Goal: Task Accomplishment & Management: Complete application form

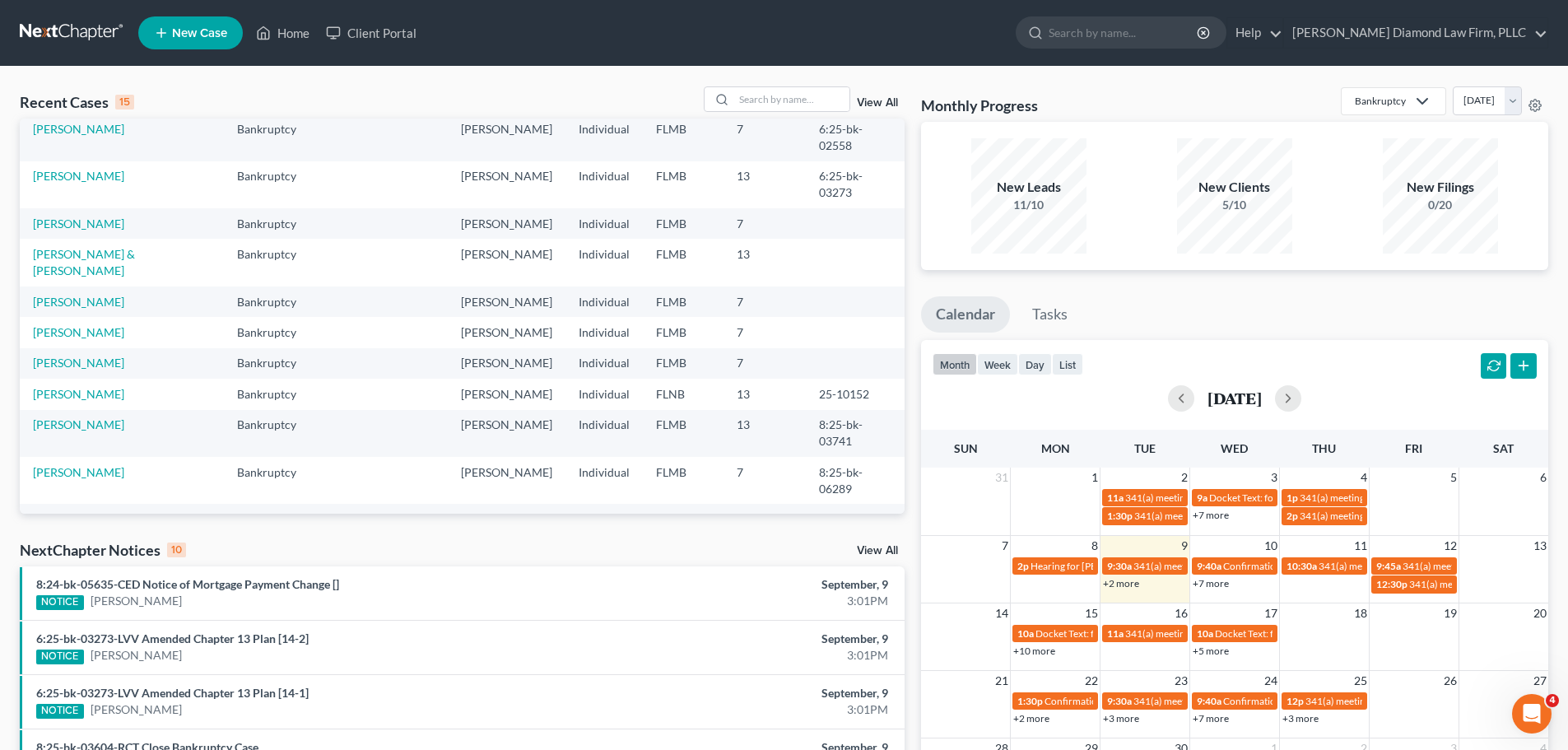
scroll to position [113, 0]
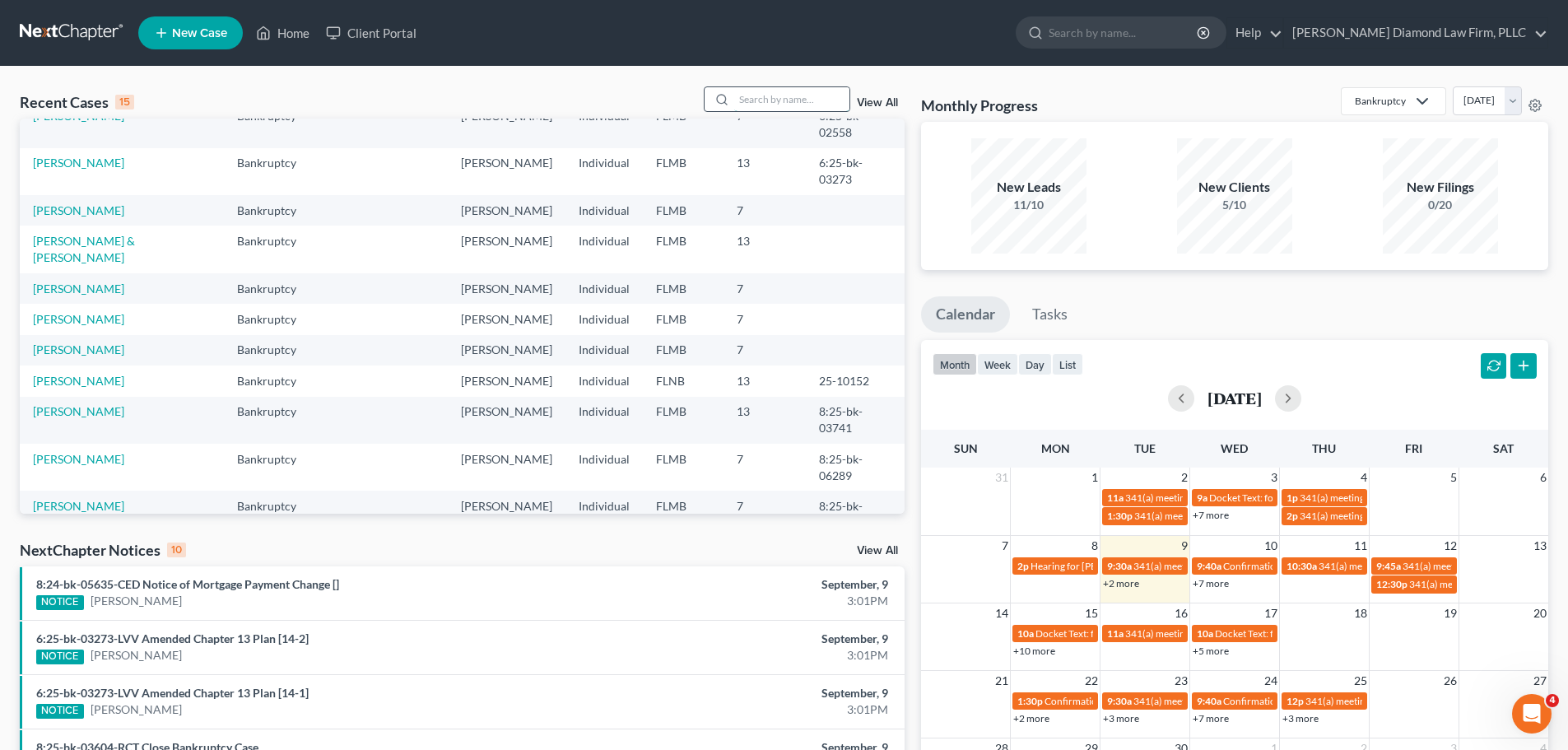
drag, startPoint x: 785, startPoint y: 95, endPoint x: 802, endPoint y: 109, distance: 22.0
click at [785, 95] on input "search" at bounding box center [792, 99] width 116 height 23
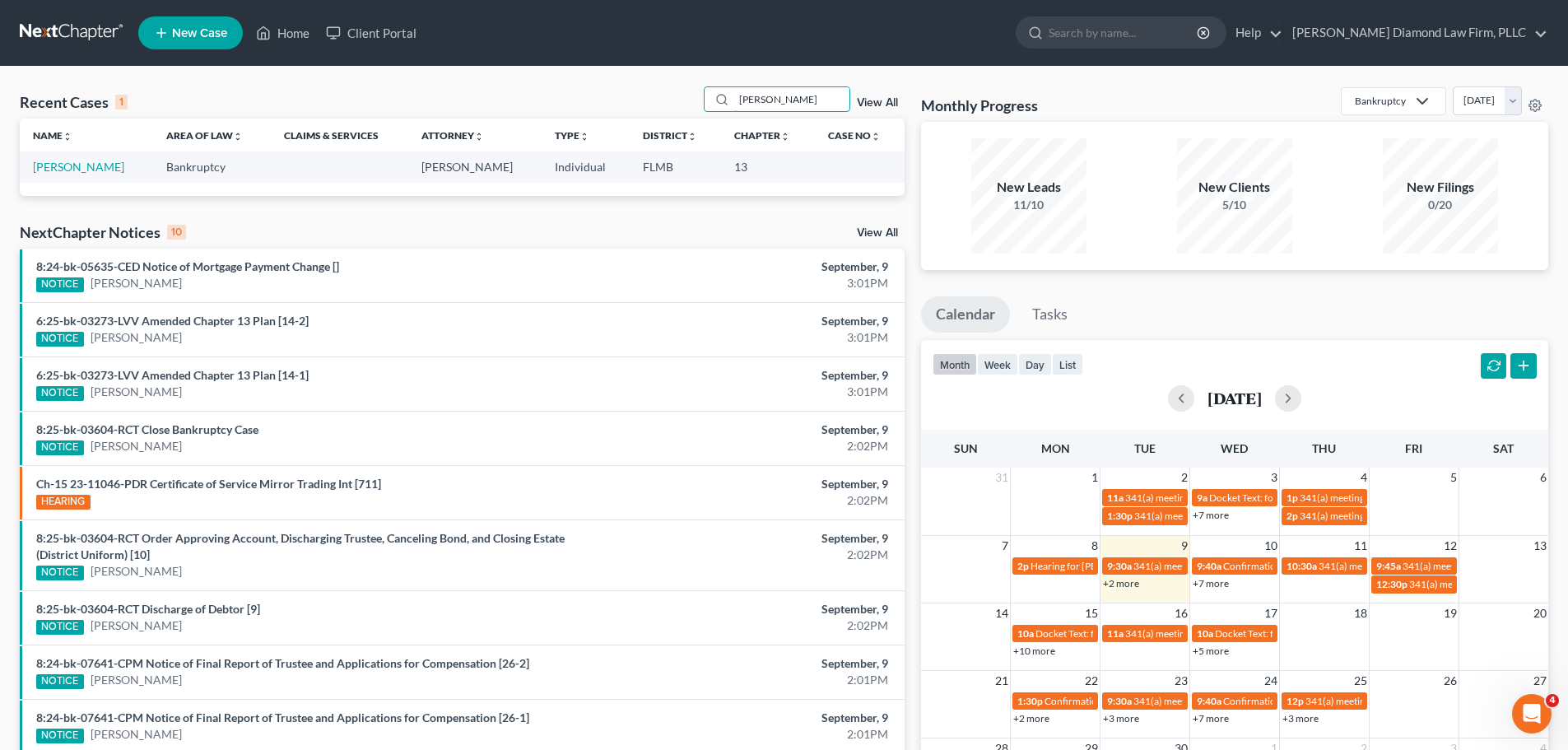
scroll to position [0, 0]
type input "[PERSON_NAME]"
click at [79, 164] on link "[PERSON_NAME]" at bounding box center [78, 166] width 91 height 14
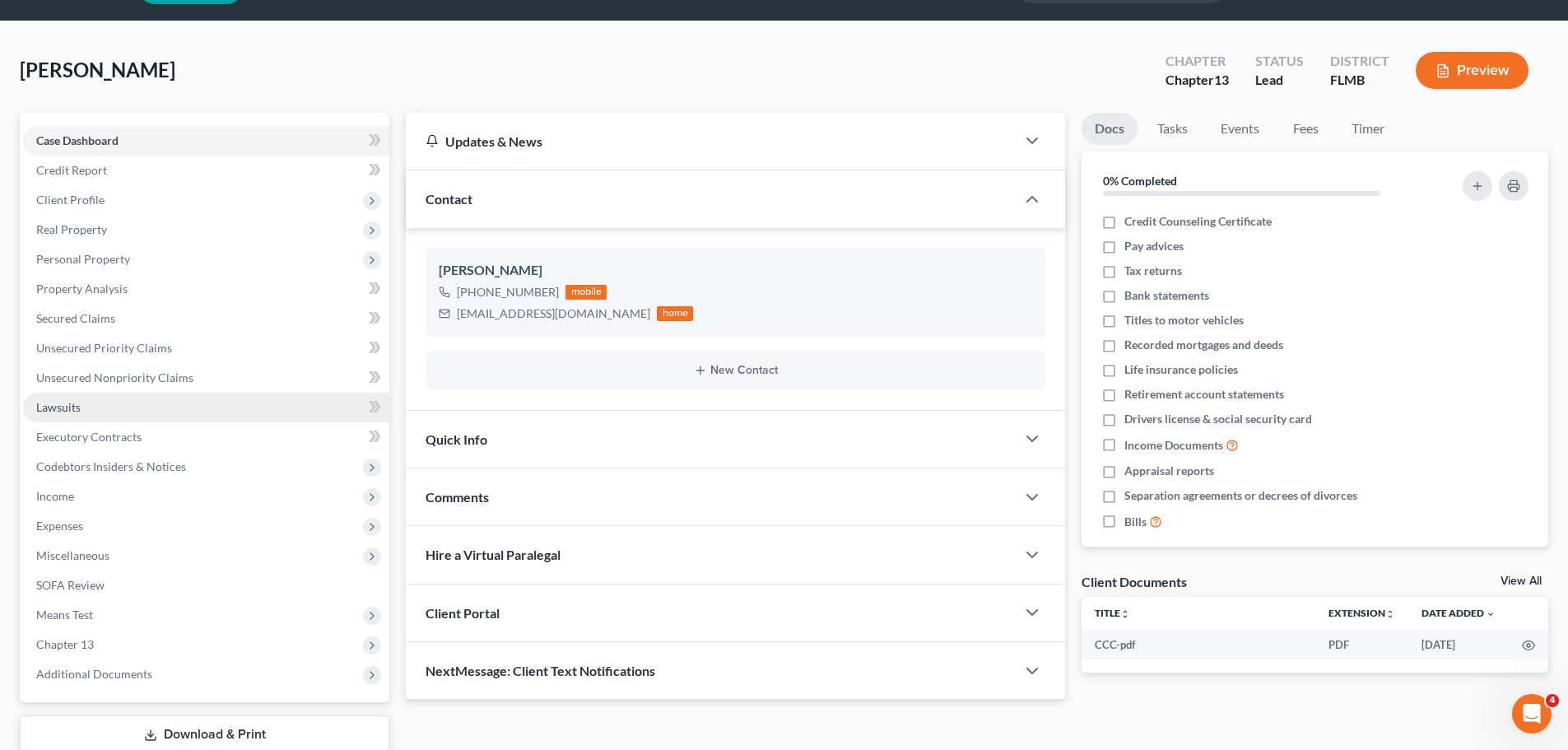
scroll to position [82, 0]
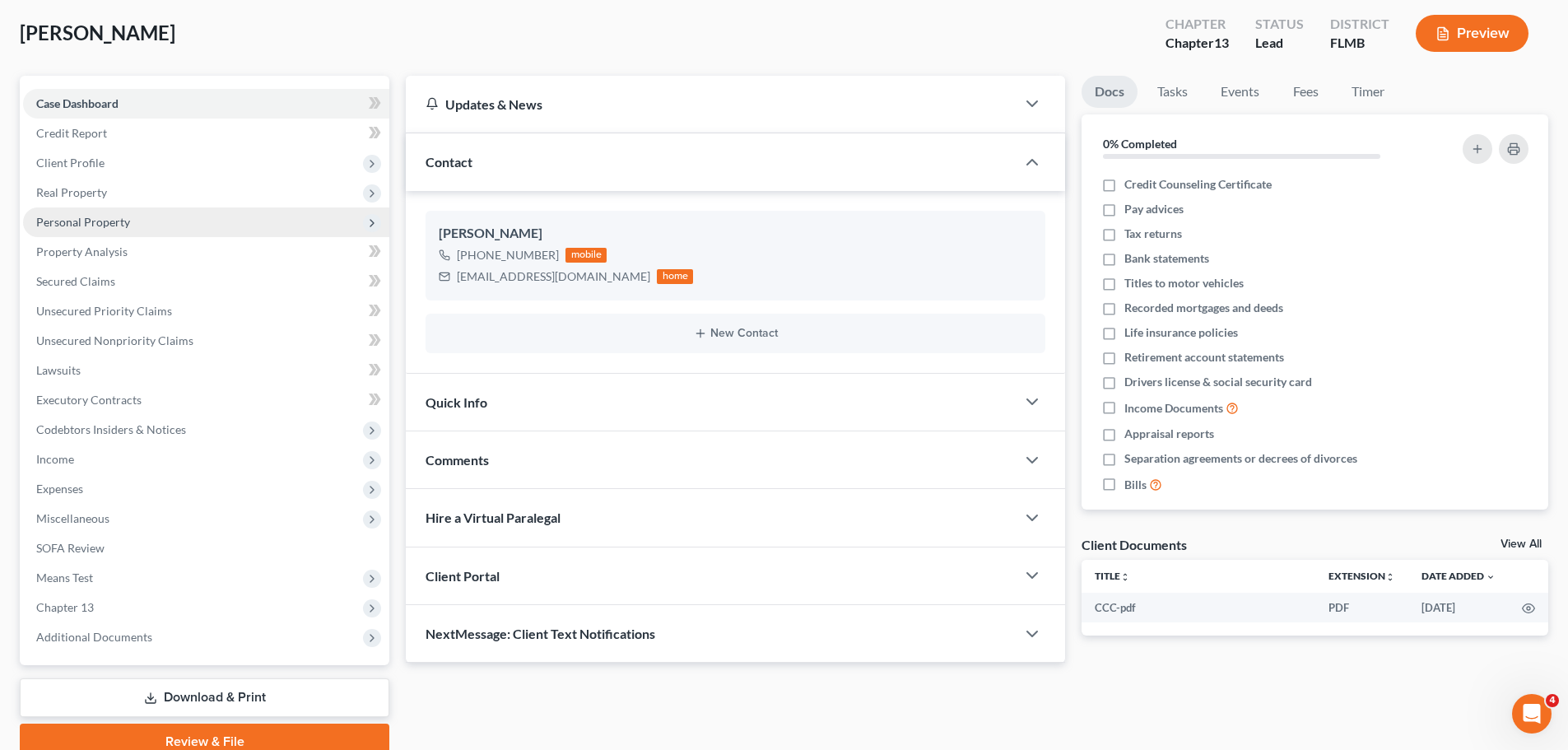
click at [111, 211] on span "Personal Property" at bounding box center [207, 222] width 367 height 30
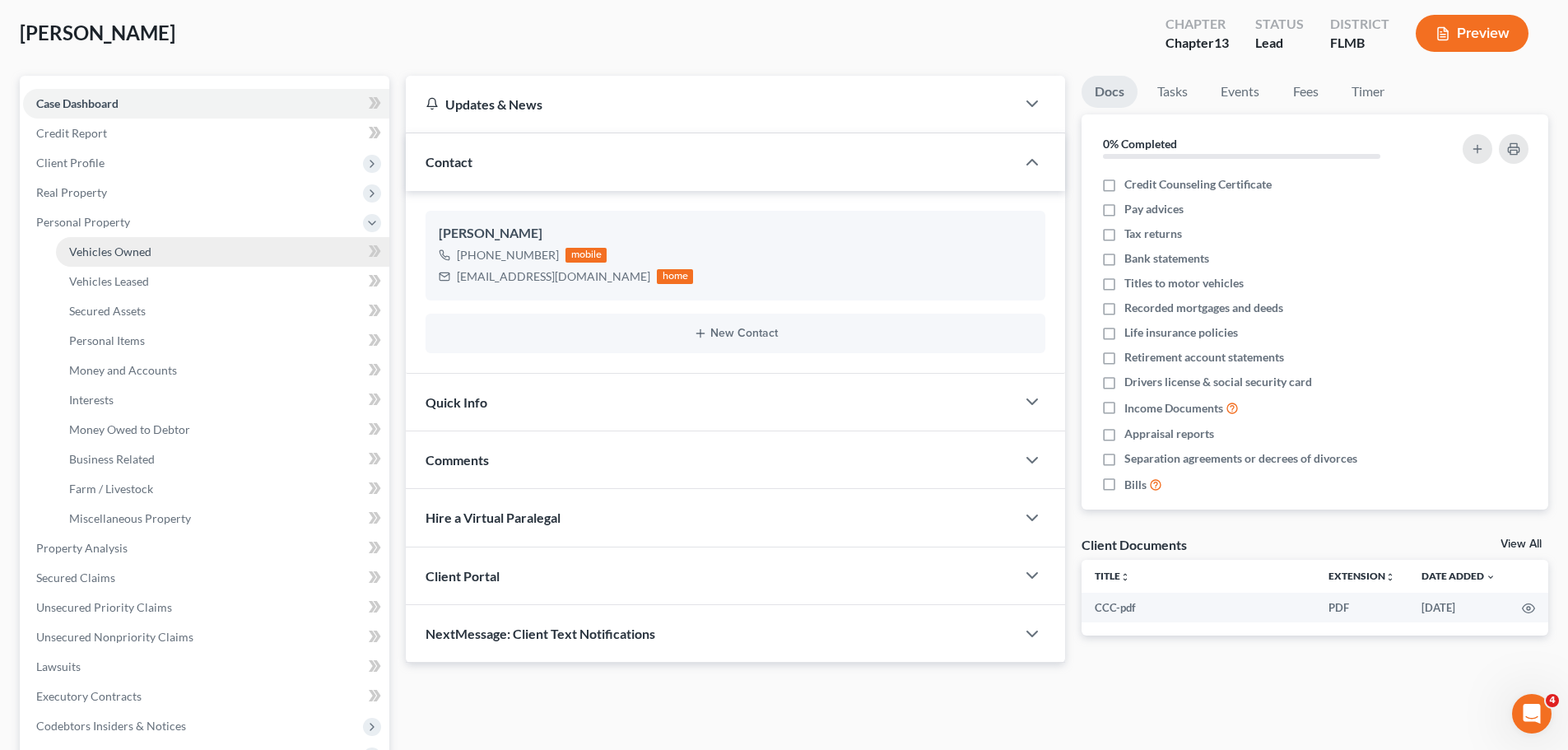
click at [101, 239] on link "Vehicles Owned" at bounding box center [222, 252] width 333 height 30
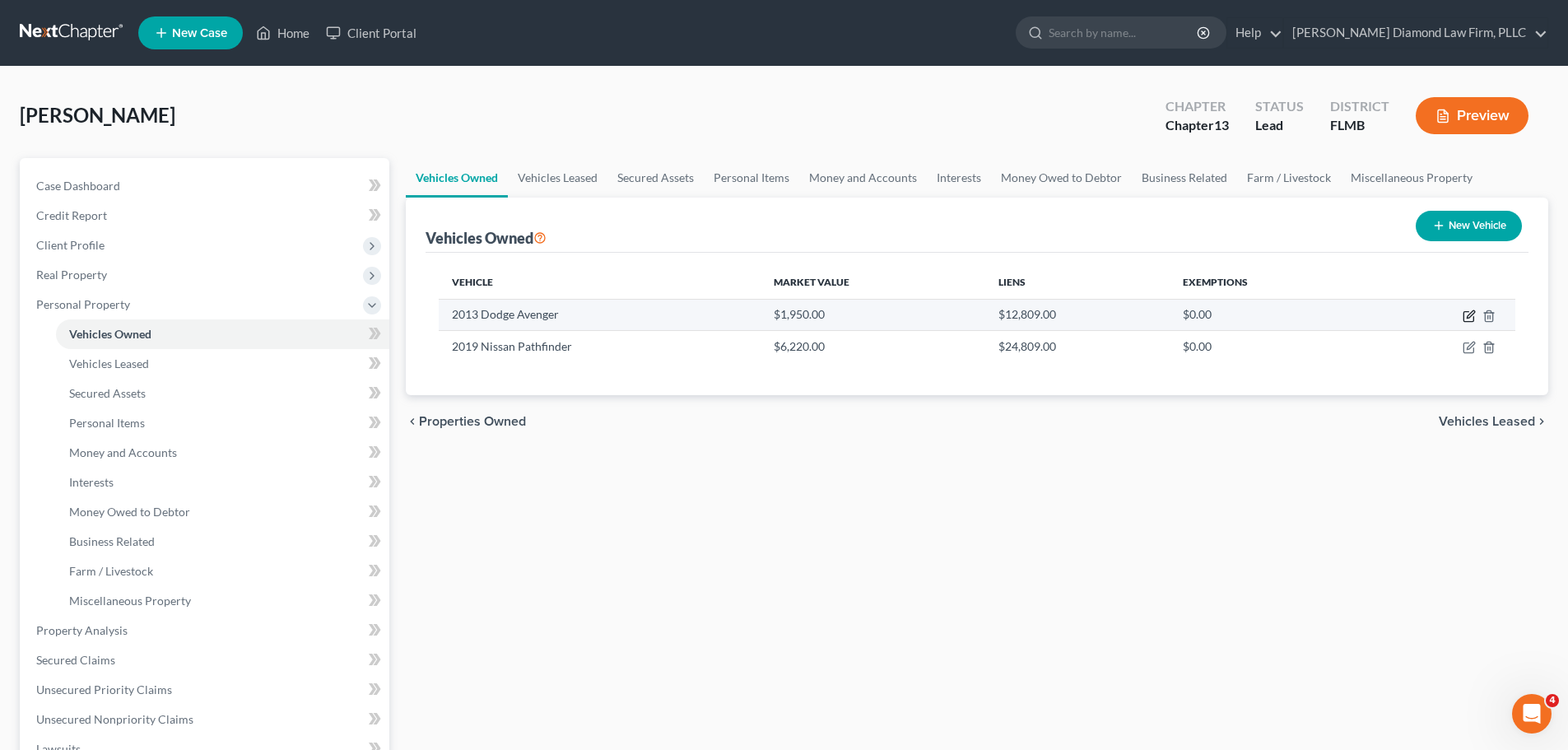
click at [1465, 314] on icon "button" at bounding box center [1469, 316] width 10 height 10
select select "0"
select select "13"
select select "3"
select select "0"
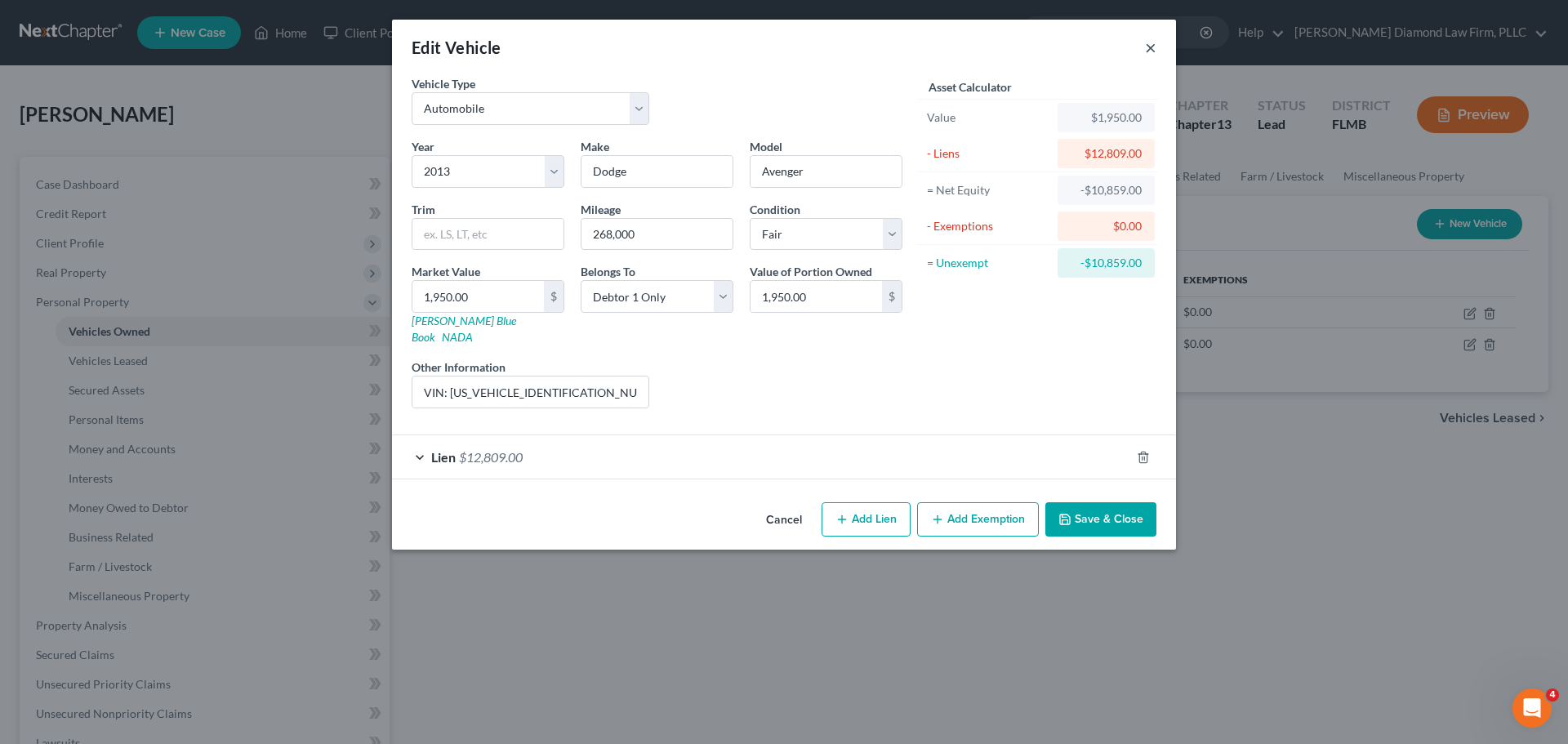
click at [1149, 45] on button "×" at bounding box center [1150, 48] width 12 height 20
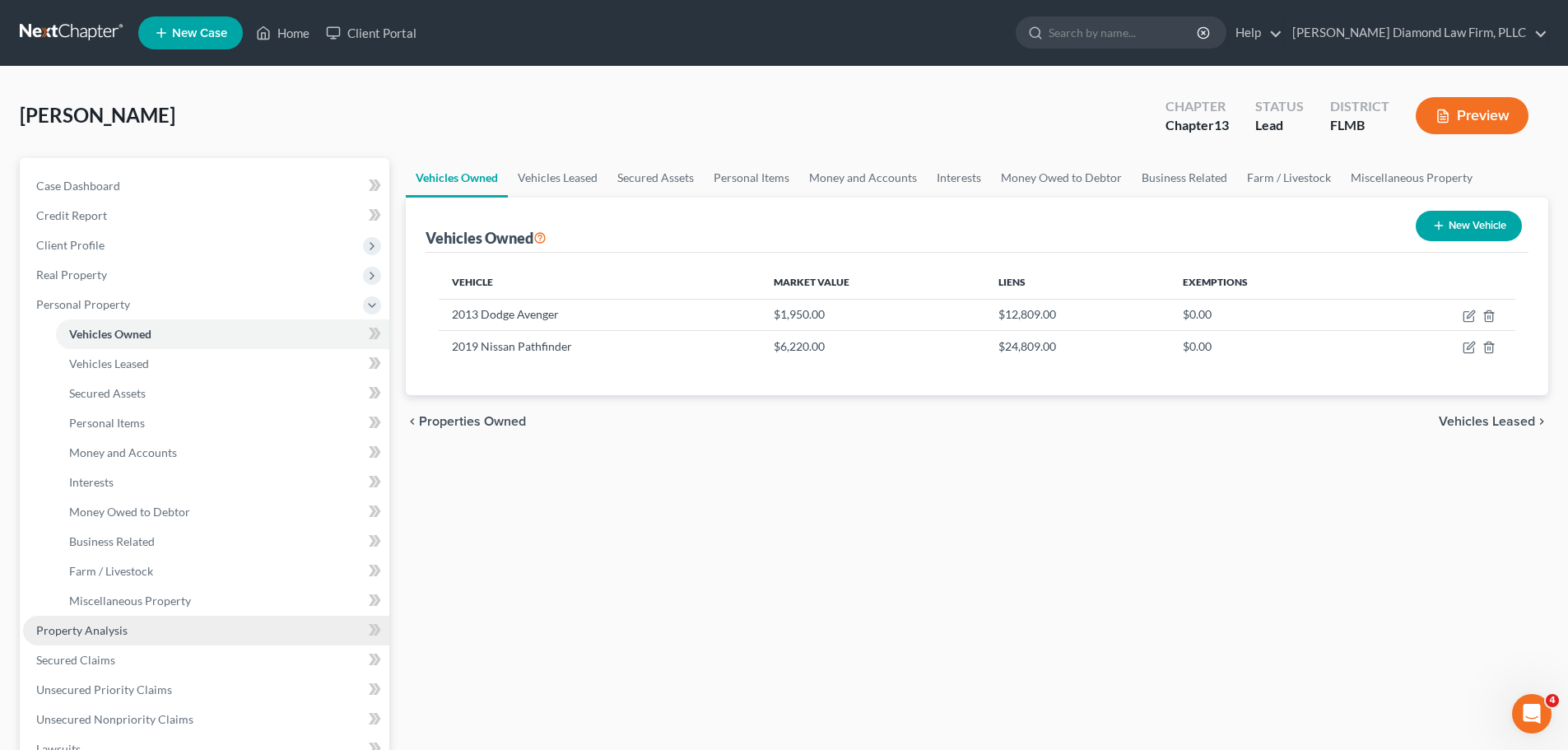
click at [120, 626] on span "Property Analysis" at bounding box center [81, 630] width 91 height 14
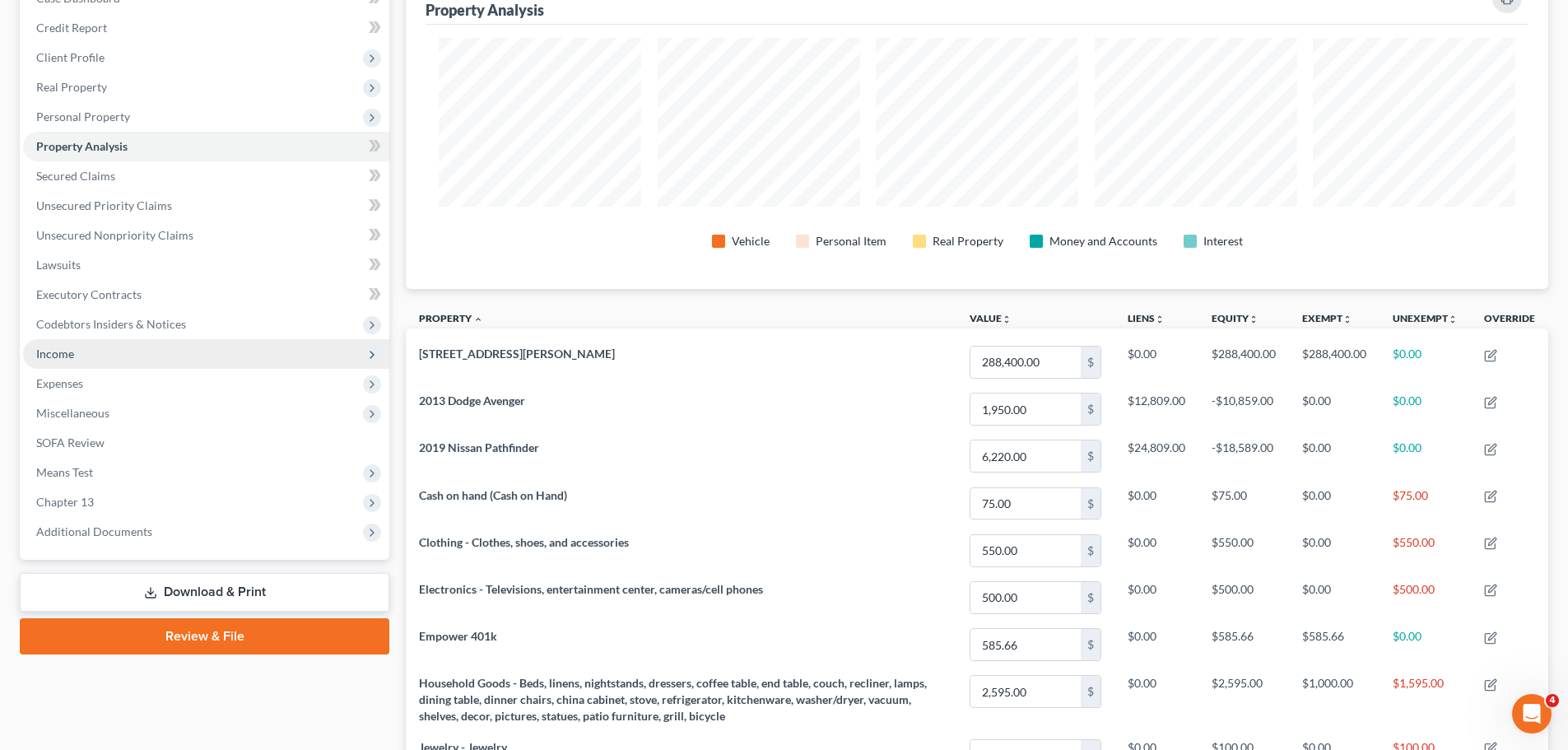
scroll to position [164, 0]
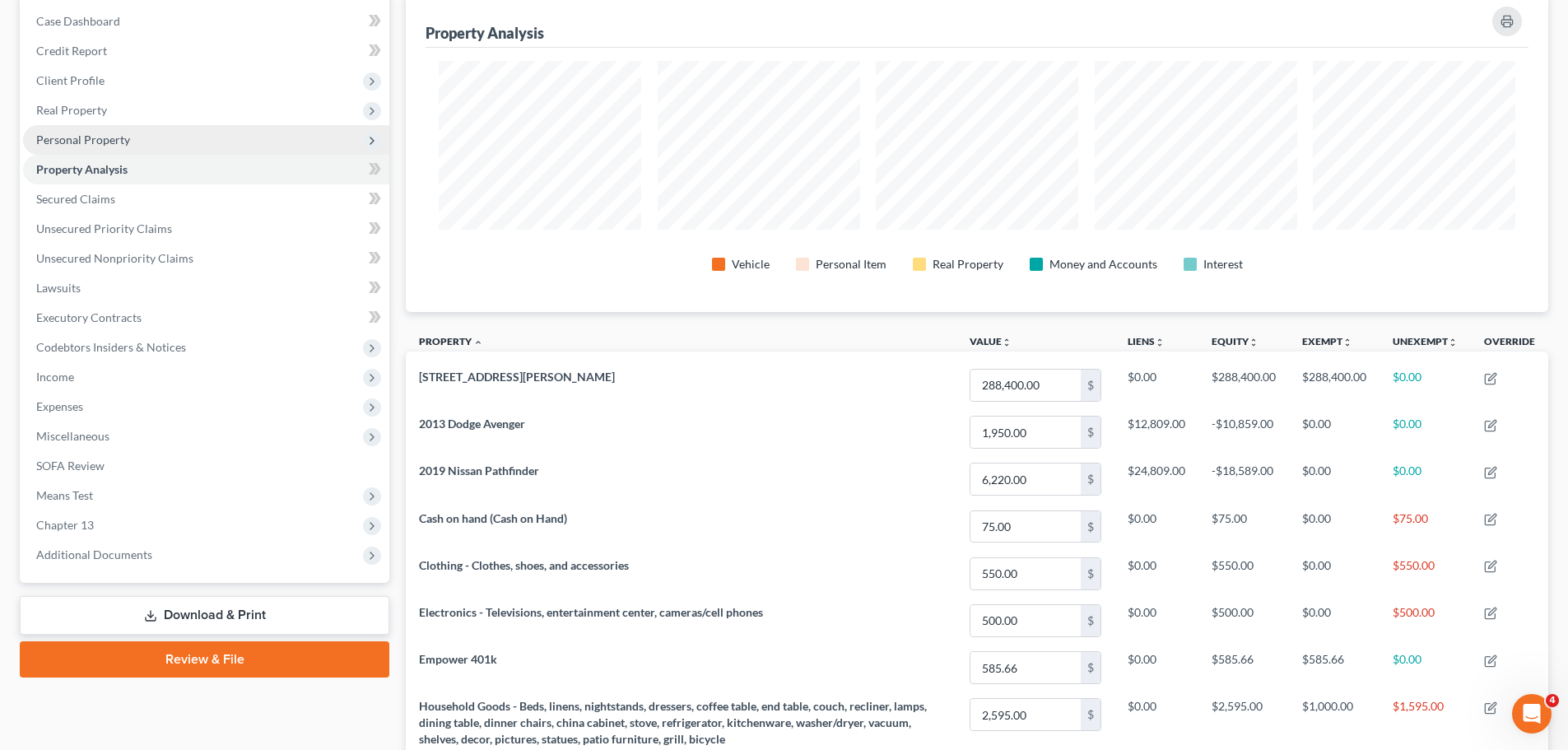
click at [109, 129] on span "Personal Property" at bounding box center [207, 140] width 367 height 30
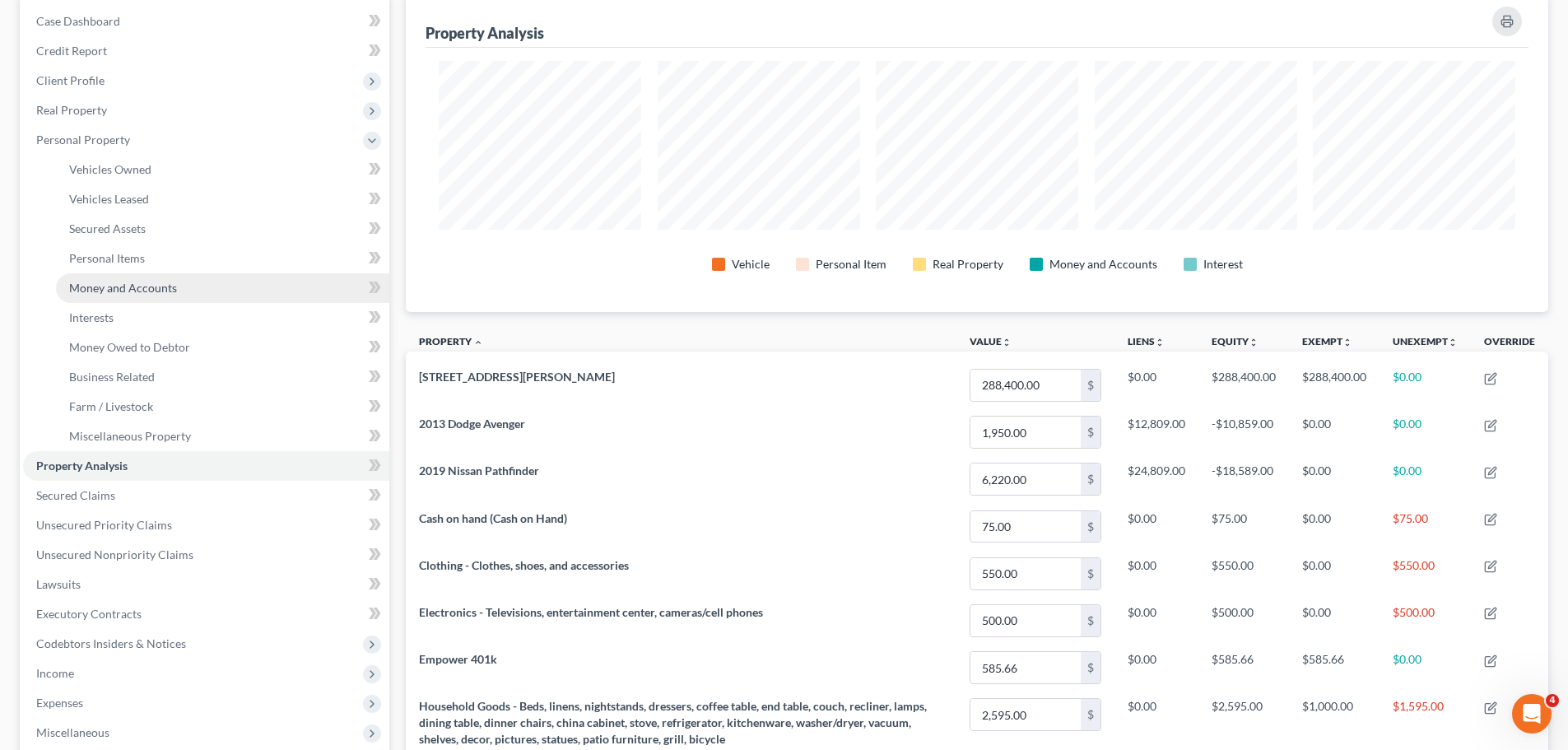
click at [118, 283] on span "Money and Accounts" at bounding box center [123, 287] width 107 height 14
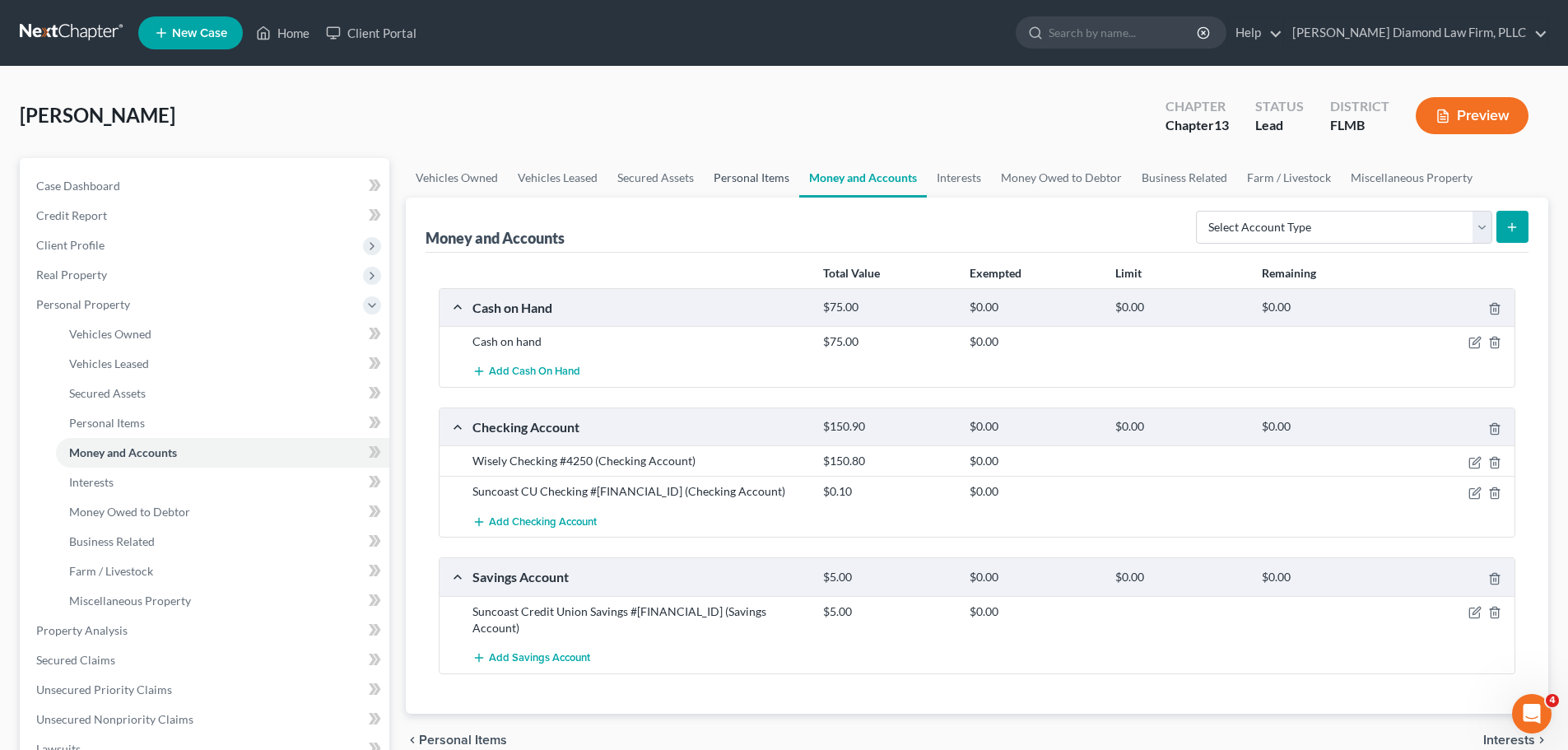
click at [762, 170] on link "Personal Items" at bounding box center [751, 178] width 96 height 40
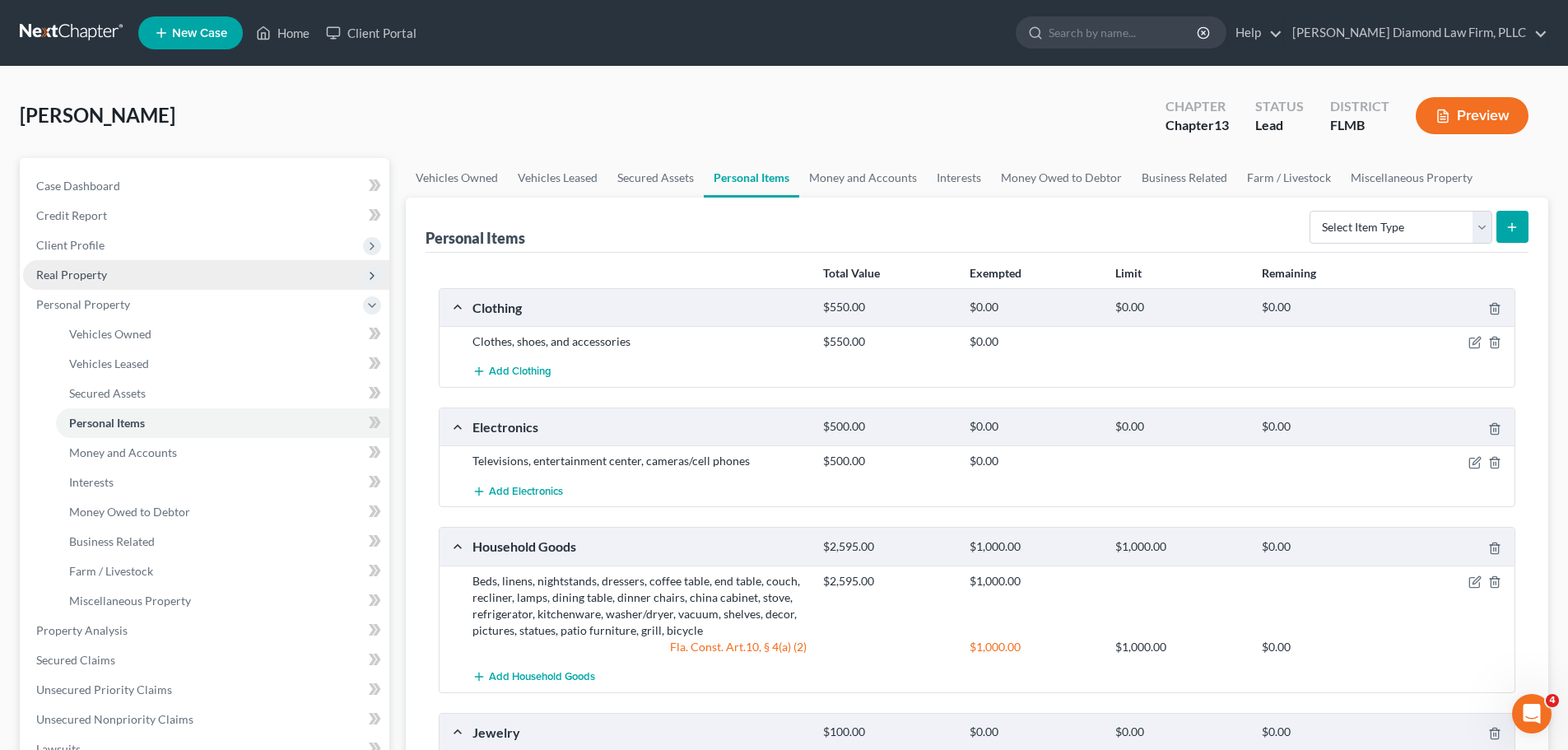
click at [117, 286] on span "Real Property" at bounding box center [207, 275] width 367 height 30
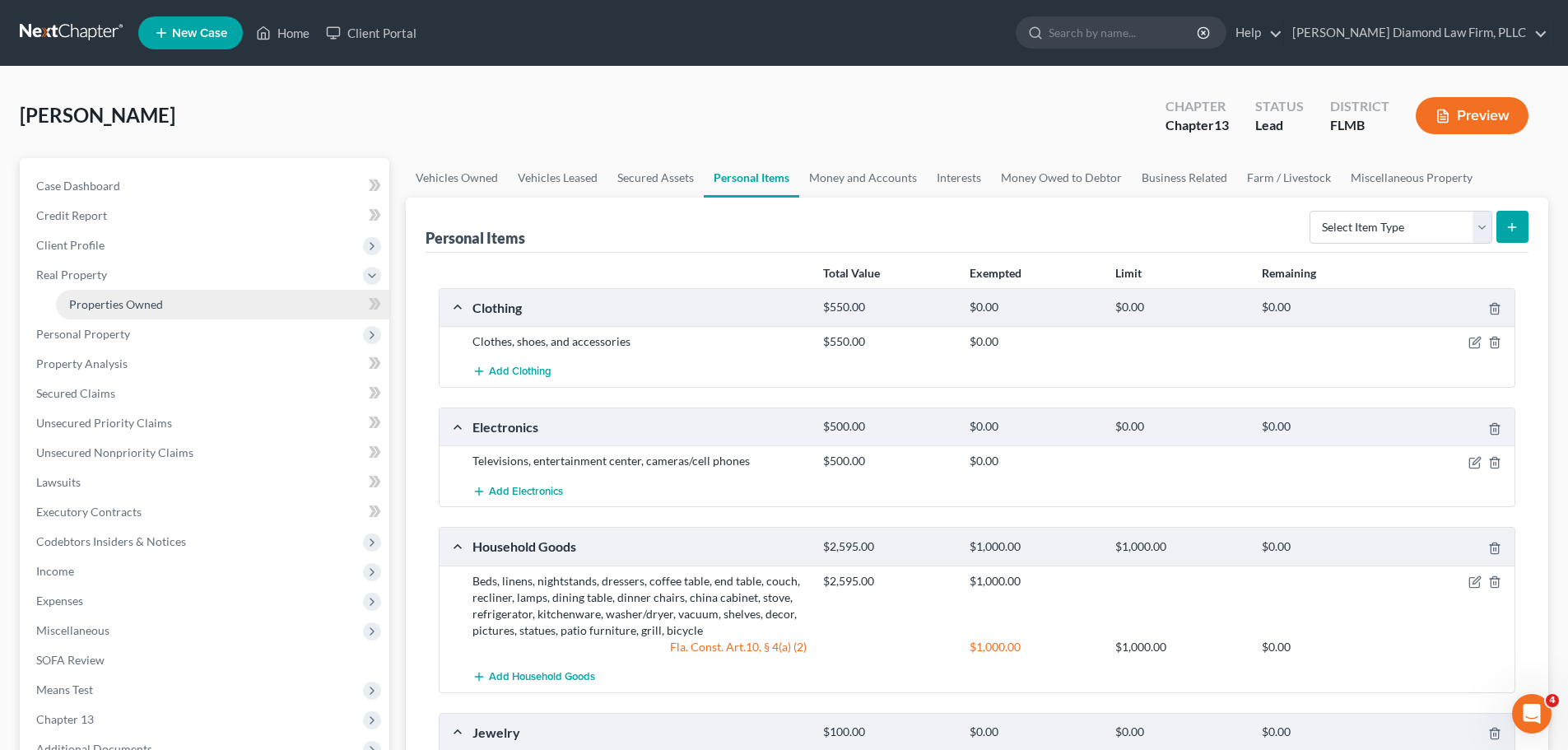
click at [98, 303] on span "Properties Owned" at bounding box center [117, 304] width 94 height 14
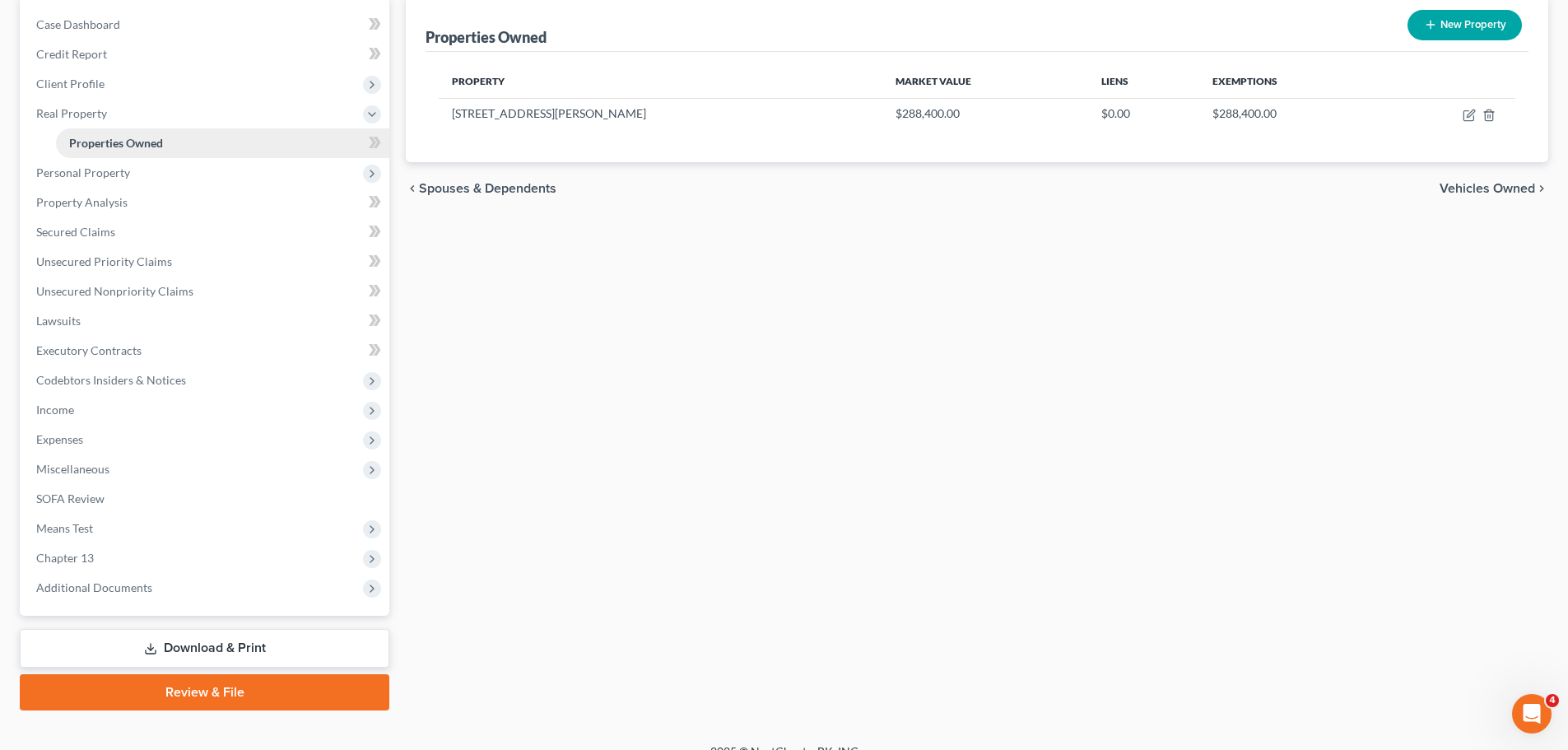
scroll to position [164, 0]
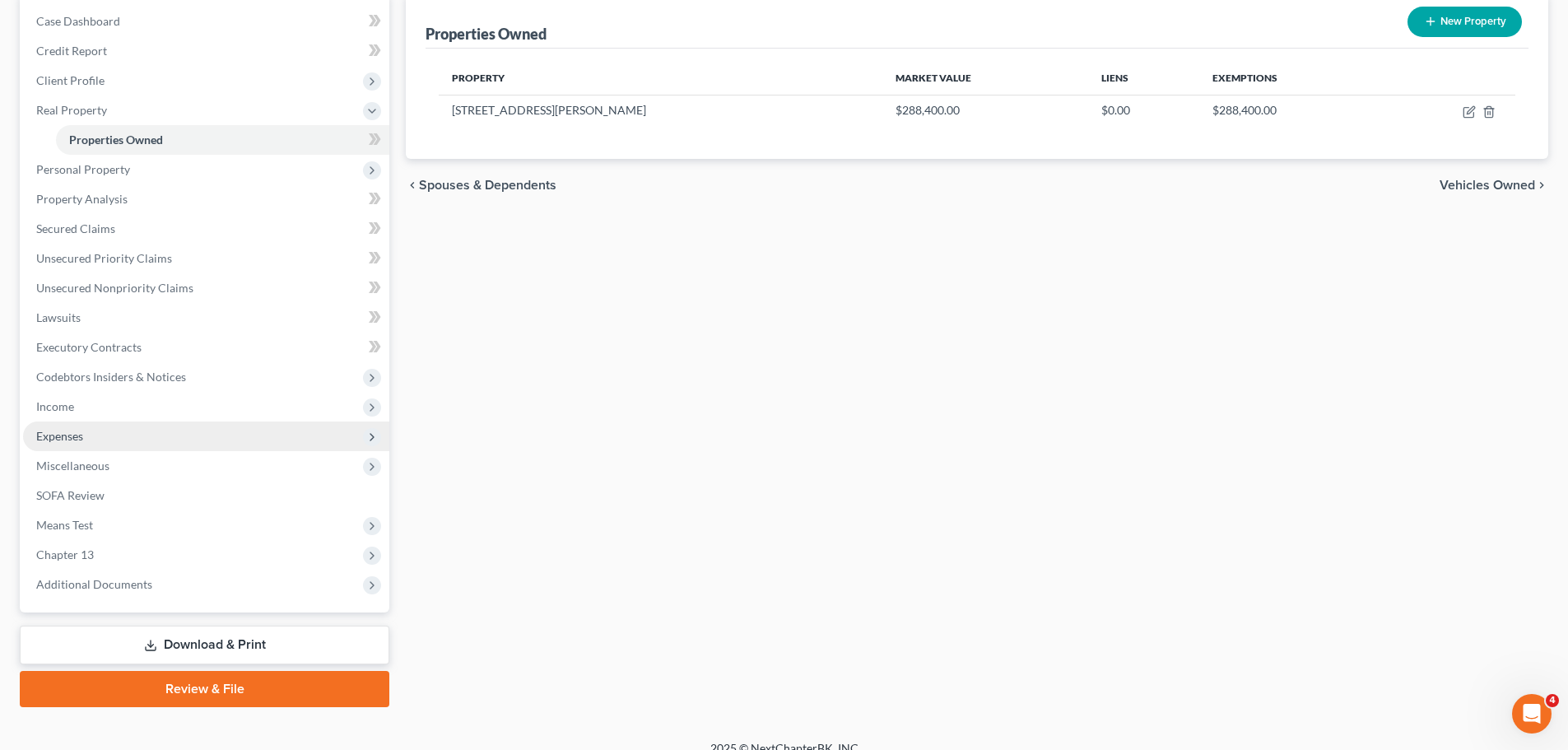
click at [86, 438] on span "Expenses" at bounding box center [207, 436] width 367 height 30
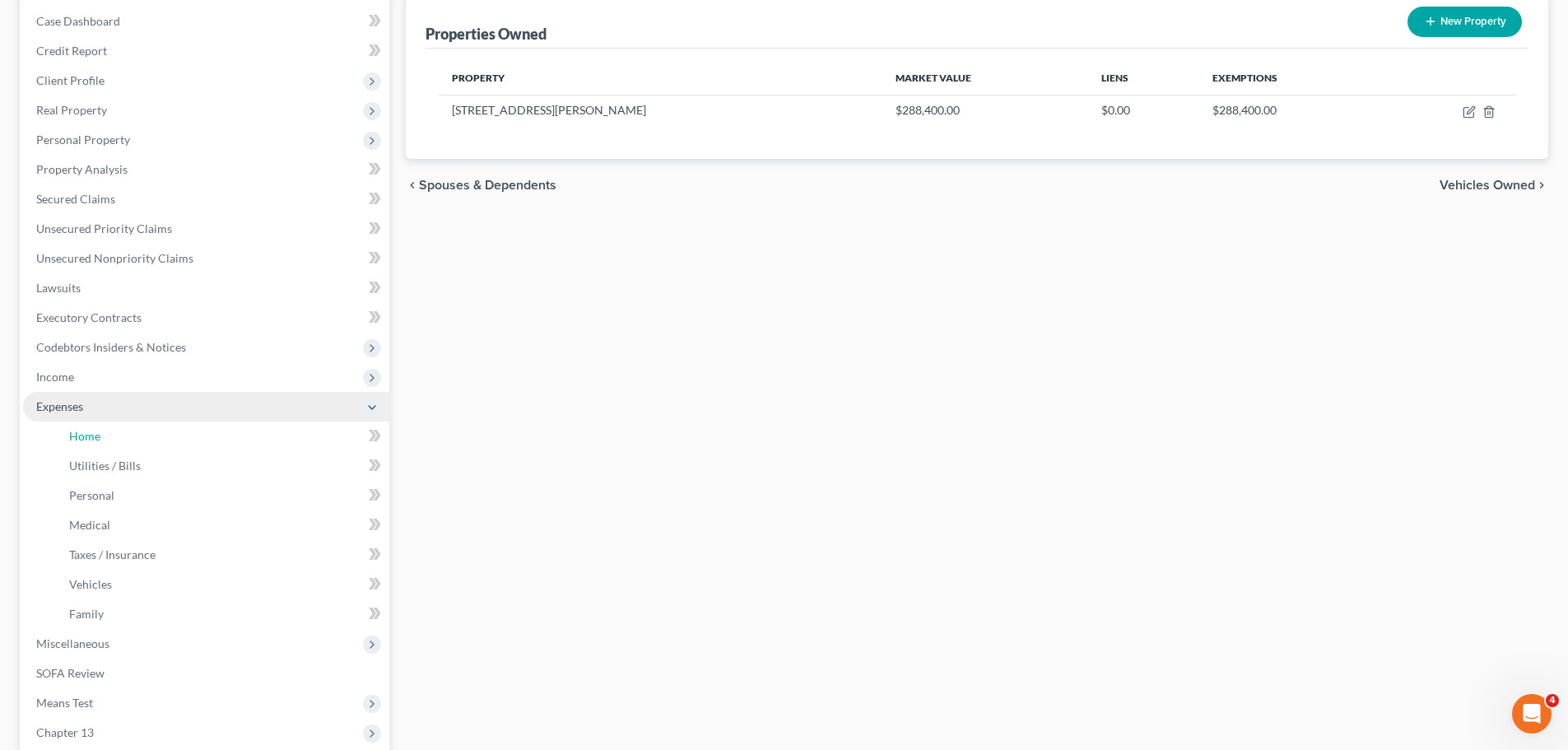
click at [86, 438] on span "Home" at bounding box center [85, 436] width 32 height 14
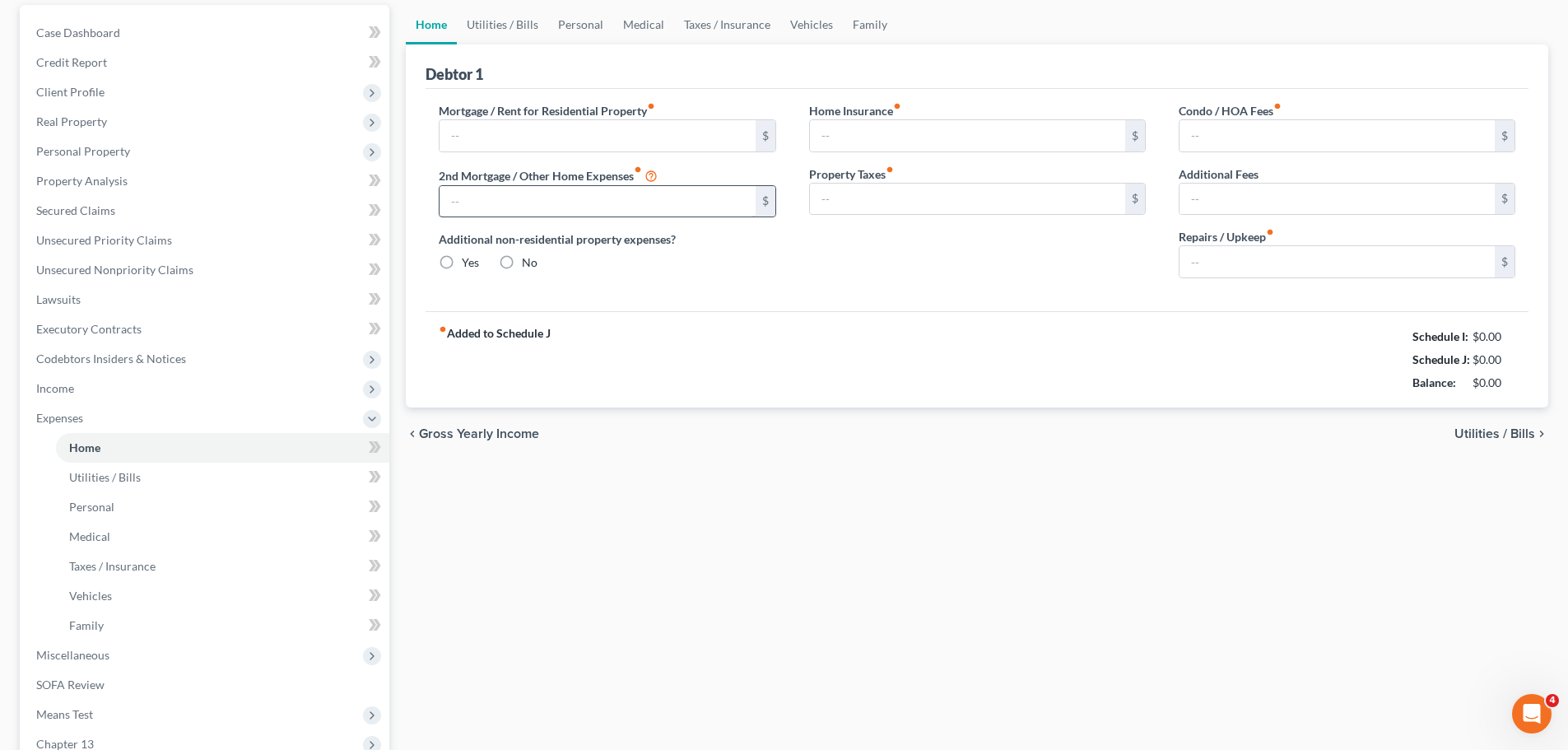
scroll to position [23, 0]
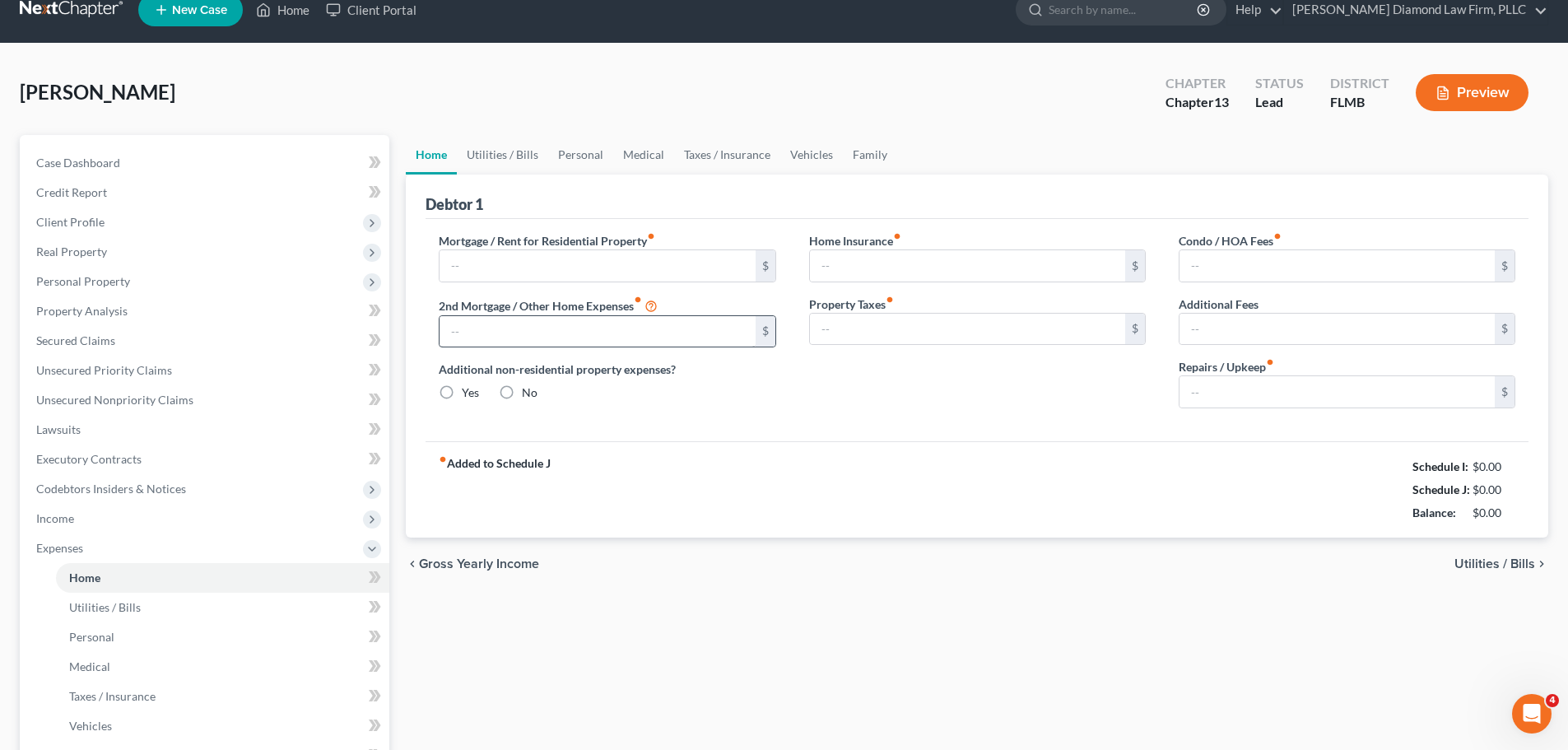
type input "852.57"
type input "0.00"
radio input "true"
type input "0.00"
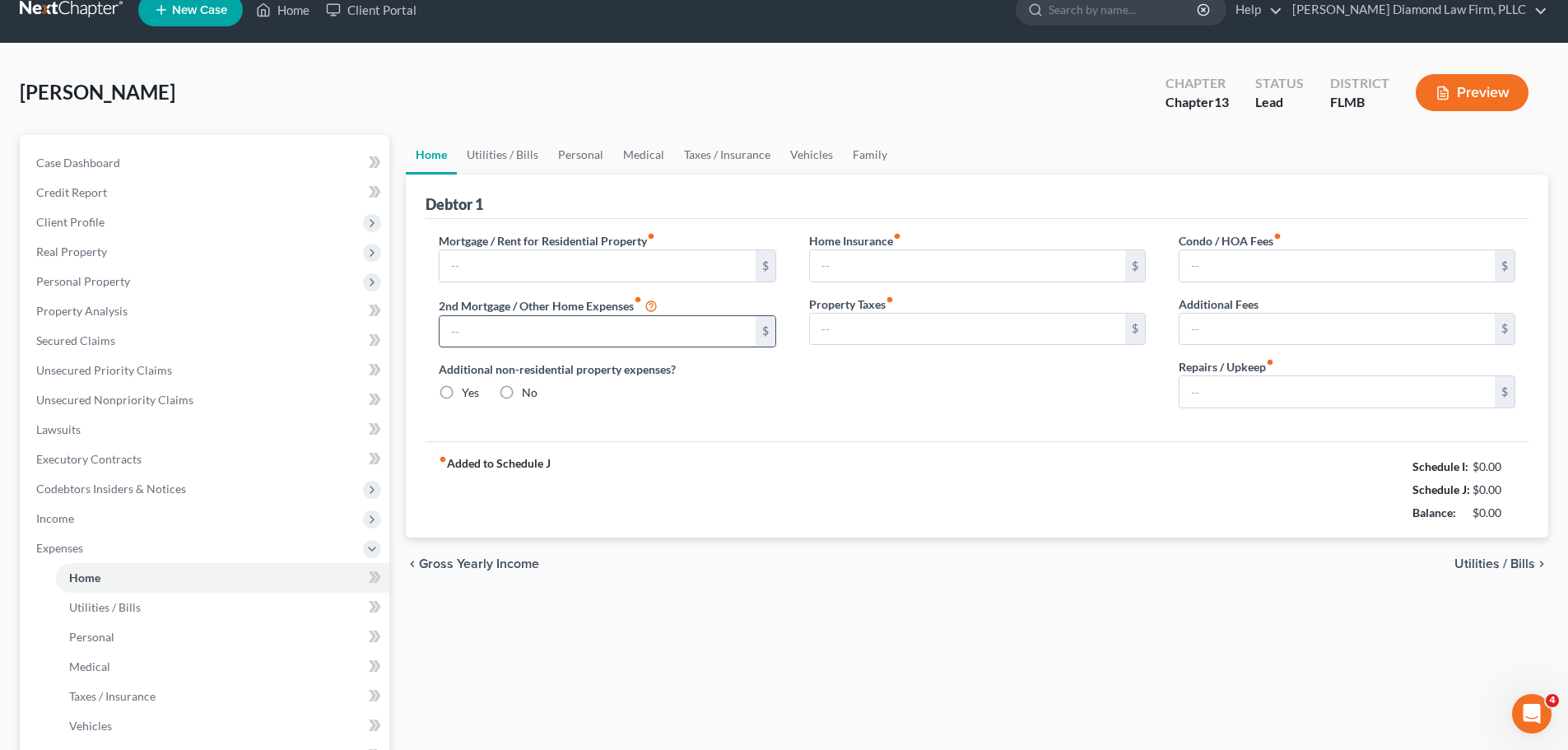
type input "0.00"
type input "150.00"
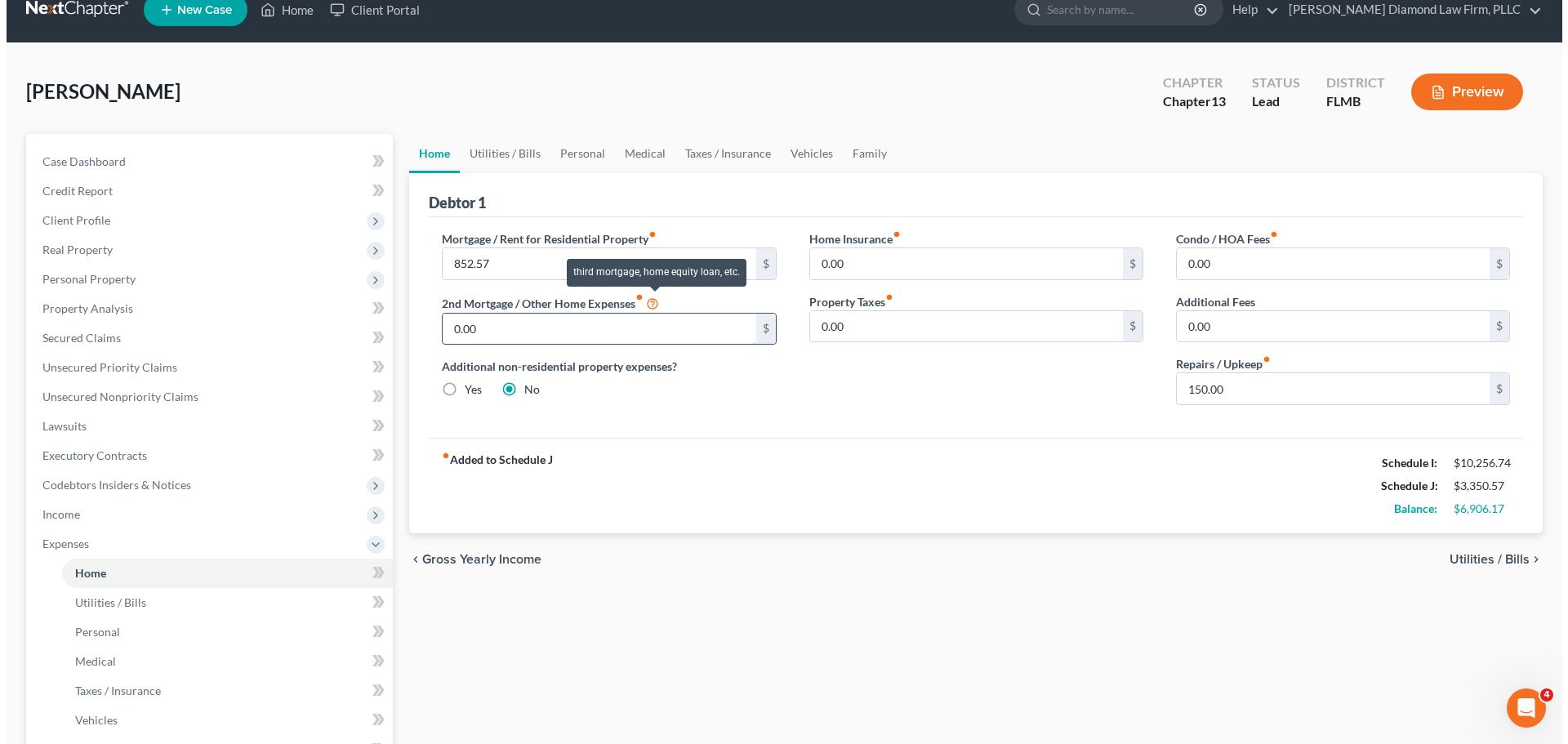
scroll to position [0, 0]
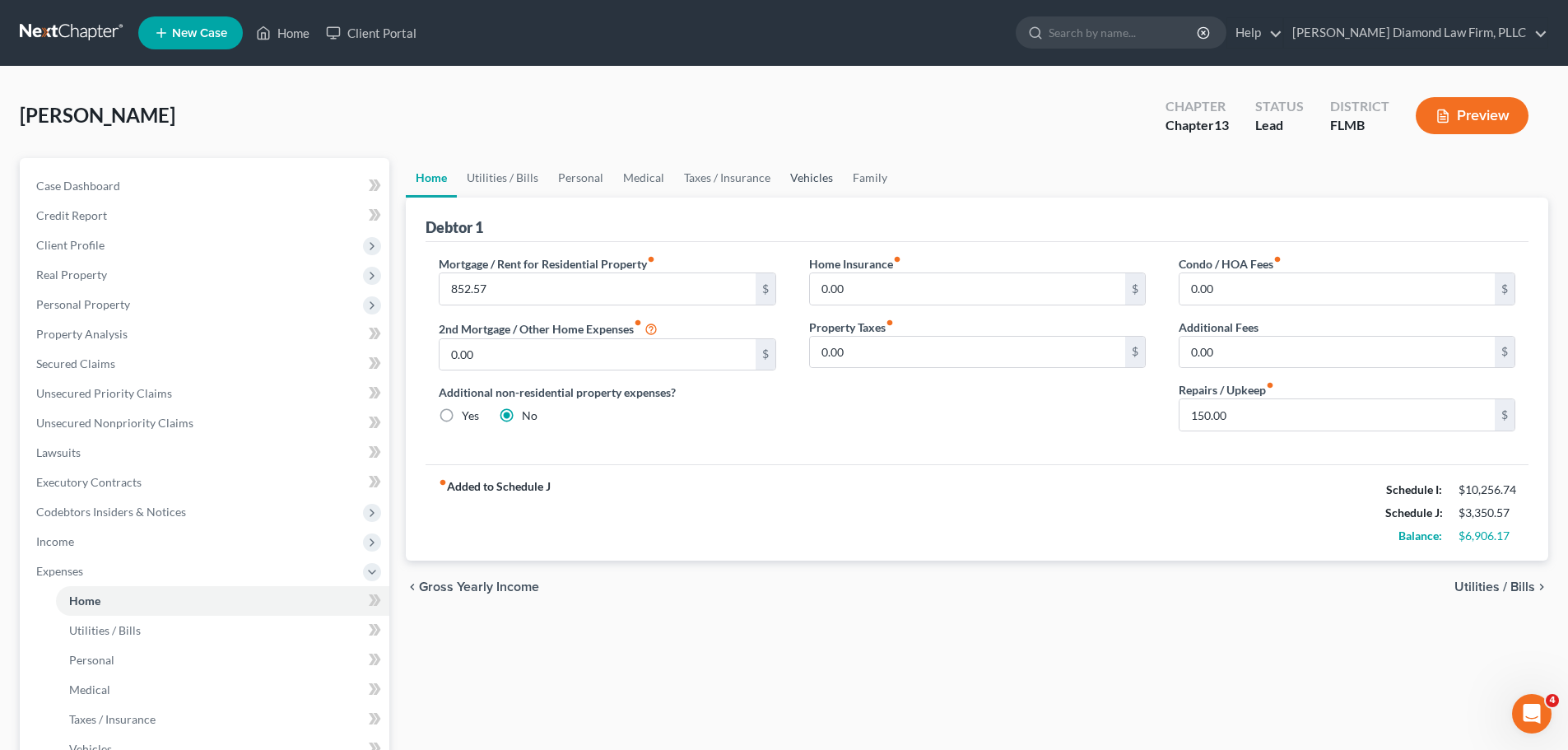
click at [800, 177] on link "Vehicles" at bounding box center [811, 178] width 62 height 40
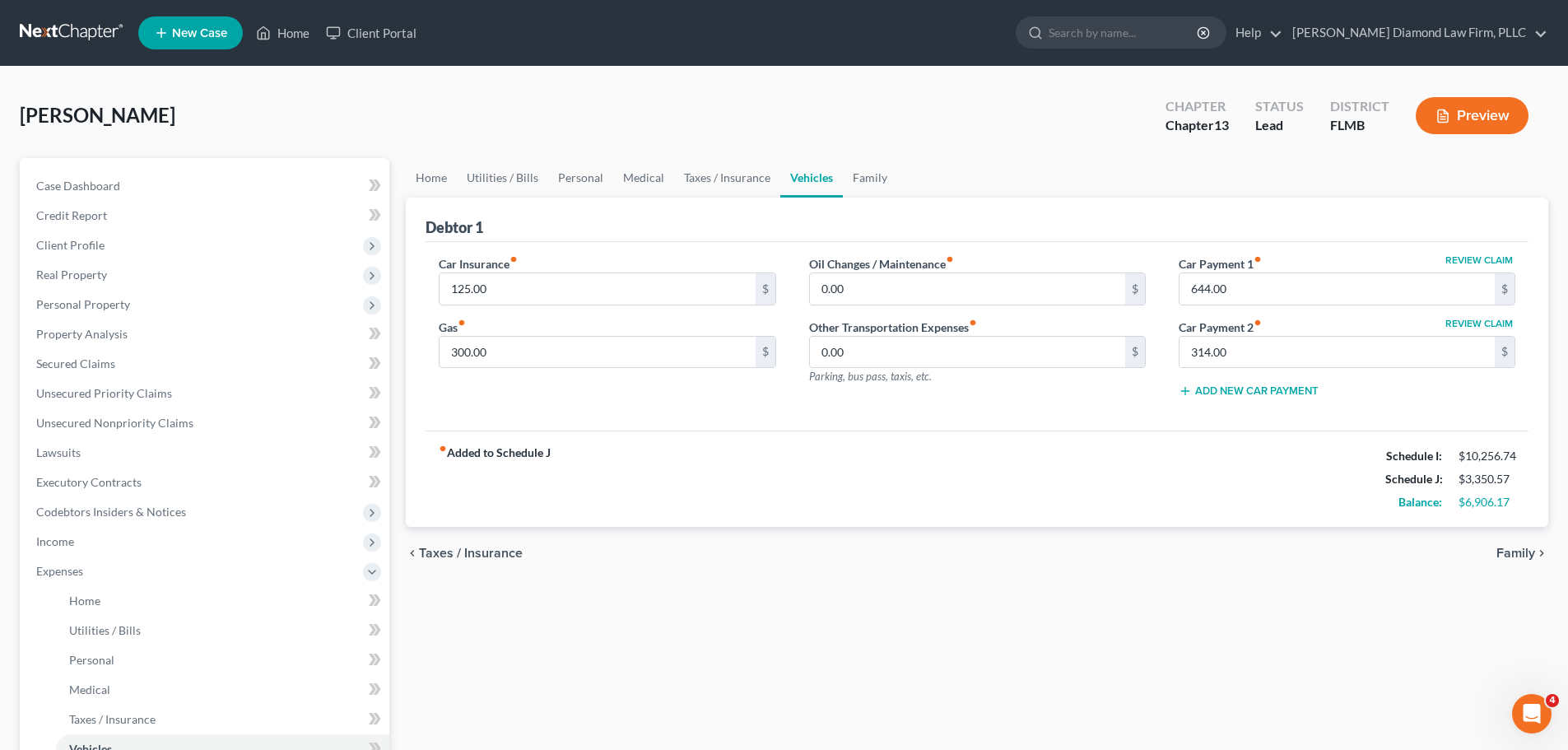
click at [1446, 323] on button "Review Claim" at bounding box center [1479, 323] width 72 height 10
select select "15"
select select "2"
select select "0"
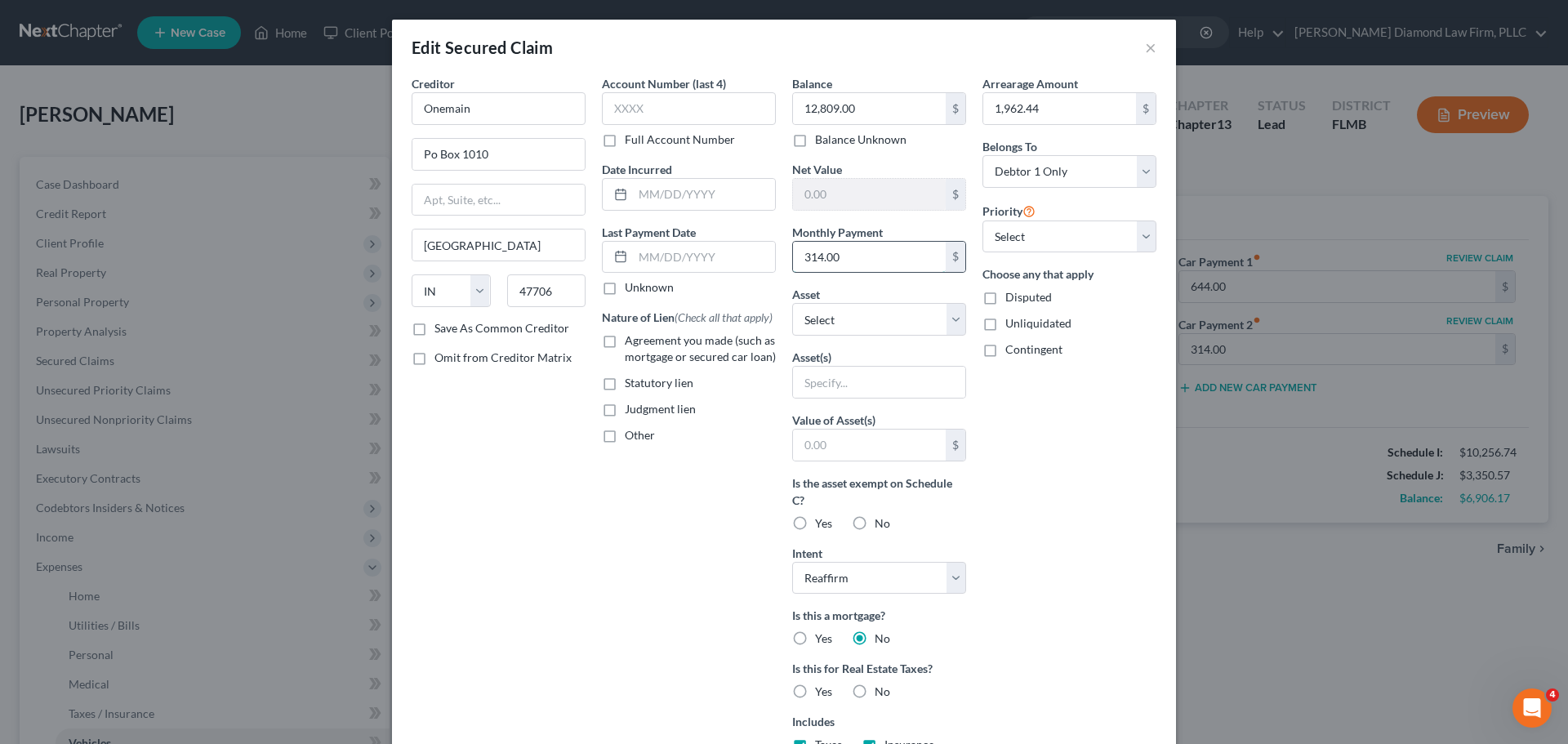
click at [852, 254] on input "314.00" at bounding box center [869, 257] width 152 height 31
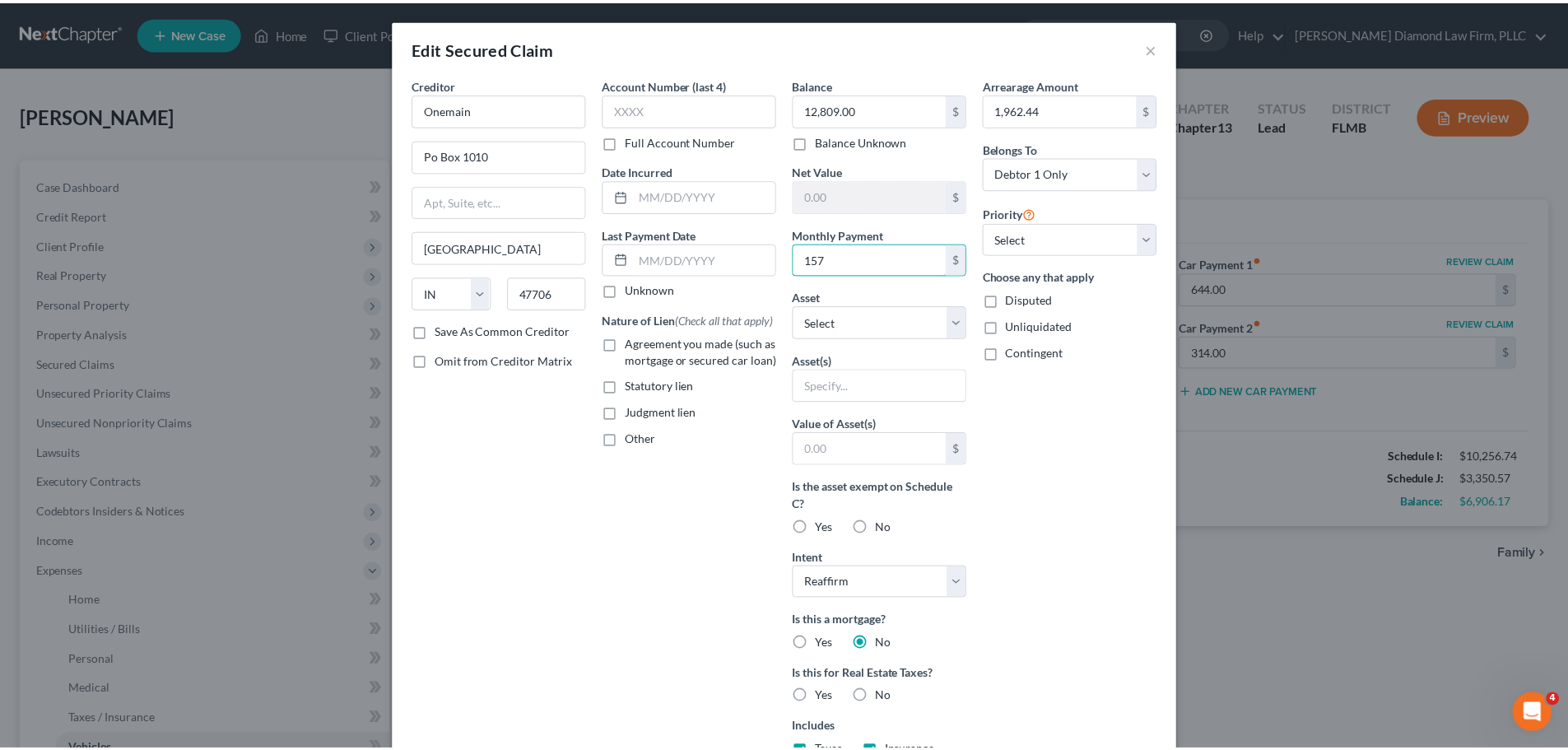
scroll to position [221, 0]
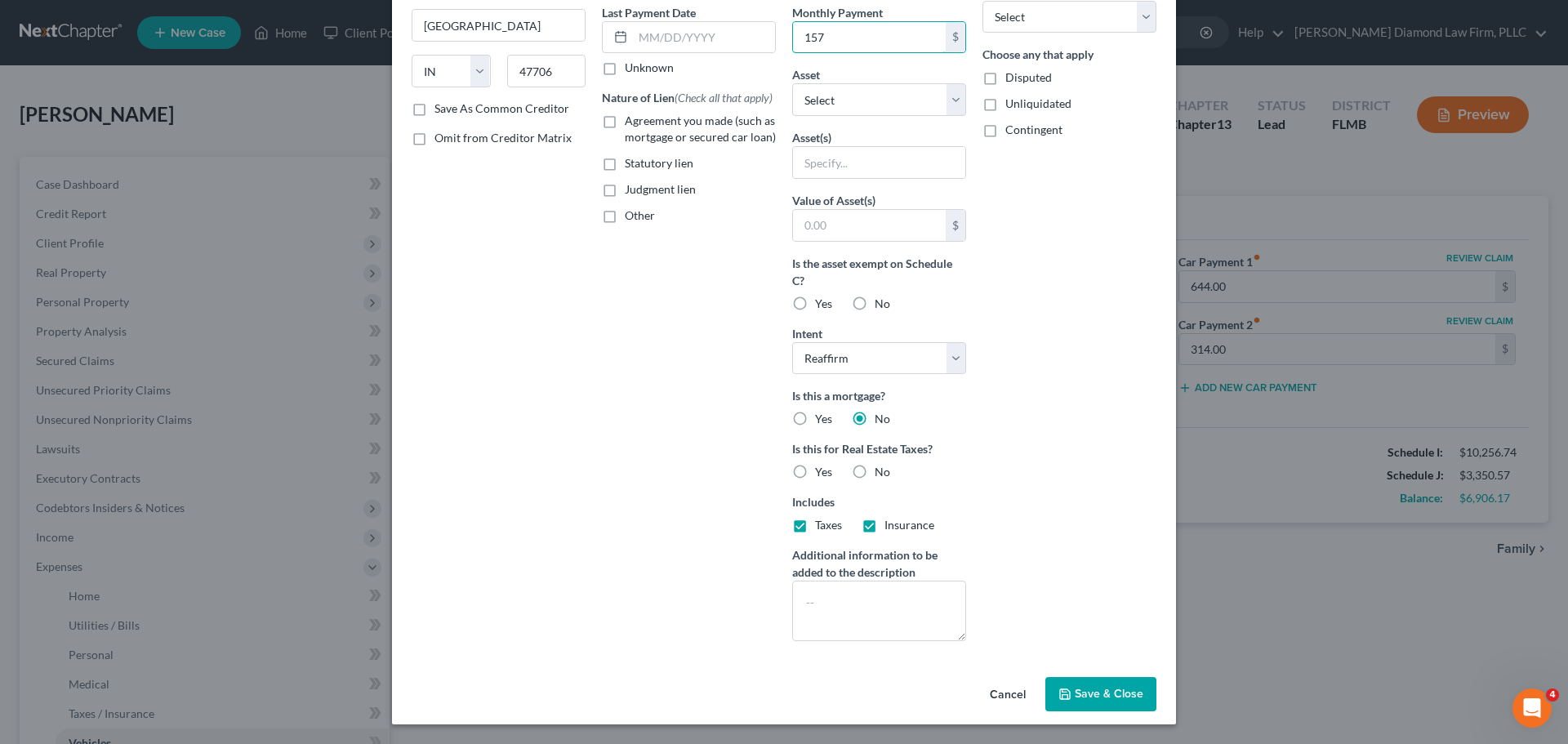
type input "157"
click at [1116, 694] on span "Save & Close" at bounding box center [1109, 694] width 69 height 13
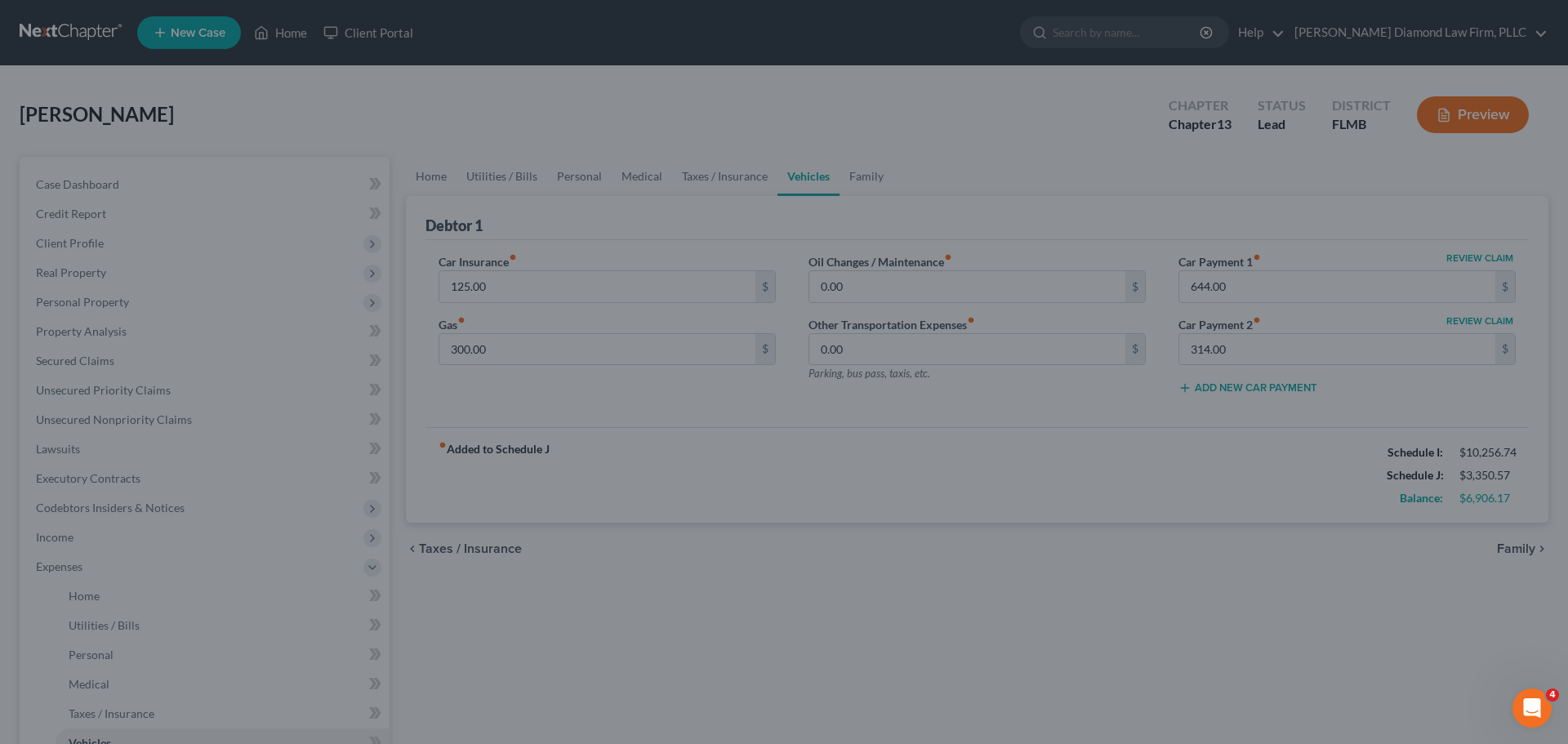
type input "157.00"
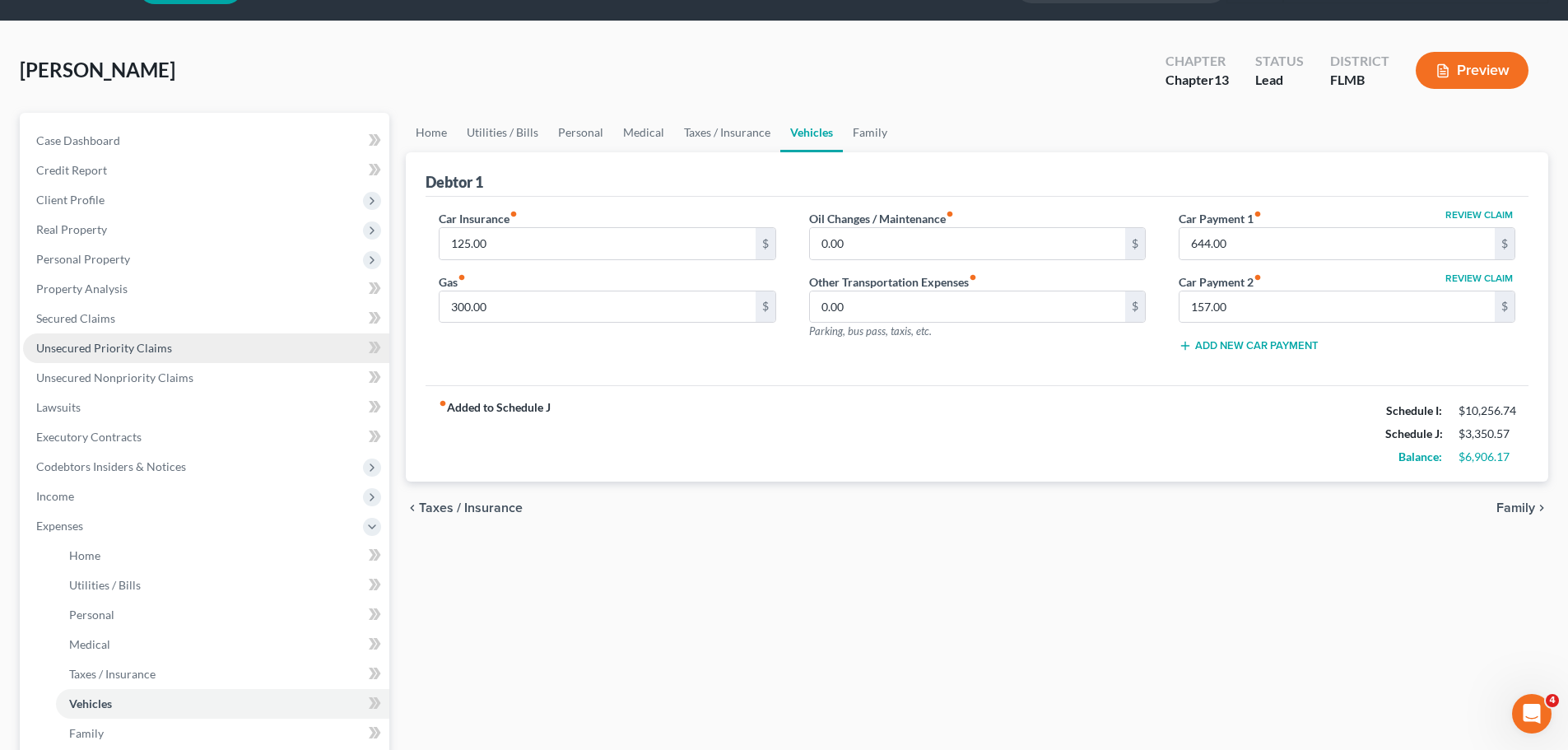
scroll to position [82, 0]
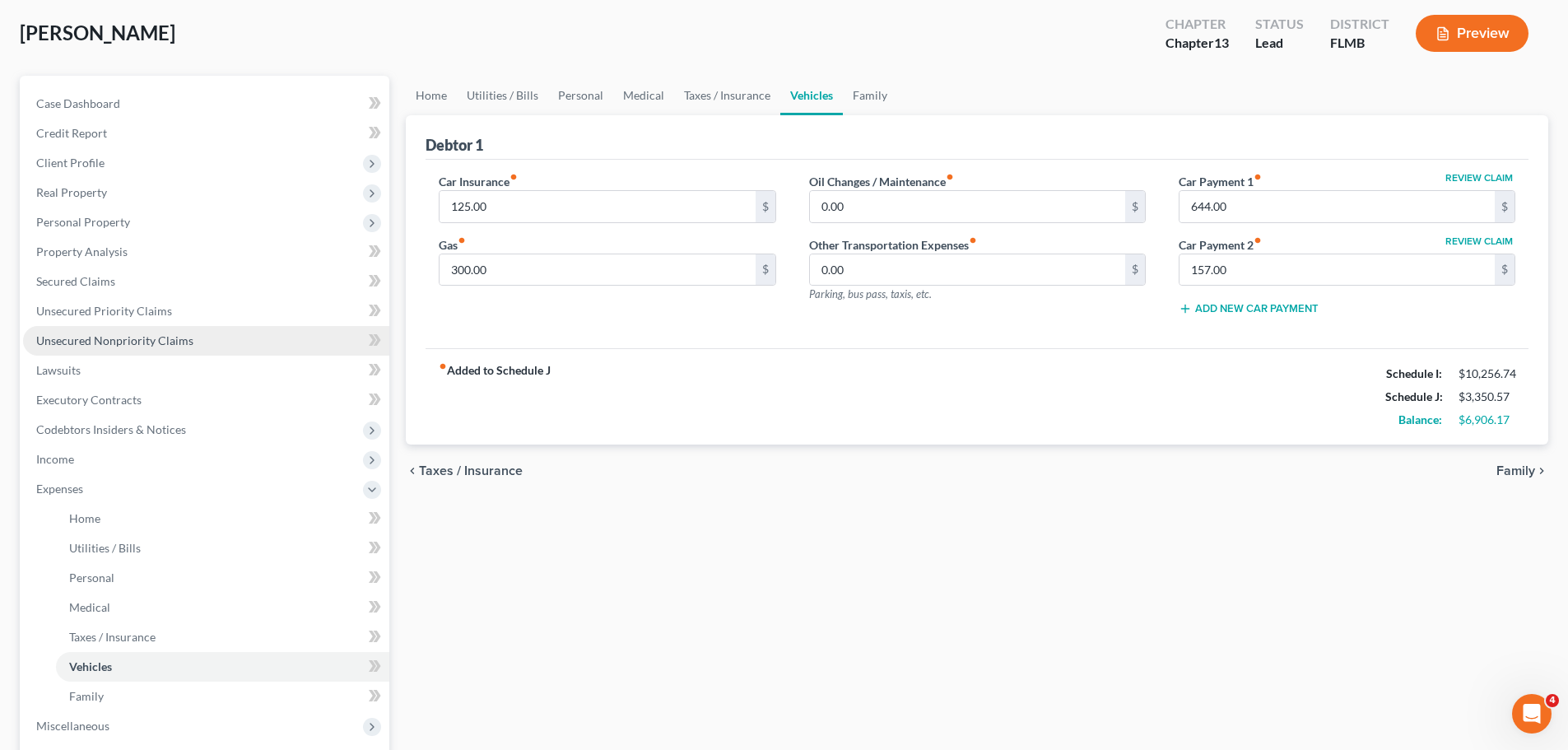
click at [109, 335] on span "Unsecured Nonpriority Claims" at bounding box center [115, 340] width 157 height 14
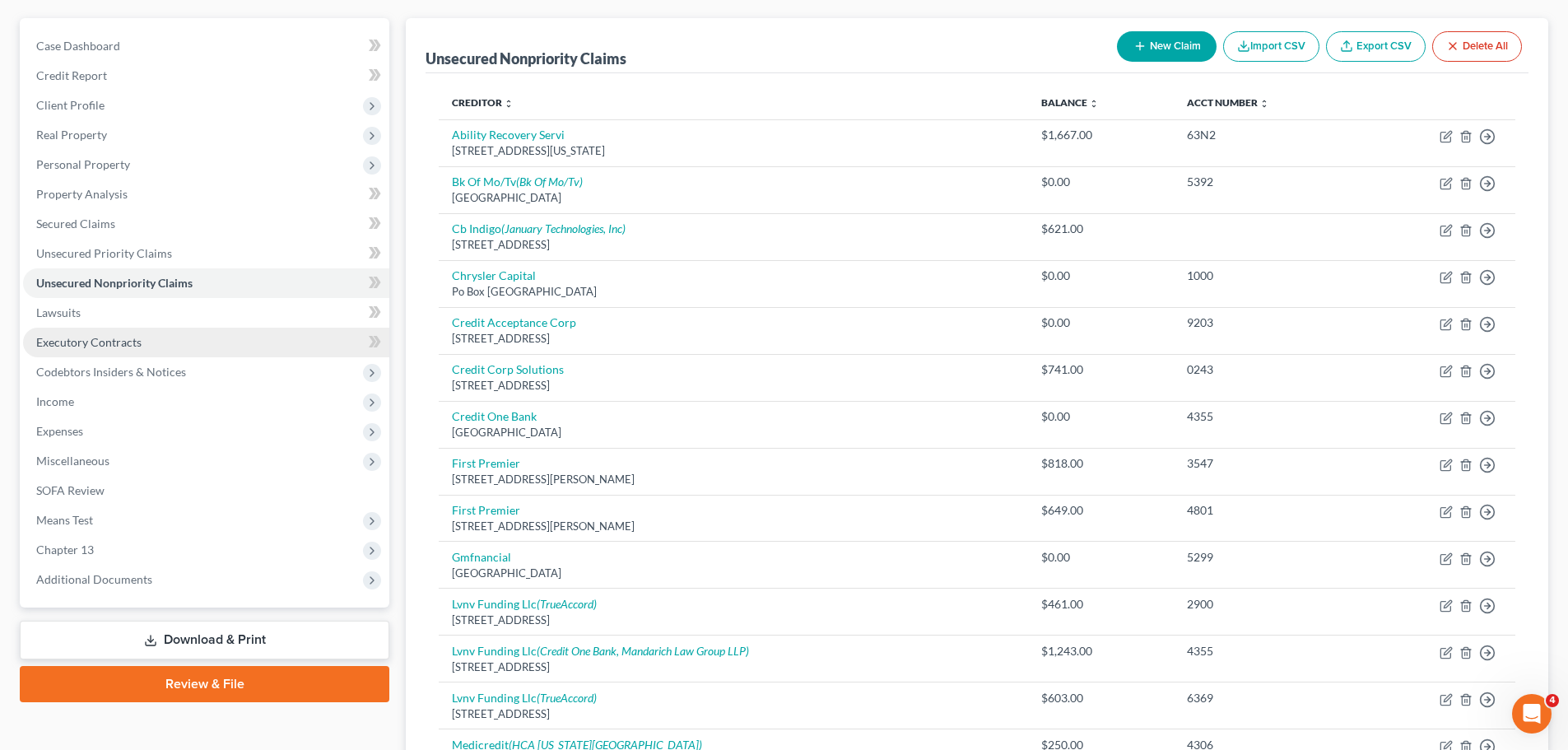
scroll to position [494, 0]
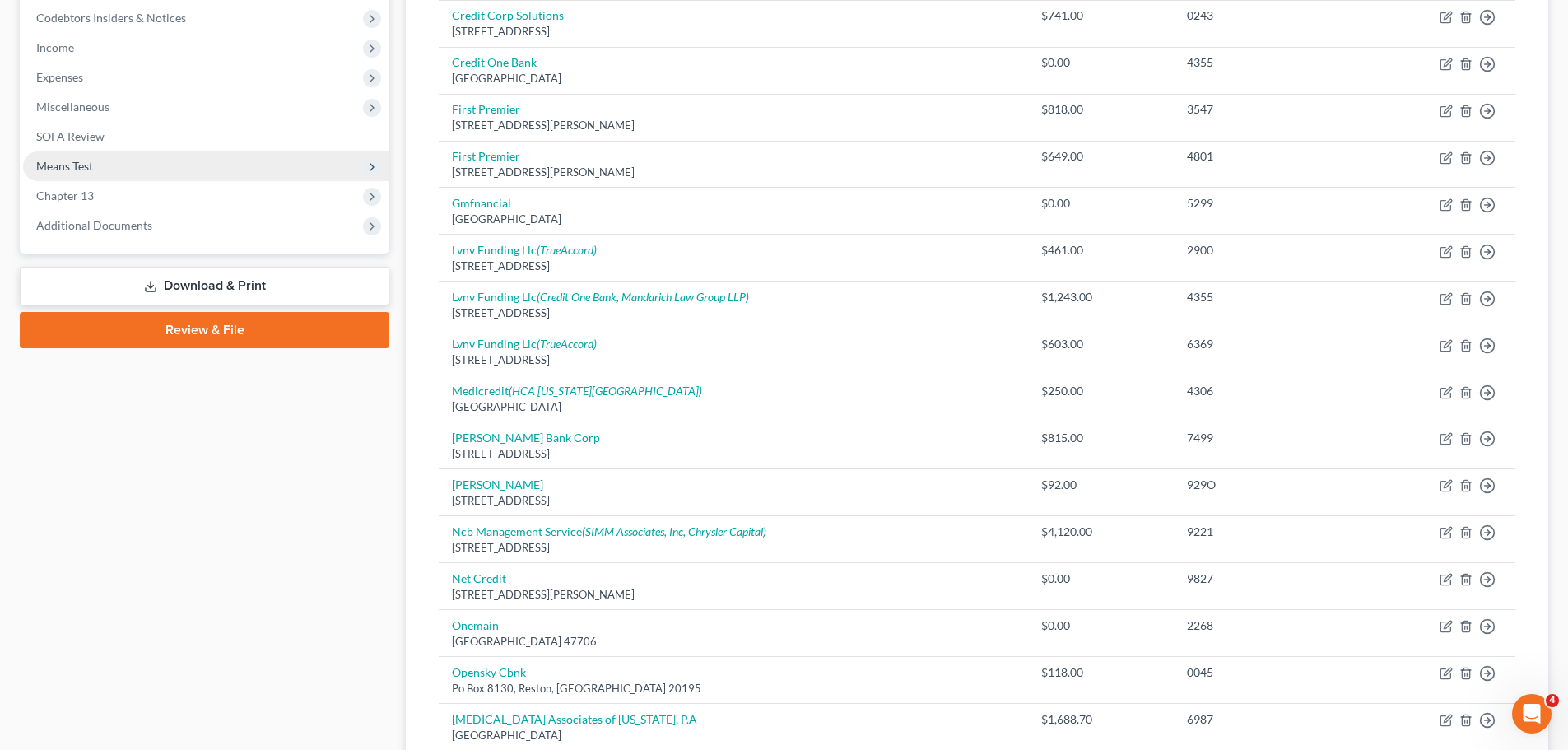
click at [84, 170] on span "Means Test" at bounding box center [64, 165] width 57 height 14
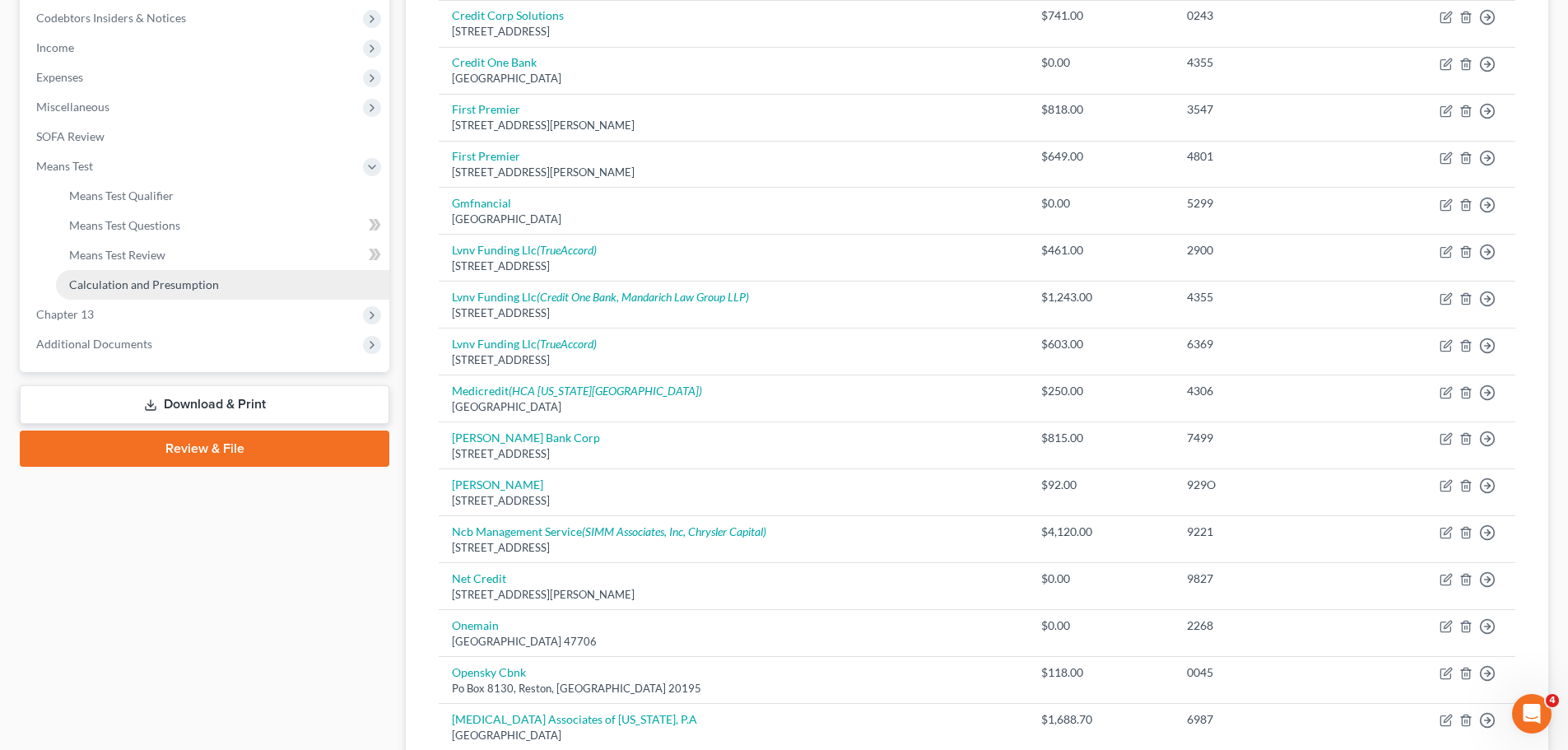
click at [108, 275] on link "Calculation and Presumption" at bounding box center [222, 285] width 333 height 30
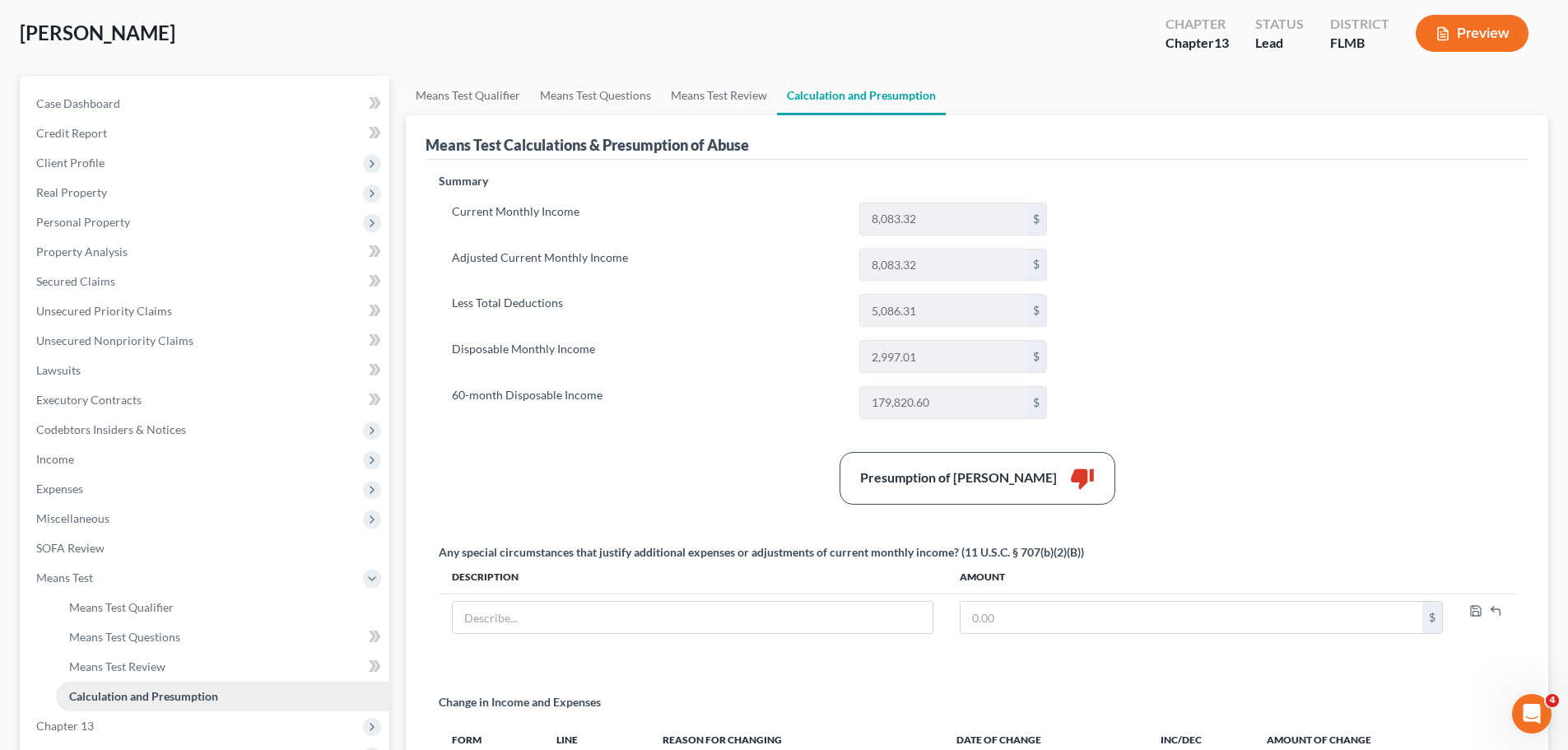
scroll to position [164, 0]
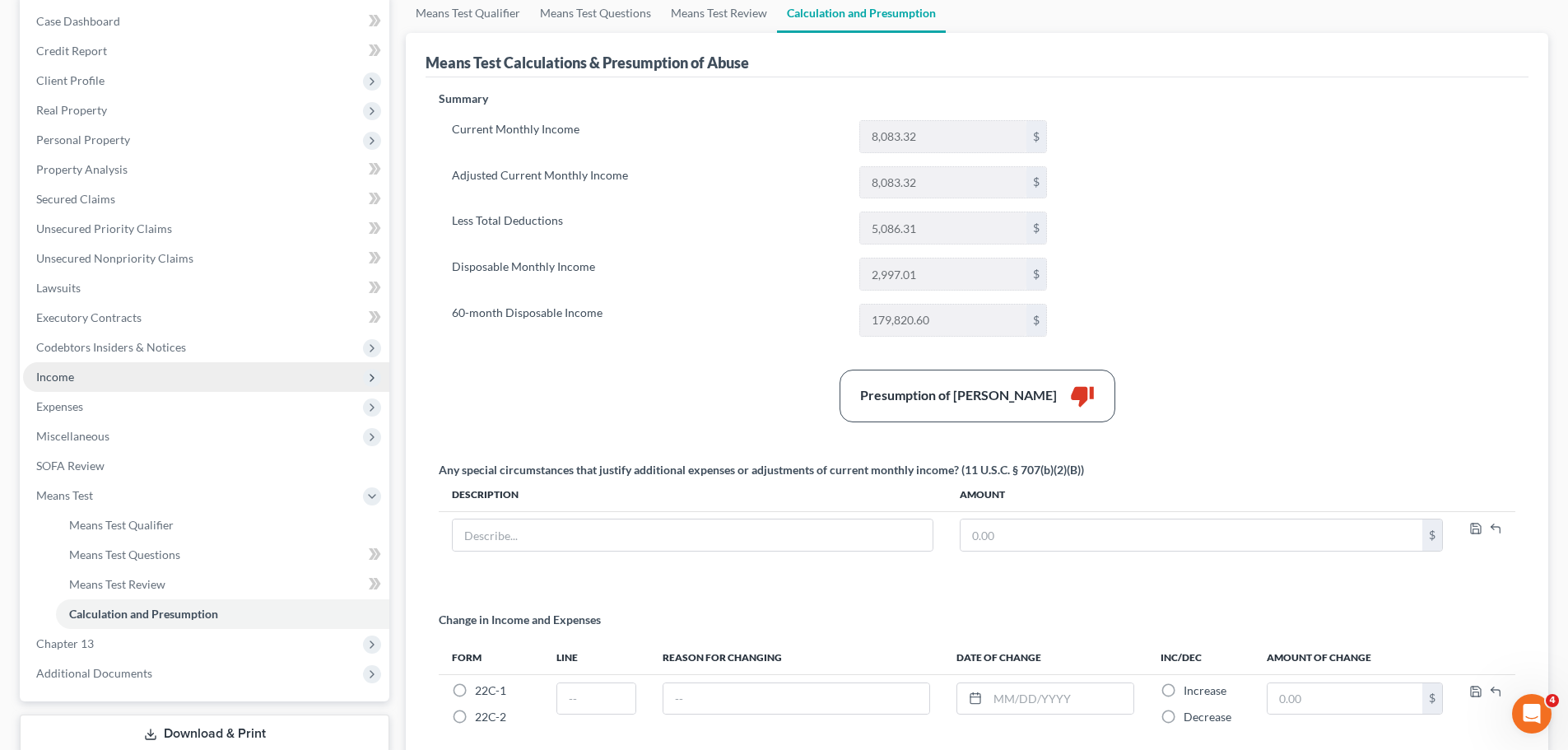
click at [89, 375] on span "Income" at bounding box center [207, 377] width 367 height 30
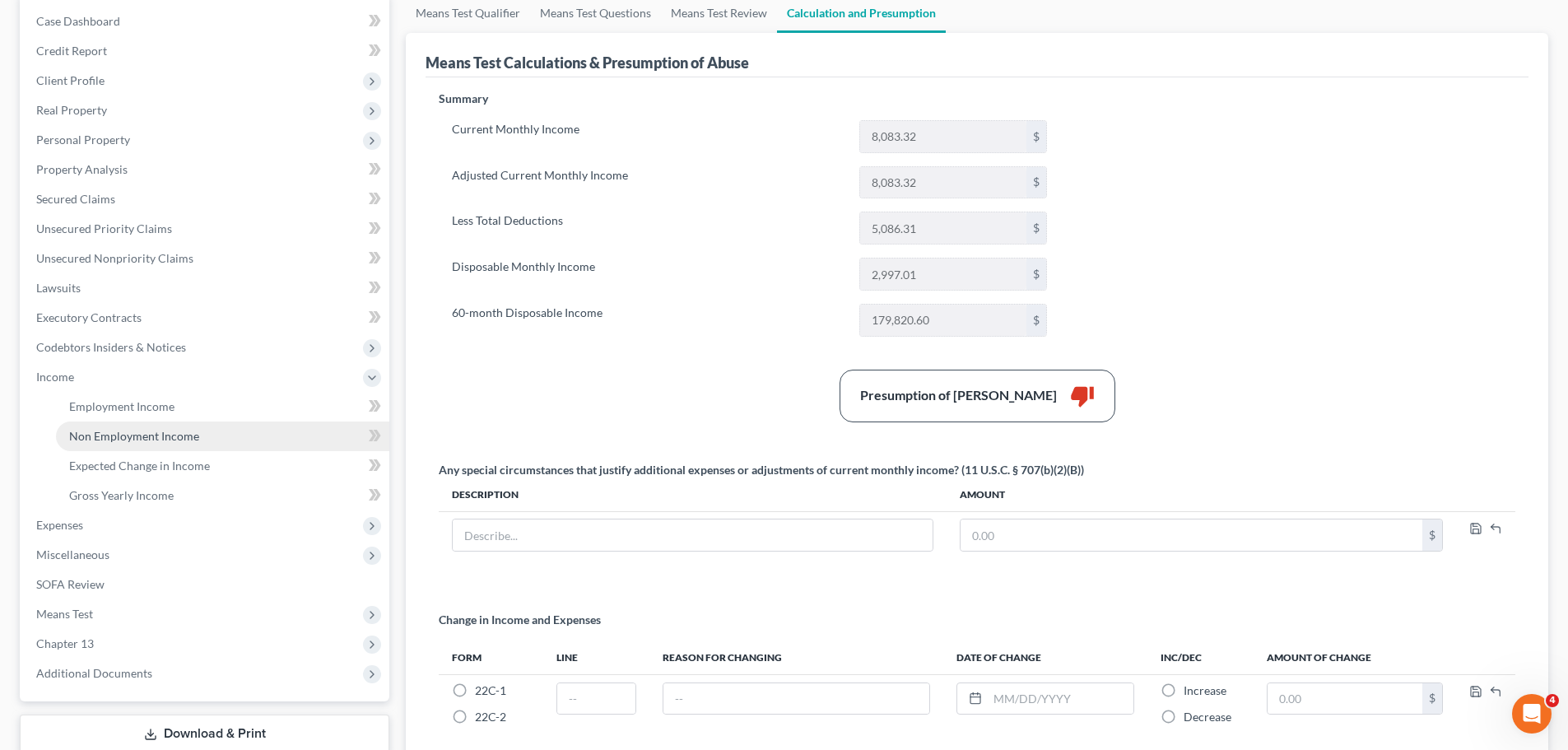
click at [103, 432] on span "Non Employment Income" at bounding box center [135, 436] width 130 height 14
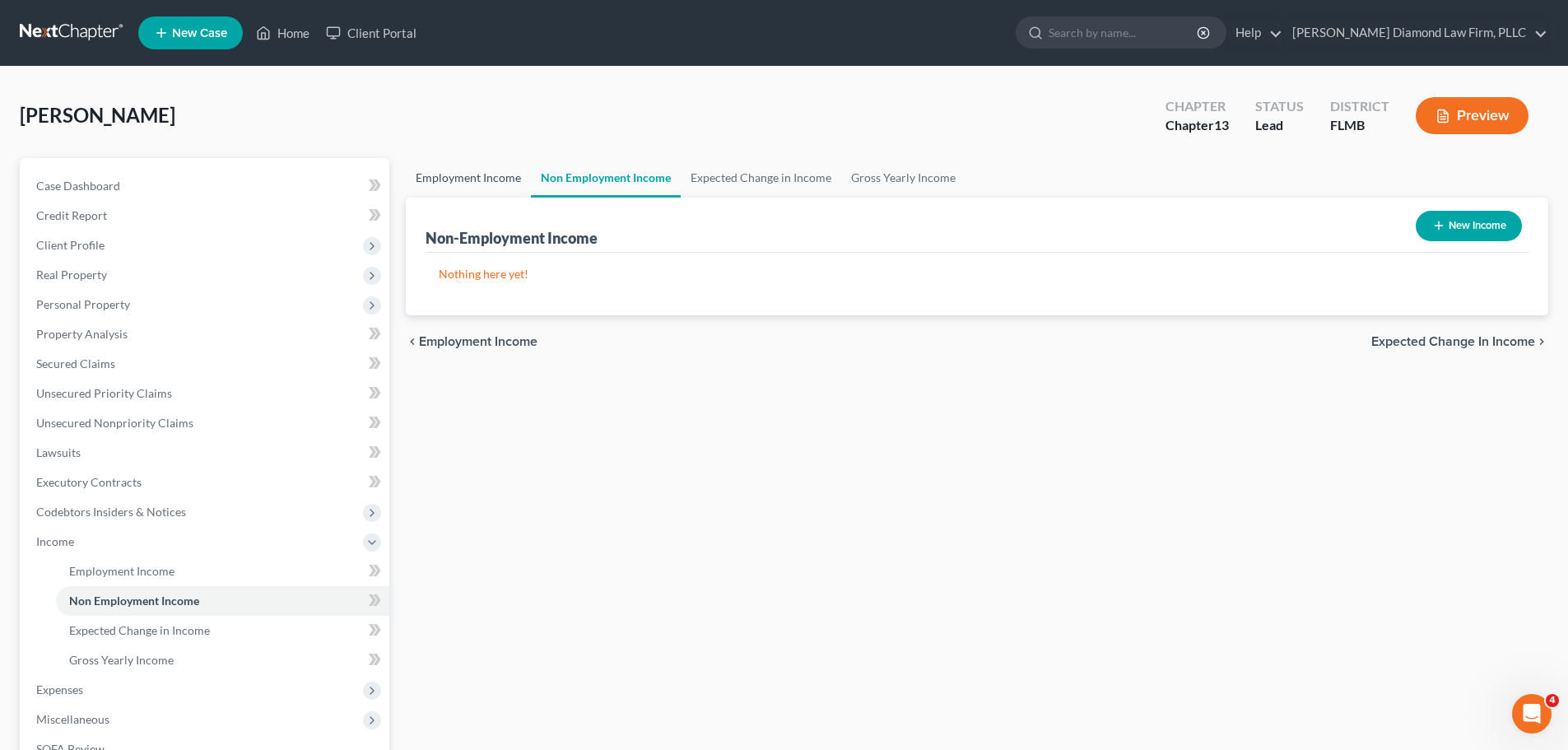
click at [430, 184] on link "Employment Income" at bounding box center [468, 178] width 126 height 40
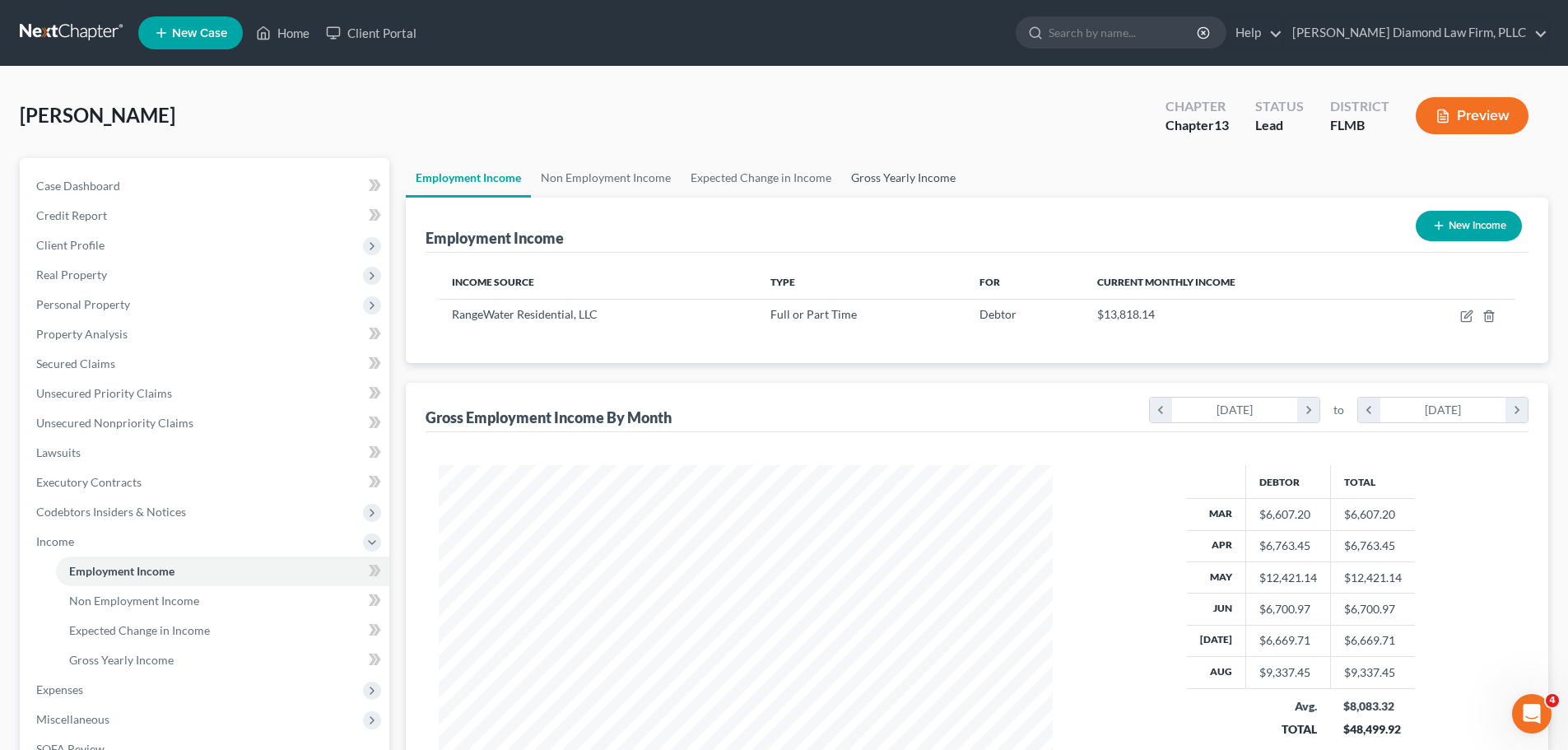
click at [855, 173] on link "Gross Yearly Income" at bounding box center [904, 178] width 125 height 40
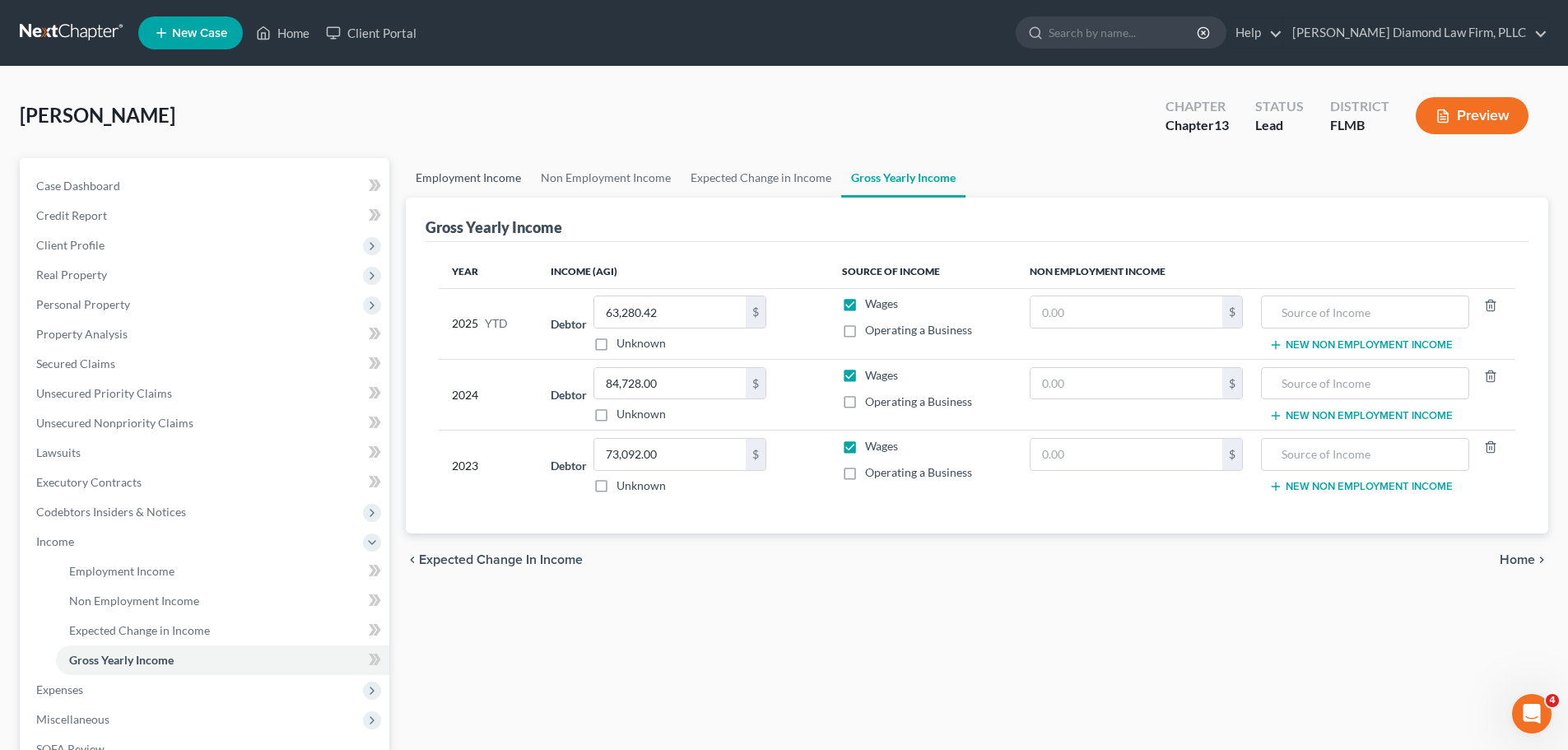
click at [469, 181] on link "Employment Income" at bounding box center [468, 178] width 126 height 40
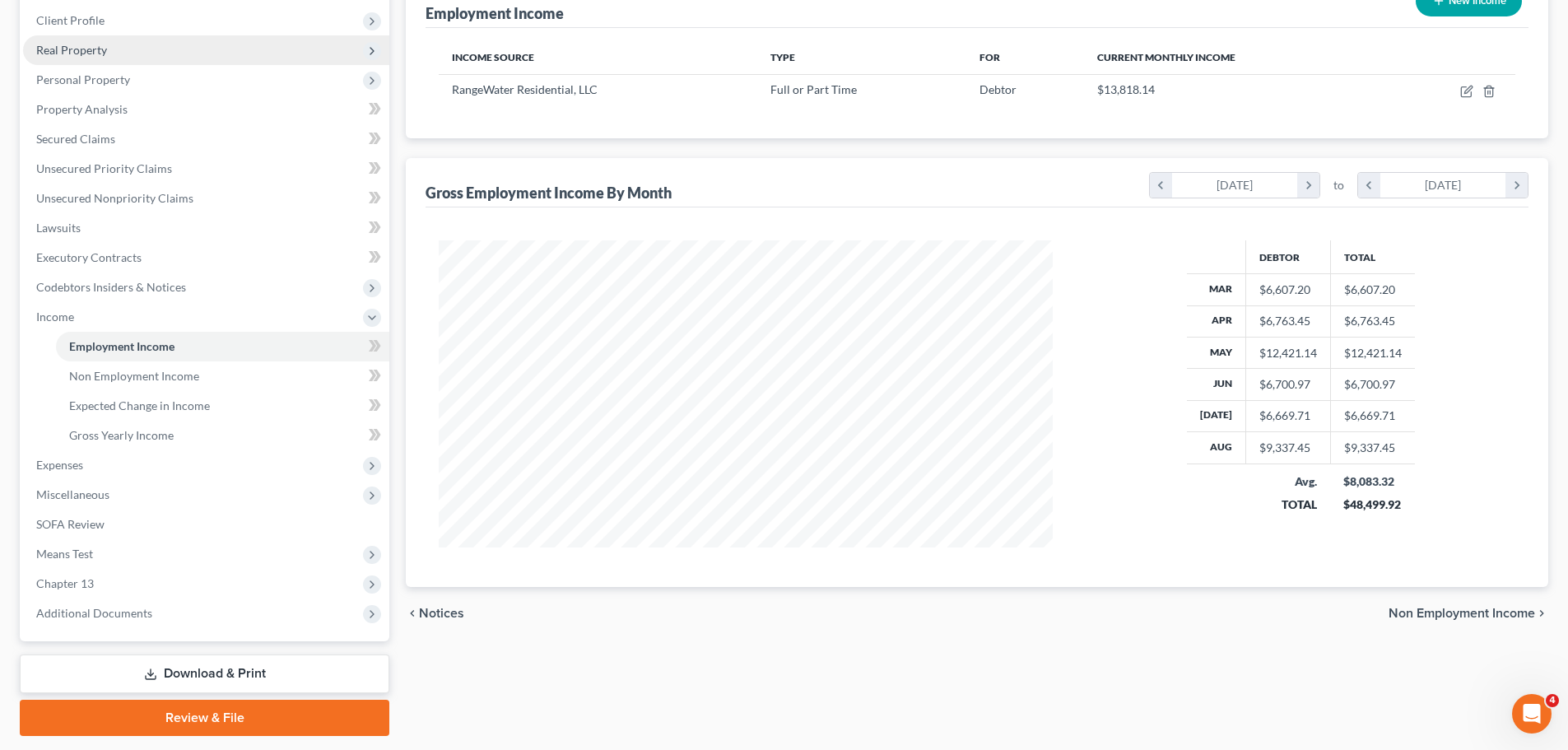
scroll to position [247, 0]
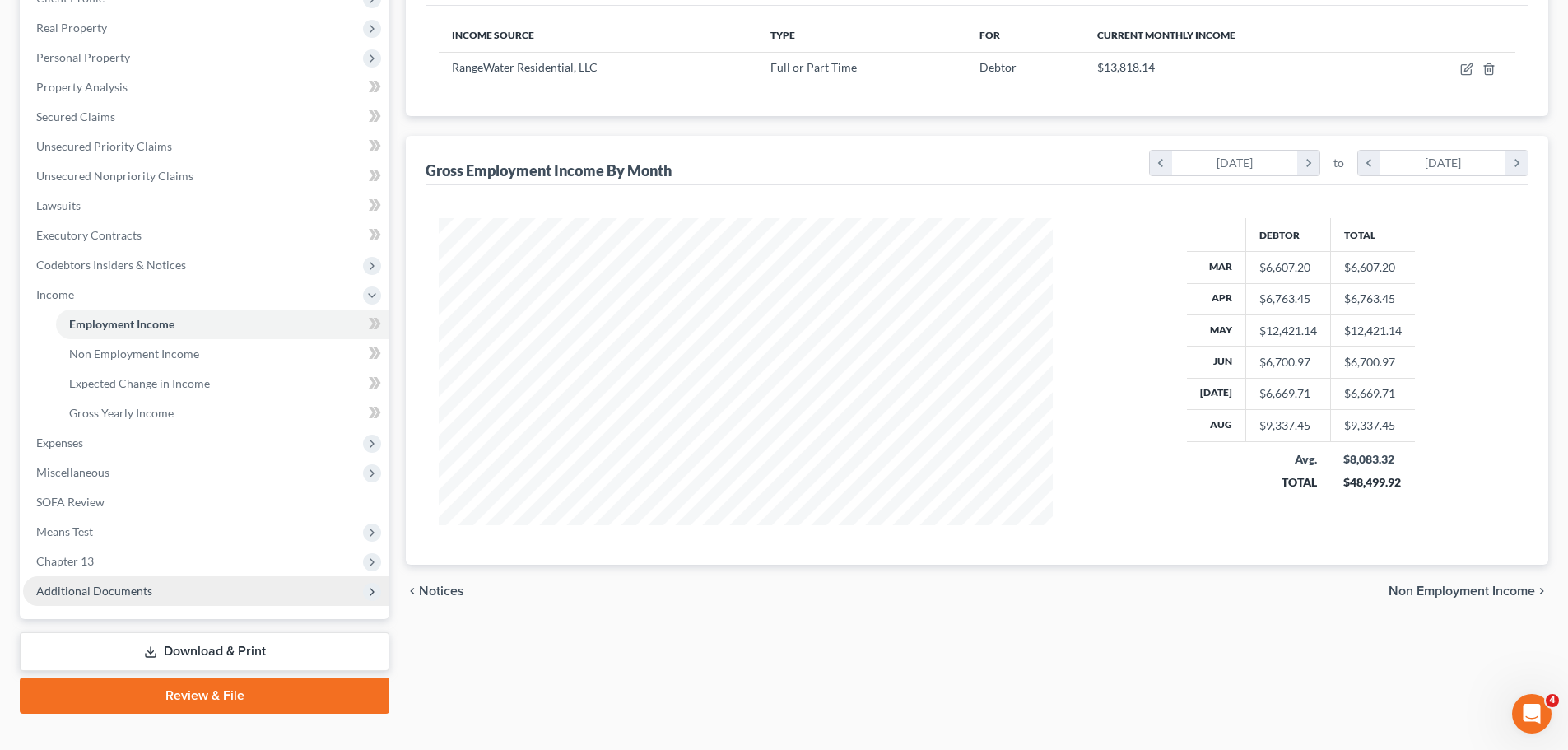
click at [106, 594] on span "Additional Documents" at bounding box center [94, 590] width 117 height 14
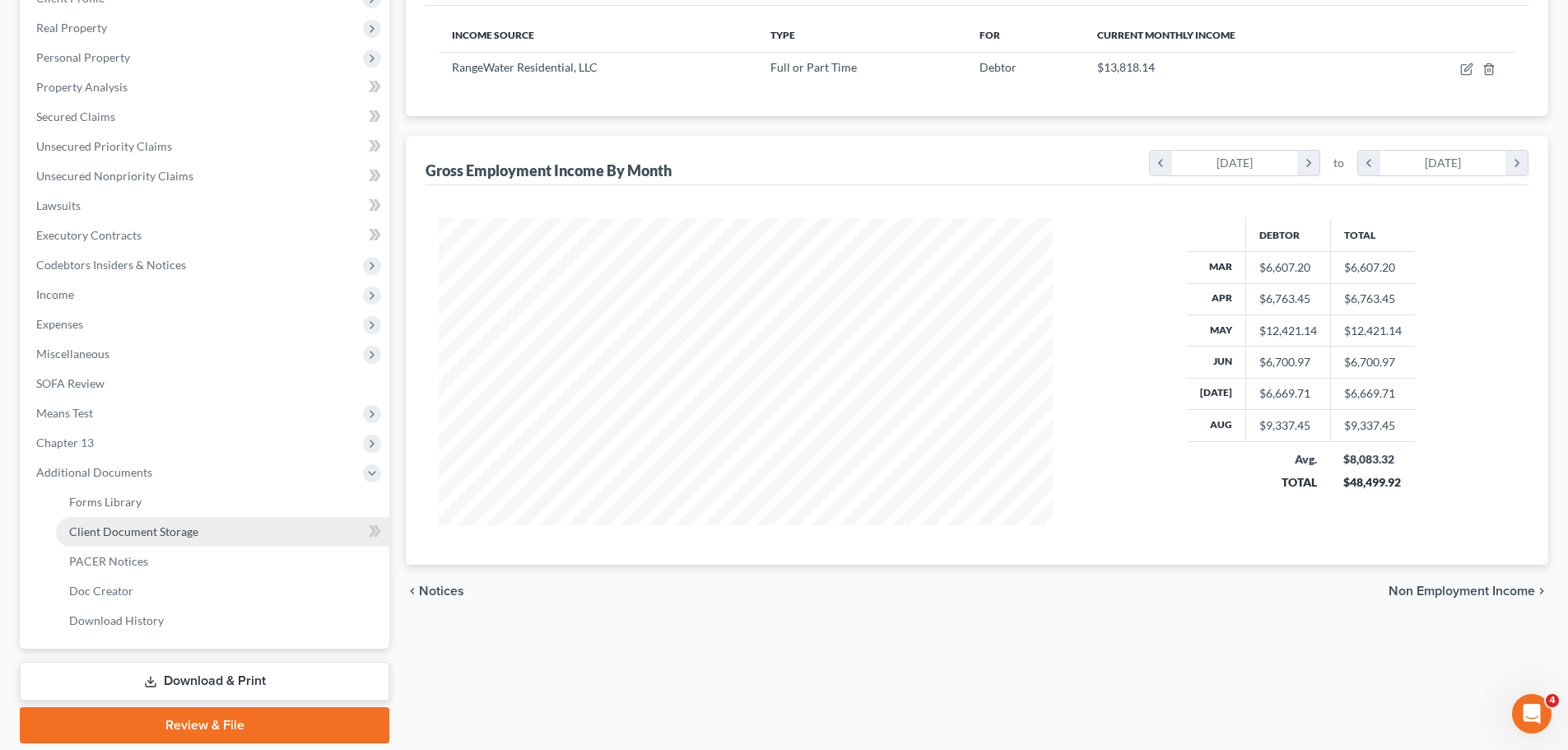
click at [126, 525] on span "Client Document Storage" at bounding box center [134, 531] width 129 height 14
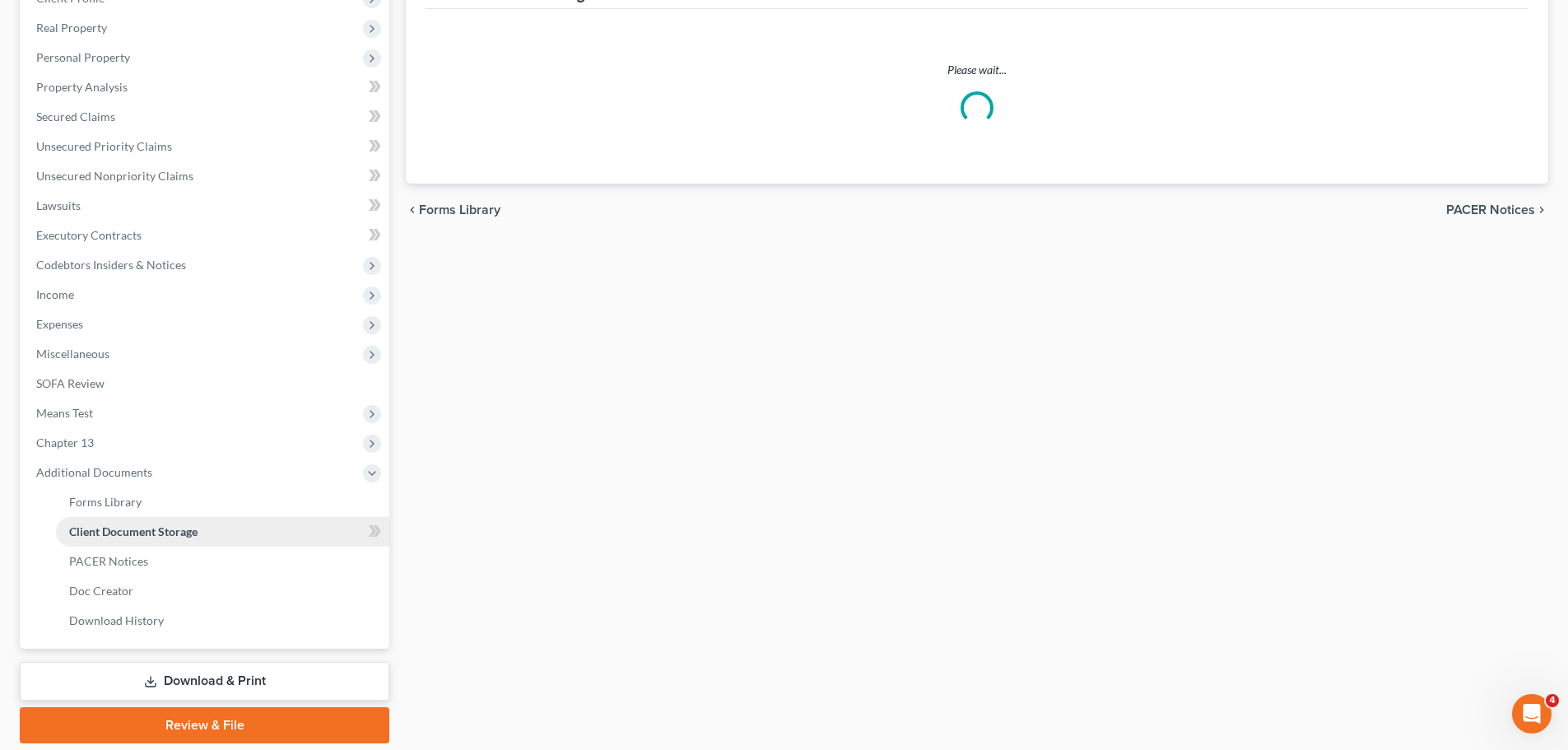
scroll to position [6, 0]
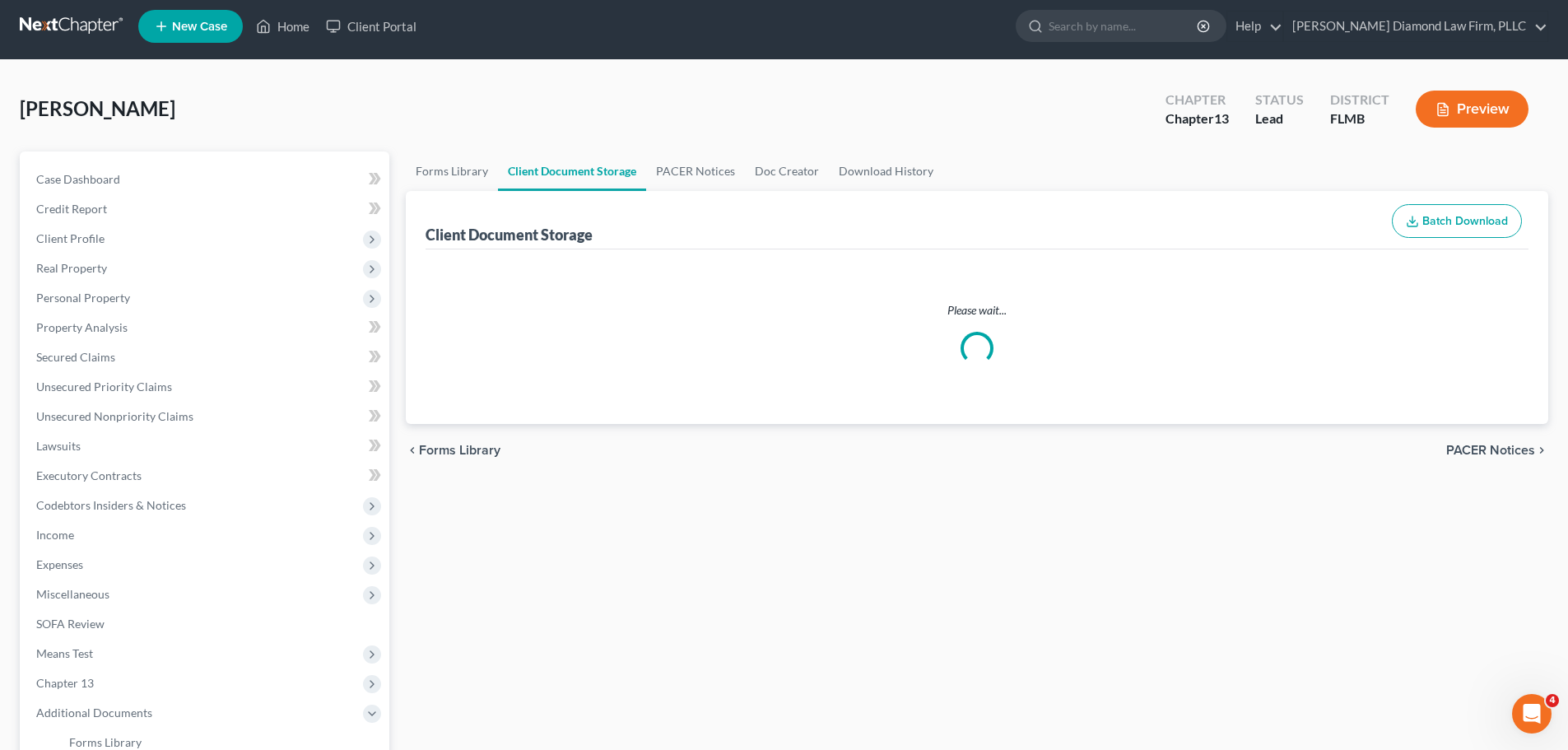
select select "9"
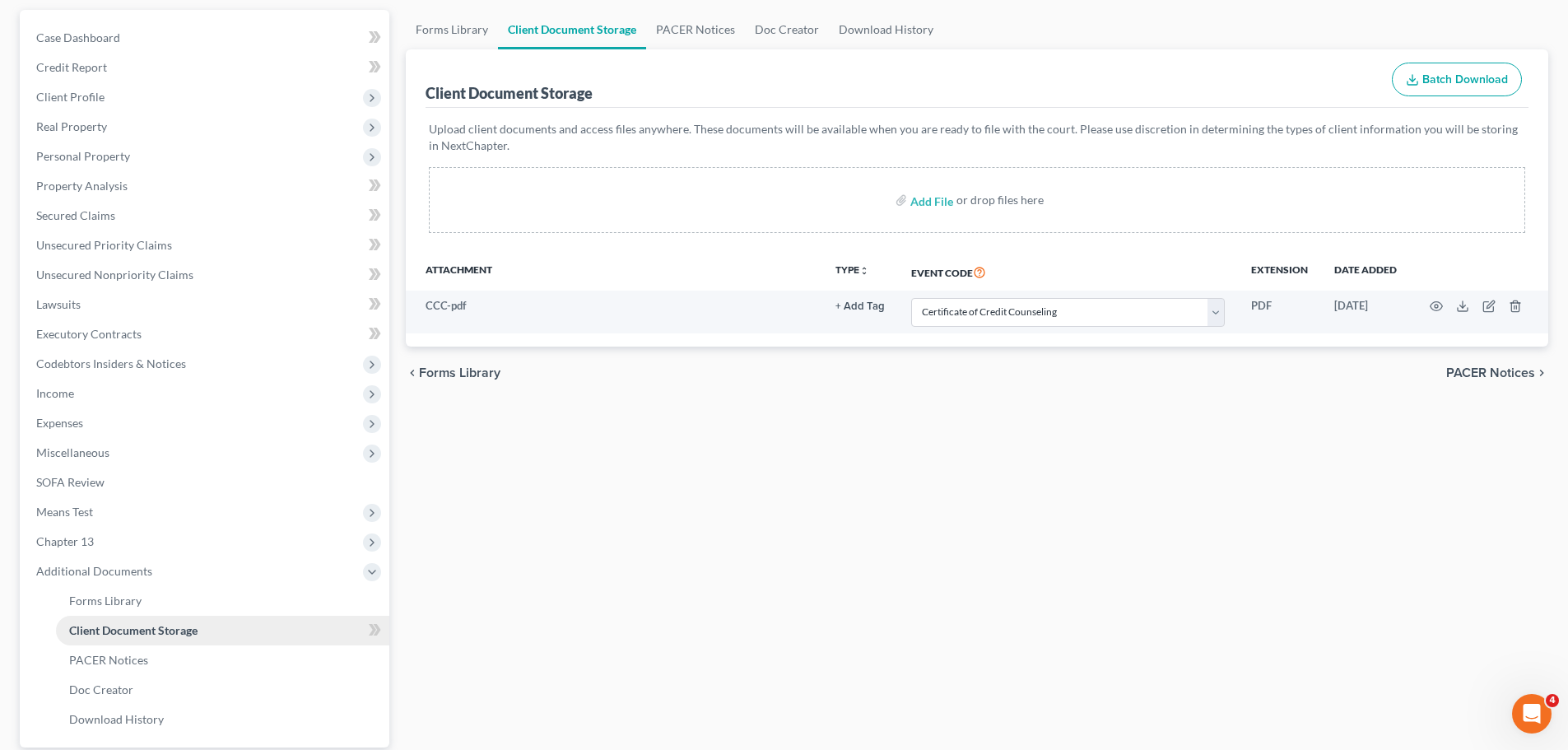
scroll to position [164, 0]
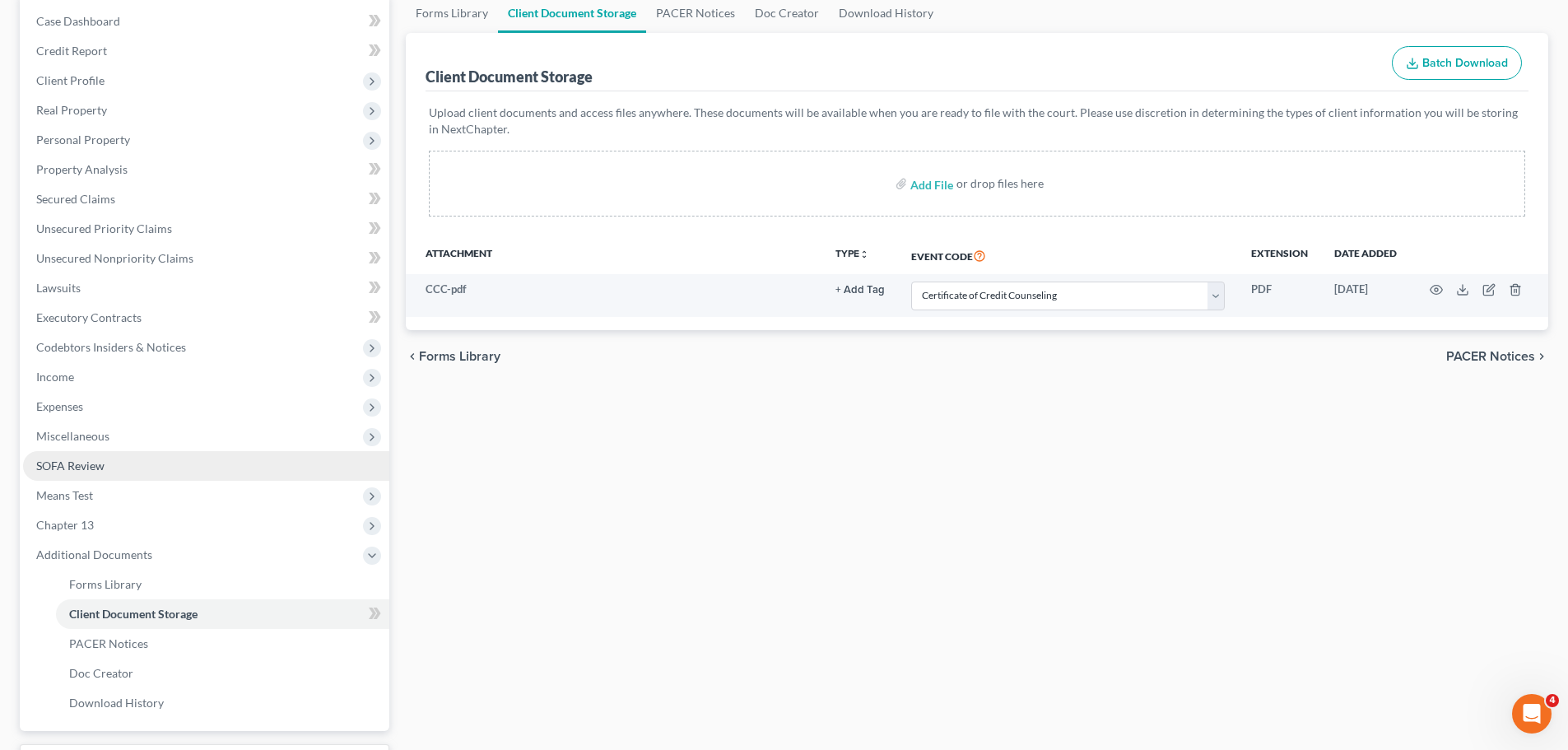
click at [117, 473] on link "SOFA Review" at bounding box center [207, 465] width 367 height 30
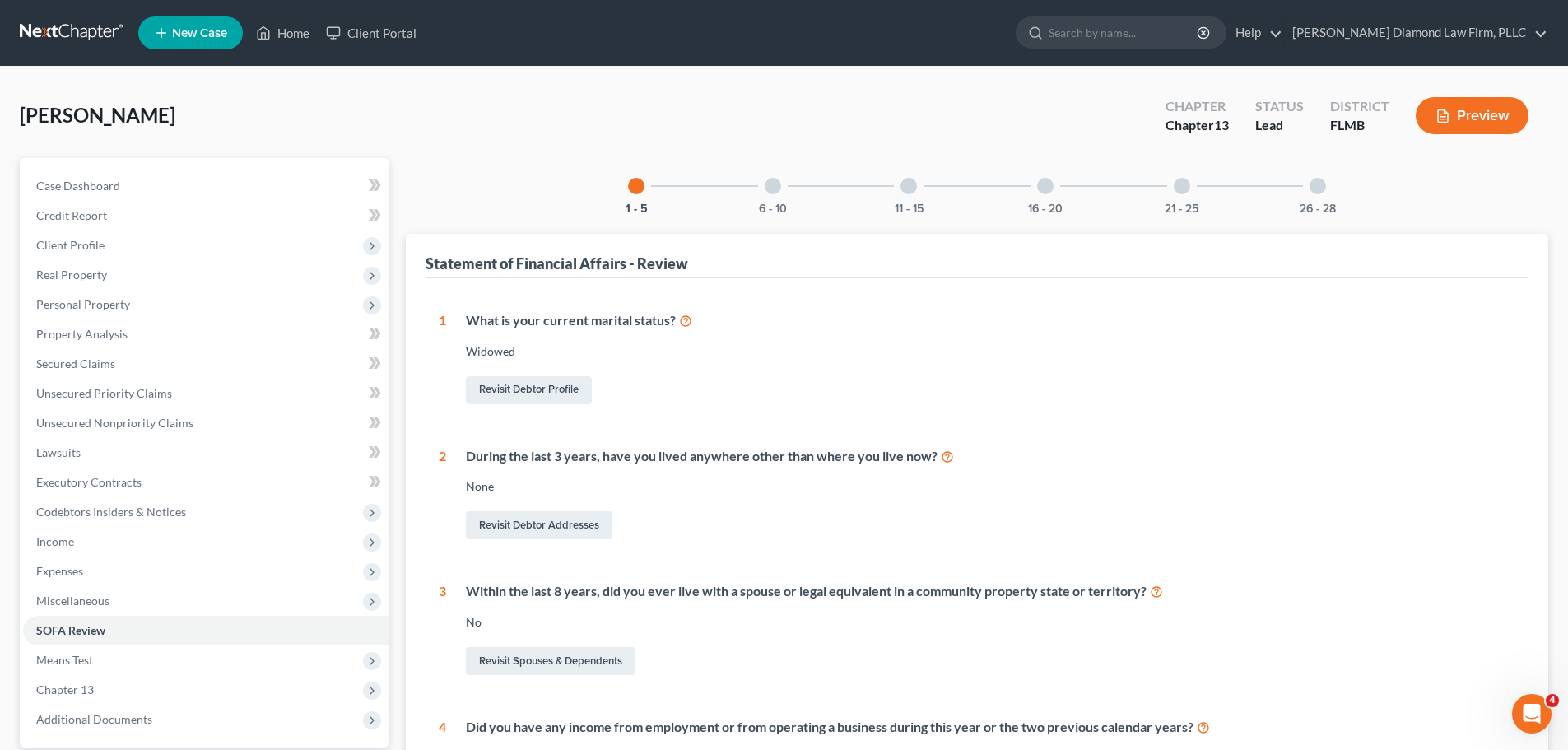
click at [771, 182] on div at bounding box center [773, 186] width 16 height 16
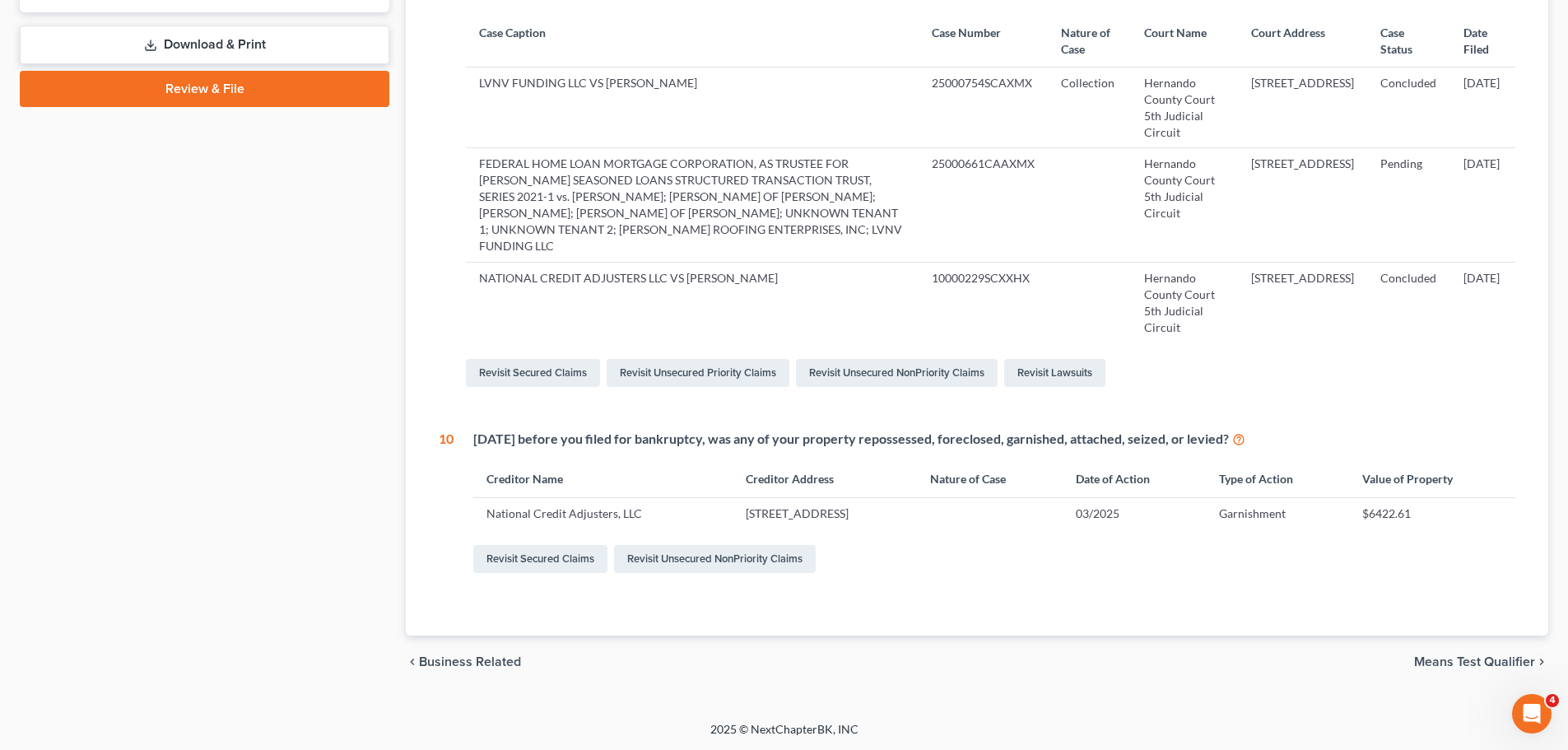
scroll to position [736, 0]
click at [668, 556] on link "Revisit Unsecured NonPriority Claims" at bounding box center [714, 558] width 201 height 28
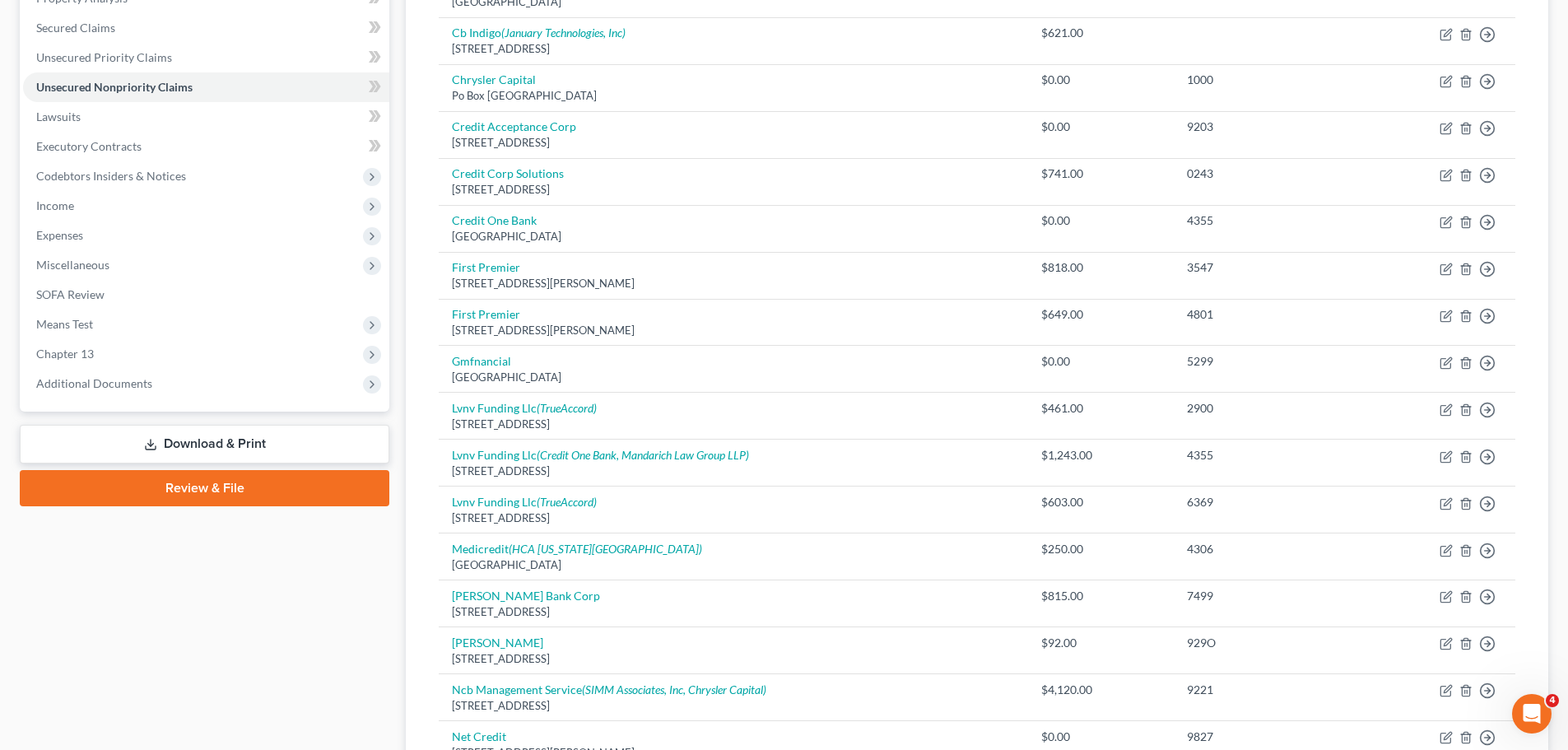
scroll to position [260, 0]
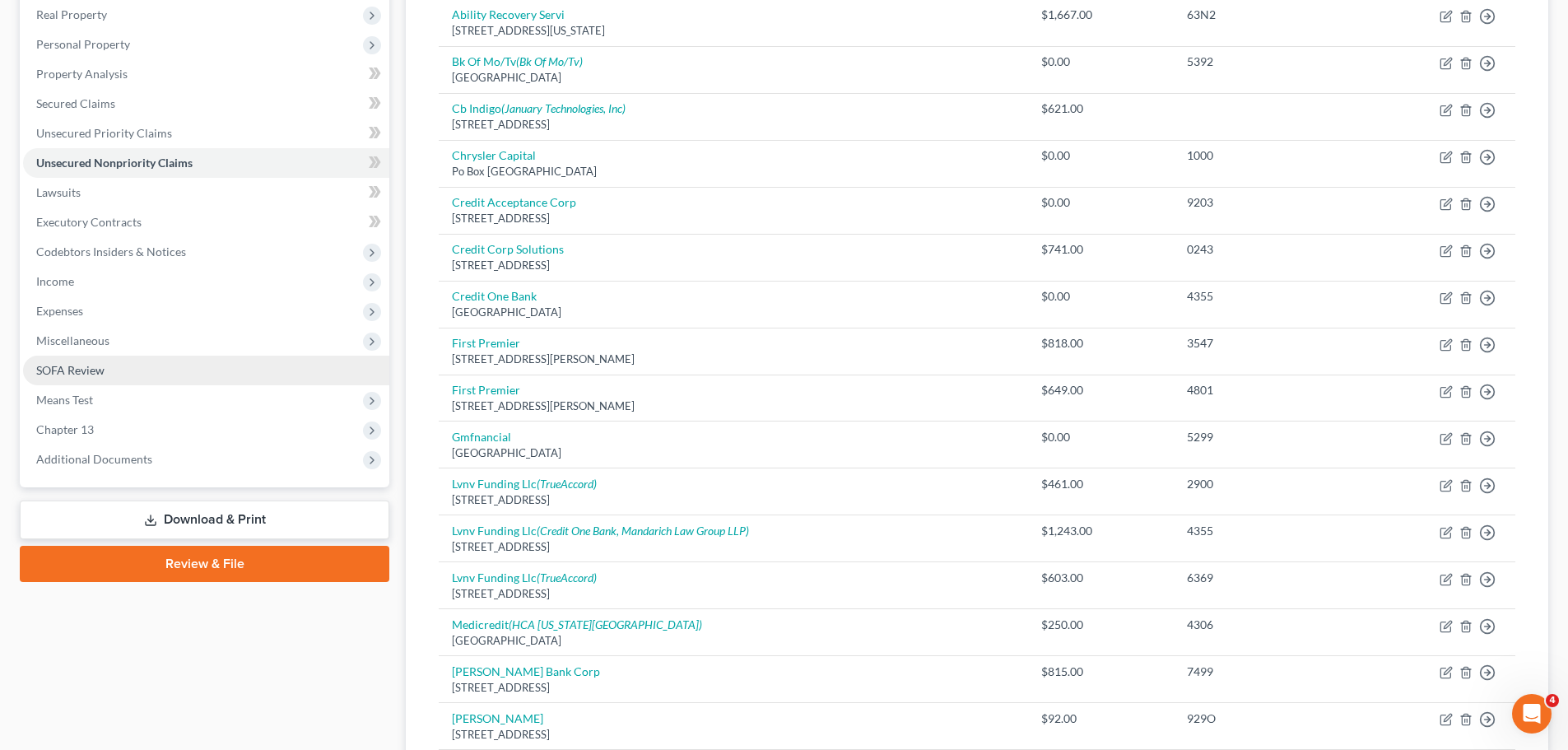
click at [201, 371] on link "SOFA Review" at bounding box center [207, 370] width 367 height 30
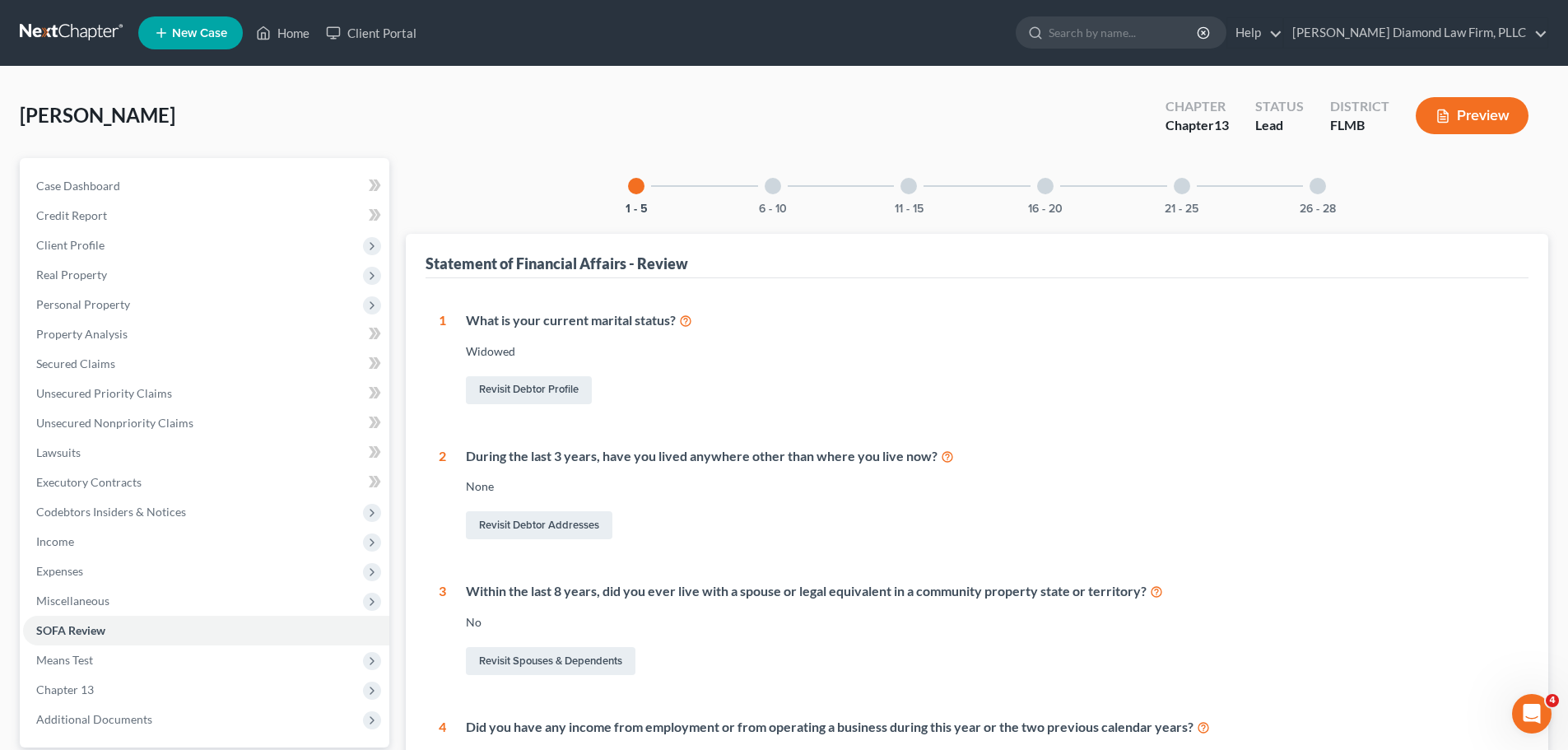
click at [779, 182] on div at bounding box center [773, 186] width 16 height 16
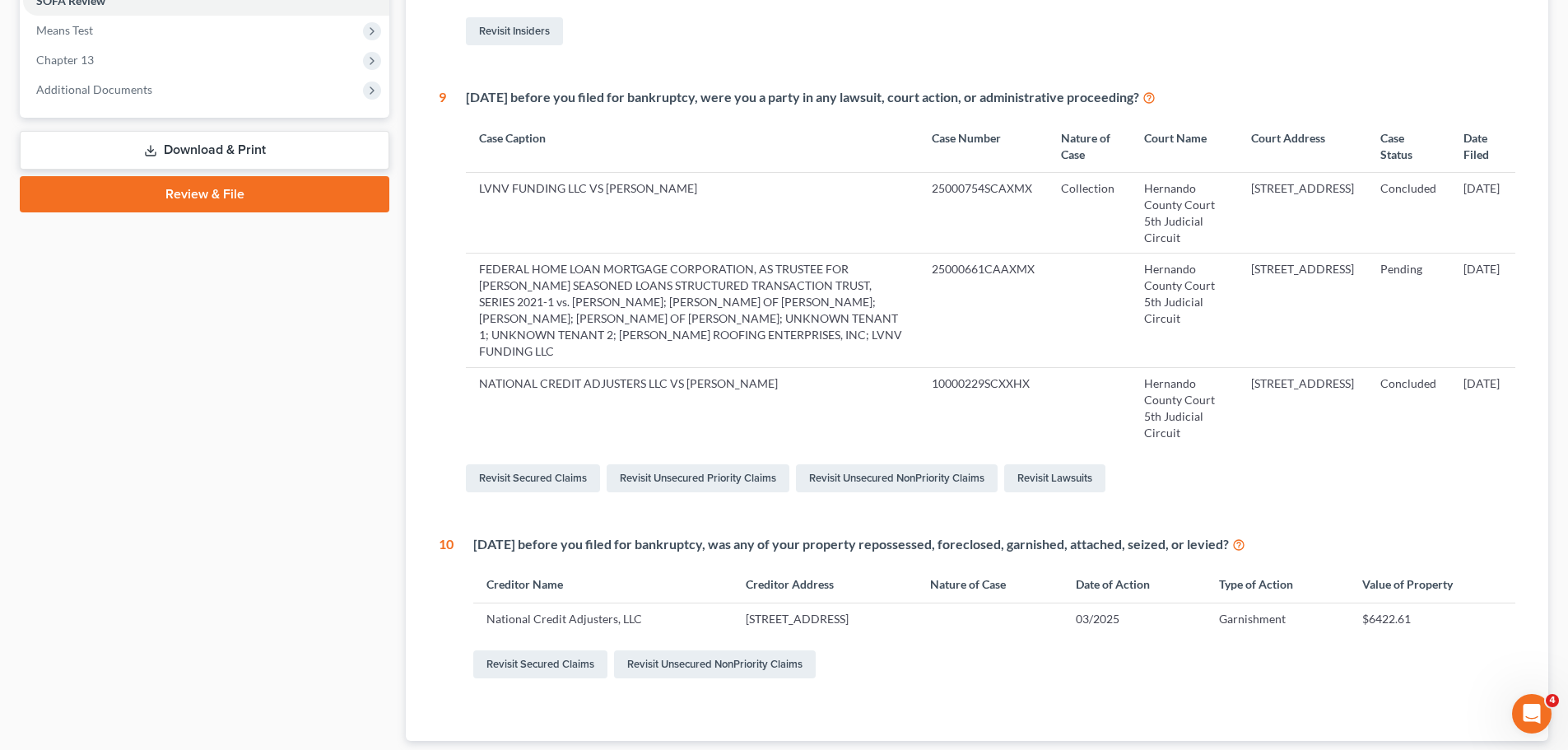
scroll to position [659, 0]
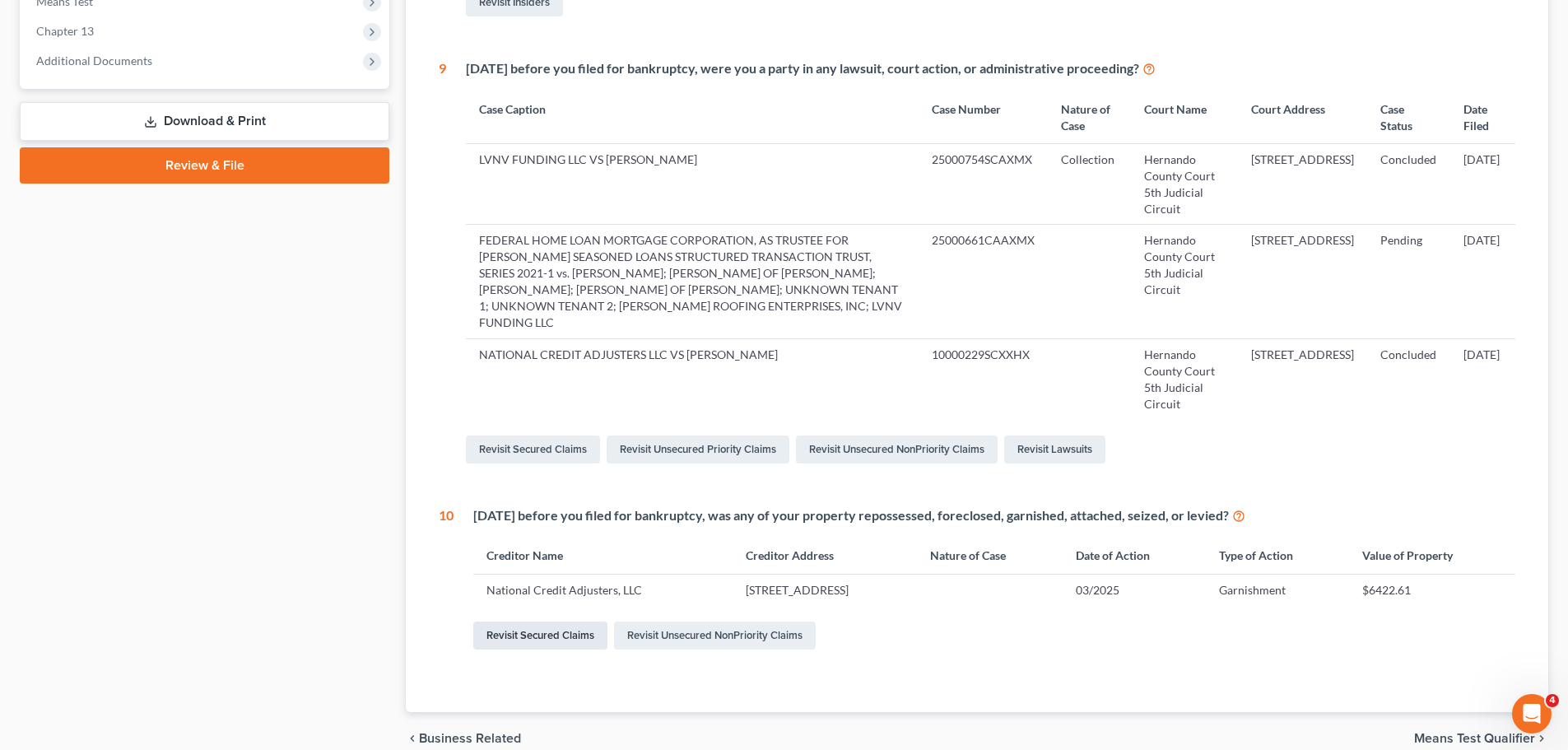
click at [535, 634] on link "Revisit Secured Claims" at bounding box center [540, 635] width 135 height 28
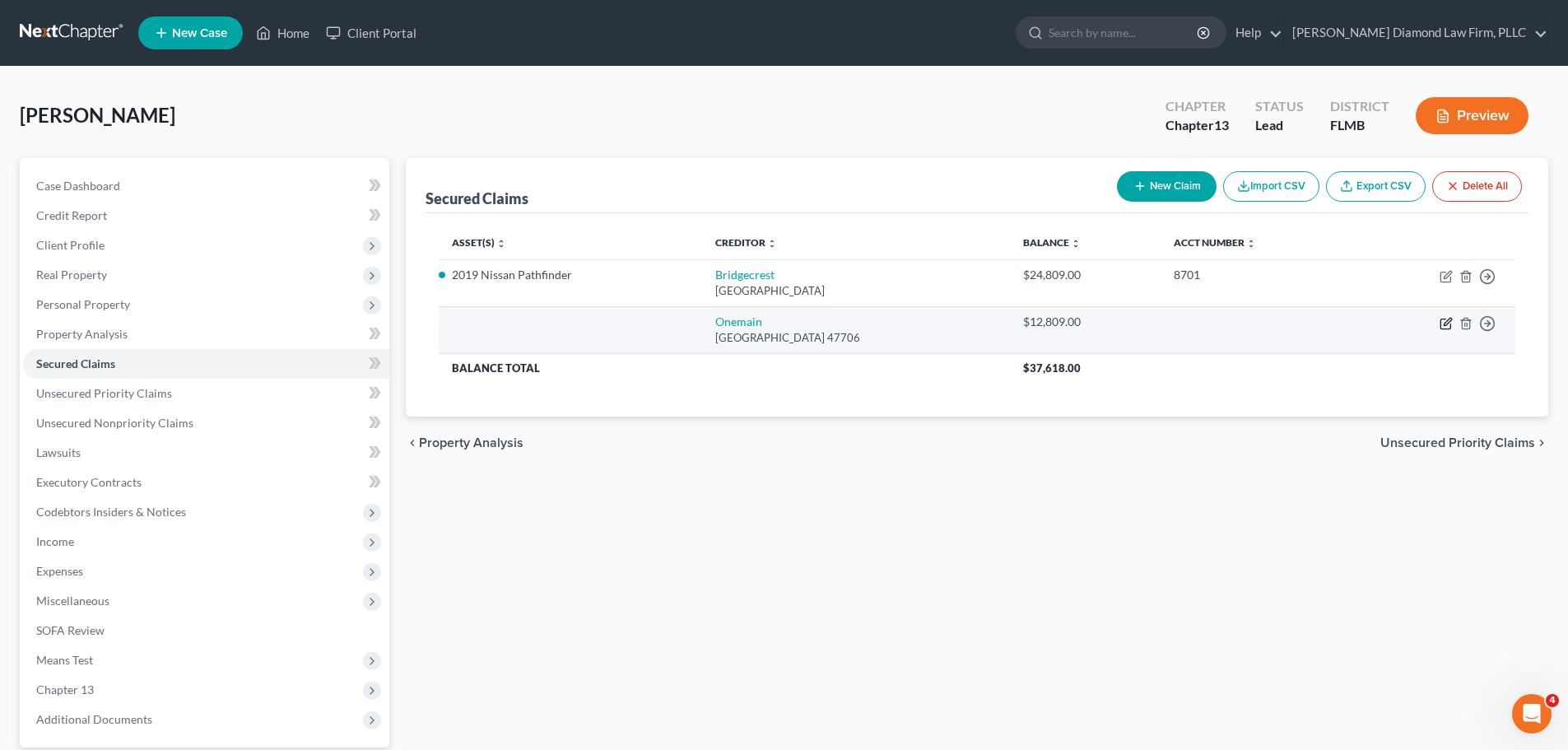
click at [1451, 320] on icon "button" at bounding box center [1446, 323] width 14 height 14
select select "15"
select select "0"
select select "2"
select select "0"
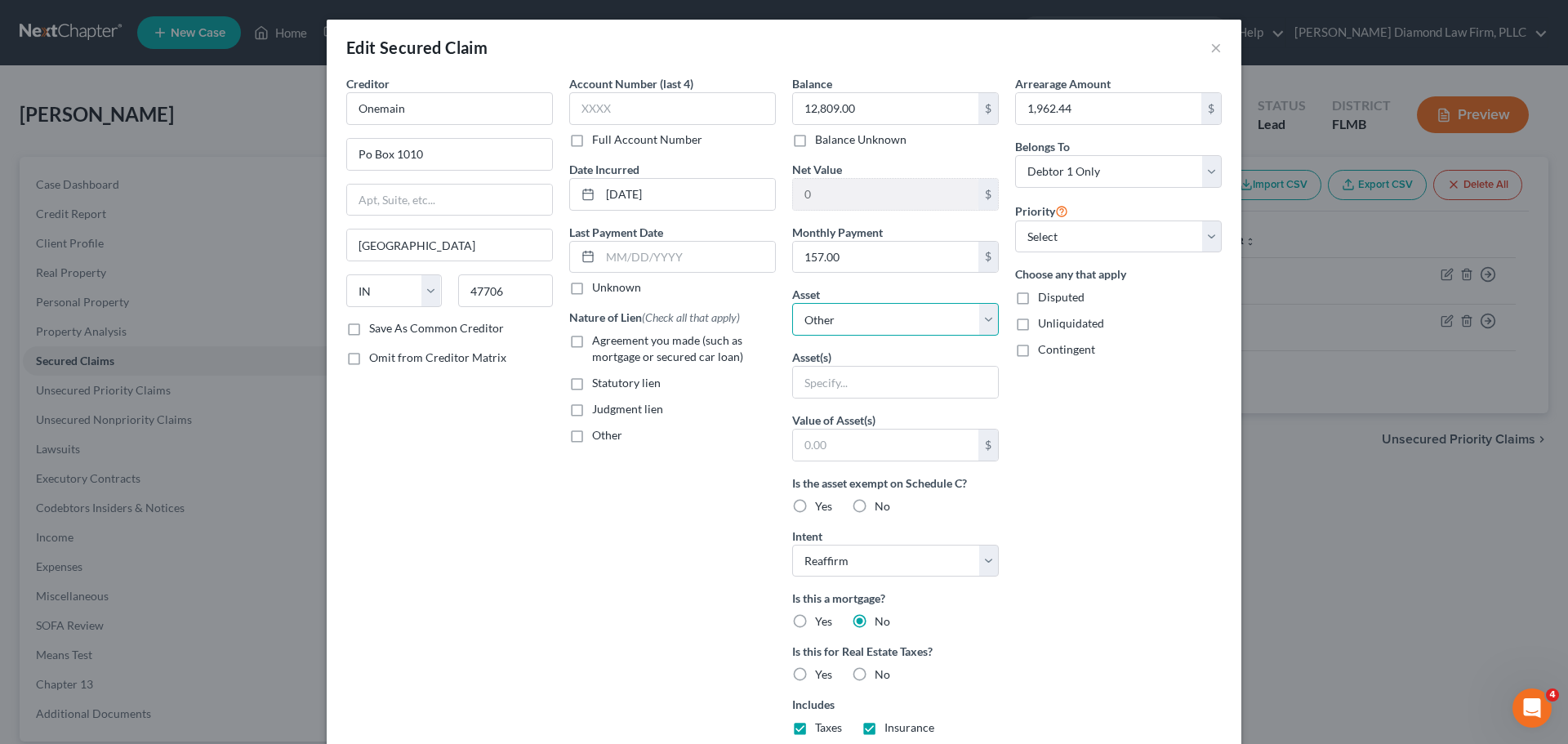
click at [916, 317] on select "Select Other Multiple Assets 2013 Dodge Avenger - $1950.0 Jewelry - Jewelry - $…" at bounding box center [895, 319] width 207 height 32
select select "2"
click at [792, 303] on select "Select Other Multiple Assets 2013 Dodge Avenger - $1950.0 Jewelry - Jewelry - $…" at bounding box center [895, 319] width 207 height 32
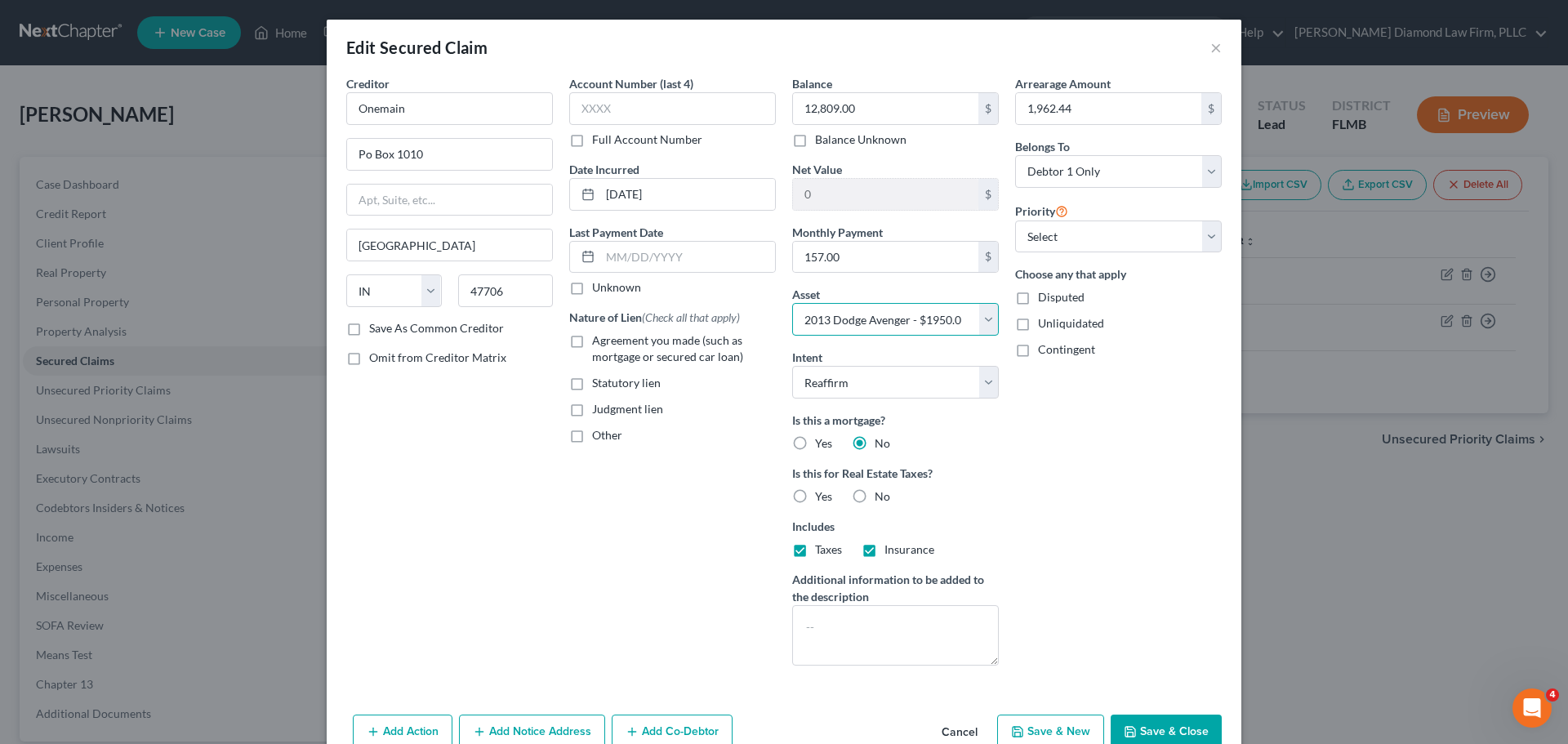
scroll to position [82, 0]
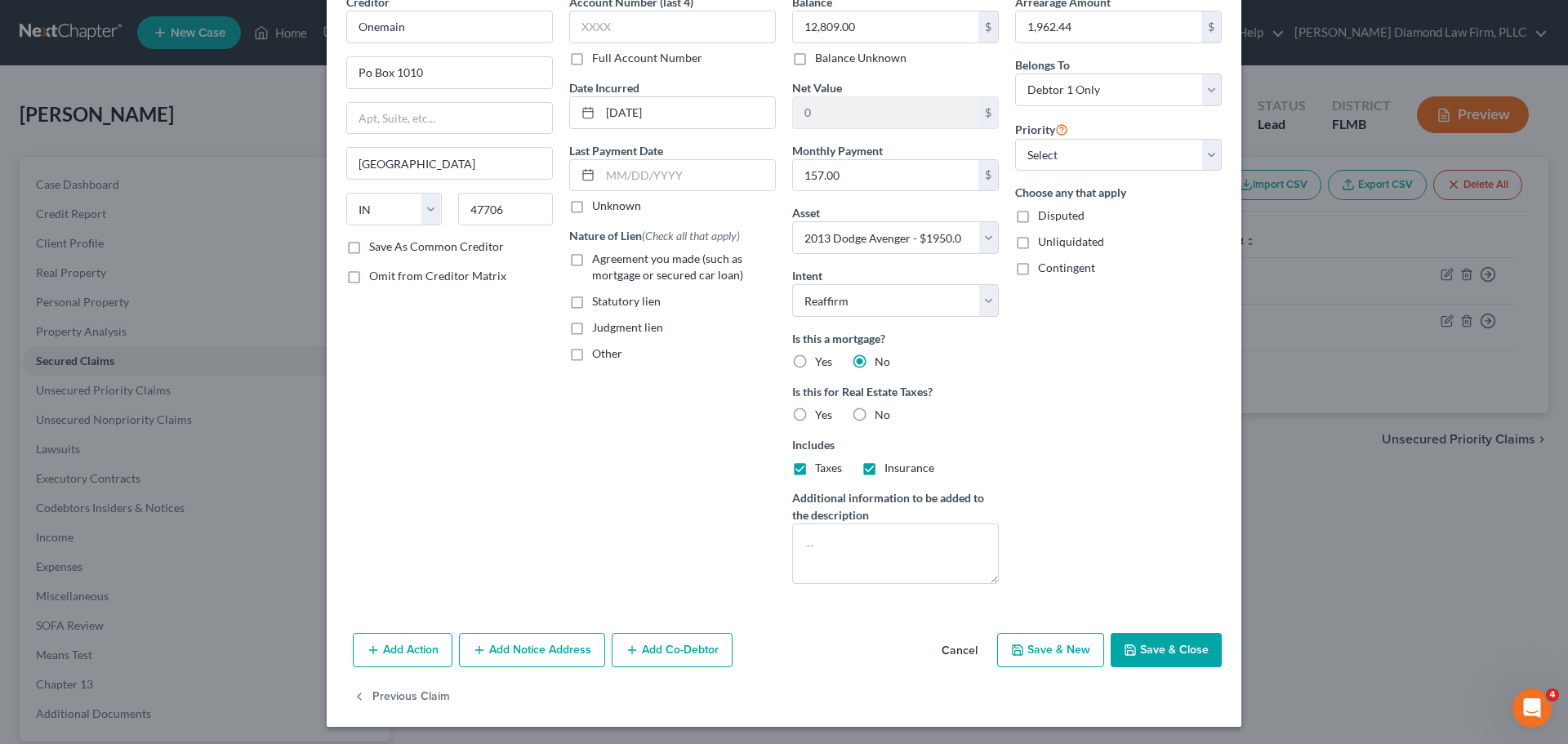
click at [874, 414] on label "No" at bounding box center [882, 415] width 15 height 16
click at [881, 414] on input "No" at bounding box center [886, 412] width 11 height 11
radio input "true"
click at [884, 469] on label "Insurance" at bounding box center [909, 468] width 50 height 16
click at [891, 469] on input "Insurance" at bounding box center [896, 465] width 11 height 11
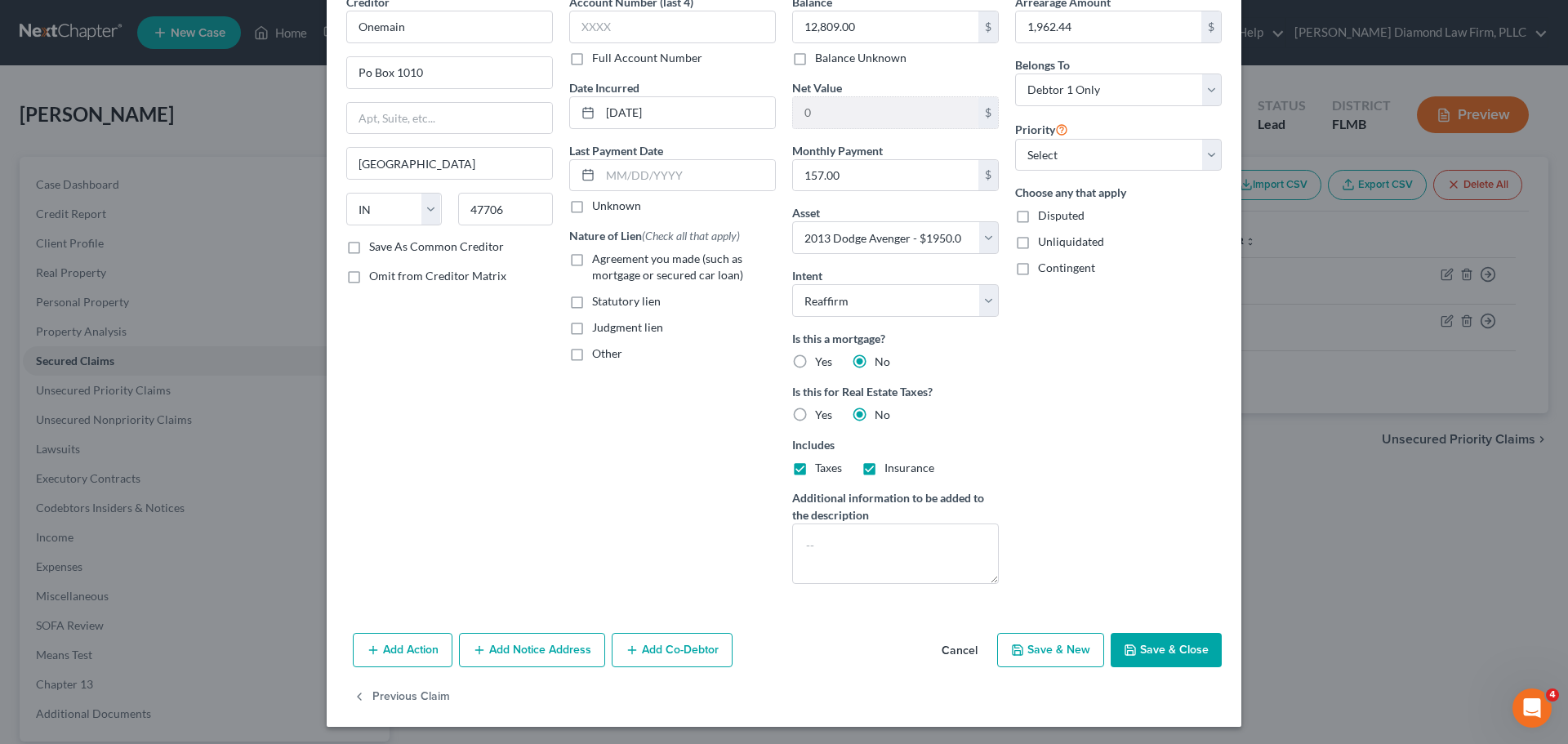
checkbox input "false"
click at [815, 470] on span "Taxes" at bounding box center [829, 467] width 27 height 13
click at [822, 470] on input "Taxes" at bounding box center [827, 465] width 11 height 11
checkbox input "false"
click at [1155, 659] on button "Save & Close" at bounding box center [1167, 650] width 111 height 34
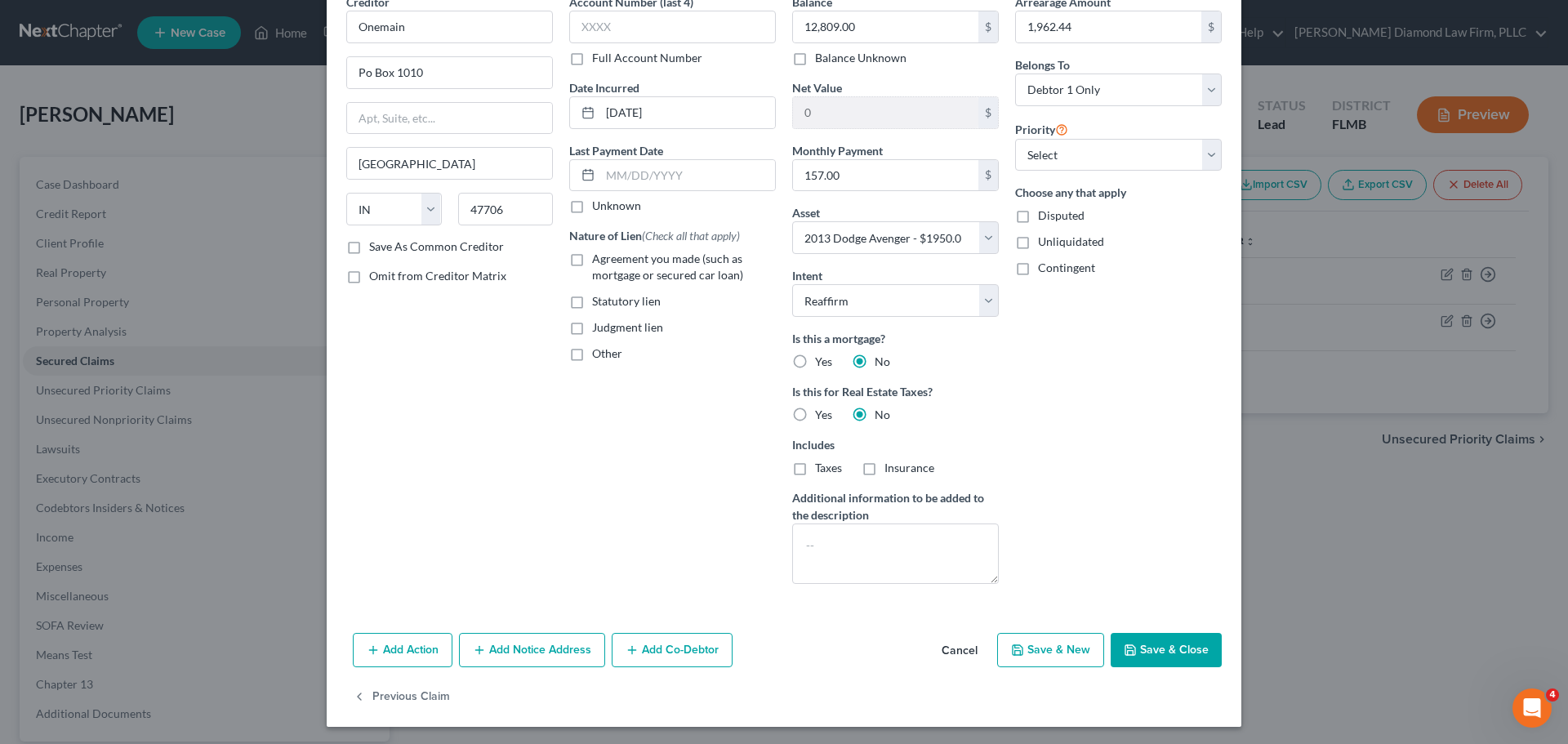
select select
type input "-10,859.00"
select select "2"
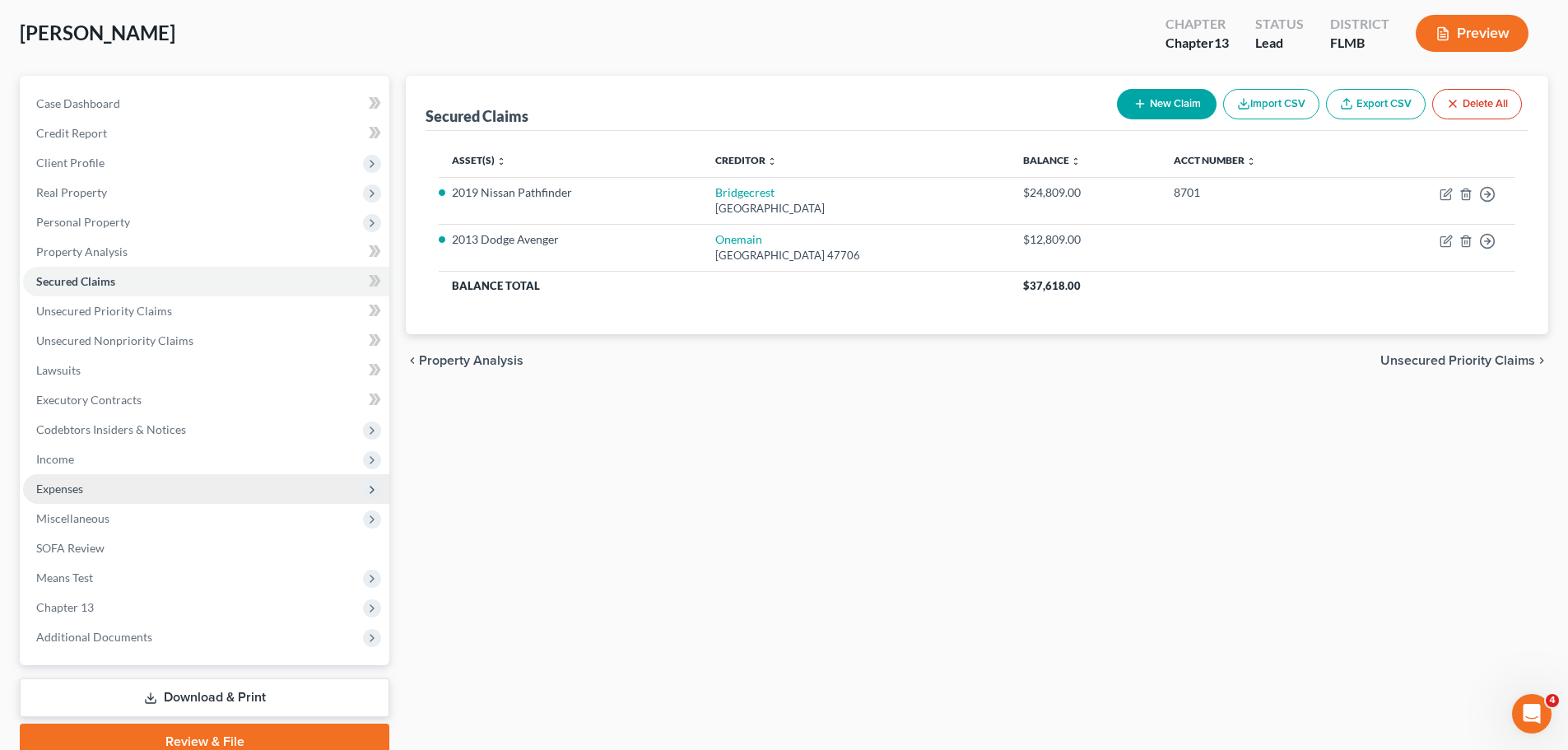
click at [194, 483] on span "Expenses" at bounding box center [207, 489] width 367 height 30
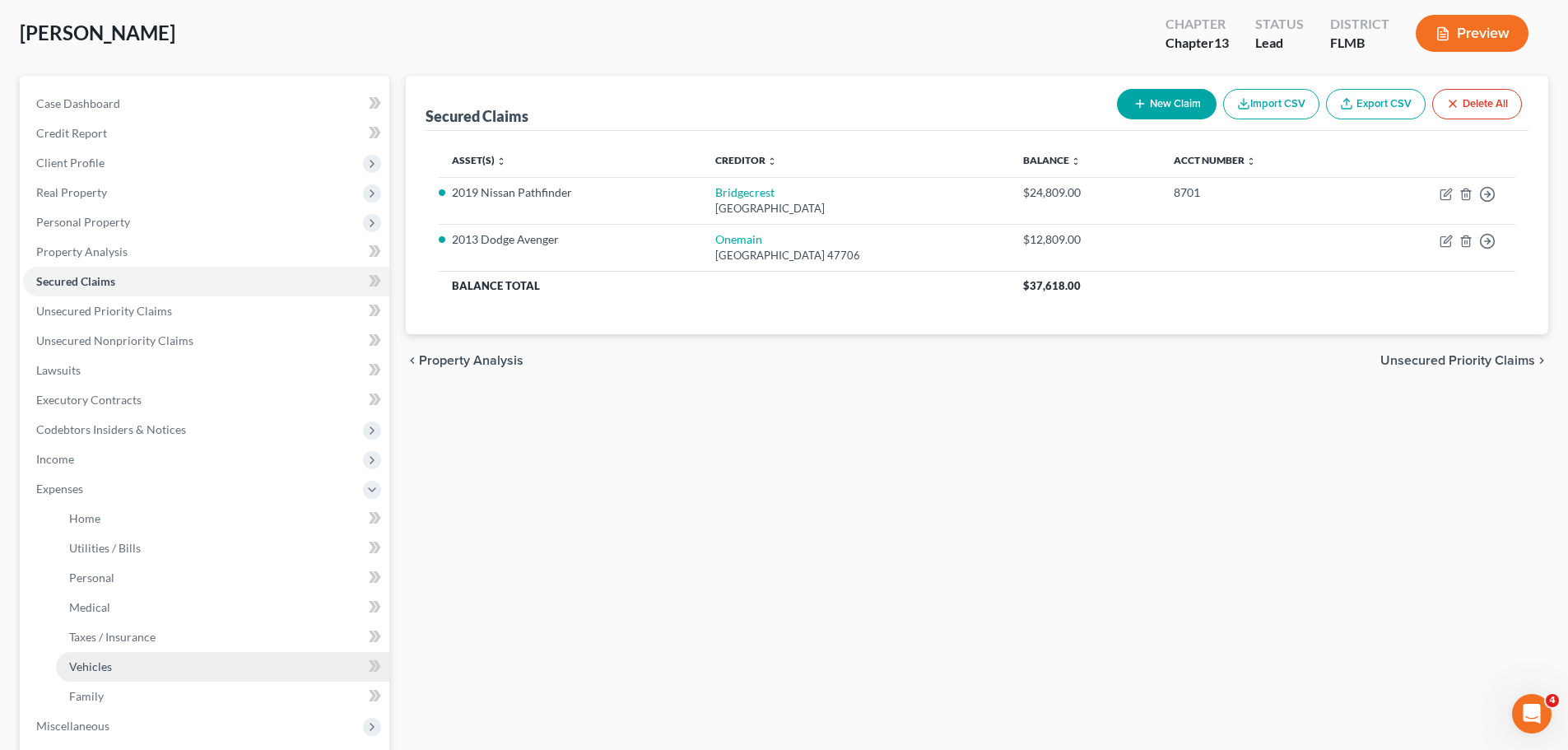
click at [171, 659] on link "Vehicles" at bounding box center [222, 667] width 333 height 30
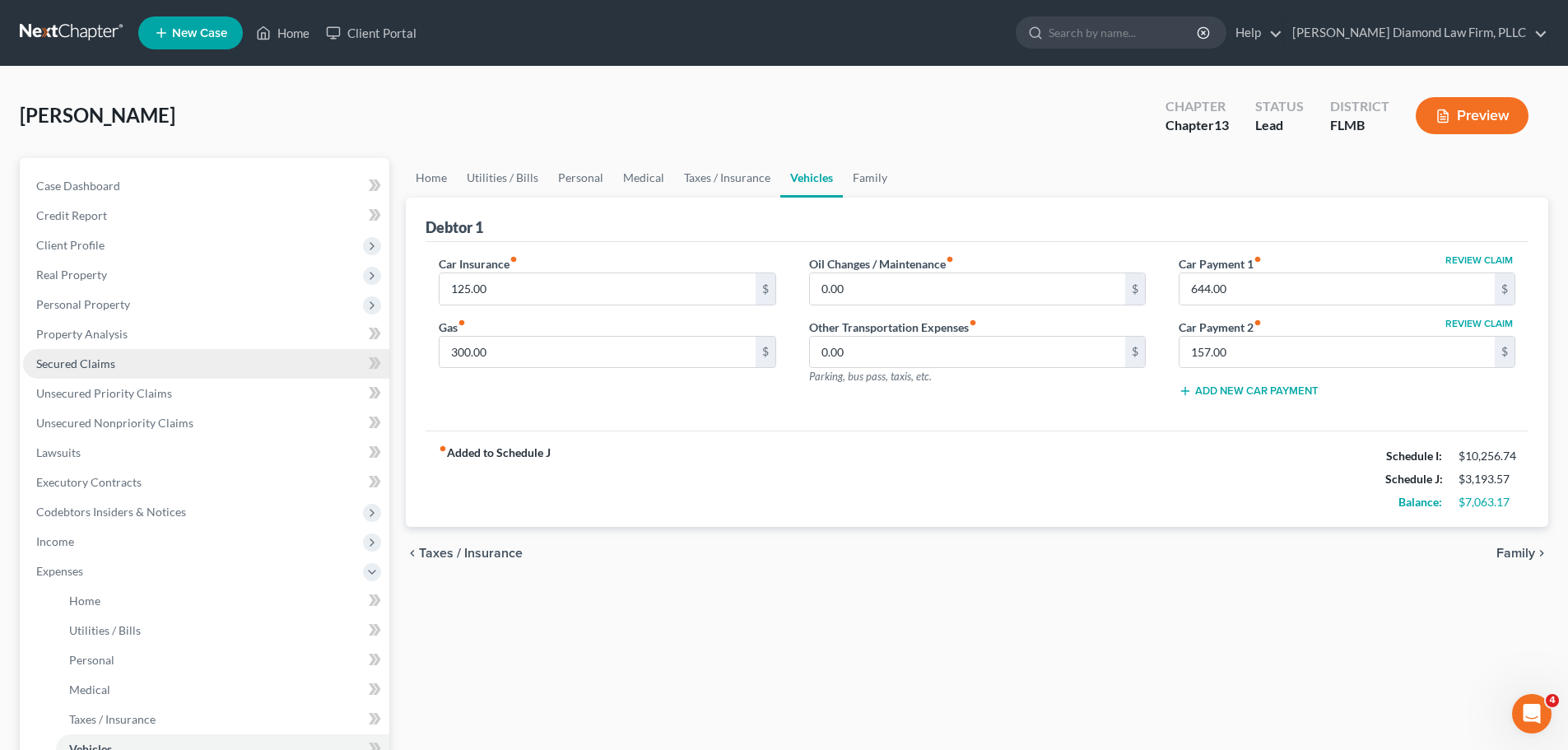
click at [145, 364] on link "Secured Claims" at bounding box center [207, 363] width 367 height 30
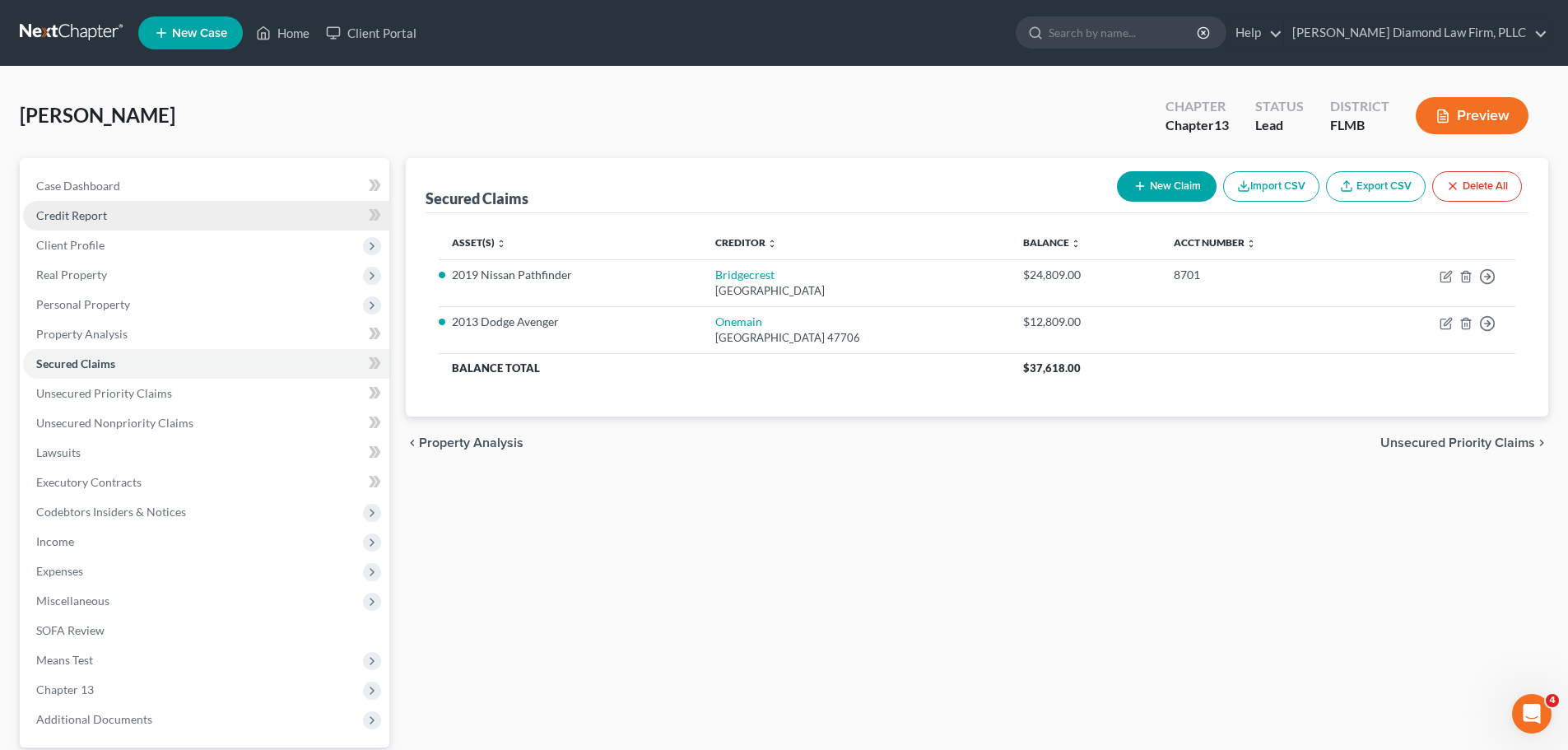
click at [105, 218] on span "Credit Report" at bounding box center [71, 215] width 70 height 14
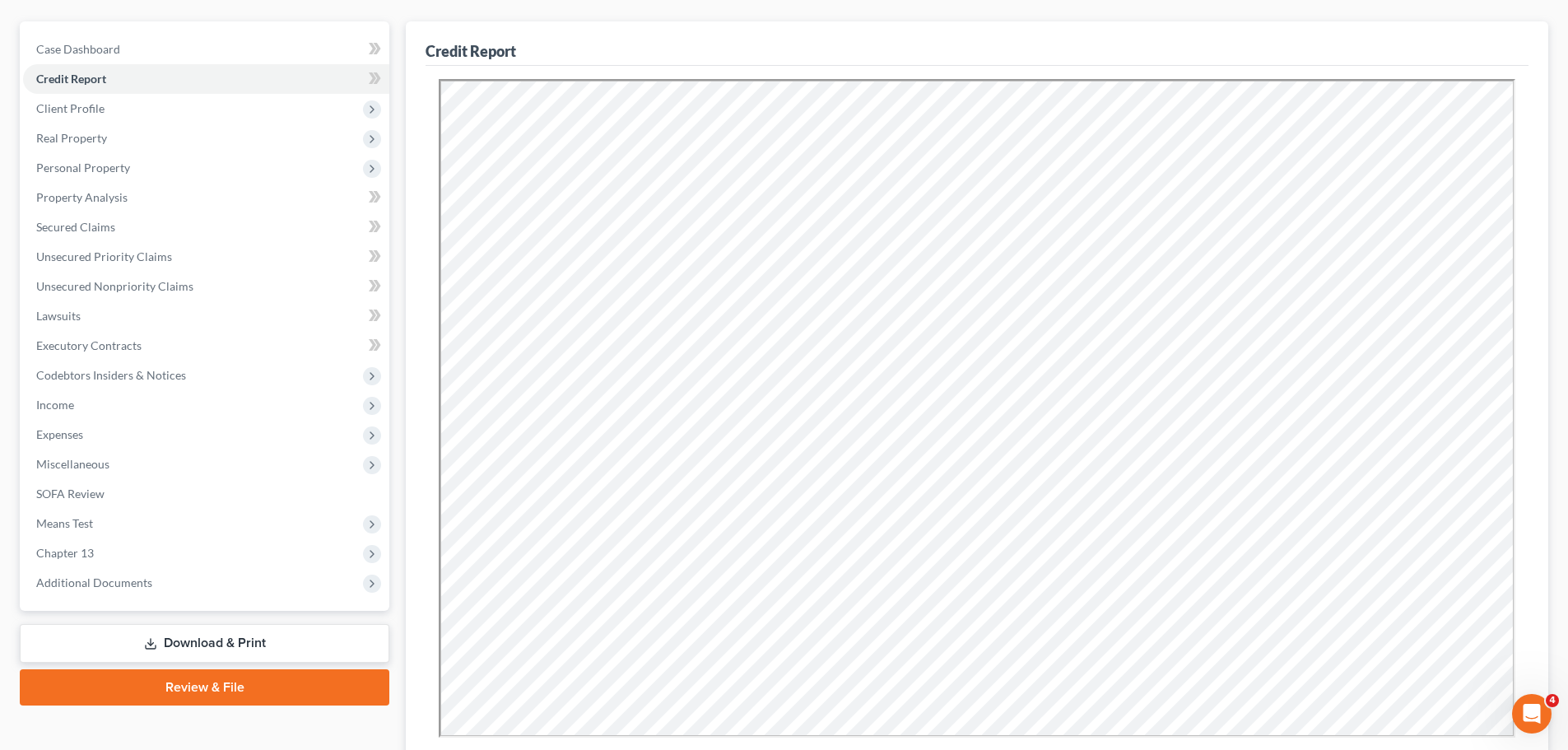
scroll to position [164, 0]
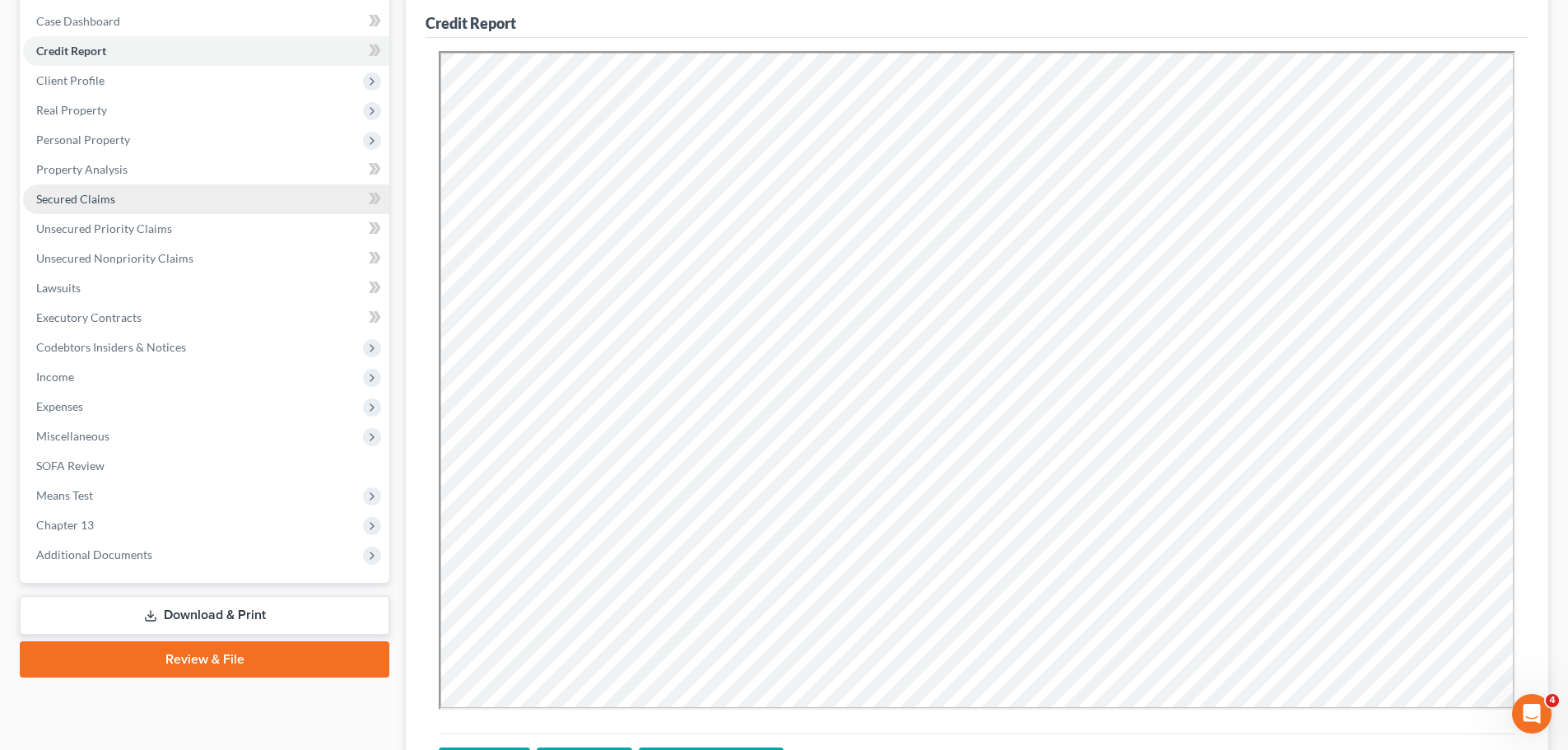
click at [105, 208] on link "Secured Claims" at bounding box center [207, 199] width 367 height 30
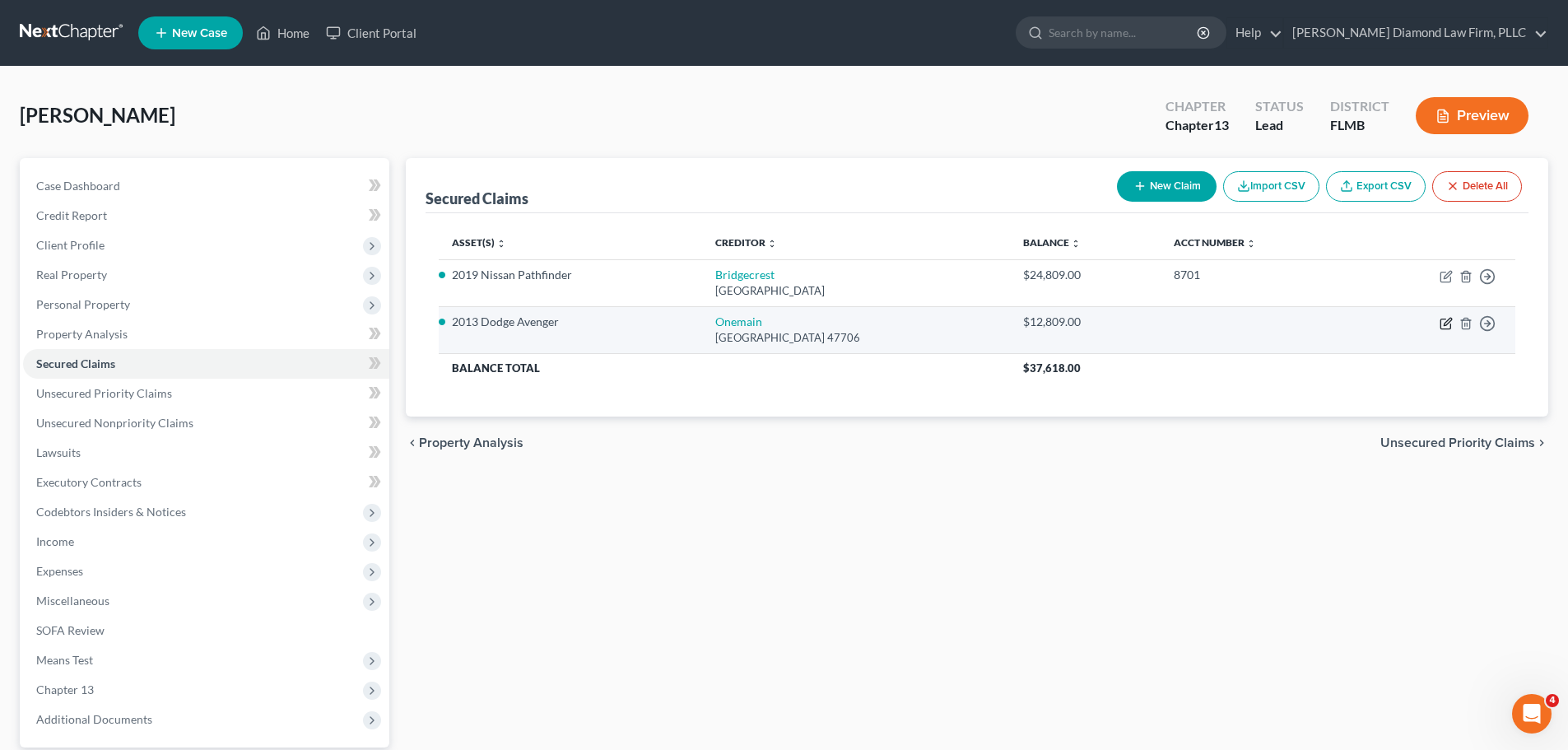
click at [1446, 328] on icon "button" at bounding box center [1446, 323] width 14 height 14
select select "15"
select select "2"
select select "0"
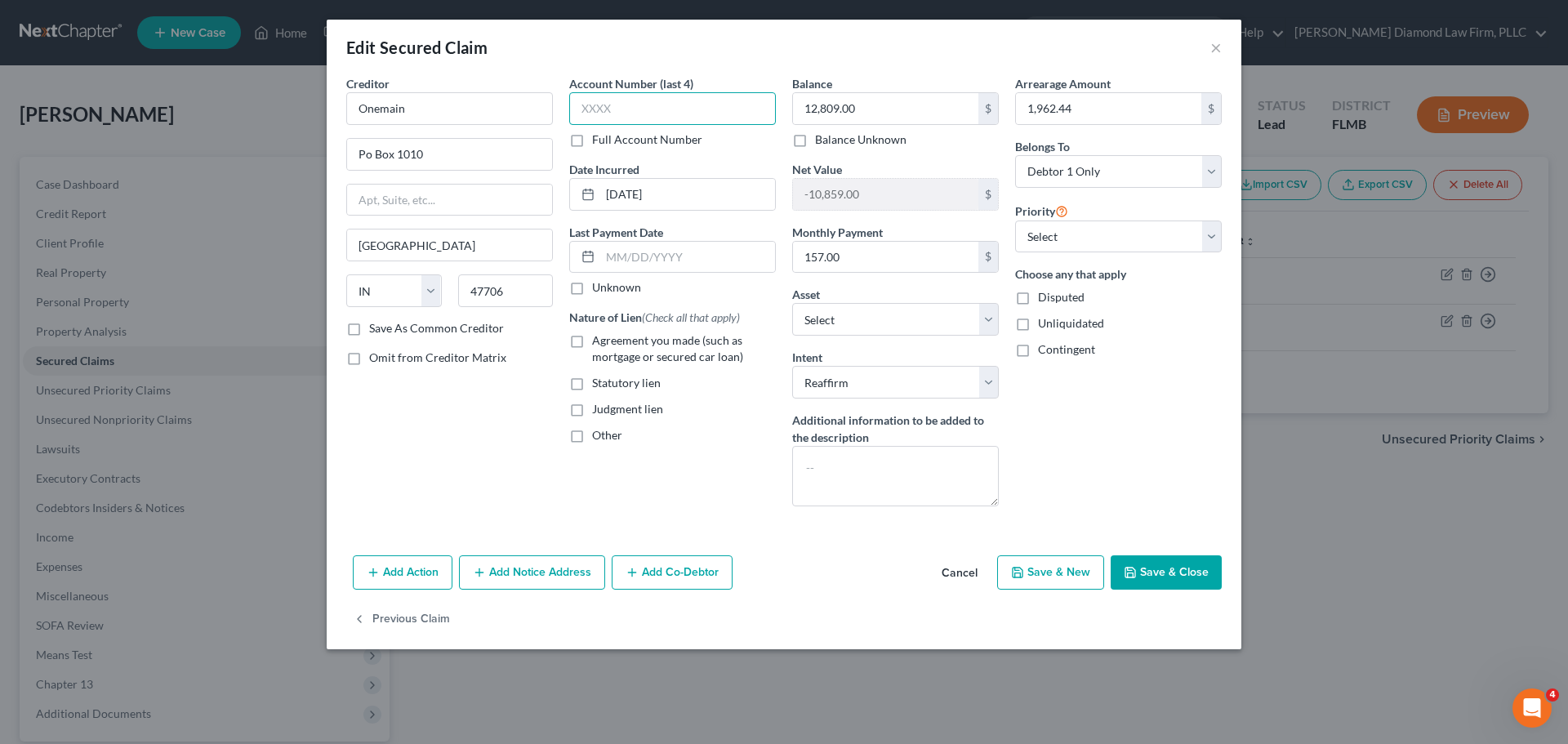
click at [615, 113] on input "text" at bounding box center [672, 108] width 207 height 32
type input "2268"
click at [1175, 564] on button "Save & Close" at bounding box center [1167, 573] width 111 height 34
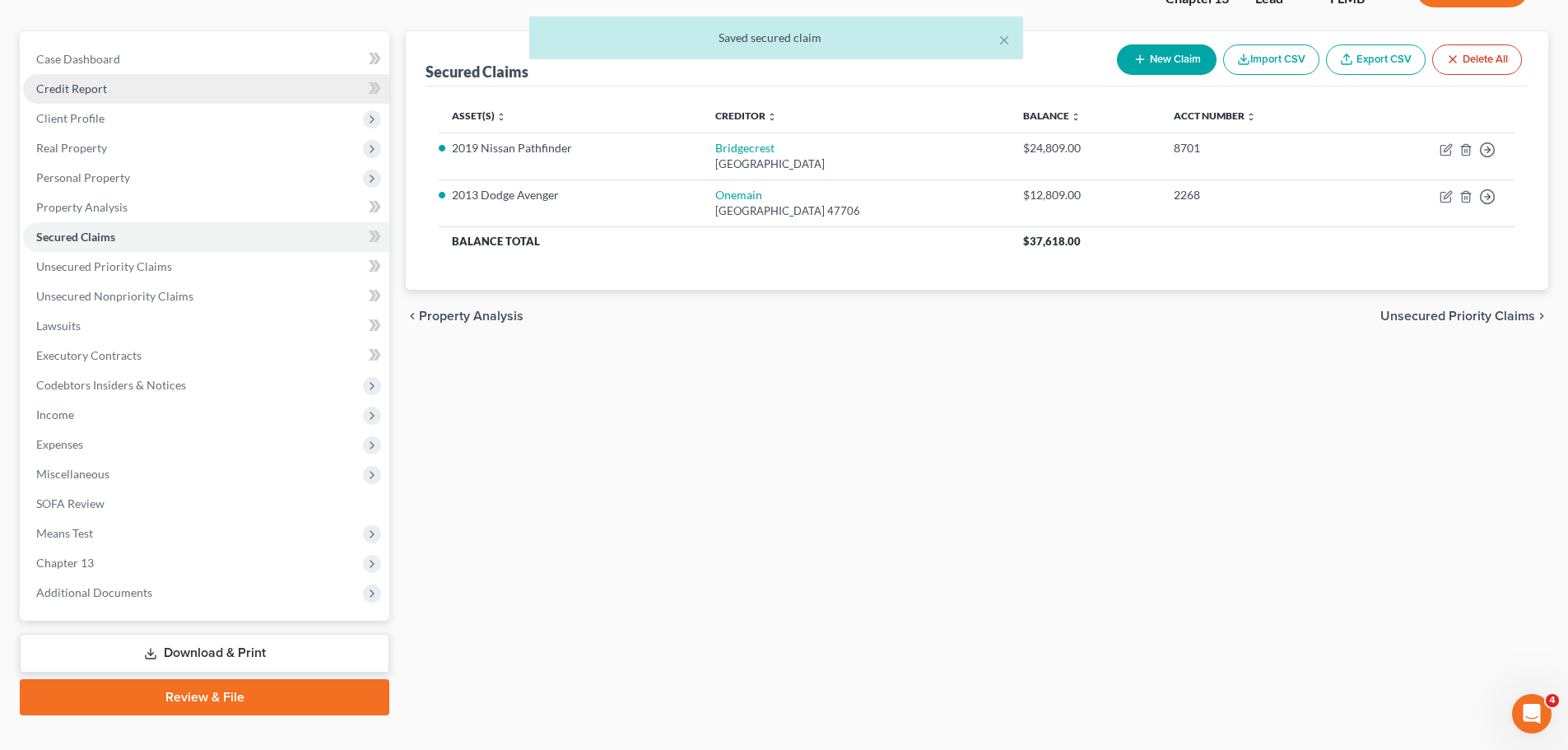
scroll to position [155, 0]
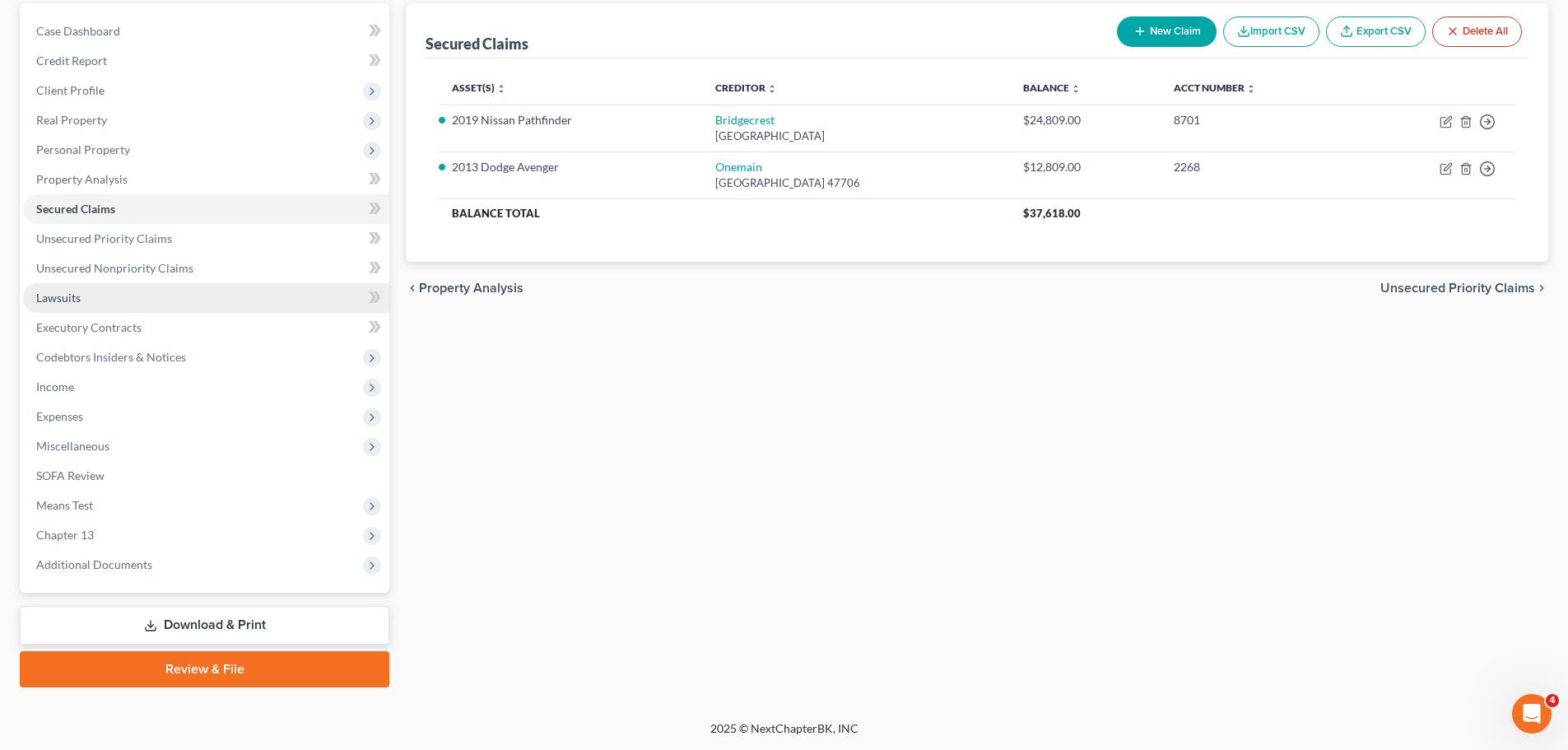
click at [145, 309] on link "Lawsuits" at bounding box center [207, 298] width 367 height 30
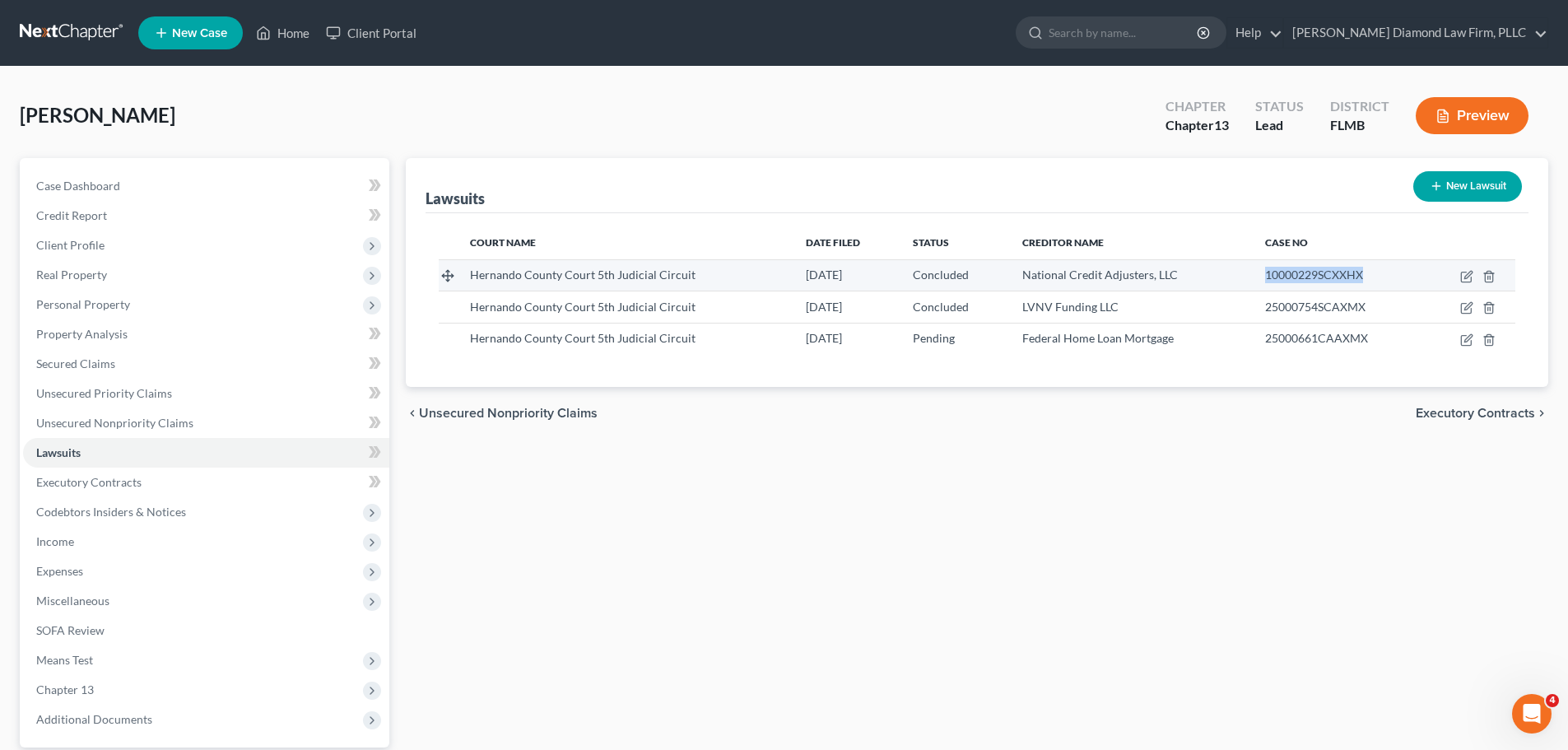
drag, startPoint x: 1263, startPoint y: 276, endPoint x: 1376, endPoint y: 275, distance: 113.0
click at [1376, 275] on td "10000229SCXXHX" at bounding box center [1338, 275] width 172 height 32
copy span "10000229SCXXHX"
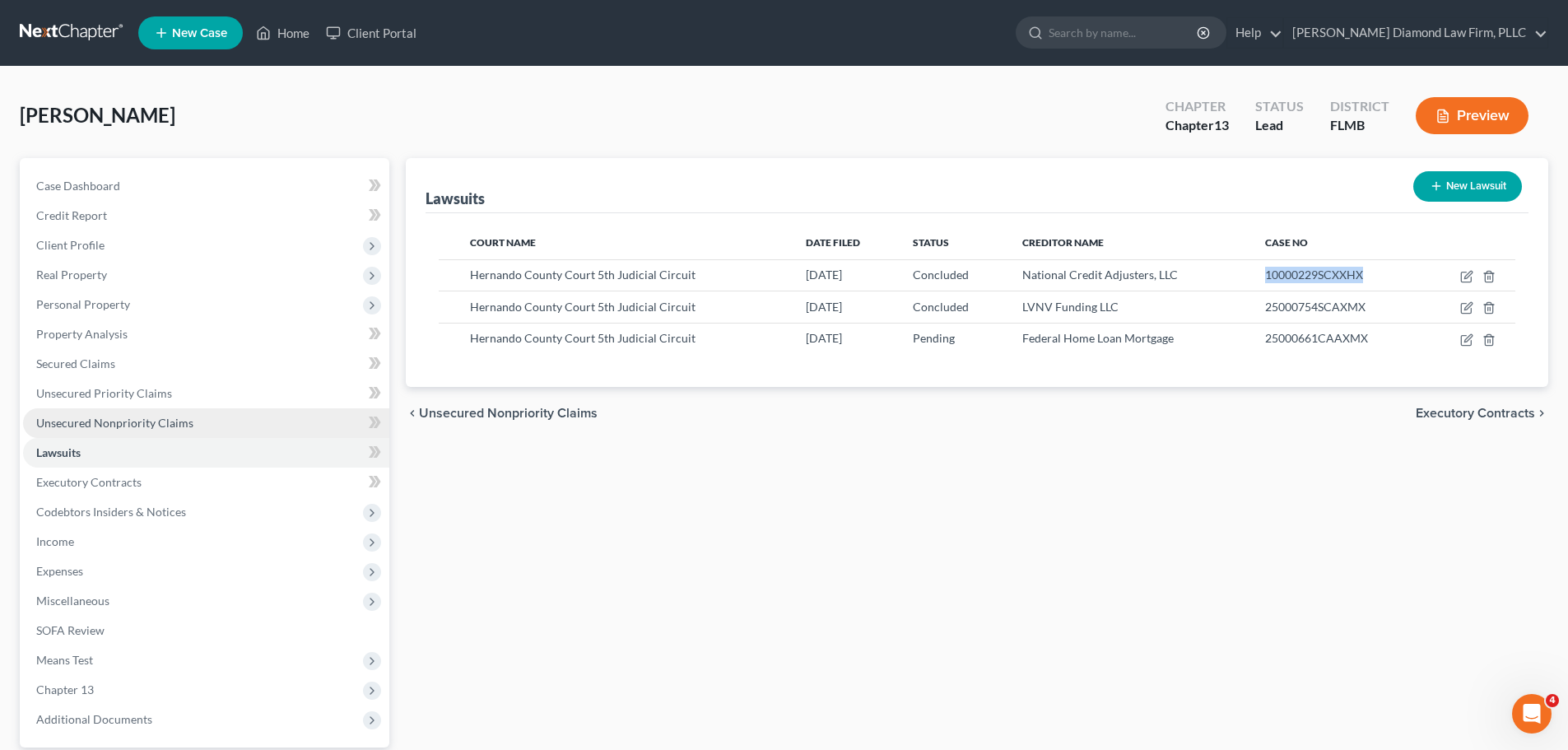
click at [167, 429] on span "Unsecured Nonpriority Claims" at bounding box center [115, 422] width 157 height 14
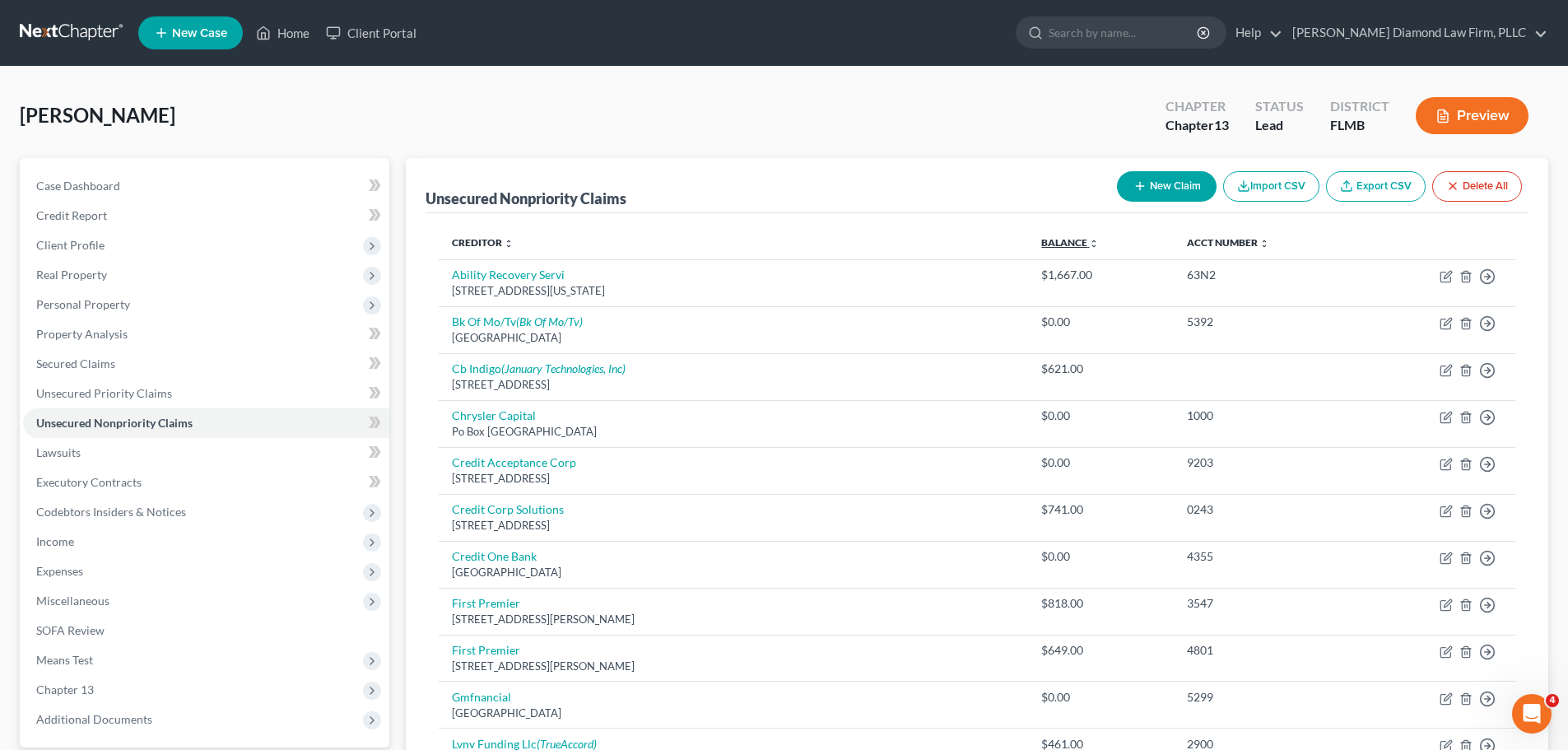
click at [1078, 237] on link "Balance expand_more expand_less unfold_more" at bounding box center [1070, 243] width 58 height 13
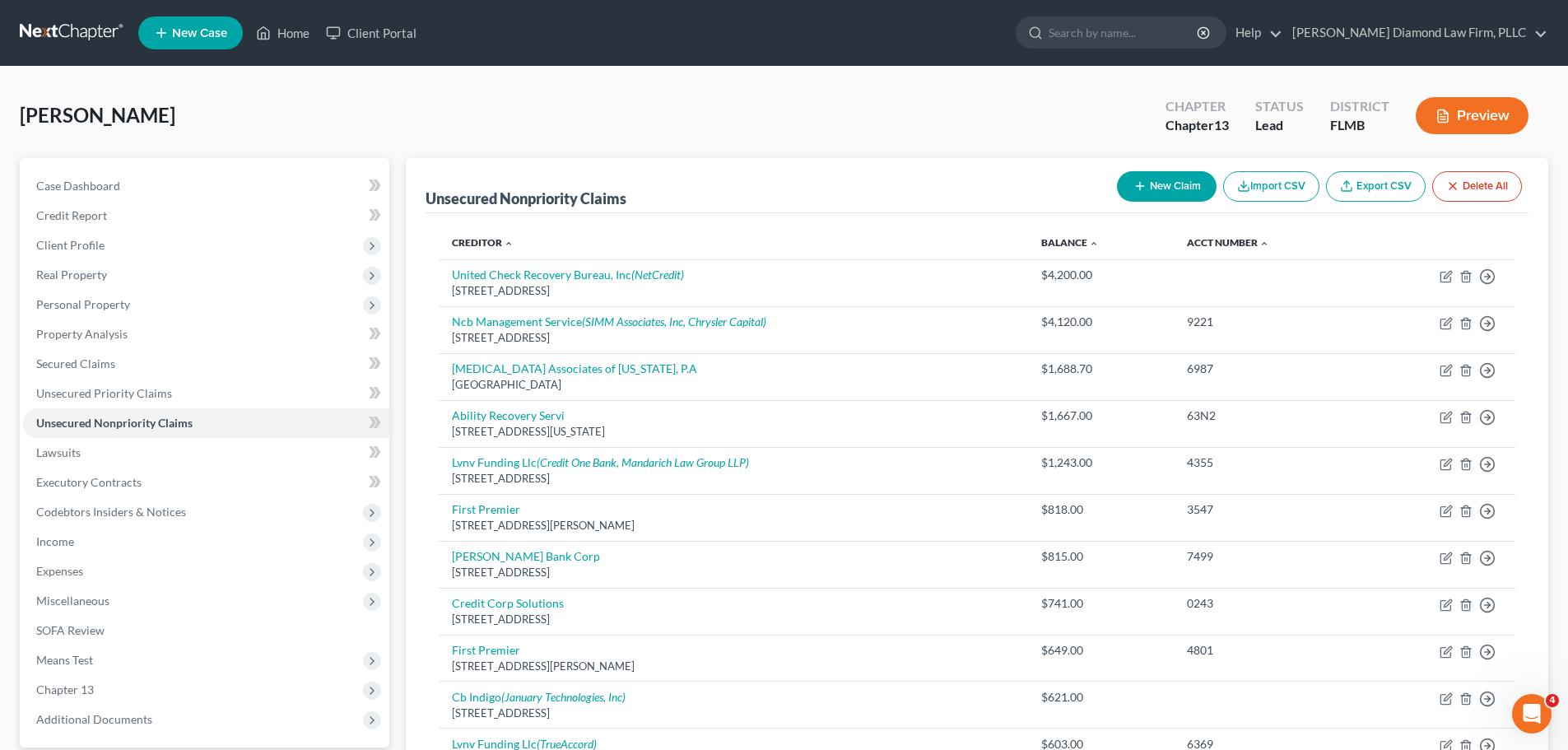
click at [1123, 188] on button "New Claim" at bounding box center [1167, 187] width 99 height 31
select select "0"
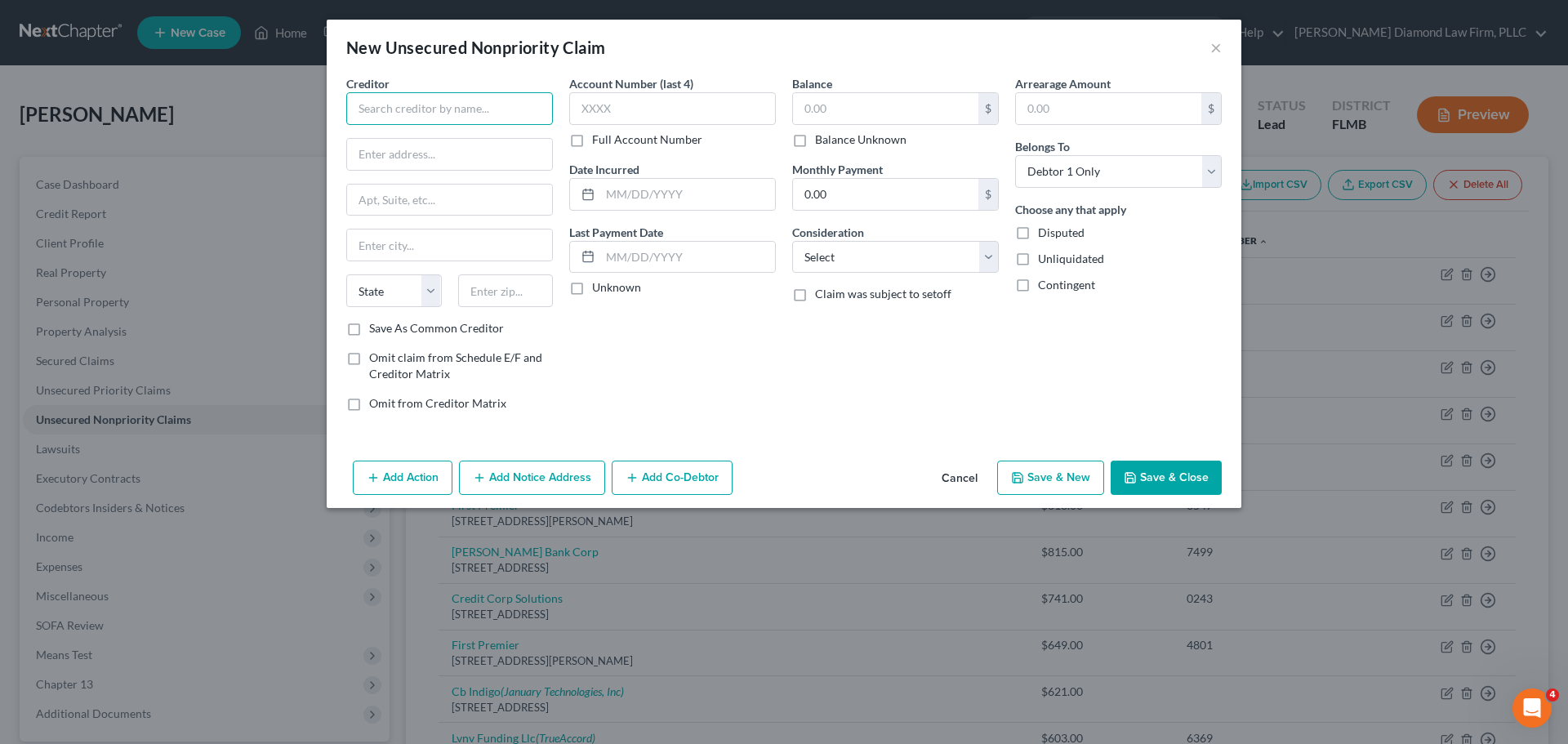
click at [451, 114] on input "text" at bounding box center [449, 108] width 207 height 32
type input "National Credit Adjusters LLC"
click at [448, 158] on input "text" at bounding box center [449, 154] width 205 height 31
paste input "[STREET_ADDRESS]"
type input "[STREET_ADDRESS]"
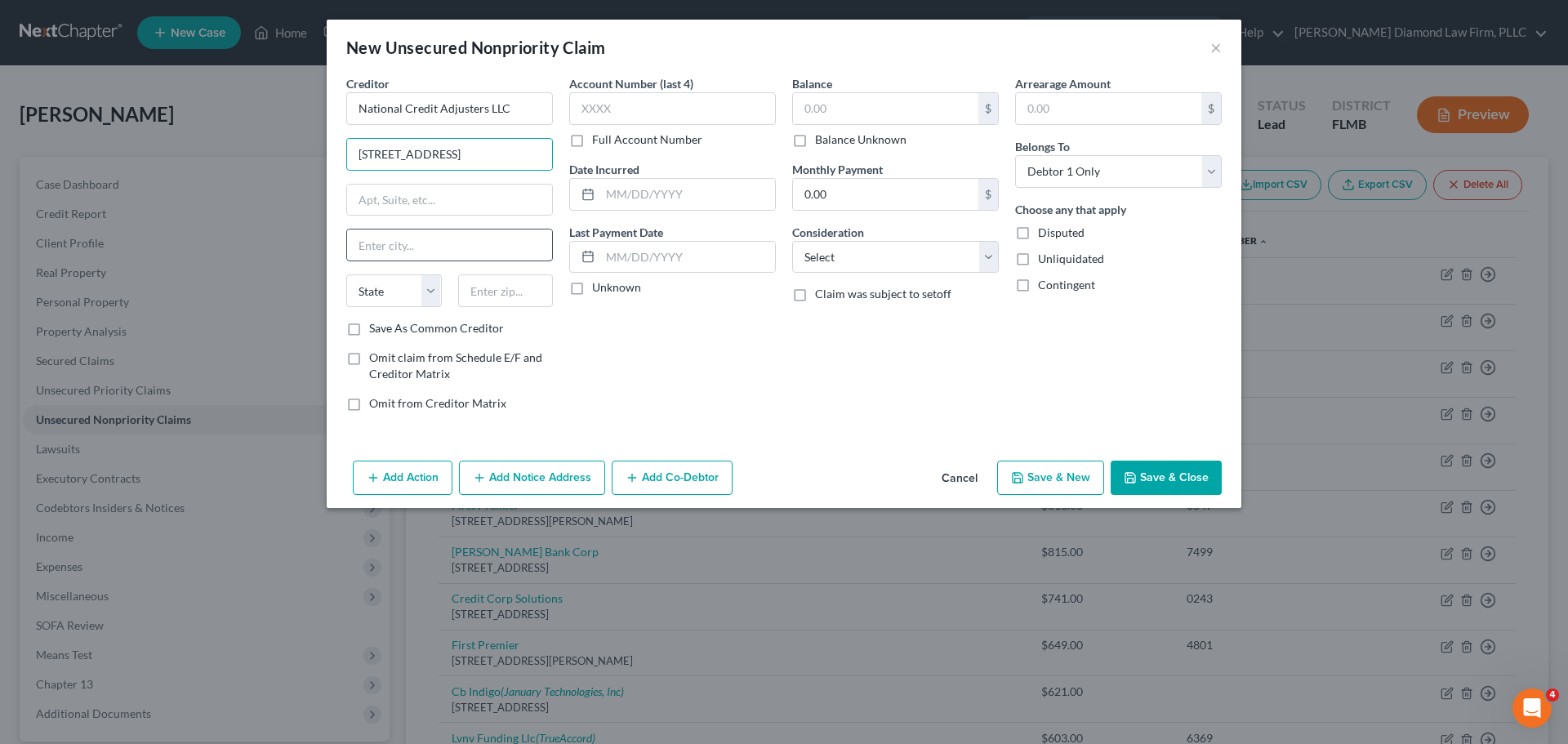
click at [395, 247] on input "text" at bounding box center [449, 245] width 205 height 31
paste input "[PERSON_NAME]"
type input "[PERSON_NAME]"
click at [383, 287] on select "State [US_STATE] AK AR AZ CA CO CT DE DC [GEOGRAPHIC_DATA] [GEOGRAPHIC_DATA] GU…" at bounding box center [393, 290] width 96 height 32
select select "17"
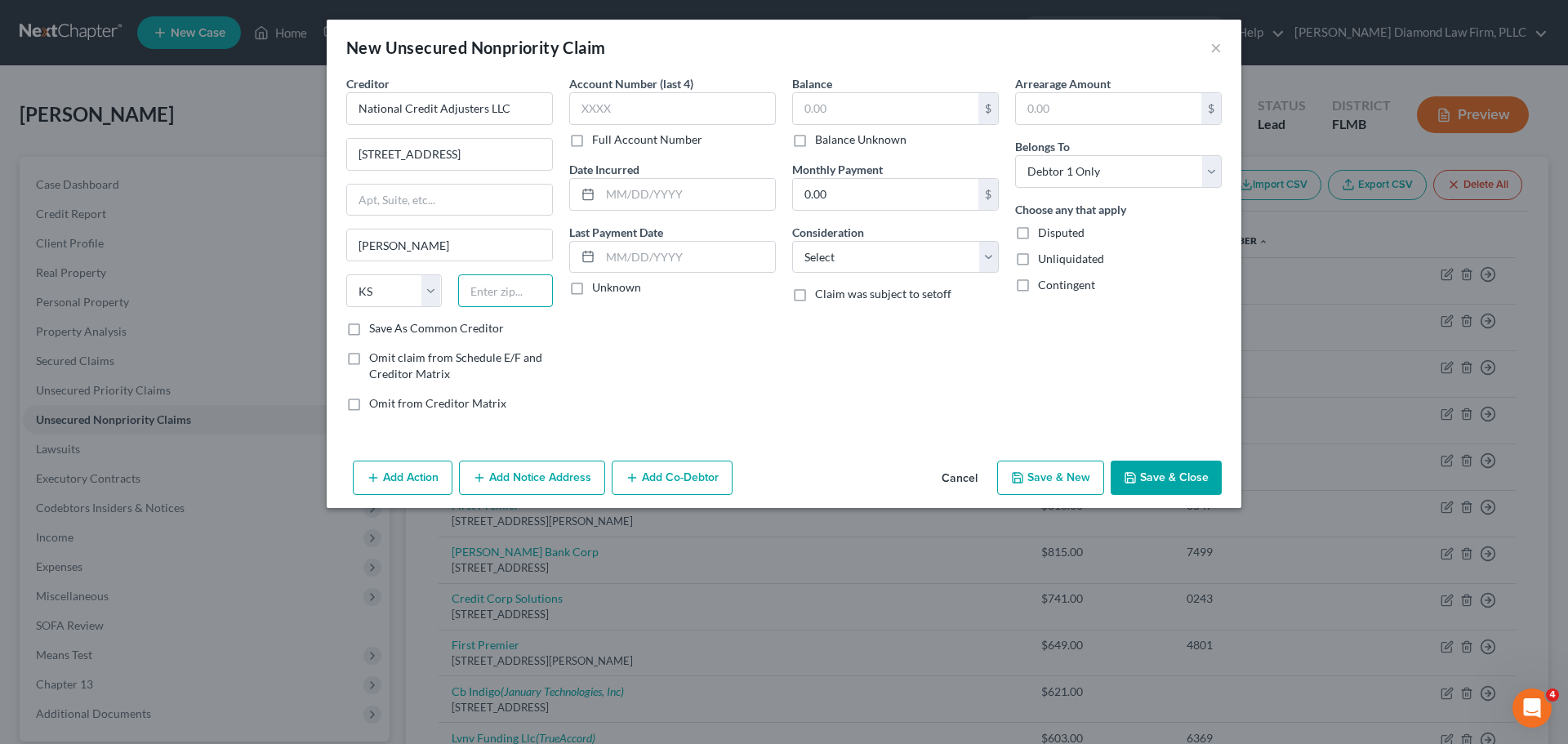
click at [488, 290] on input "text" at bounding box center [505, 290] width 96 height 32
type input "67501"
click at [840, 96] on input "text" at bounding box center [885, 108] width 185 height 31
click at [840, 101] on input "text" at bounding box center [885, 108] width 185 height 31
type input "6,659.76"
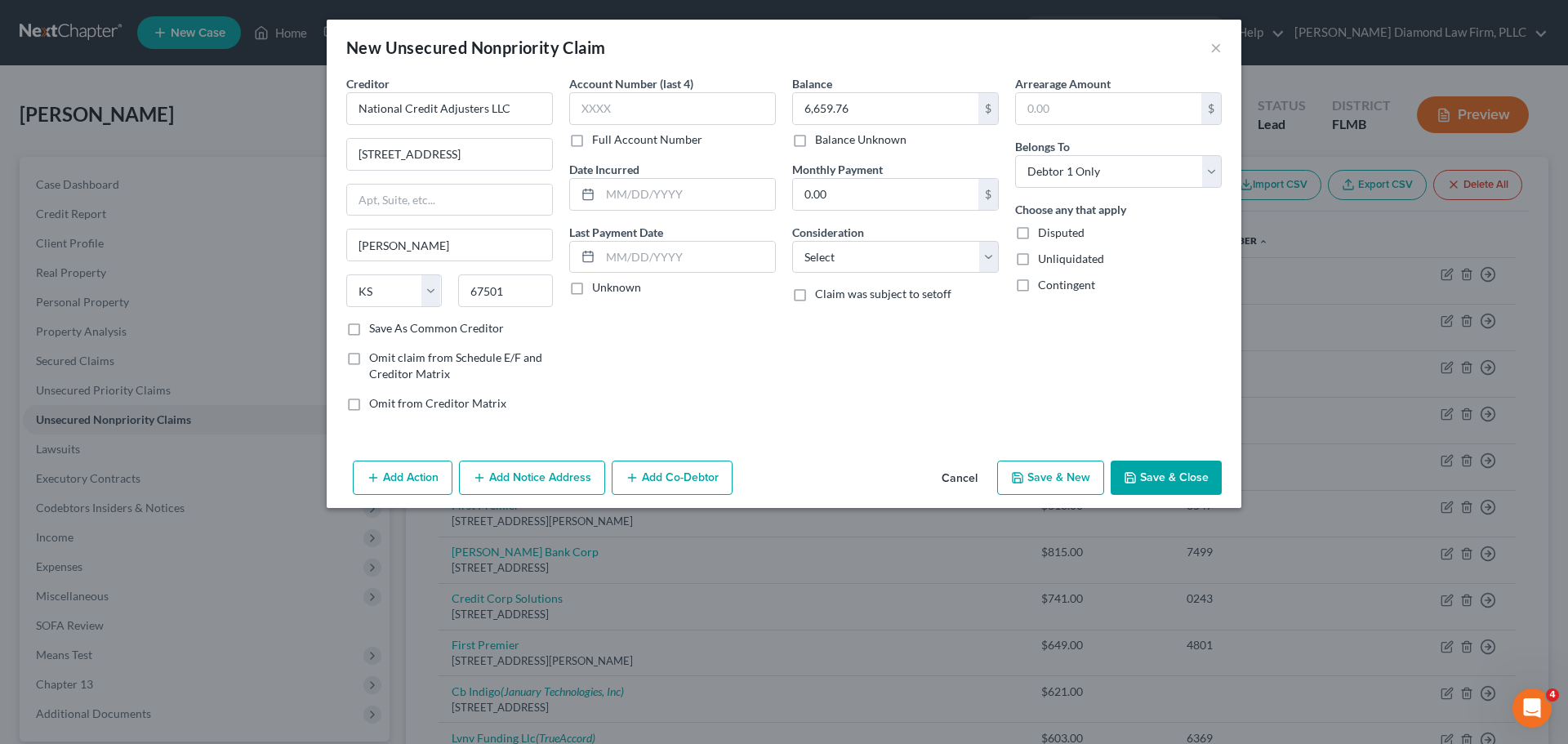
drag, startPoint x: 565, startPoint y: 476, endPoint x: 607, endPoint y: 422, distance: 68.4
click at [565, 476] on button "Add Notice Address" at bounding box center [531, 478] width 146 height 34
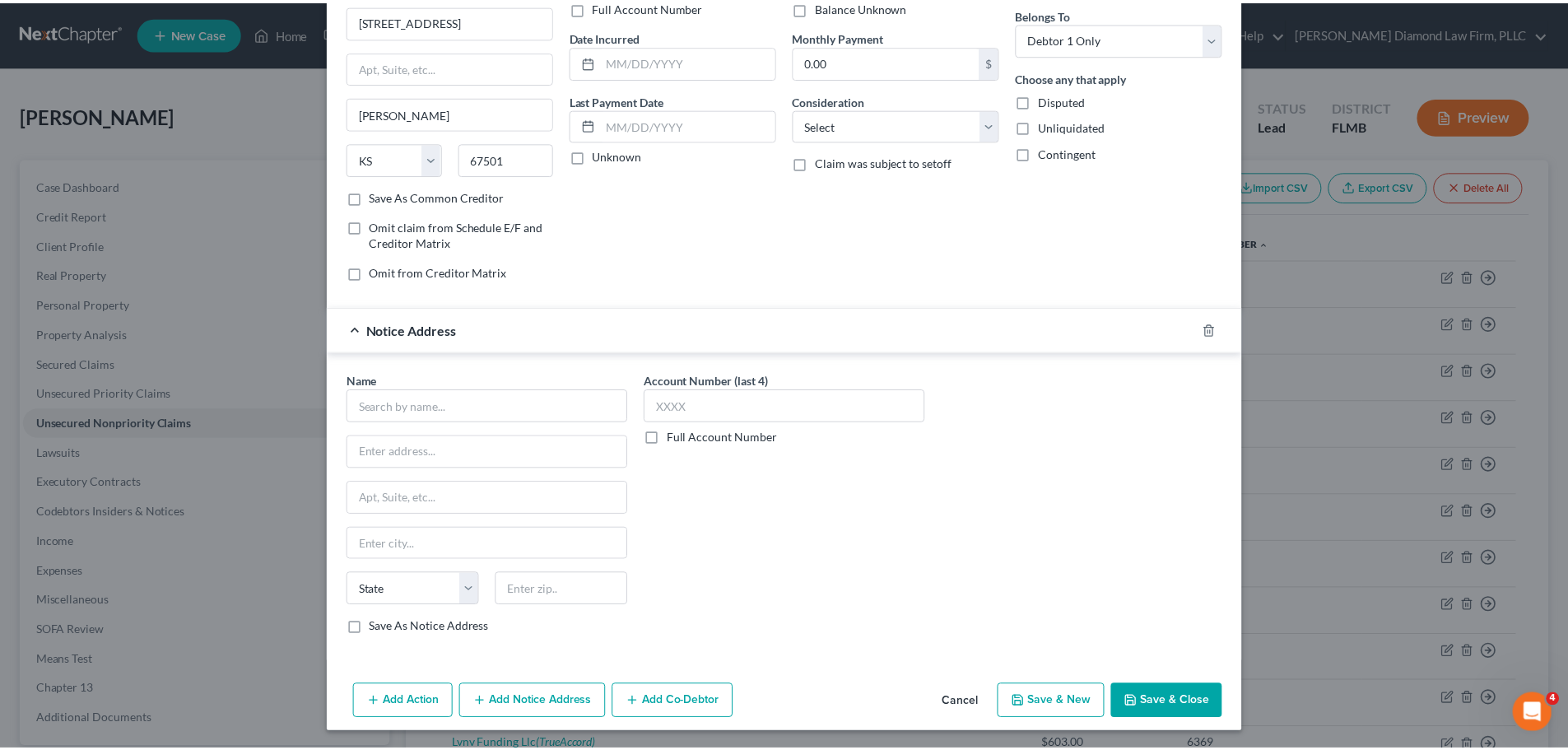
scroll to position [136, 0]
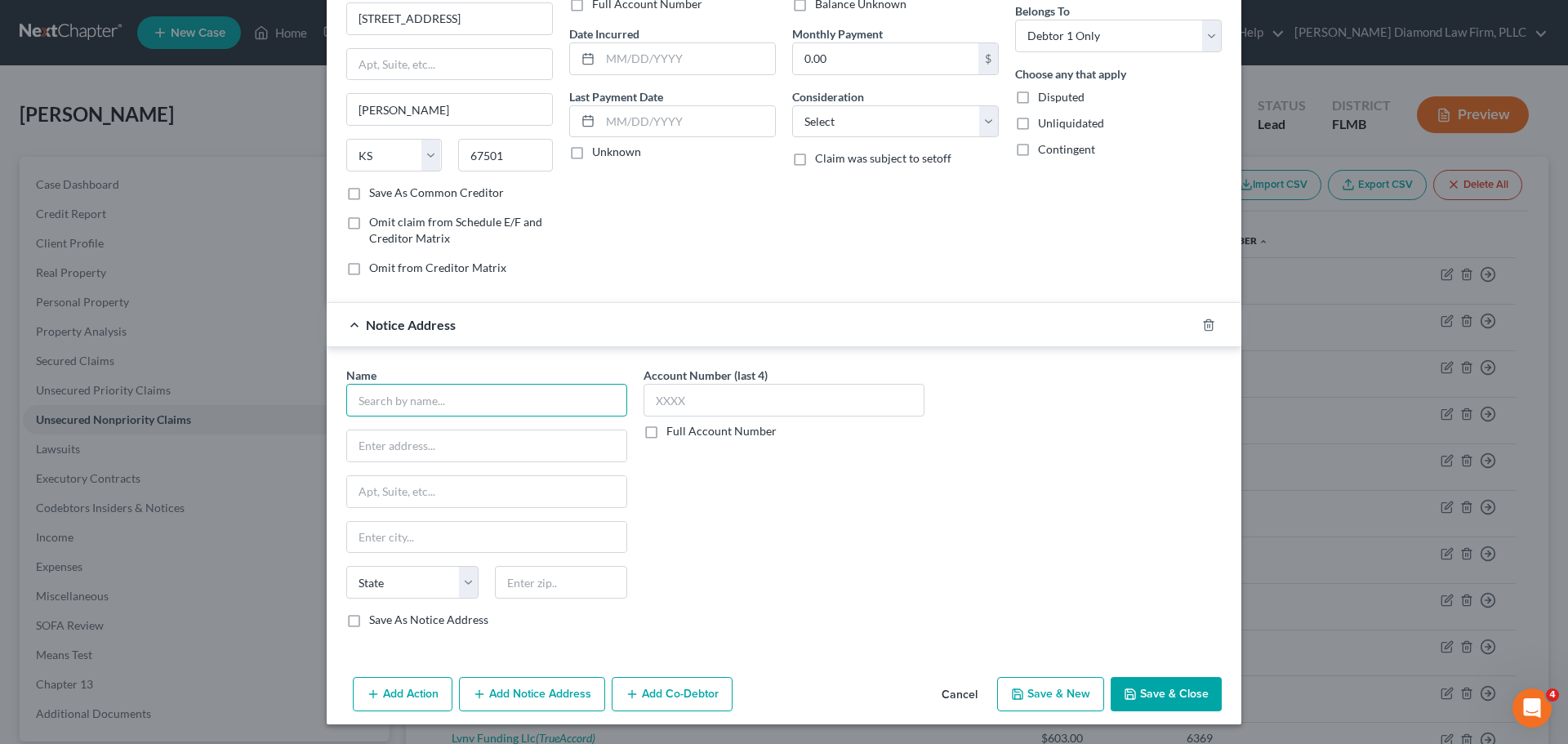
click at [448, 402] on input "text" at bounding box center [487, 400] width 281 height 32
type input "[PERSON_NAME]"
click at [432, 457] on input "text" at bounding box center [487, 446] width 280 height 31
type input "[STREET_ADDRESS]"
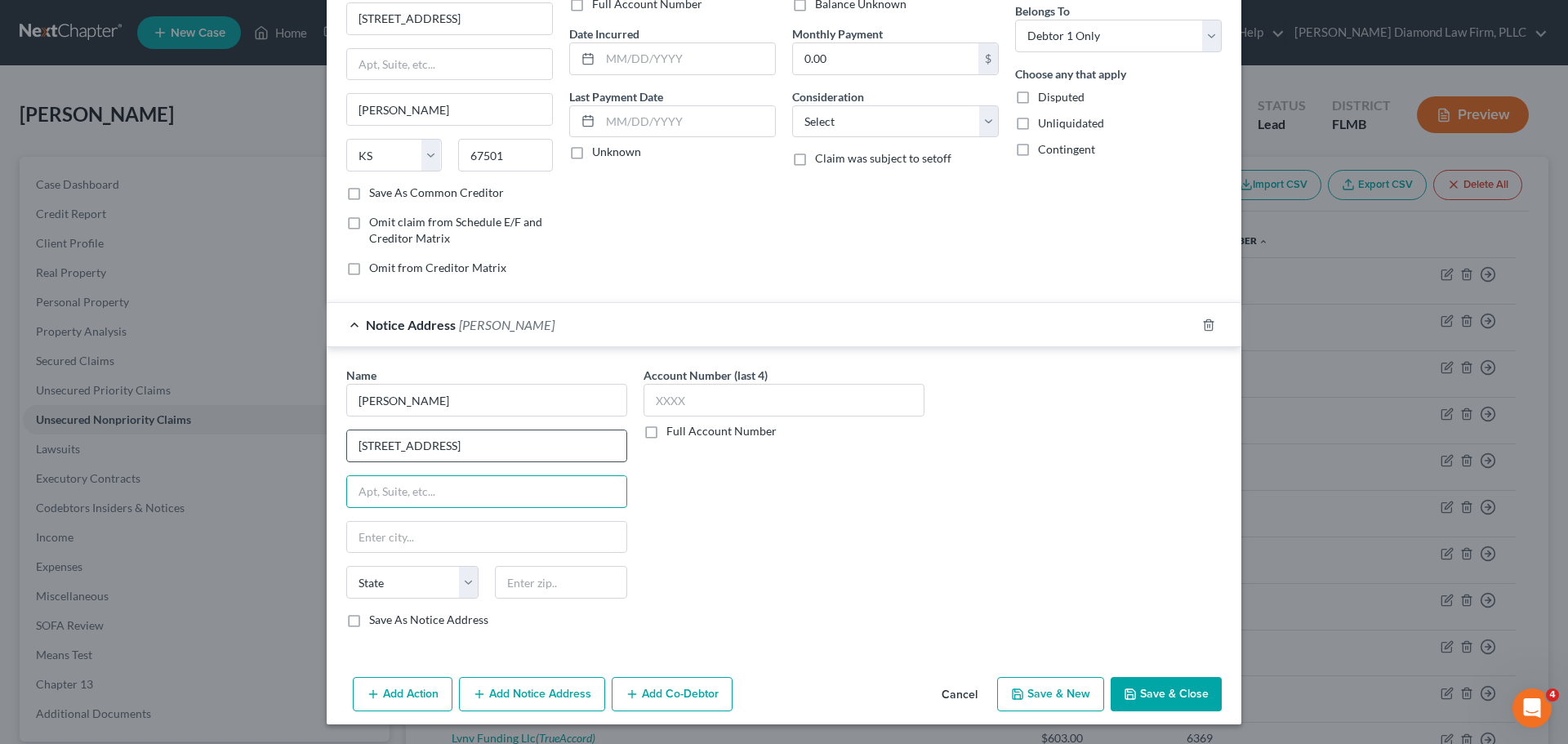
type input "A"
type input "#1231"
type input "[GEOGRAPHIC_DATA]"
select select "9"
type input "33610"
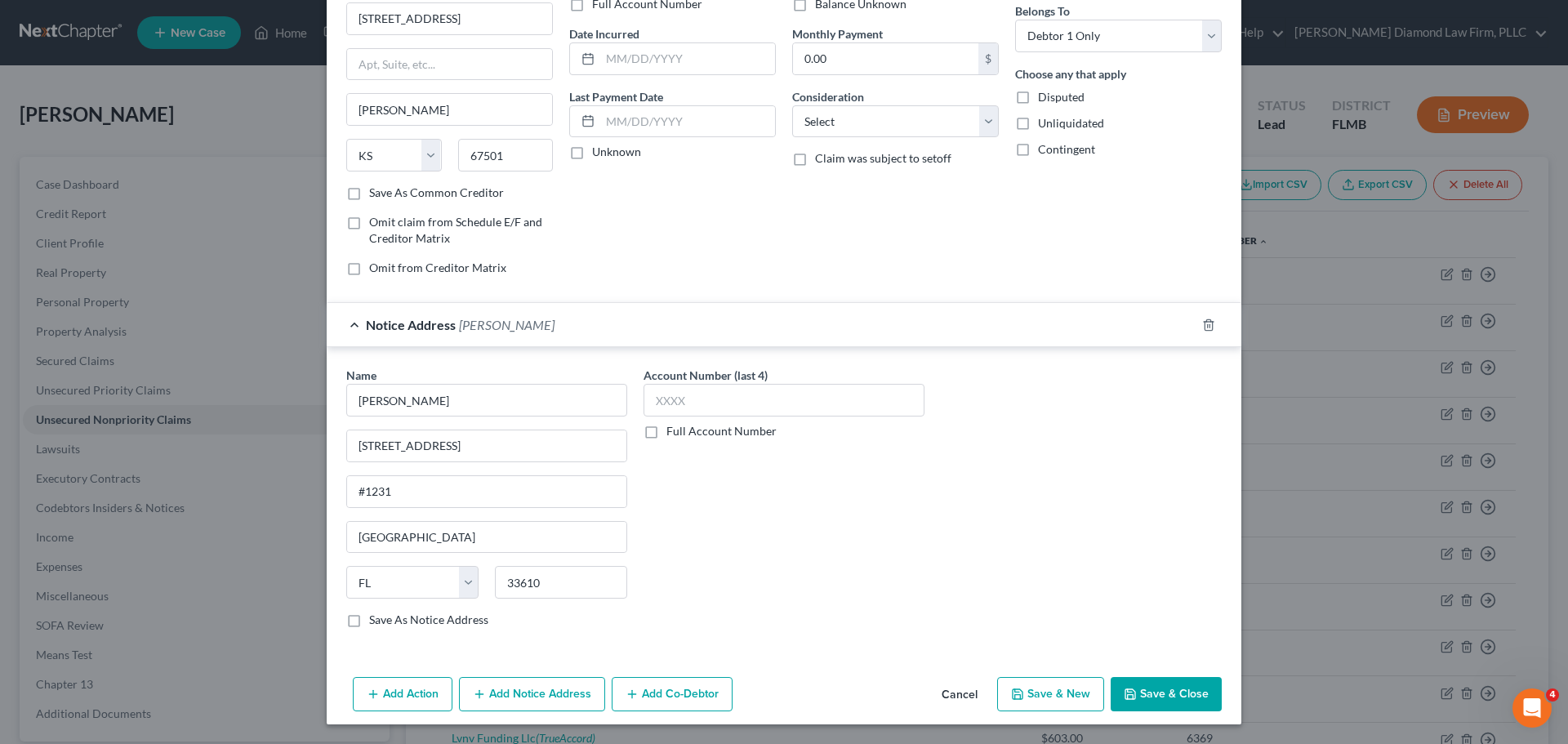
click at [1167, 701] on button "Save & Close" at bounding box center [1167, 695] width 111 height 34
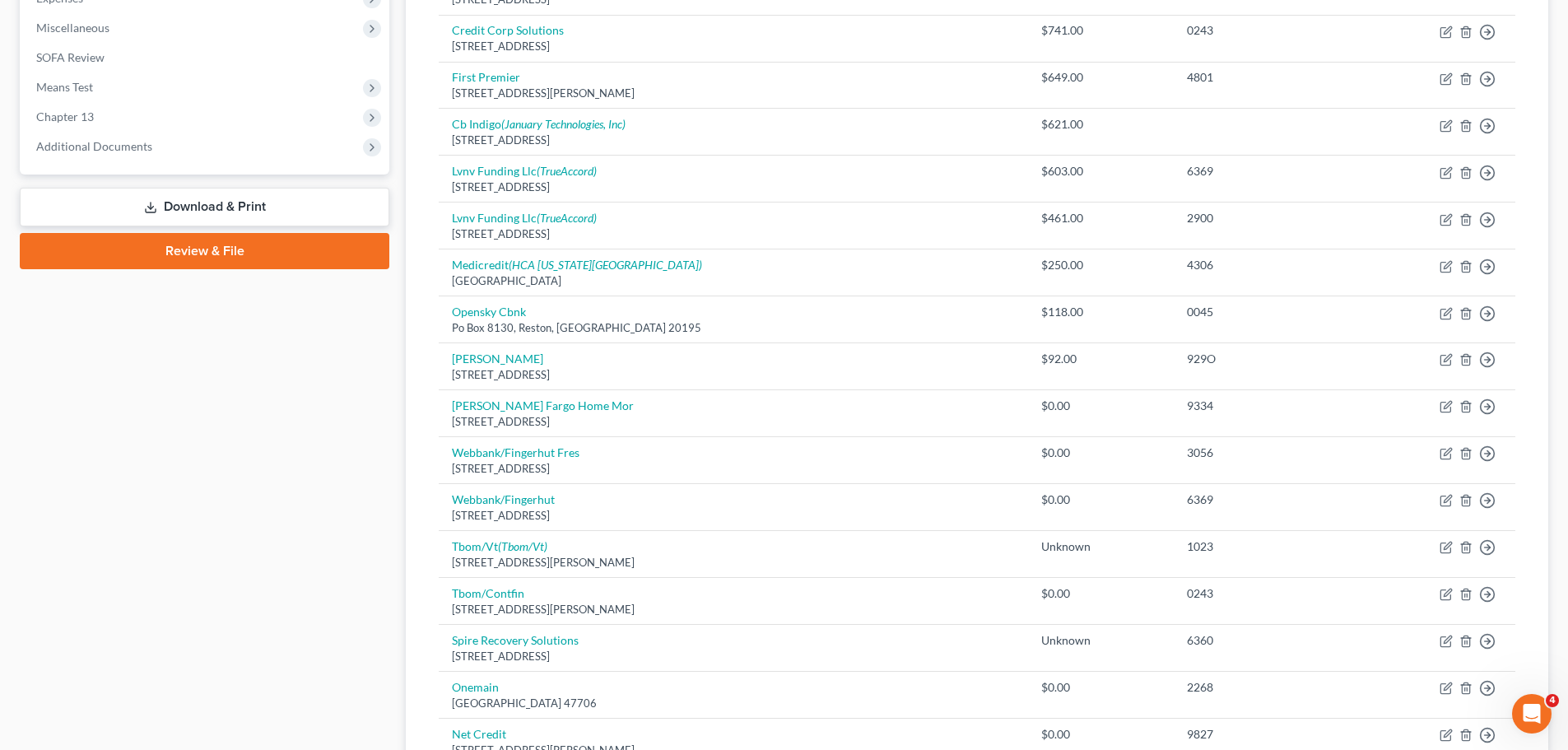
scroll to position [577, 0]
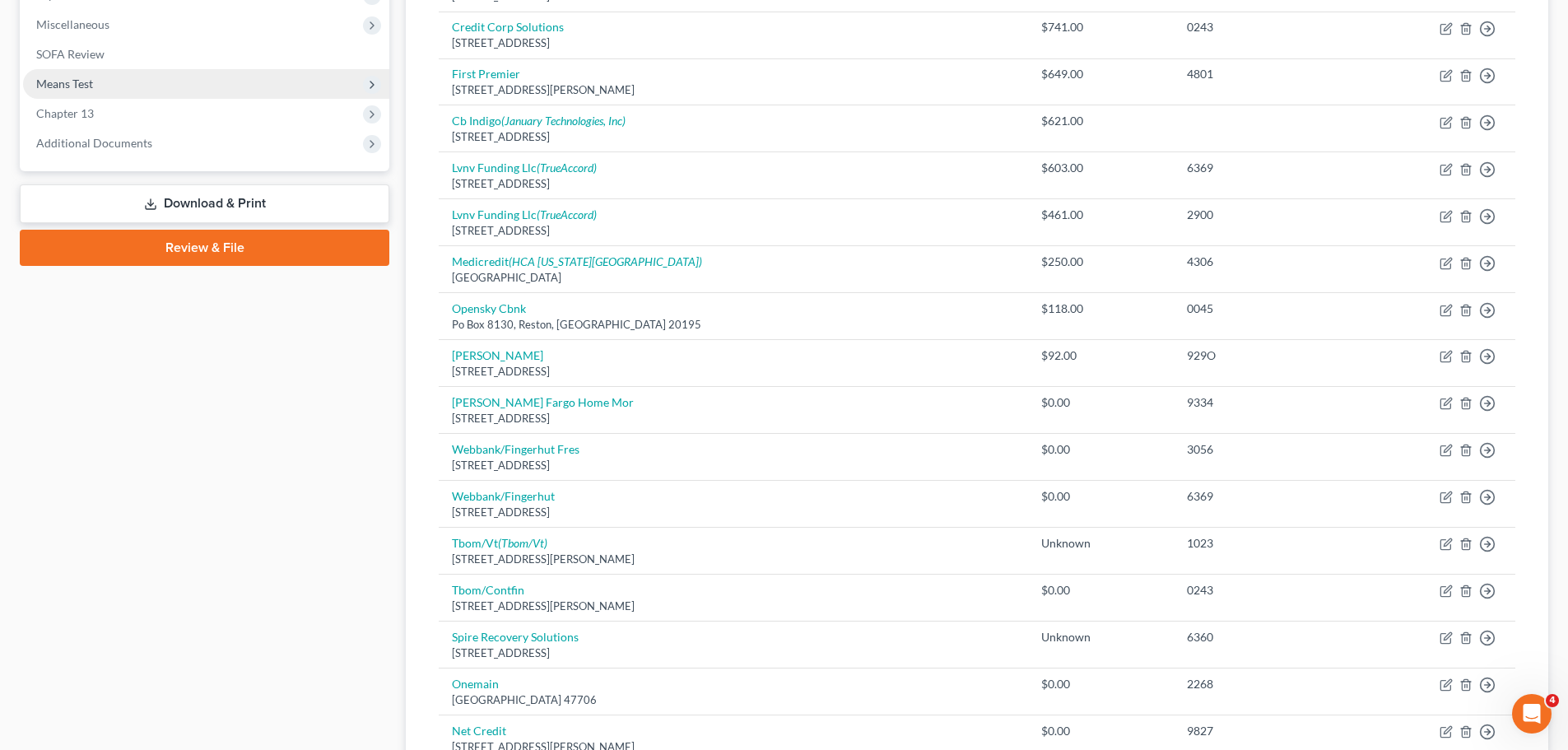
click at [107, 86] on span "Means Test" at bounding box center [207, 84] width 367 height 30
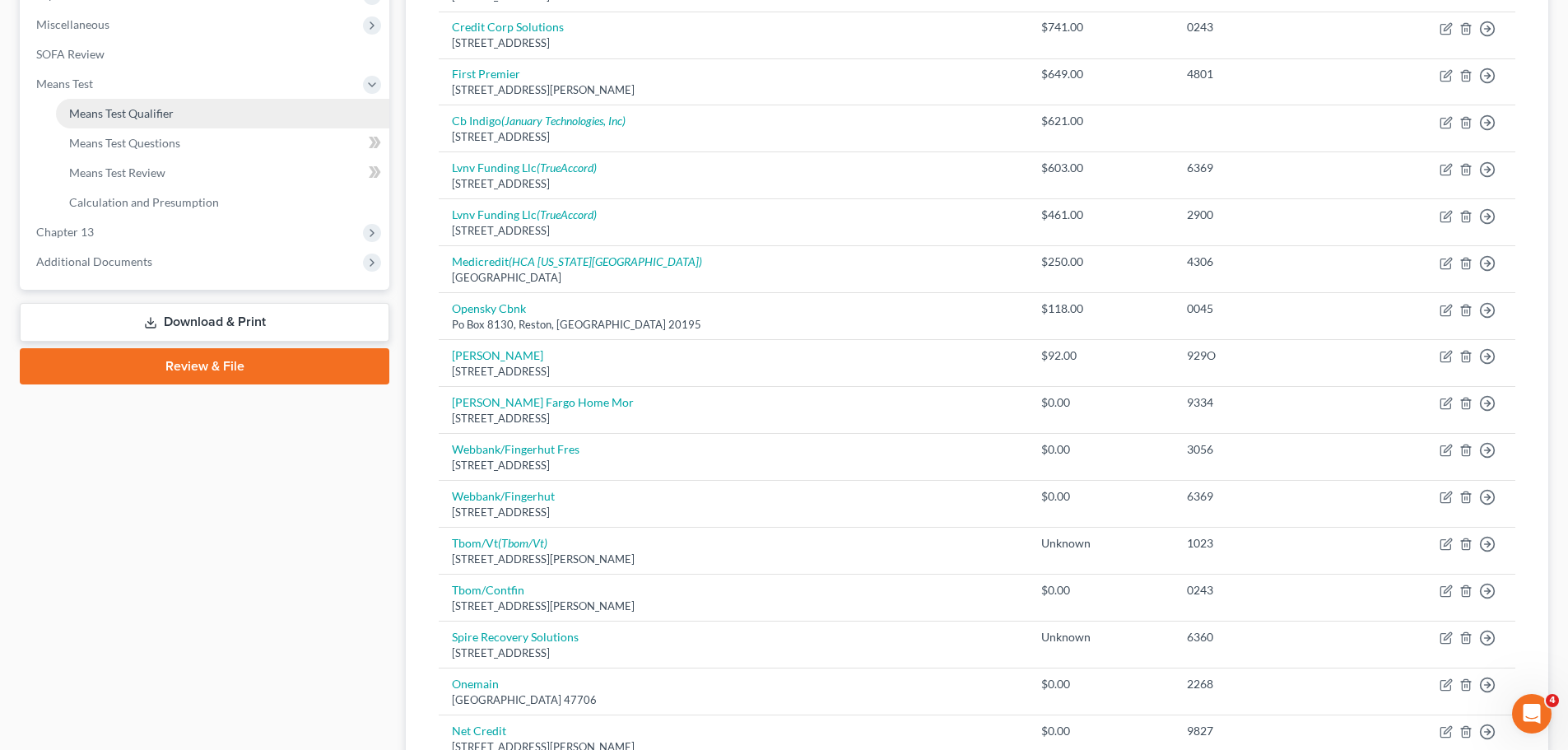
click at [107, 113] on span "Means Test Qualifier" at bounding box center [122, 113] width 105 height 14
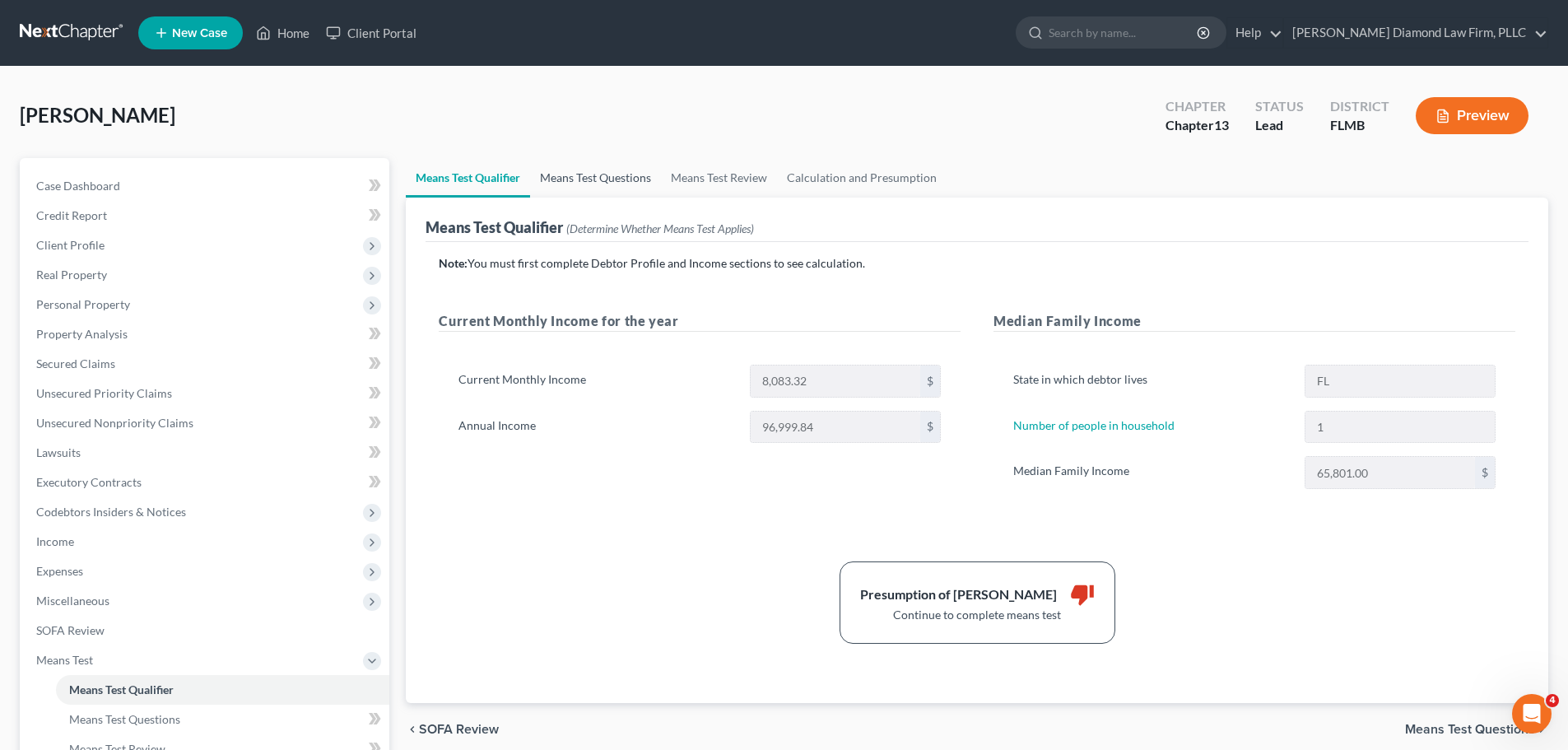
click at [574, 184] on link "Means Test Questions" at bounding box center [595, 178] width 131 height 40
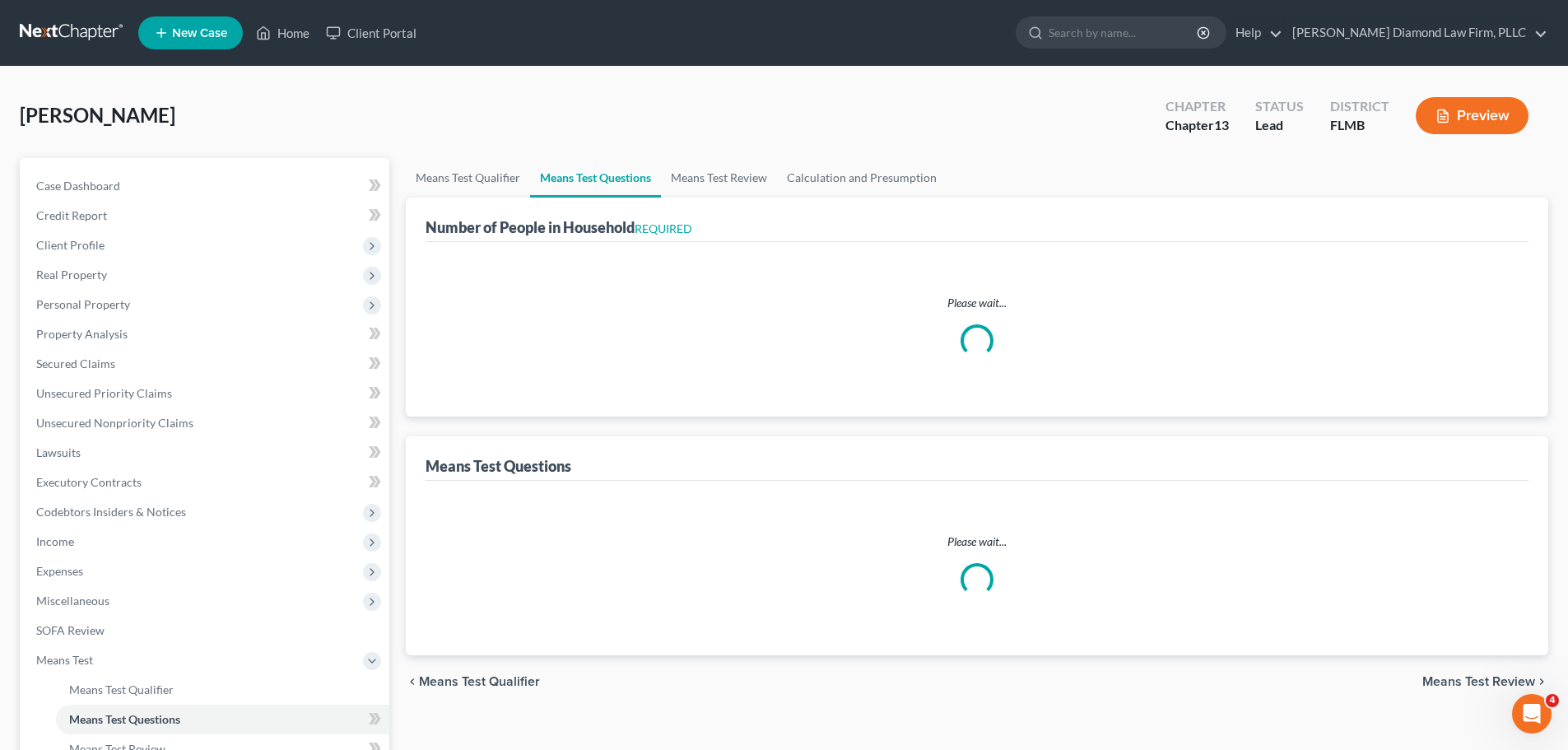
select select "1"
select select "60"
select select "1"
select select "60"
select select "2"
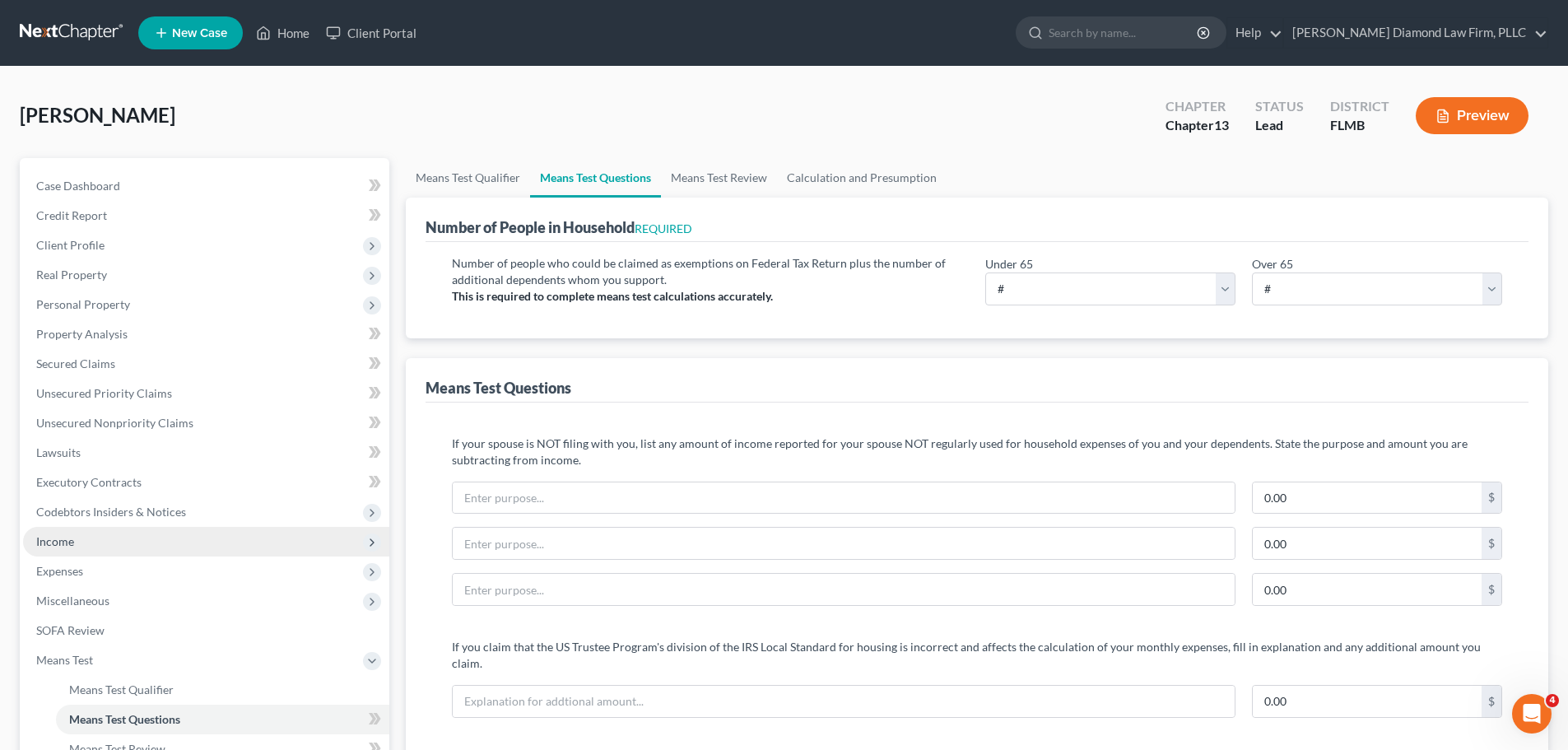
click at [86, 534] on span "Income" at bounding box center [207, 541] width 367 height 30
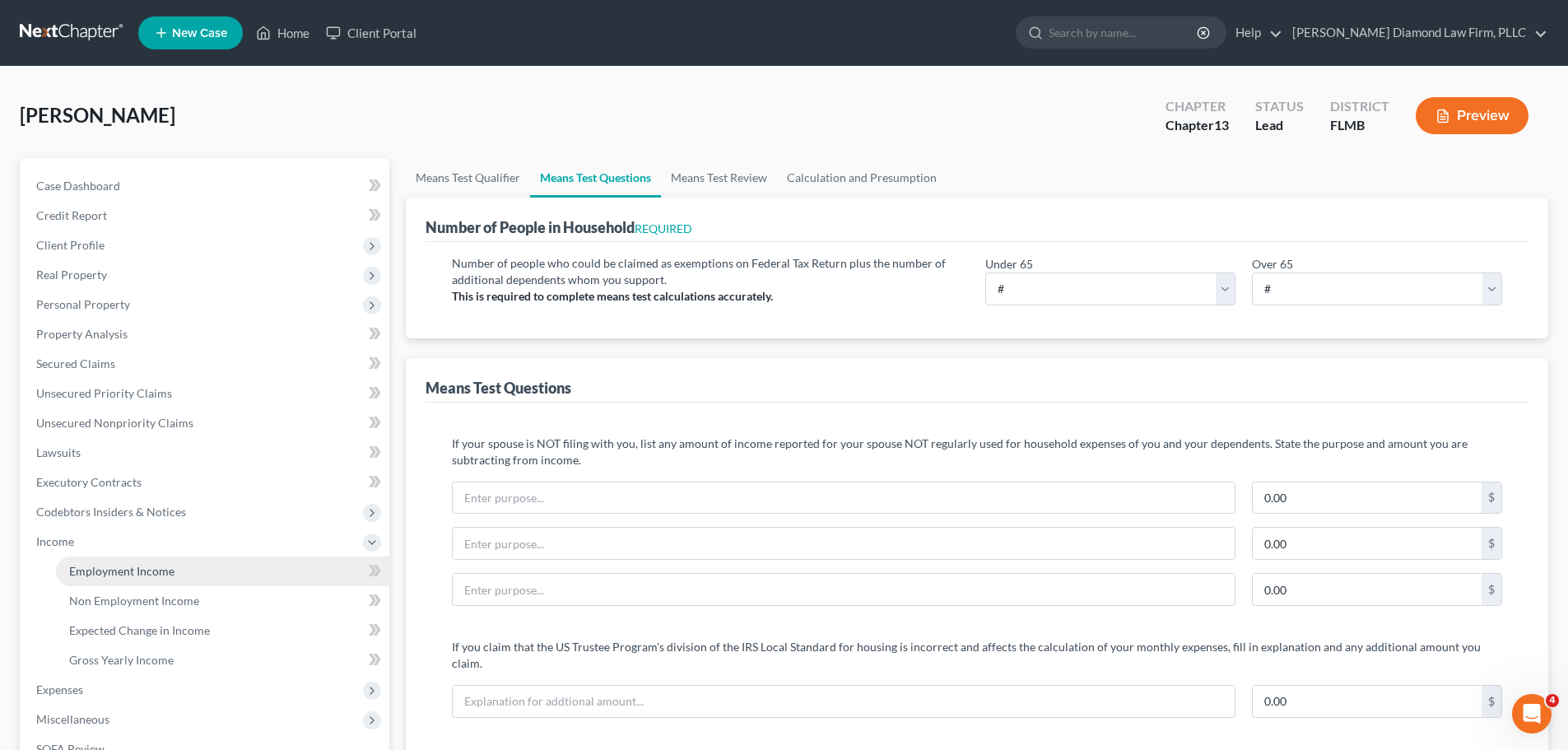
click at [98, 572] on span "Employment Income" at bounding box center [122, 570] width 106 height 14
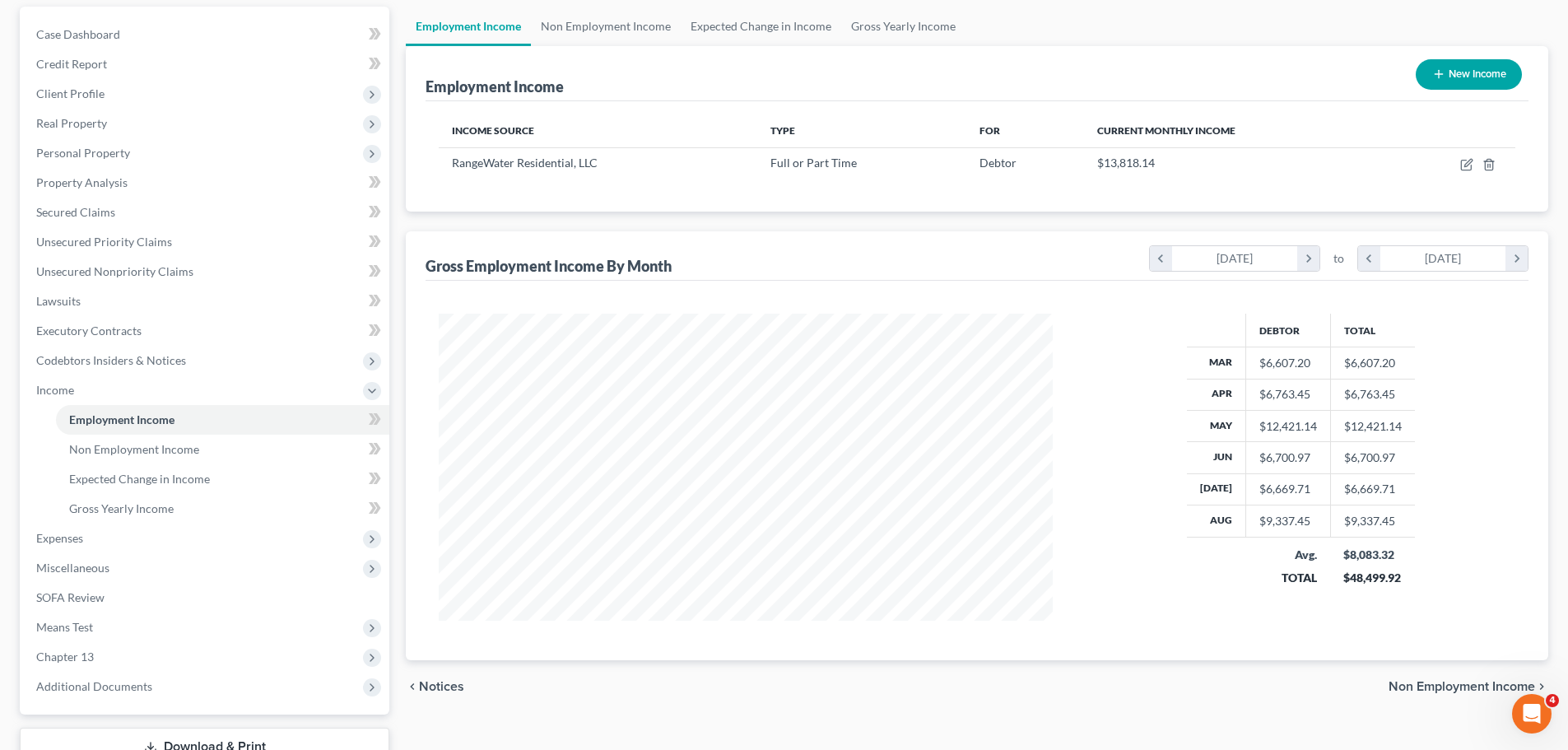
scroll to position [164, 0]
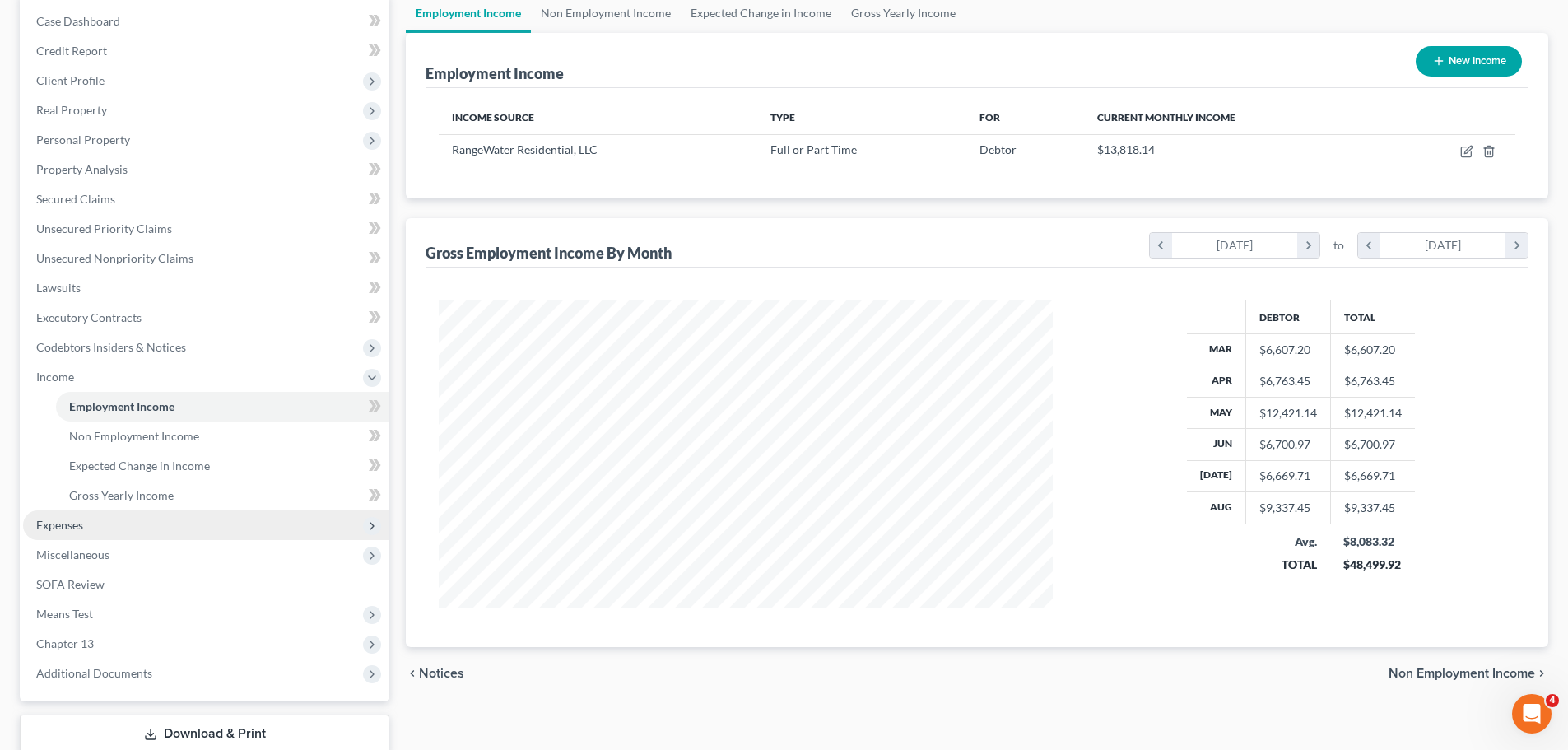
click at [109, 516] on span "Expenses" at bounding box center [207, 525] width 367 height 30
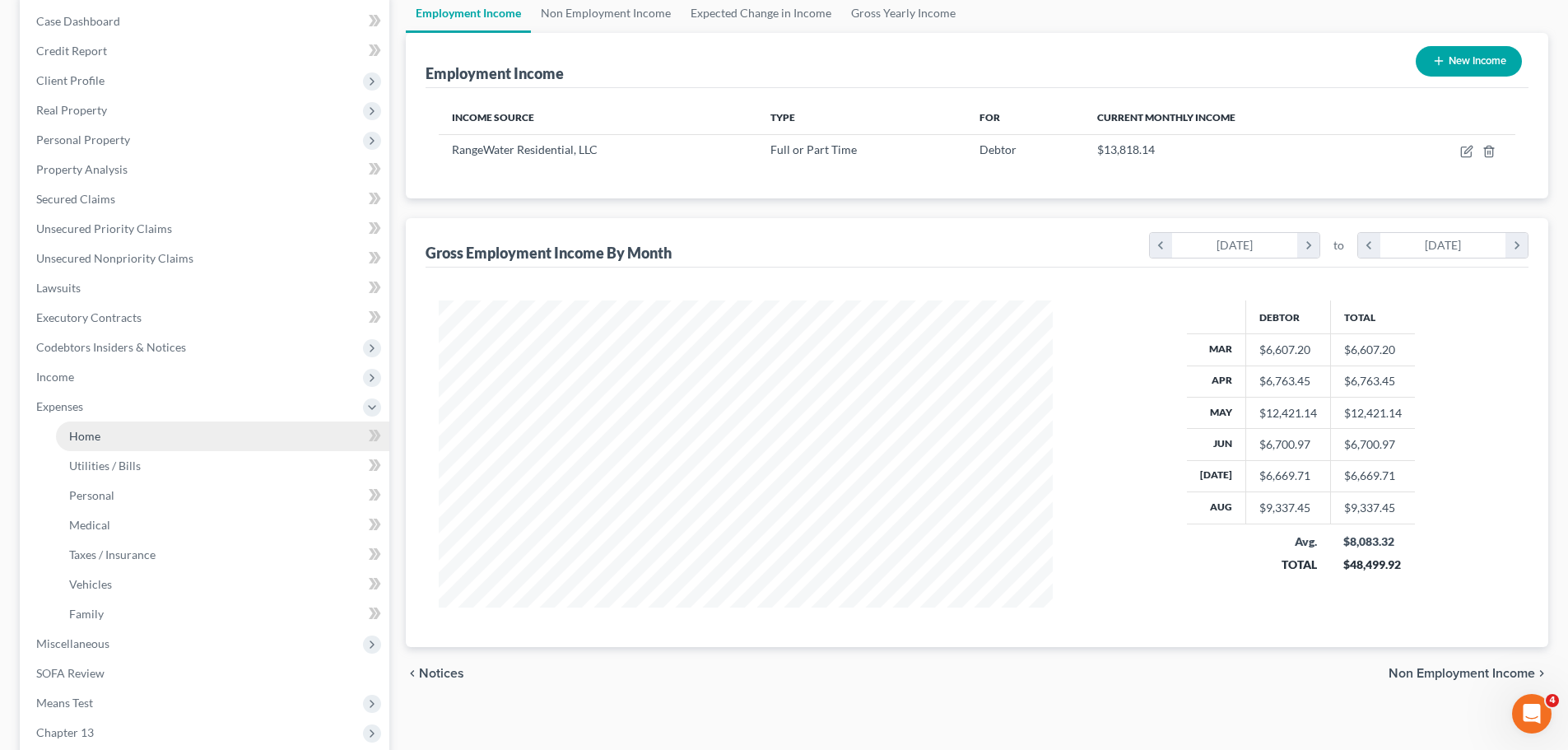
click at [117, 437] on link "Home" at bounding box center [222, 436] width 333 height 30
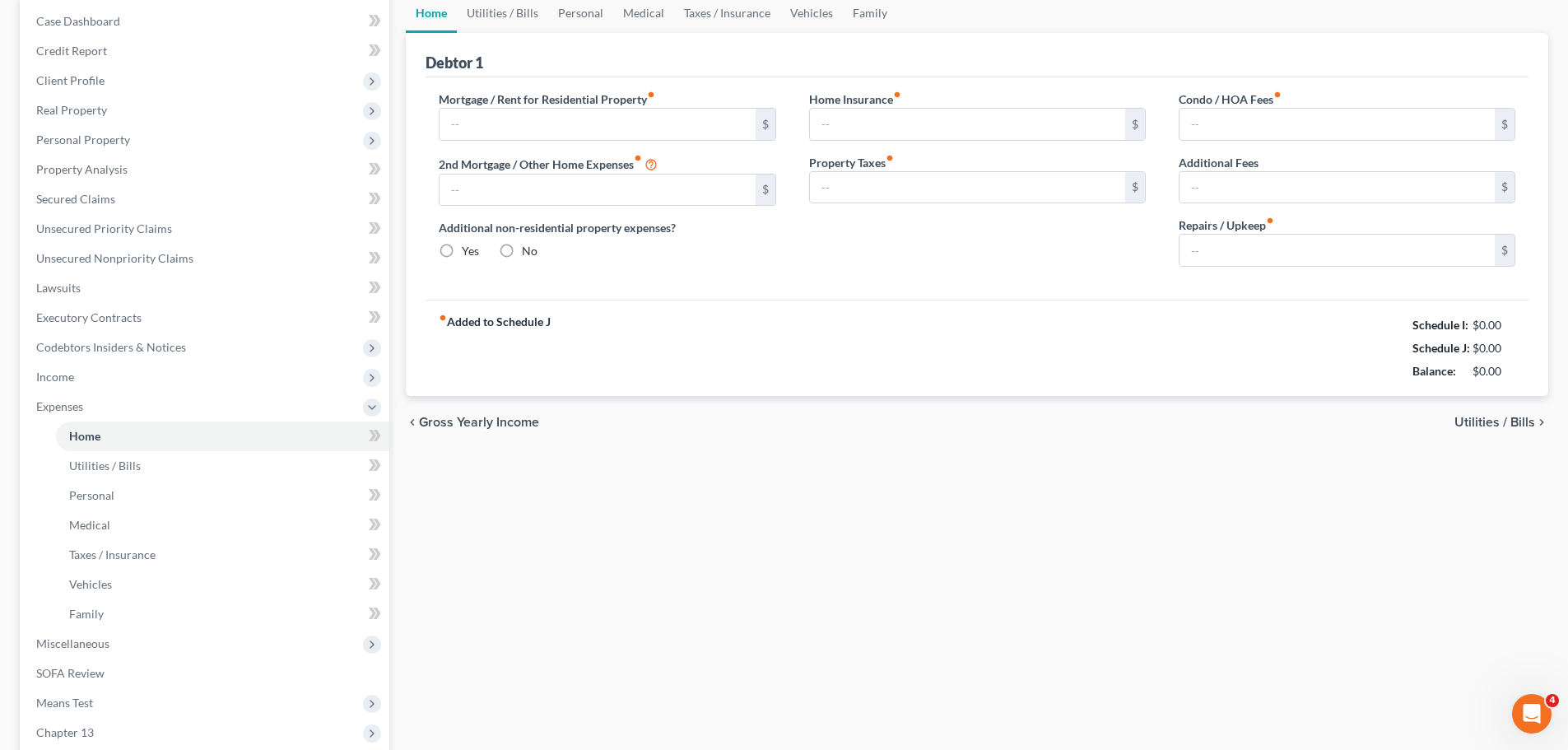
scroll to position [2, 0]
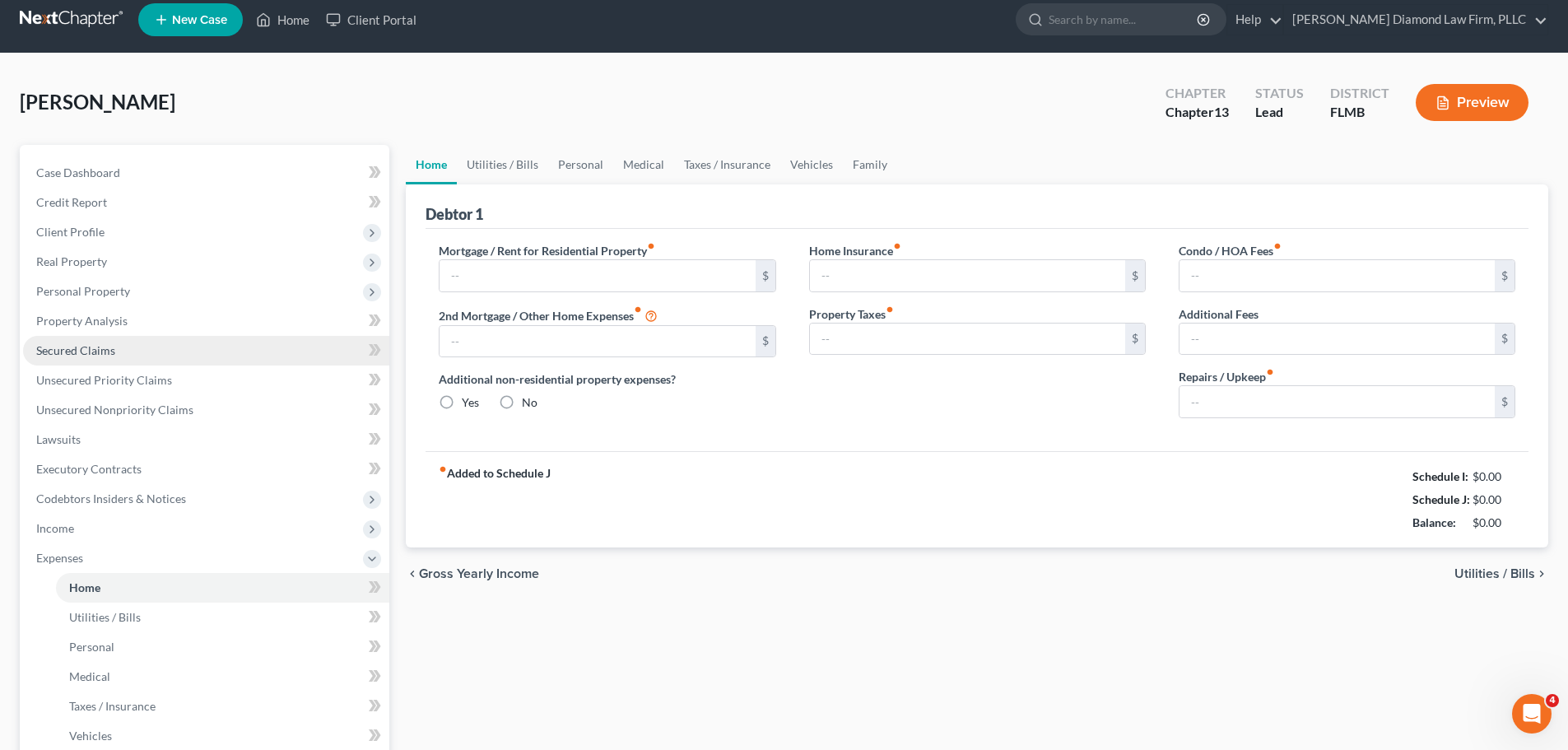
type input "852.57"
type input "0.00"
radio input "true"
type input "0.00"
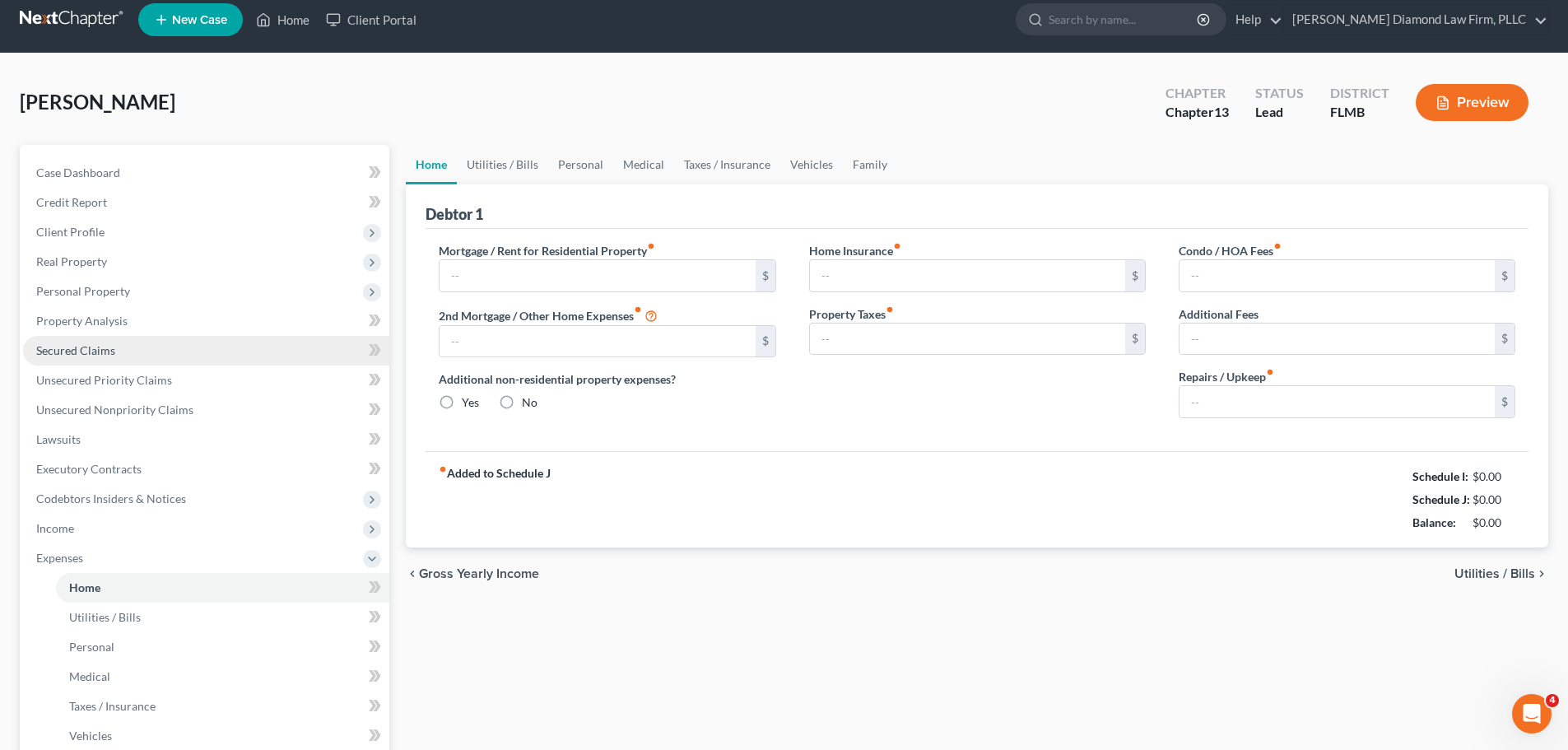
type input "0.00"
type input "150.00"
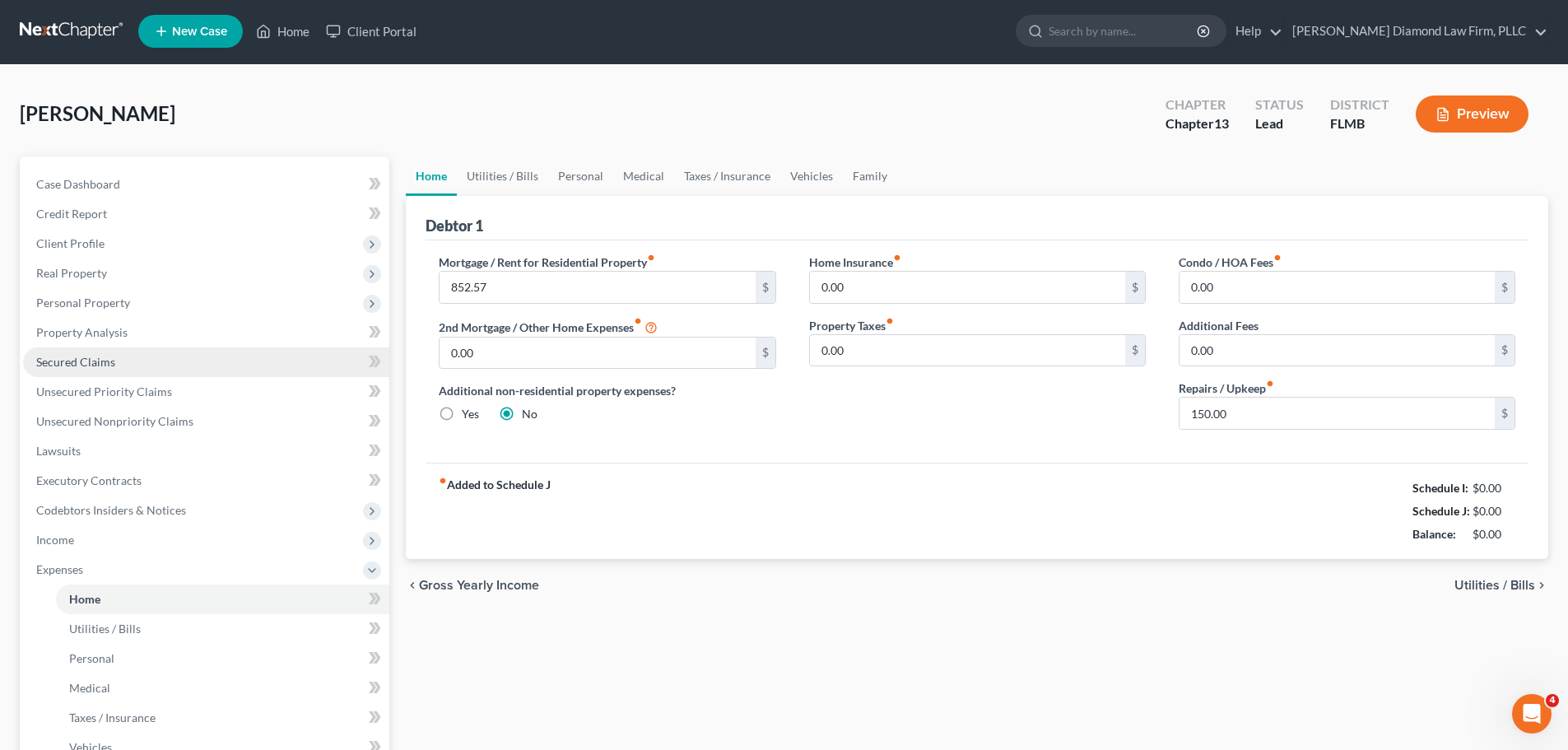
scroll to position [0, 0]
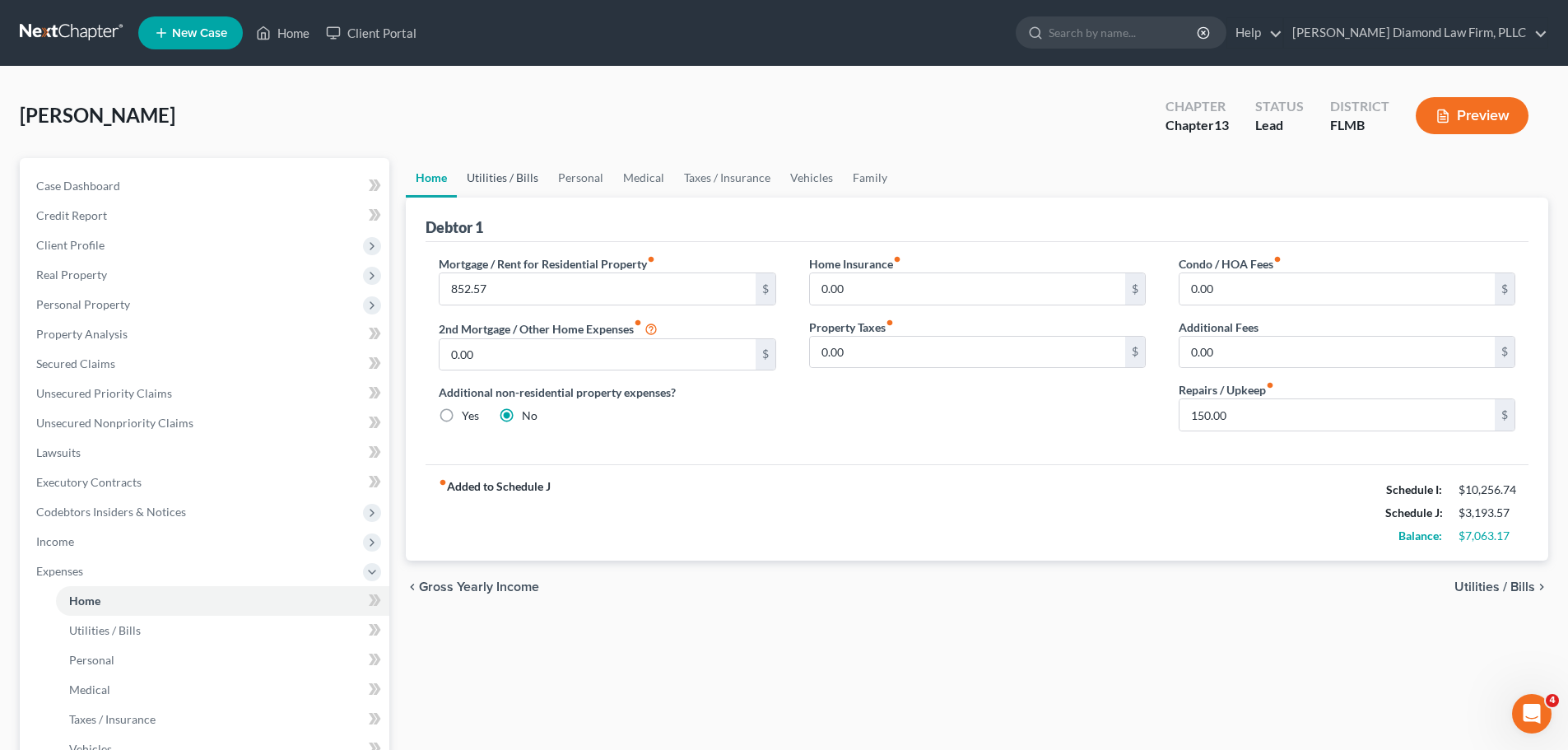
click at [479, 183] on link "Utilities / Bills" at bounding box center [502, 178] width 91 height 40
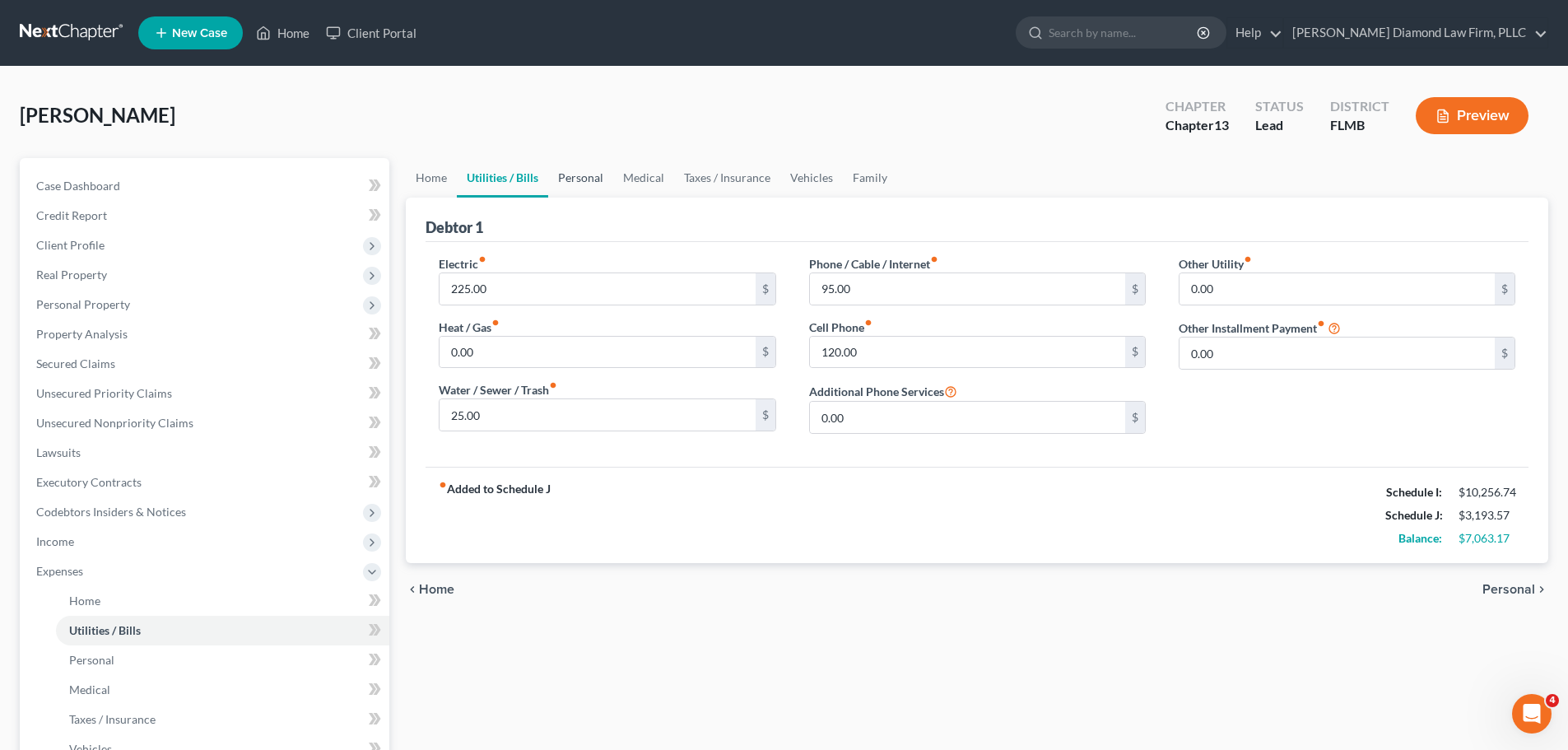
click at [582, 180] on link "Personal" at bounding box center [581, 178] width 65 height 40
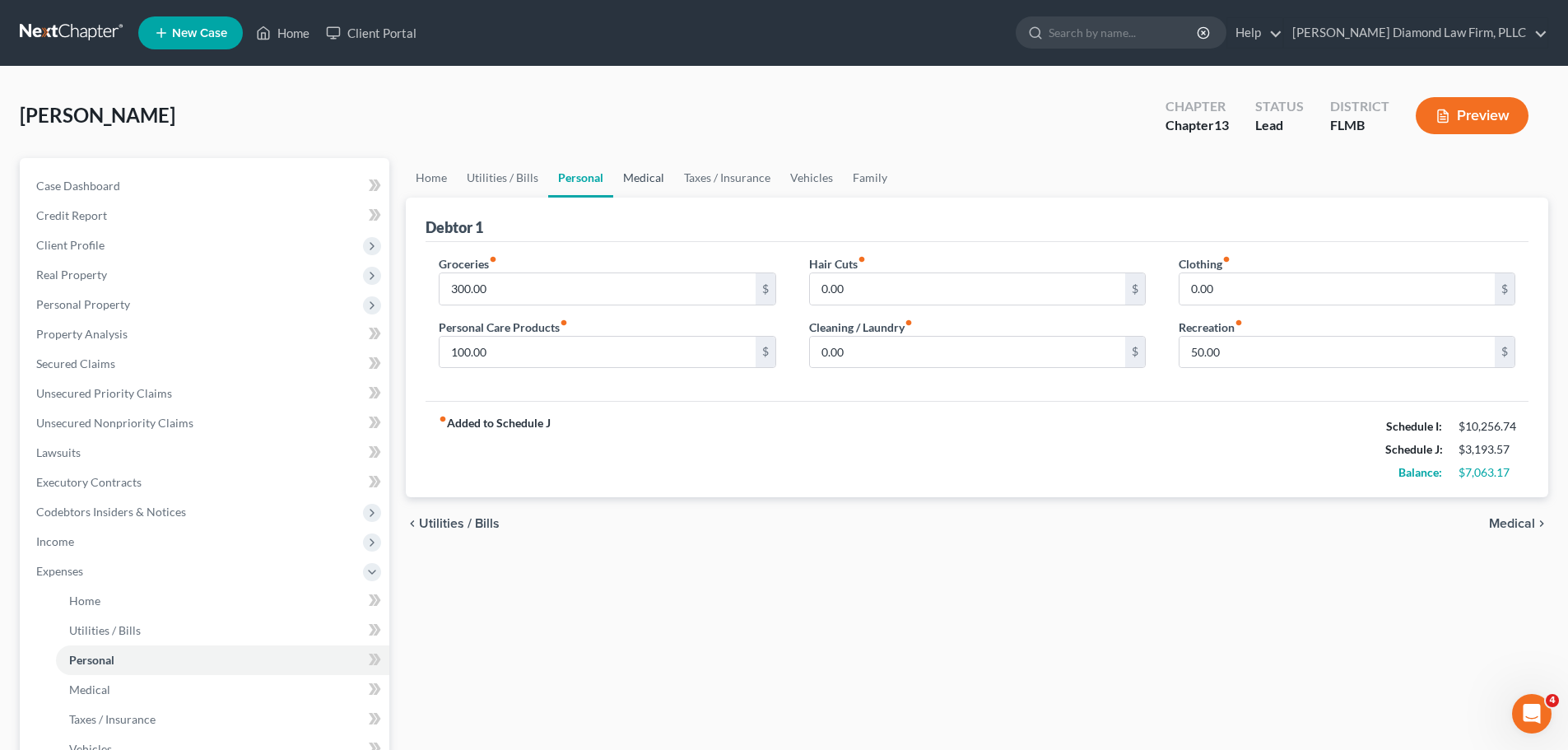
click at [651, 177] on link "Medical" at bounding box center [643, 178] width 61 height 40
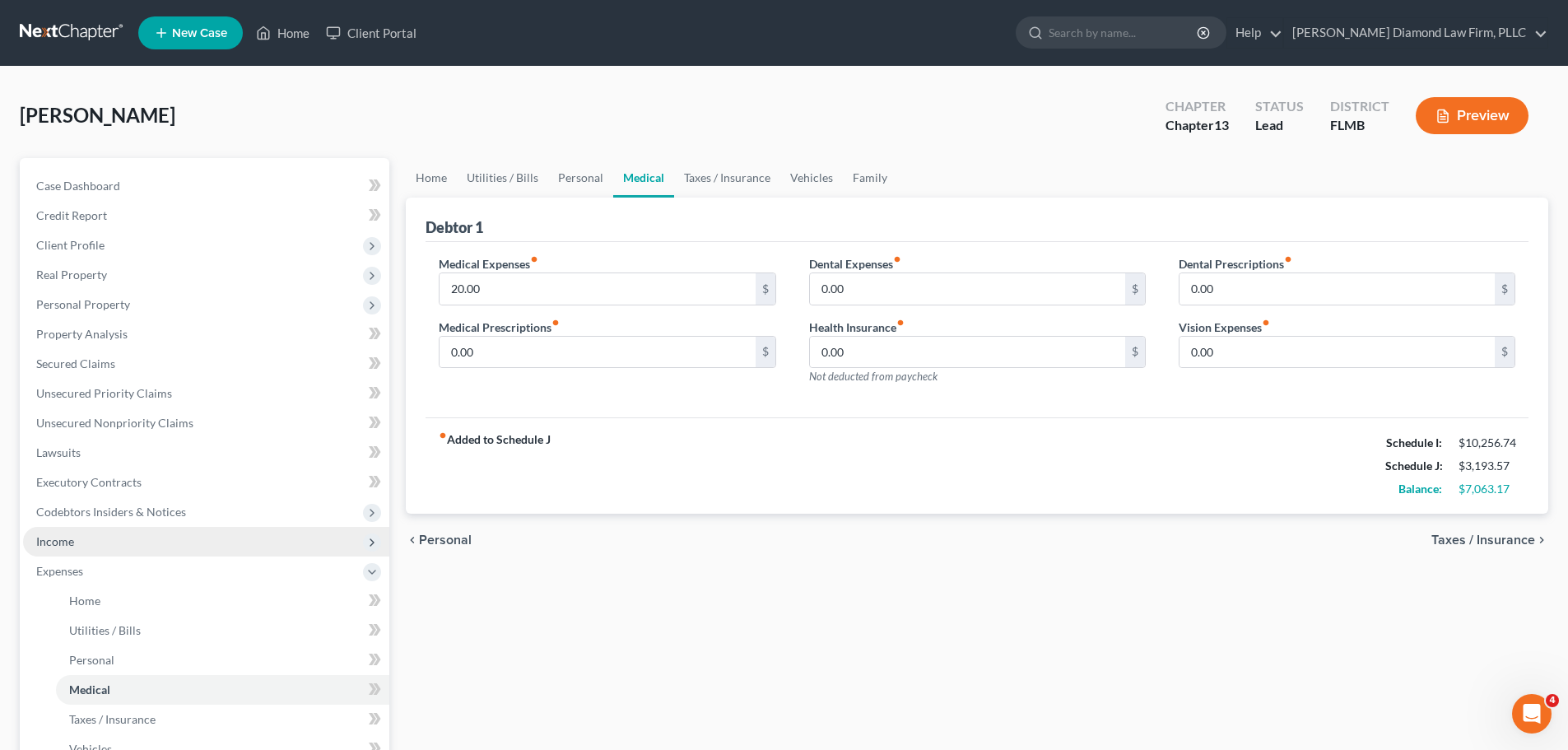
click at [135, 539] on span "Income" at bounding box center [207, 541] width 367 height 30
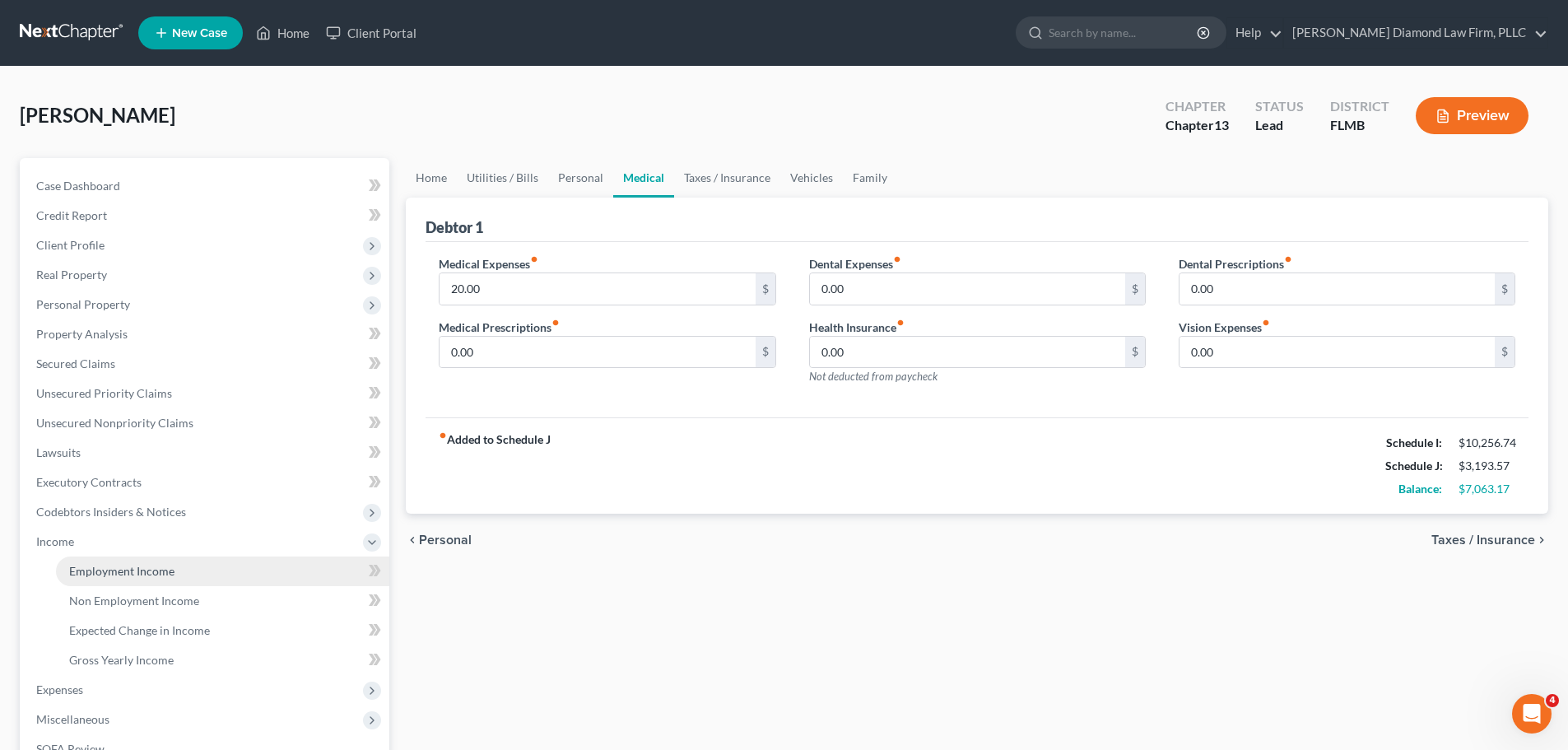
click at [124, 572] on span "Employment Income" at bounding box center [122, 570] width 106 height 14
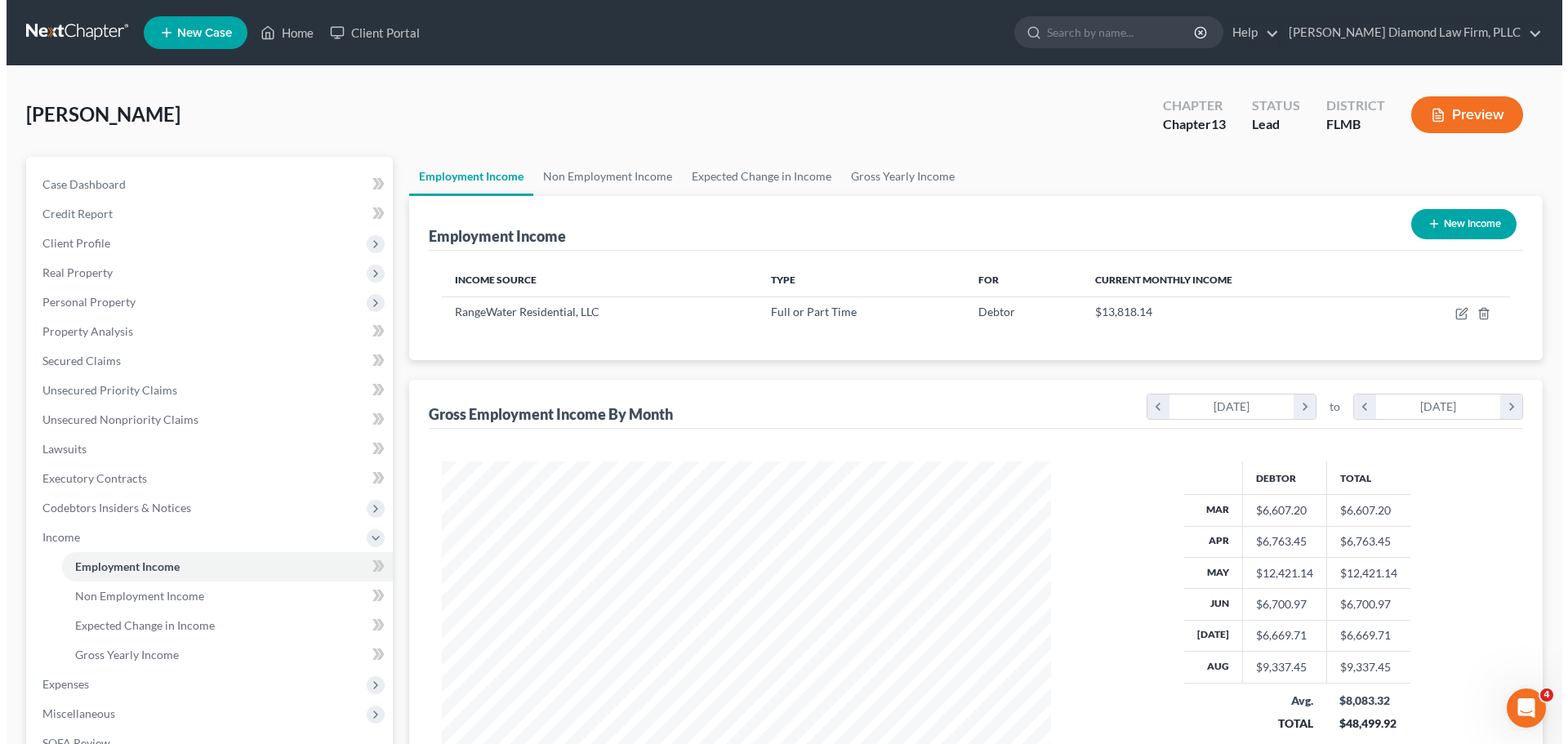
scroll to position [305, 642]
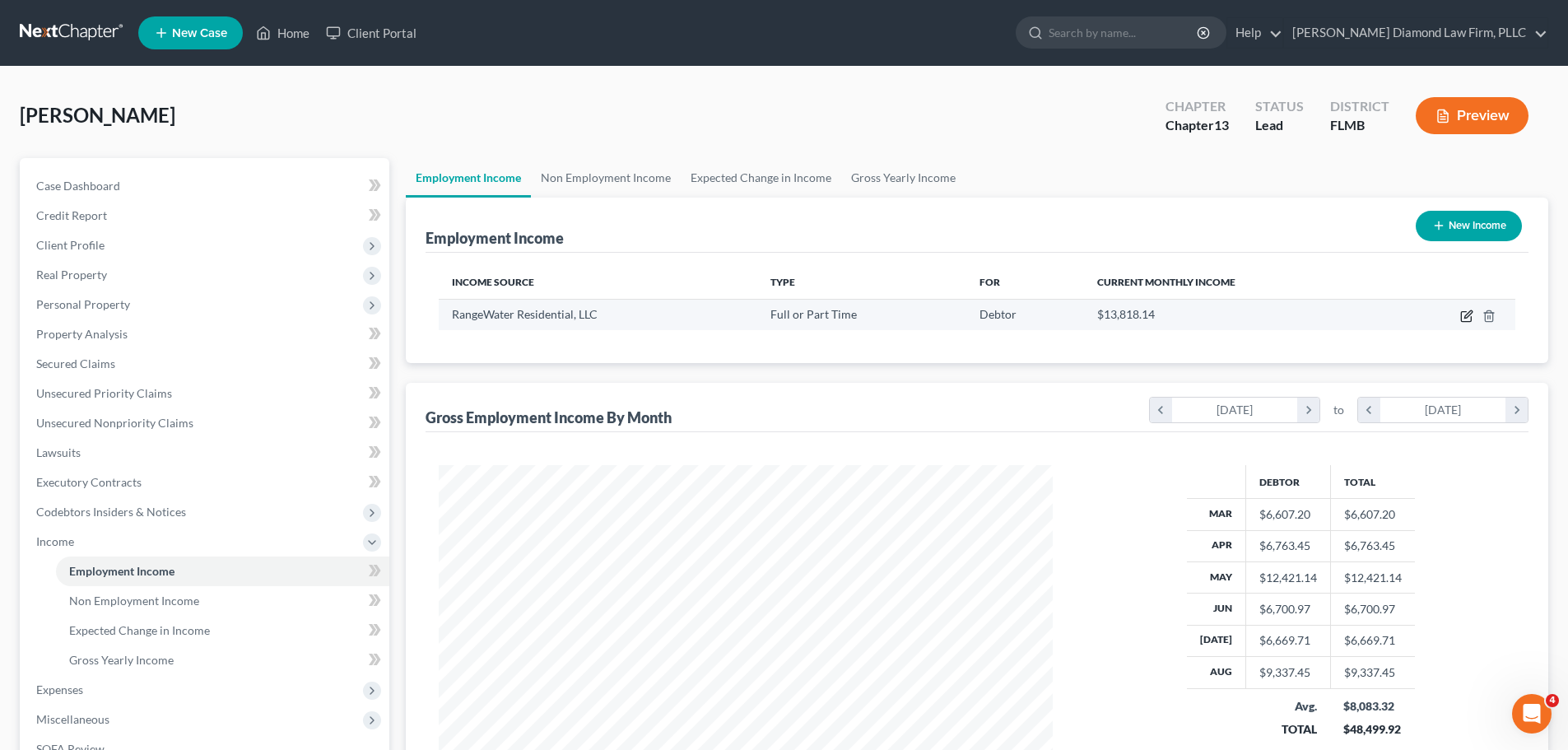
click at [1468, 314] on icon "button" at bounding box center [1469, 314] width 7 height 7
select select "0"
select select "10"
select select "2"
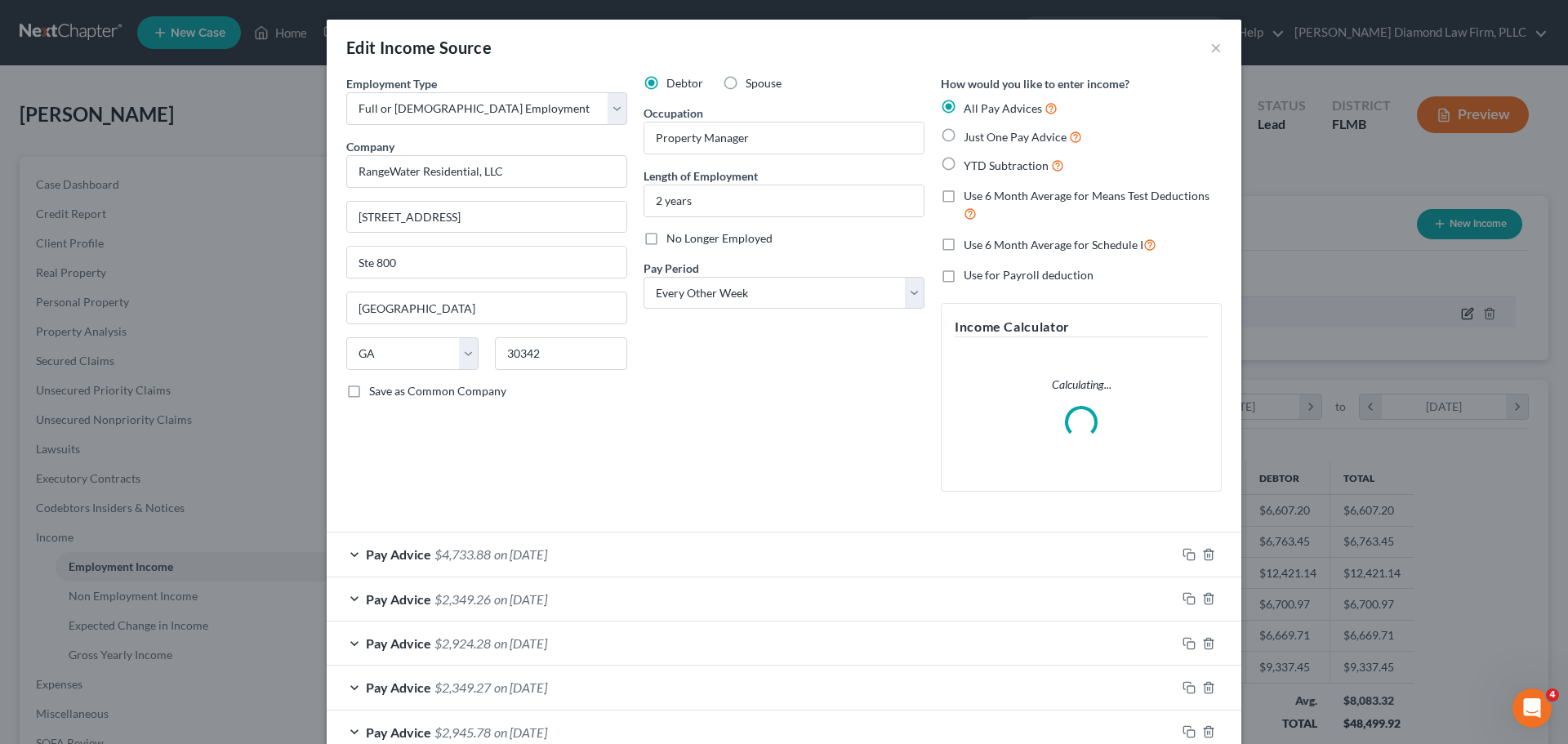
scroll to position [307, 648]
click at [547, 561] on span "on [DATE]" at bounding box center [520, 554] width 53 height 15
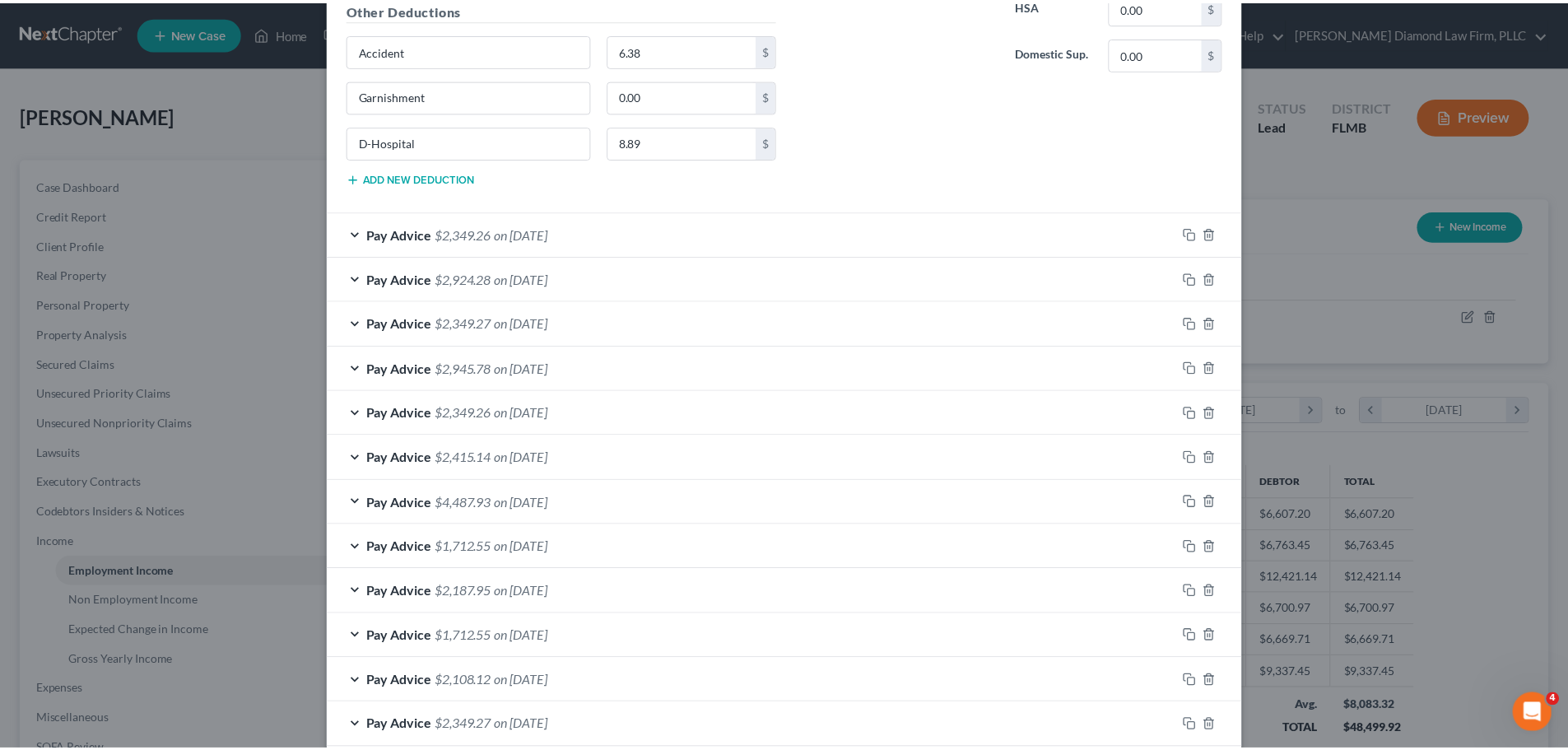
scroll to position [1100, 0]
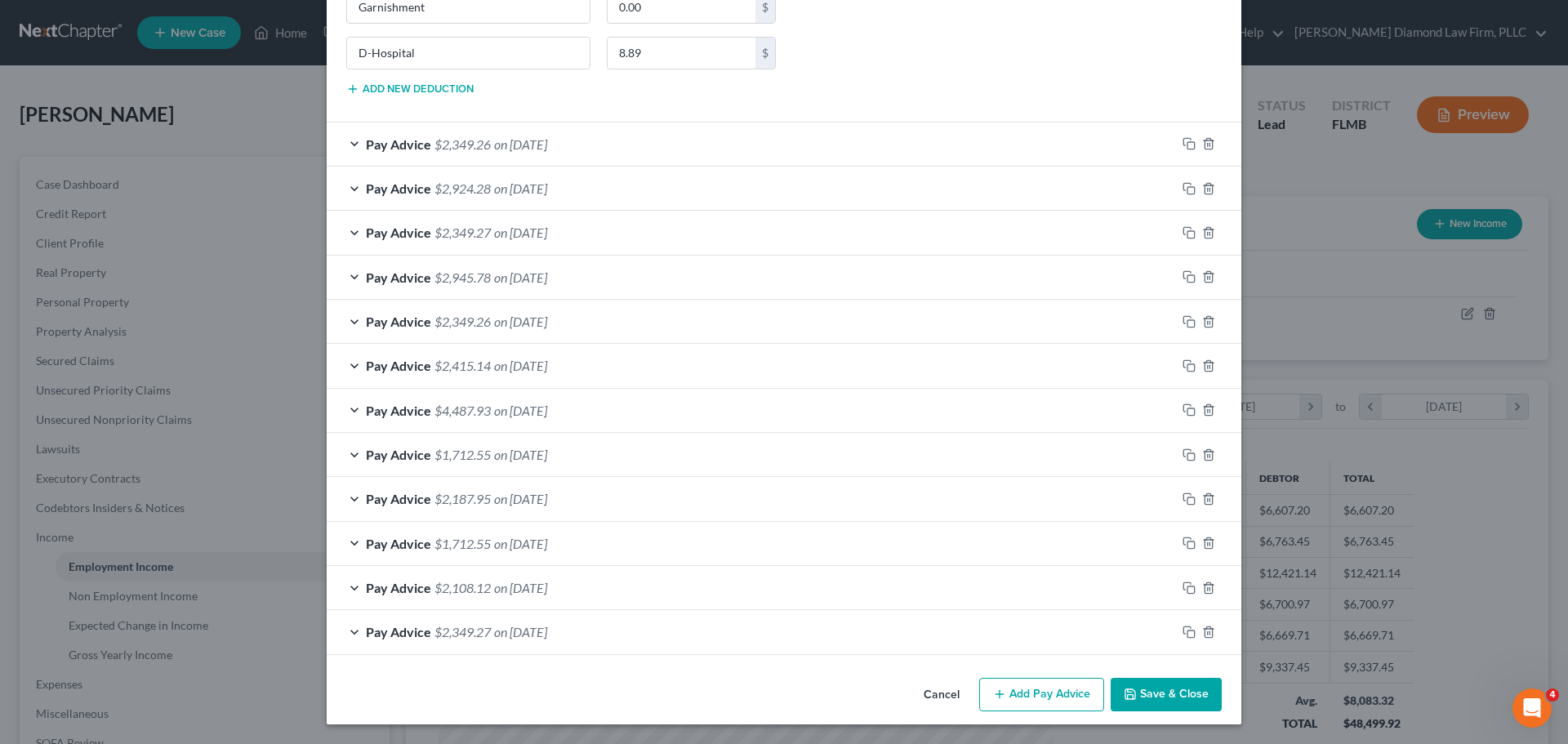
click at [935, 697] on button "Cancel" at bounding box center [941, 696] width 62 height 32
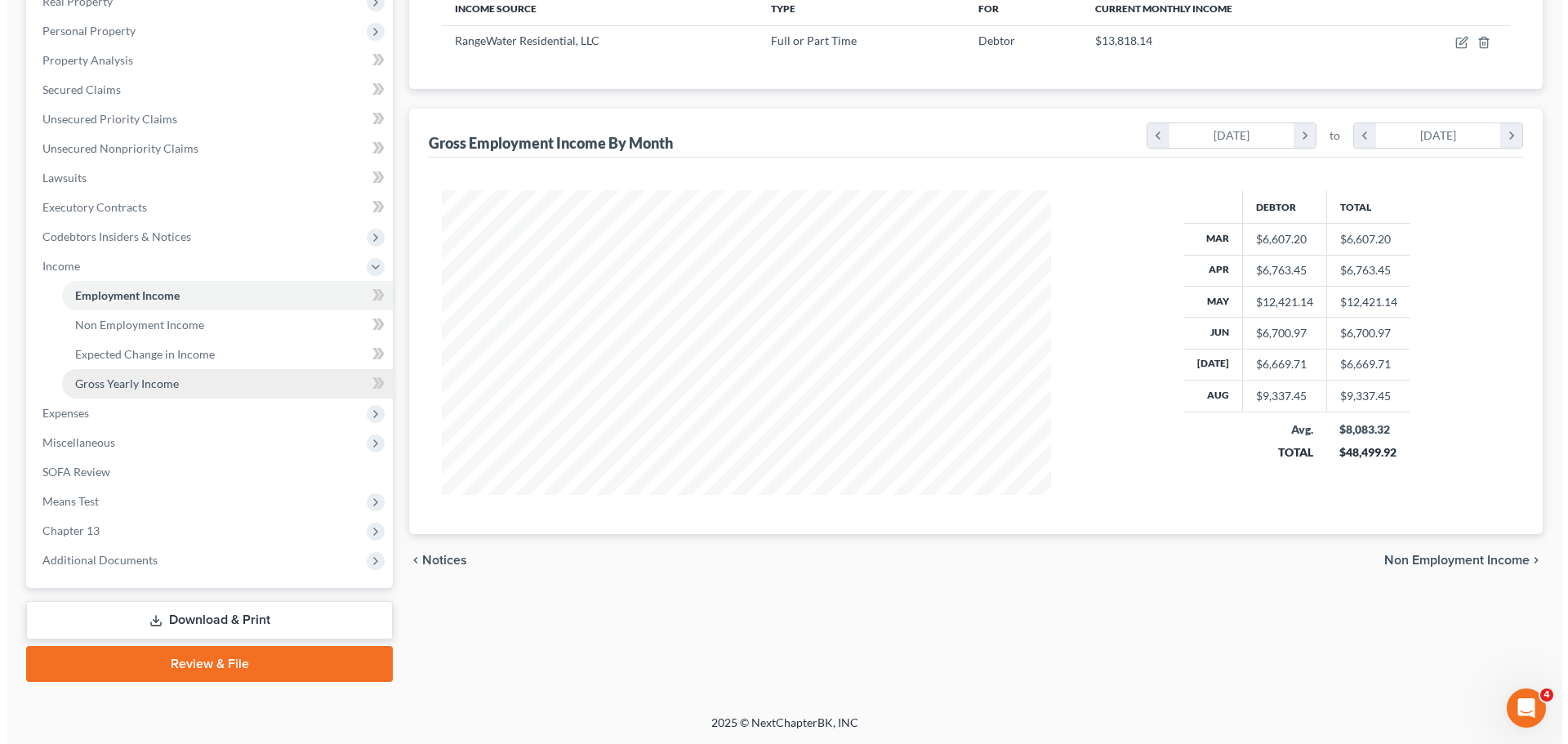
scroll to position [0, 0]
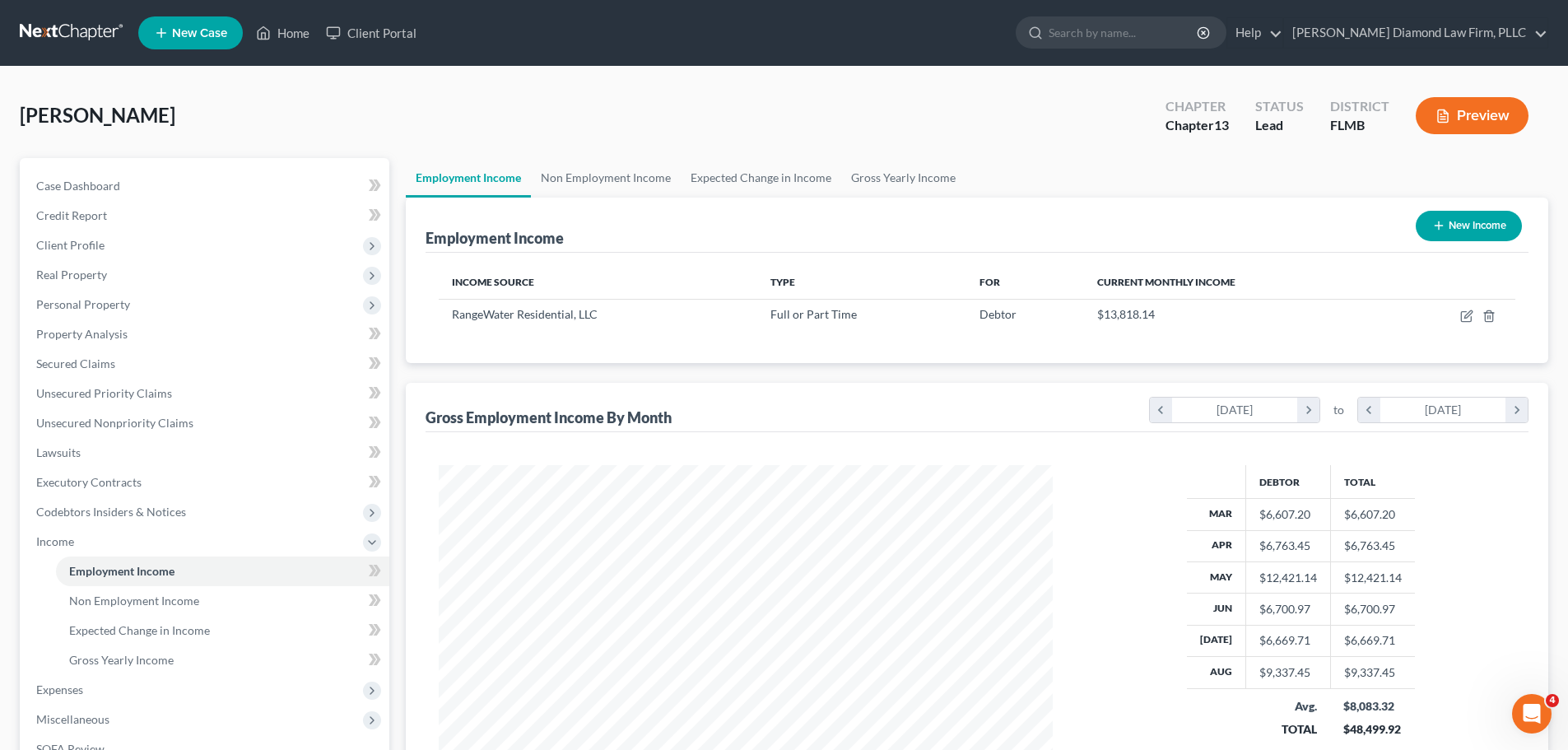
click at [1462, 128] on button "Preview" at bounding box center [1472, 116] width 113 height 37
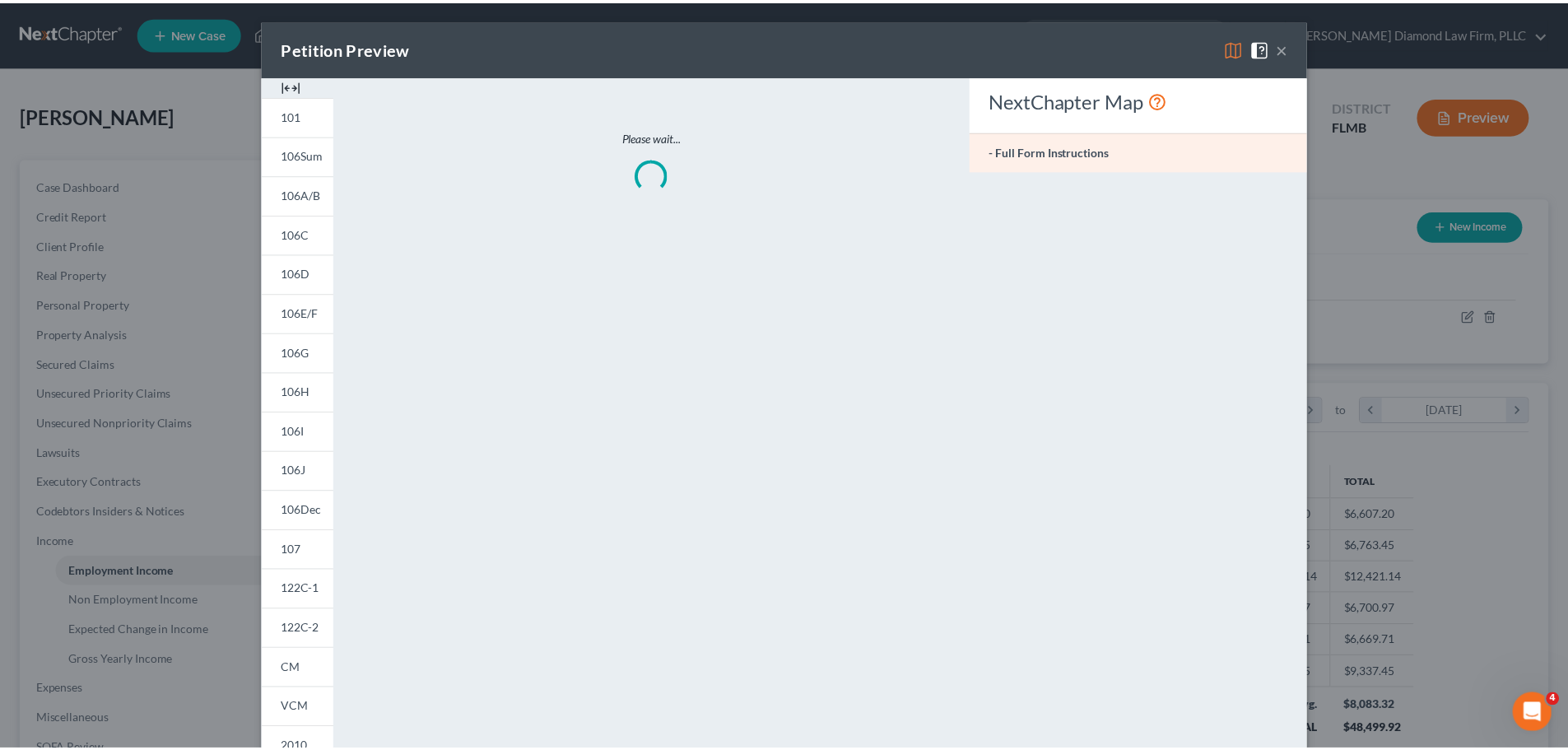
scroll to position [310, 653]
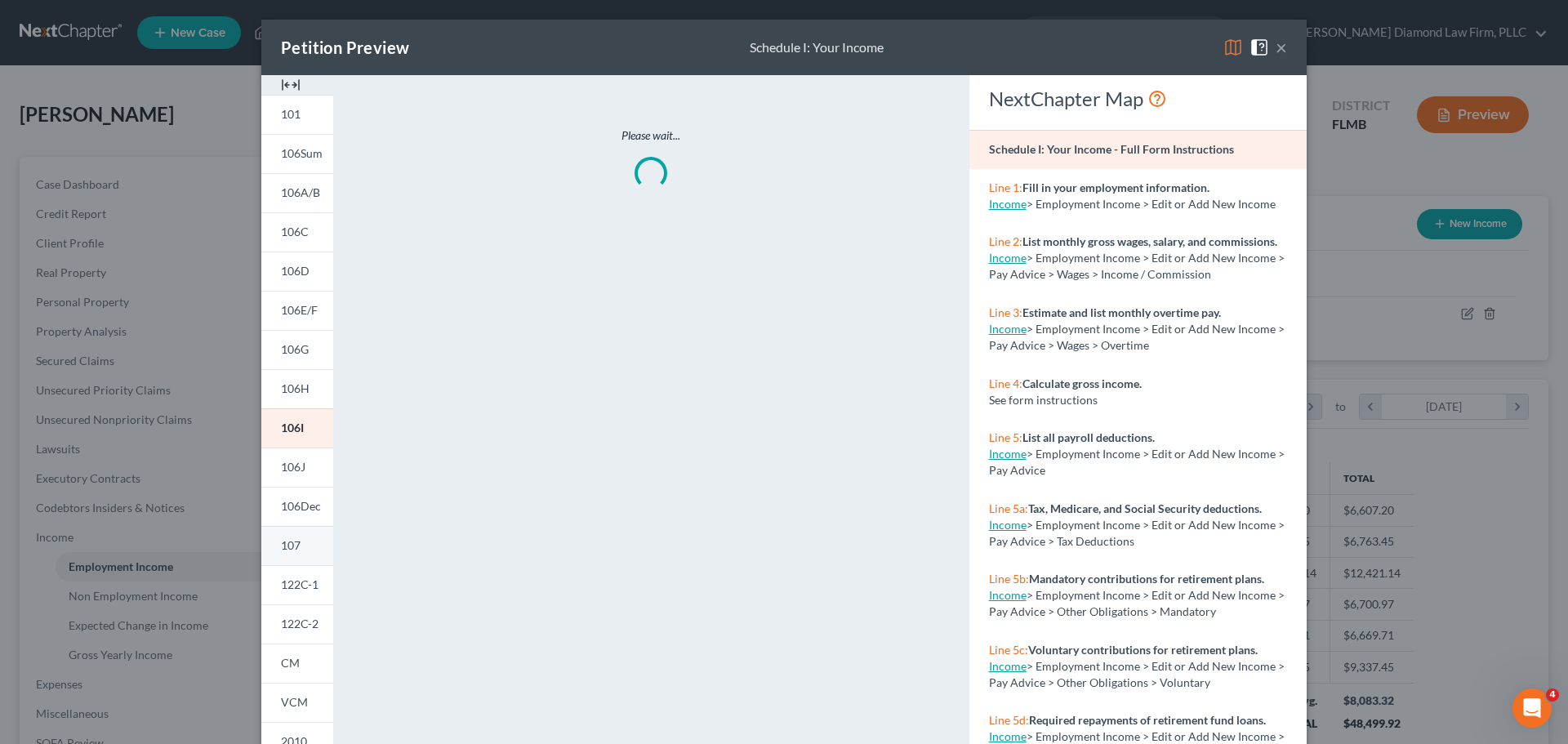
click at [295, 544] on link "107" at bounding box center [297, 546] width 72 height 39
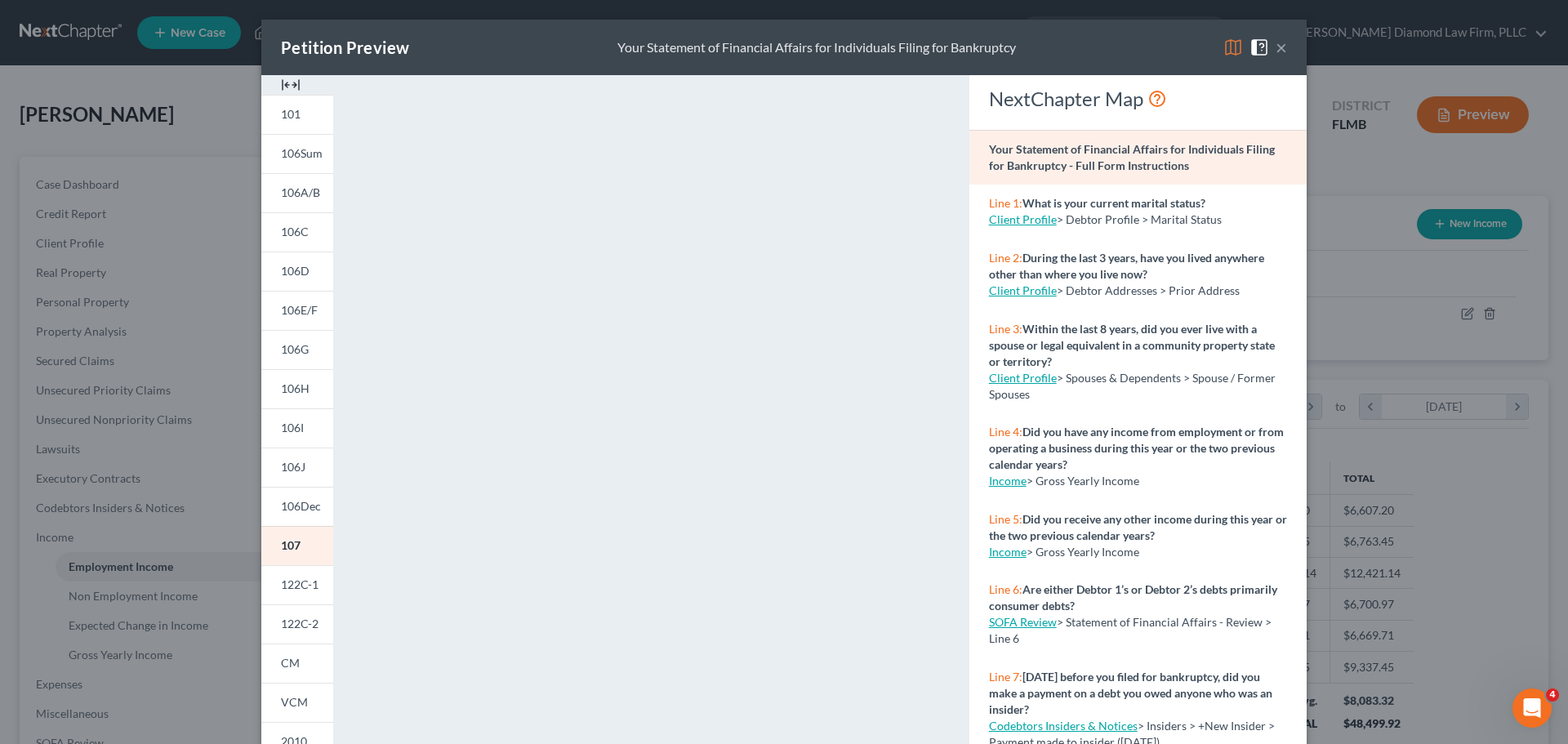
click at [1276, 48] on button "×" at bounding box center [1281, 48] width 12 height 20
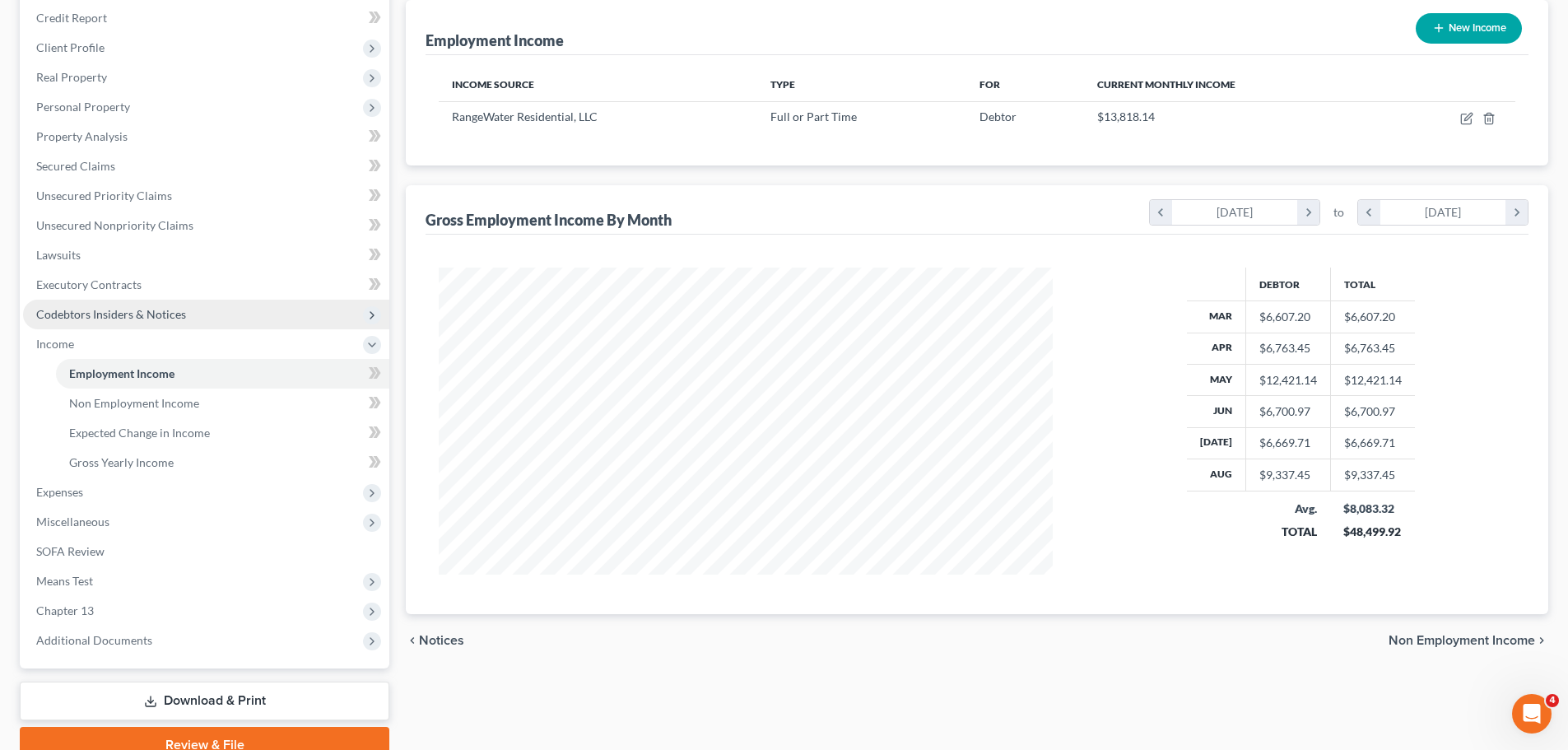
scroll to position [274, 0]
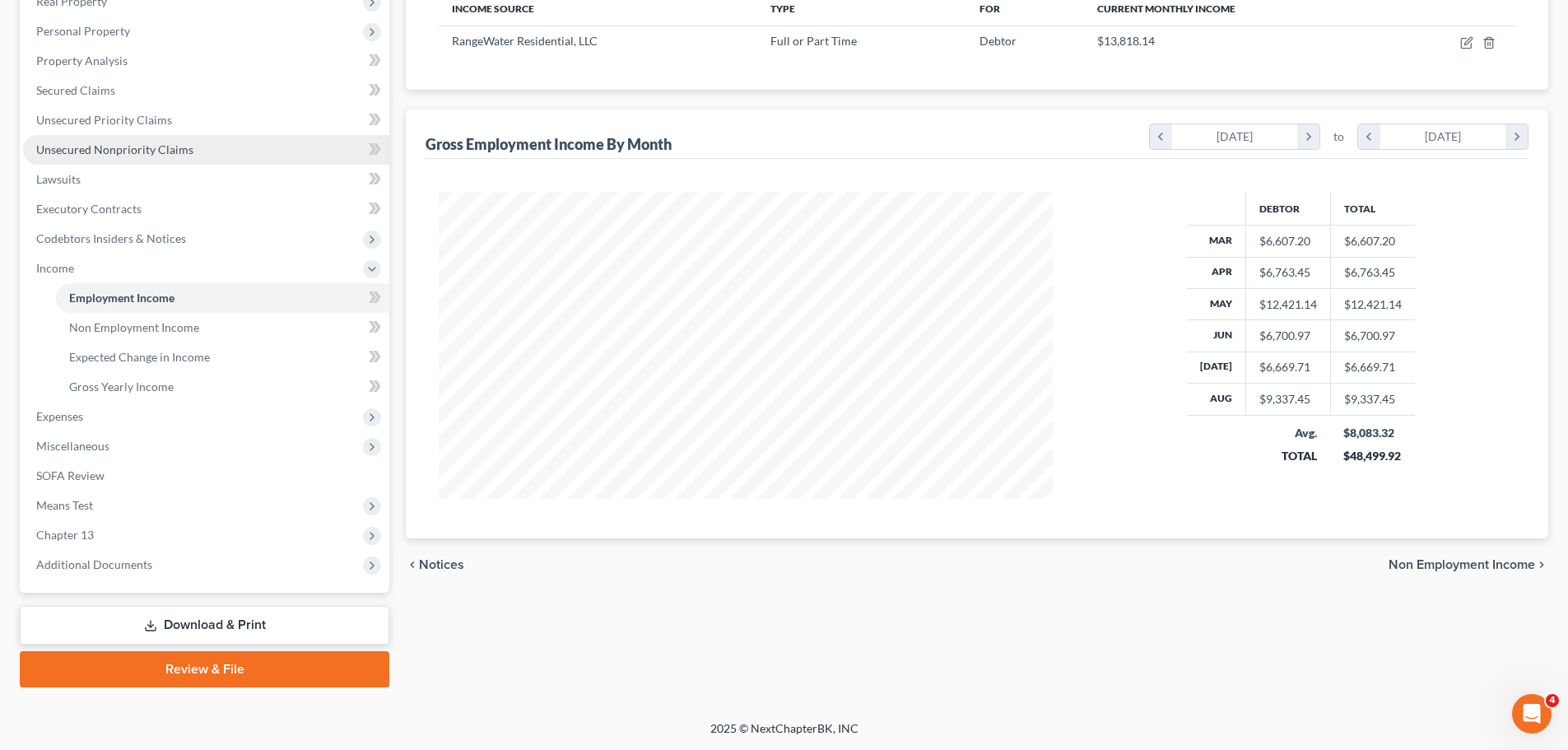
click at [141, 143] on span "Unsecured Nonpriority Claims" at bounding box center [115, 149] width 157 height 14
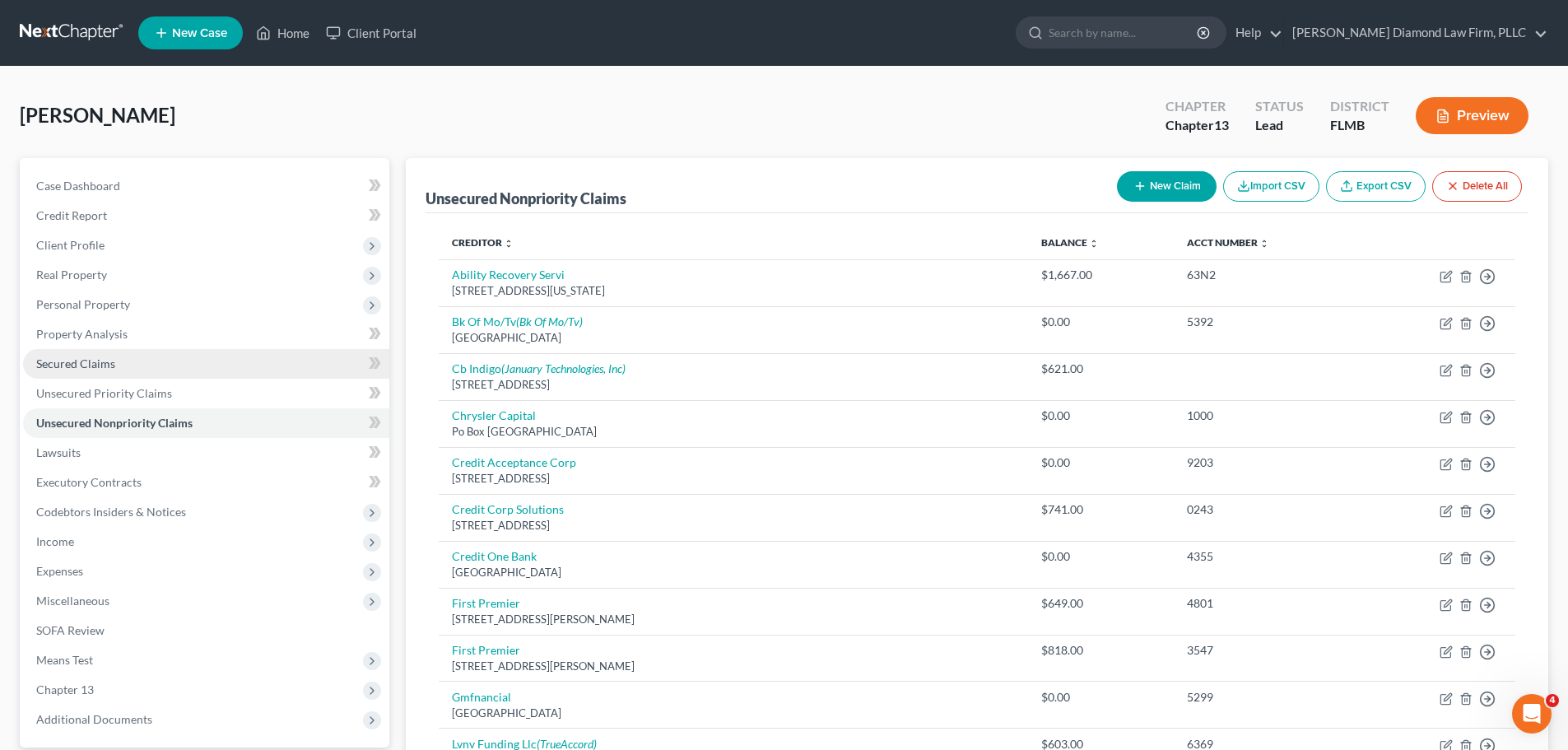
click at [110, 357] on span "Secured Claims" at bounding box center [76, 363] width 79 height 14
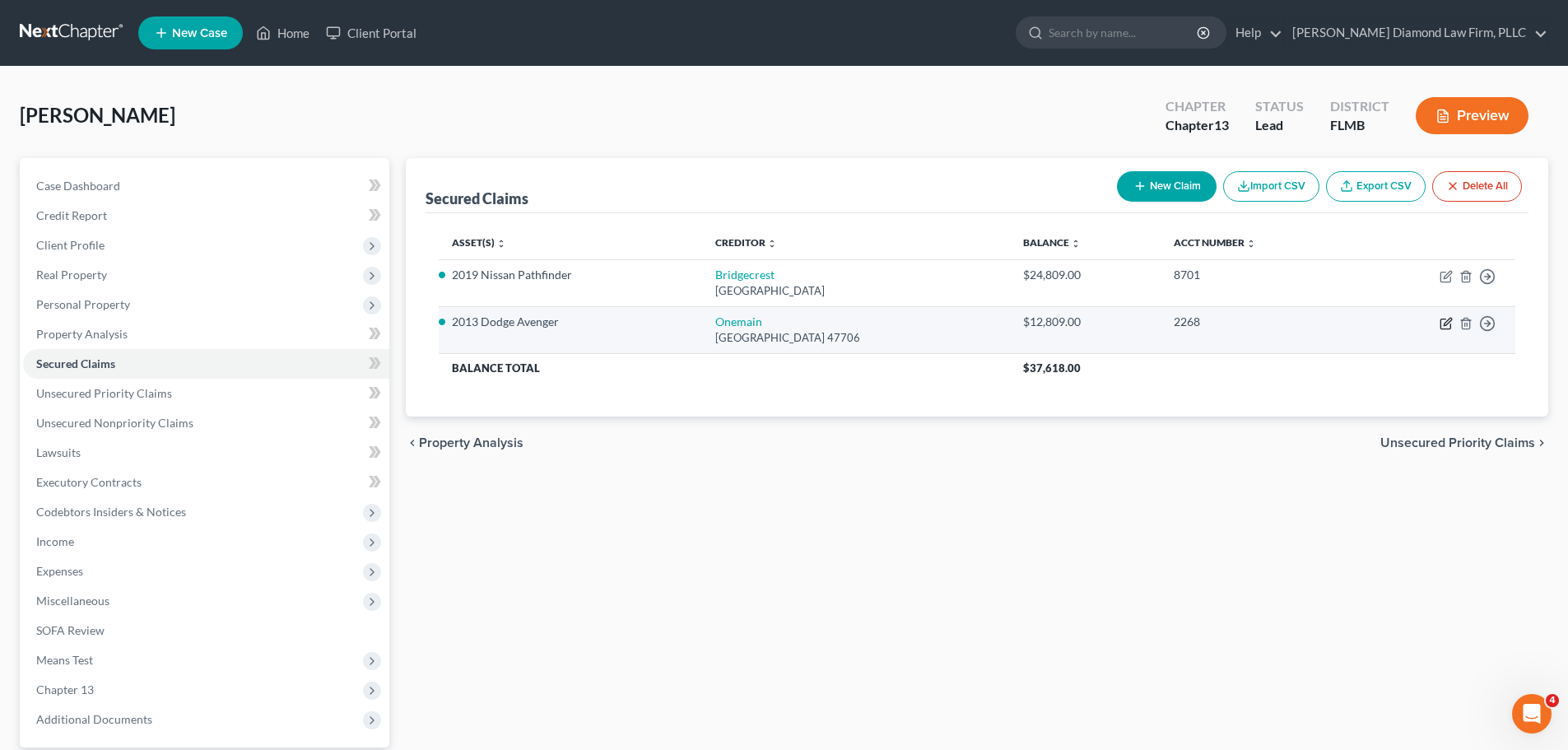
click at [1447, 329] on icon "button" at bounding box center [1445, 324] width 10 height 10
select select "15"
select select "2"
select select "0"
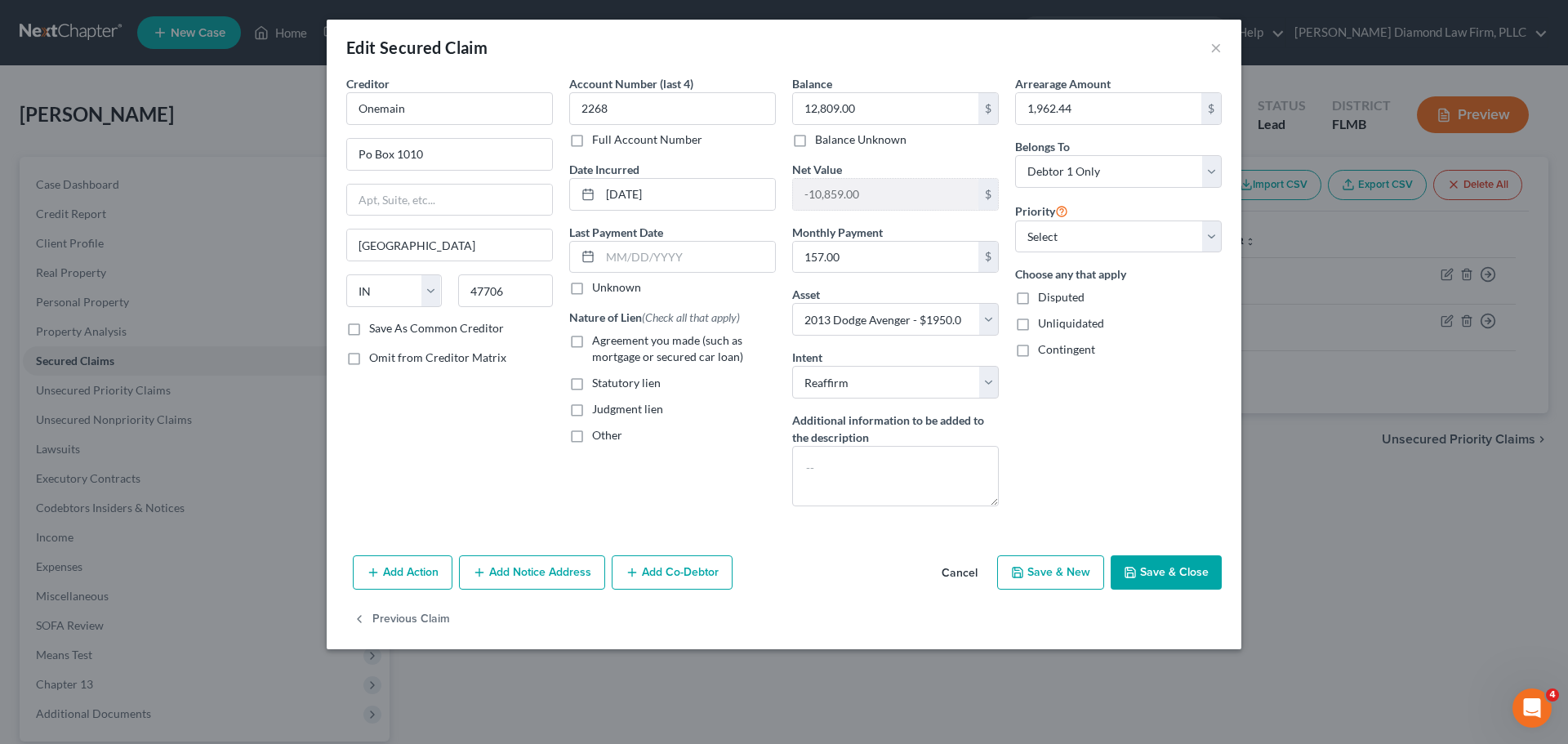
click at [1176, 593] on div "Add Action Add Notice Address Add Co-Debtor Cancel Save & New Save & Close" at bounding box center [784, 576] width 915 height 54
click at [1170, 567] on button "Save & Close" at bounding box center [1167, 573] width 111 height 34
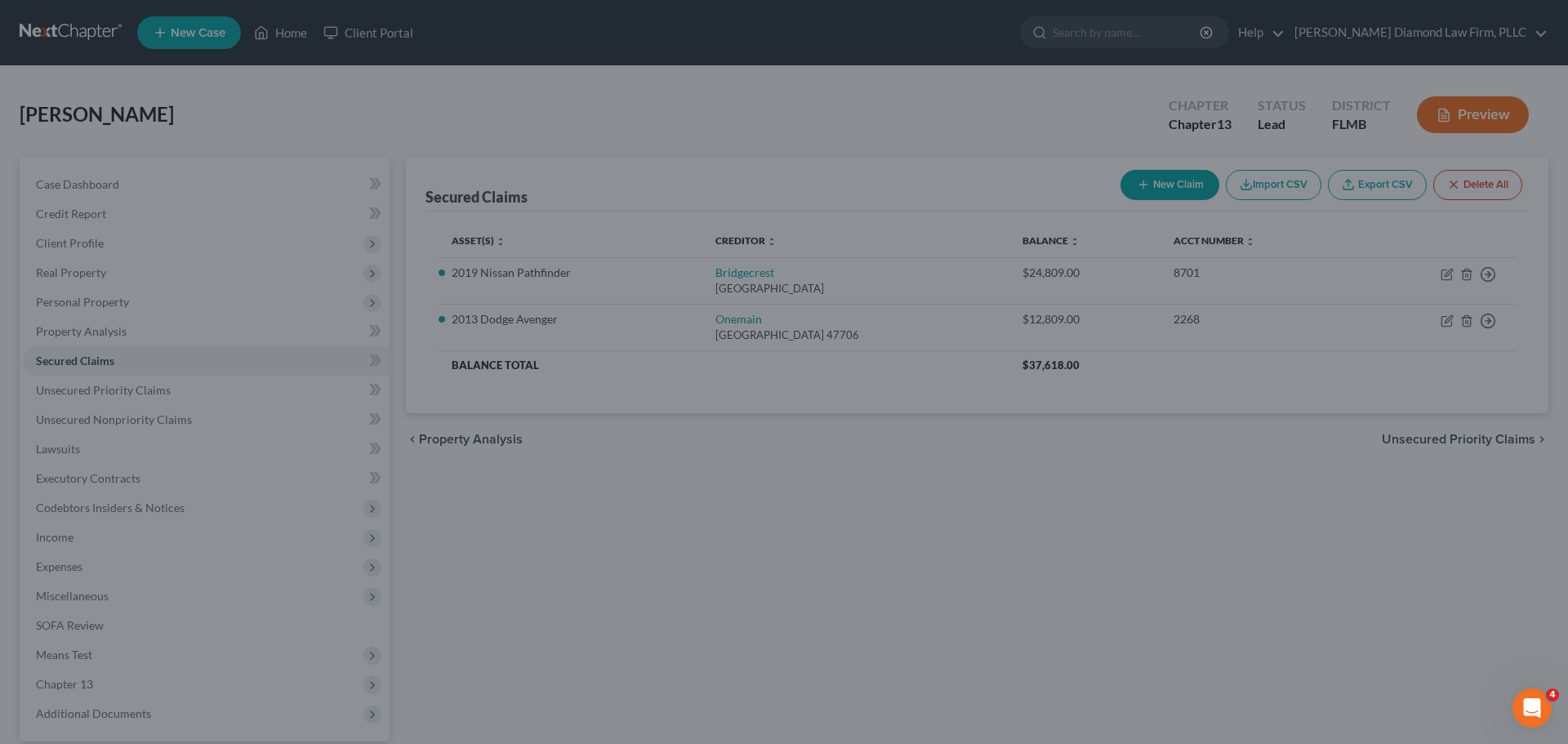
select select "2"
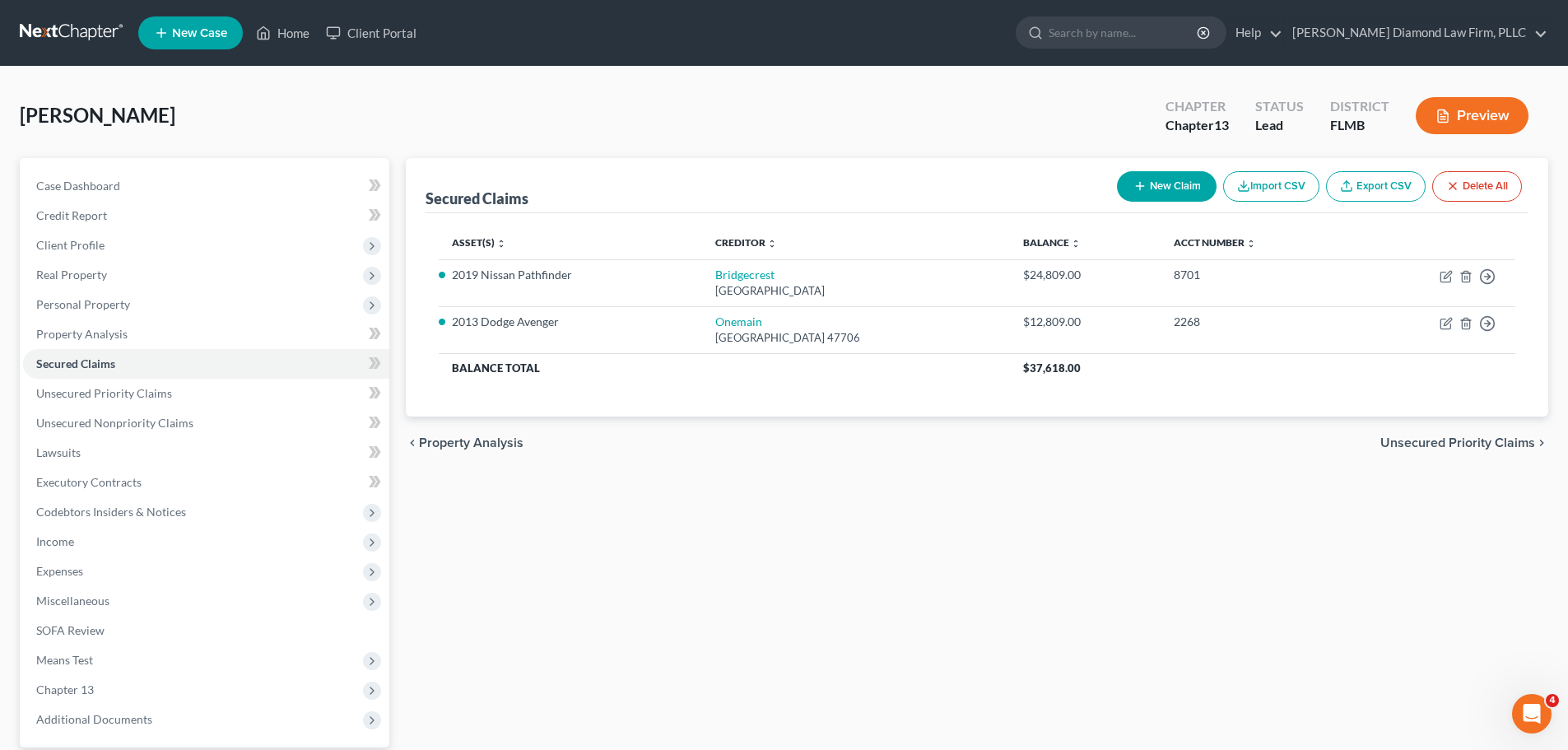
click at [931, 661] on div "Secured Claims New Claim Import CSV Export CSV Delete All Asset(s) expand_more …" at bounding box center [976, 500] width 1159 height 684
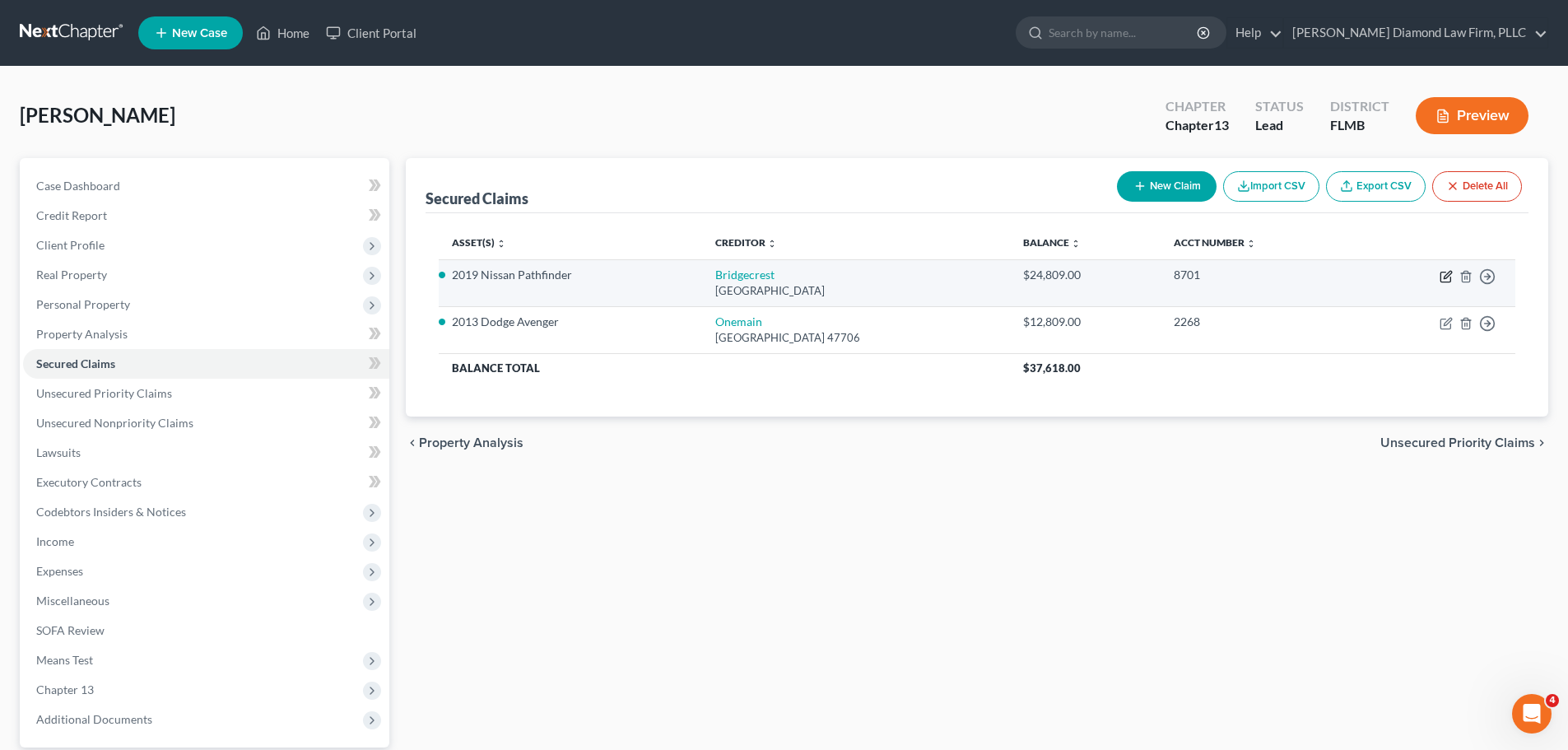
click at [1444, 278] on icon "button" at bounding box center [1448, 275] width 7 height 7
select select "3"
select select "2"
select select "0"
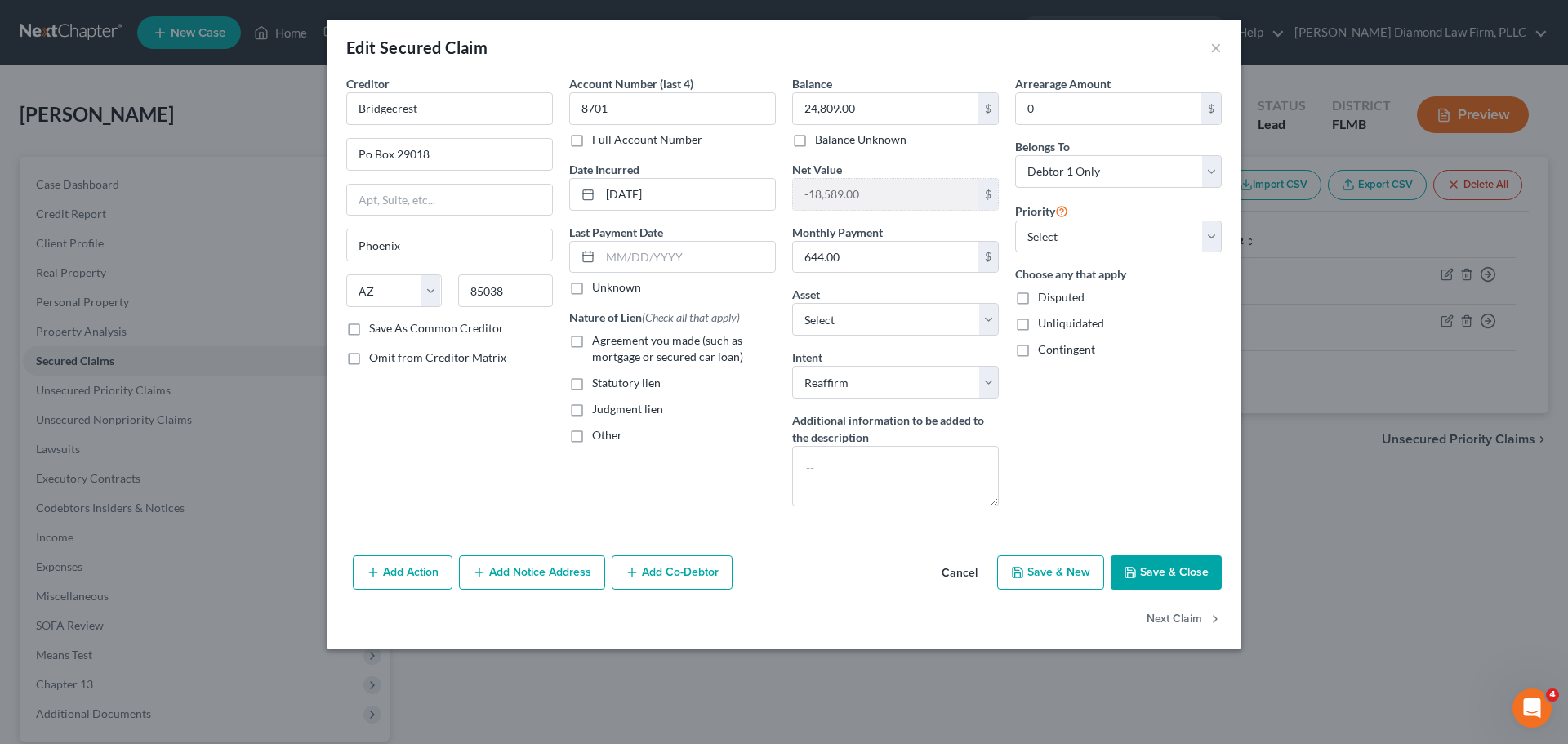
click at [659, 349] on label "Agreement you made (such as mortgage or secured car loan)" at bounding box center [684, 349] width 184 height 32
click at [609, 343] on input "Agreement you made (such as mortgage or secured car loan)" at bounding box center [604, 338] width 11 height 11
checkbox input "true"
click at [626, 260] on input "text" at bounding box center [687, 257] width 175 height 31
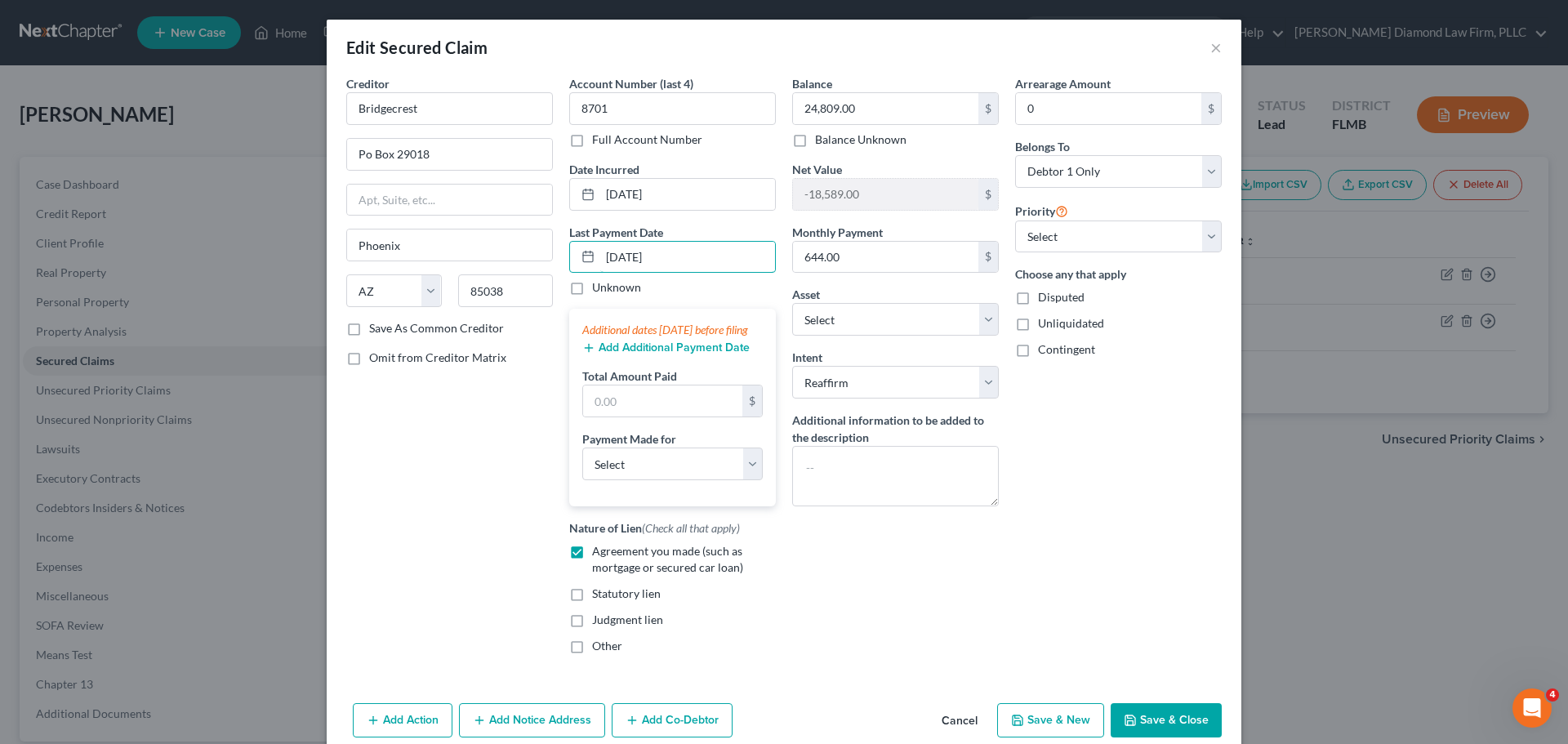
type input "[DATE]"
click at [642, 355] on button "Add Additional Payment Date" at bounding box center [666, 348] width 168 height 13
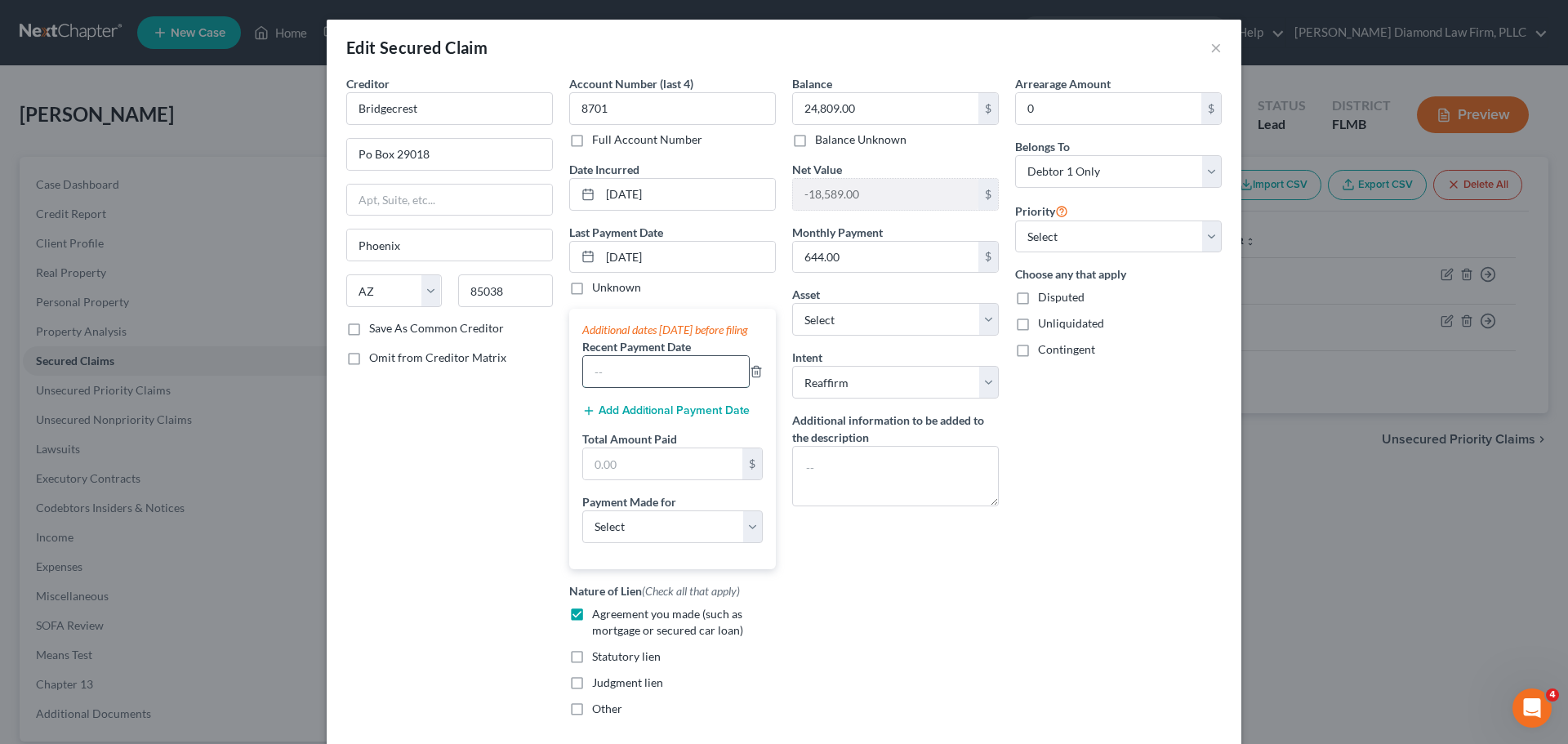
click at [636, 385] on input "text" at bounding box center [666, 371] width 166 height 31
type input "[DATE]"
click at [646, 418] on button "Add Additional Payment Date" at bounding box center [666, 411] width 168 height 13
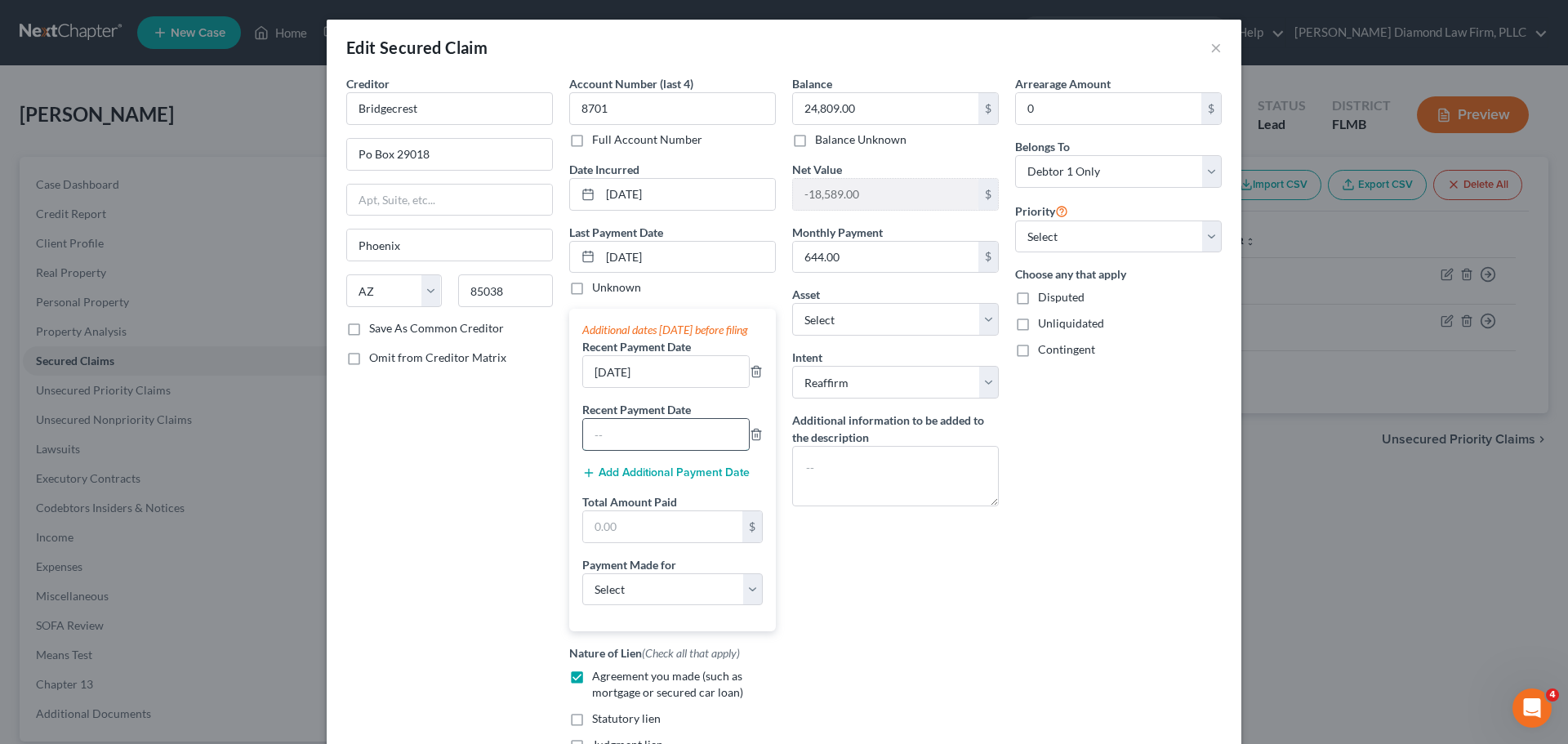
click at [656, 450] on input "text" at bounding box center [666, 435] width 166 height 31
type input "[DATE]"
click at [670, 480] on button "Add Additional Payment Date" at bounding box center [666, 472] width 168 height 13
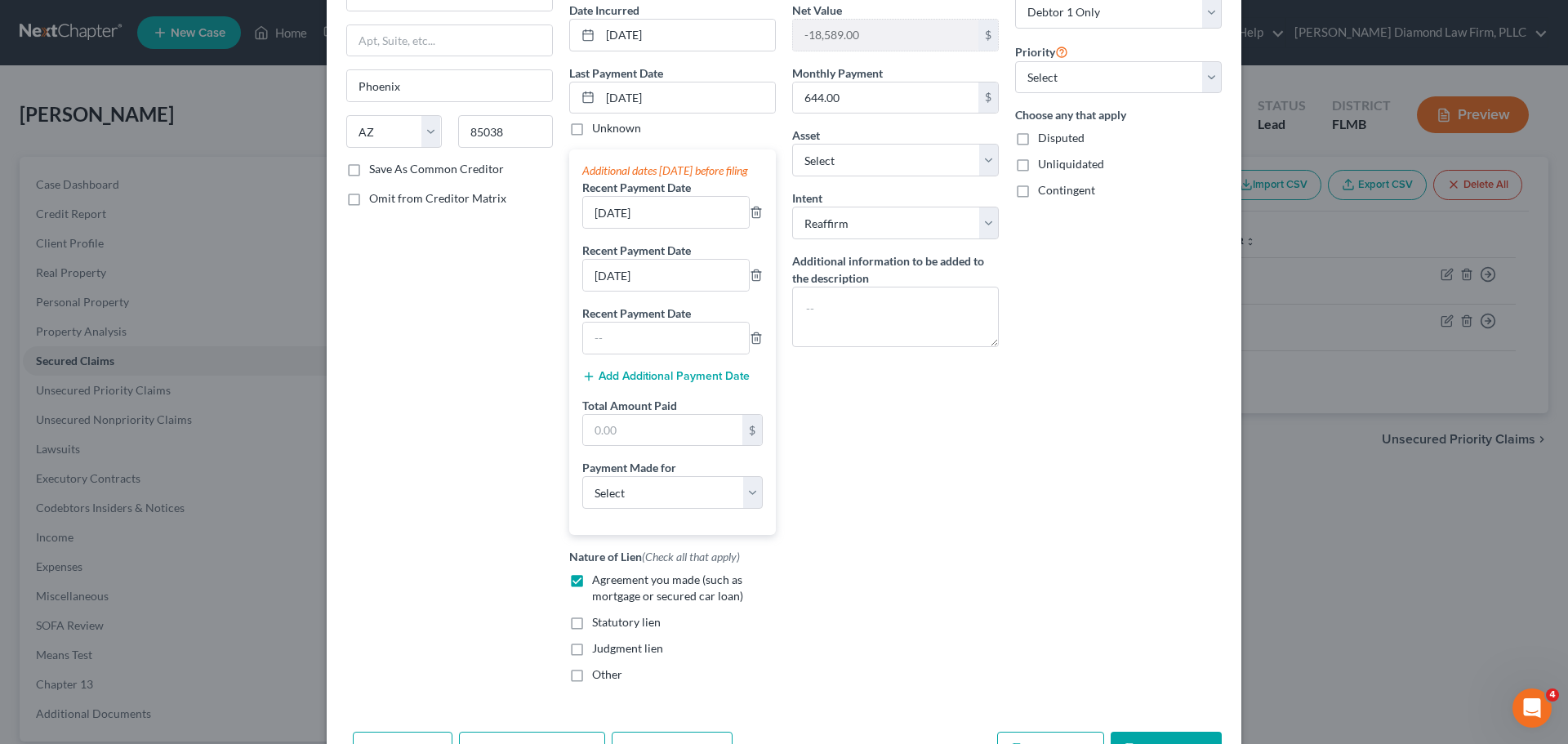
scroll to position [163, 0]
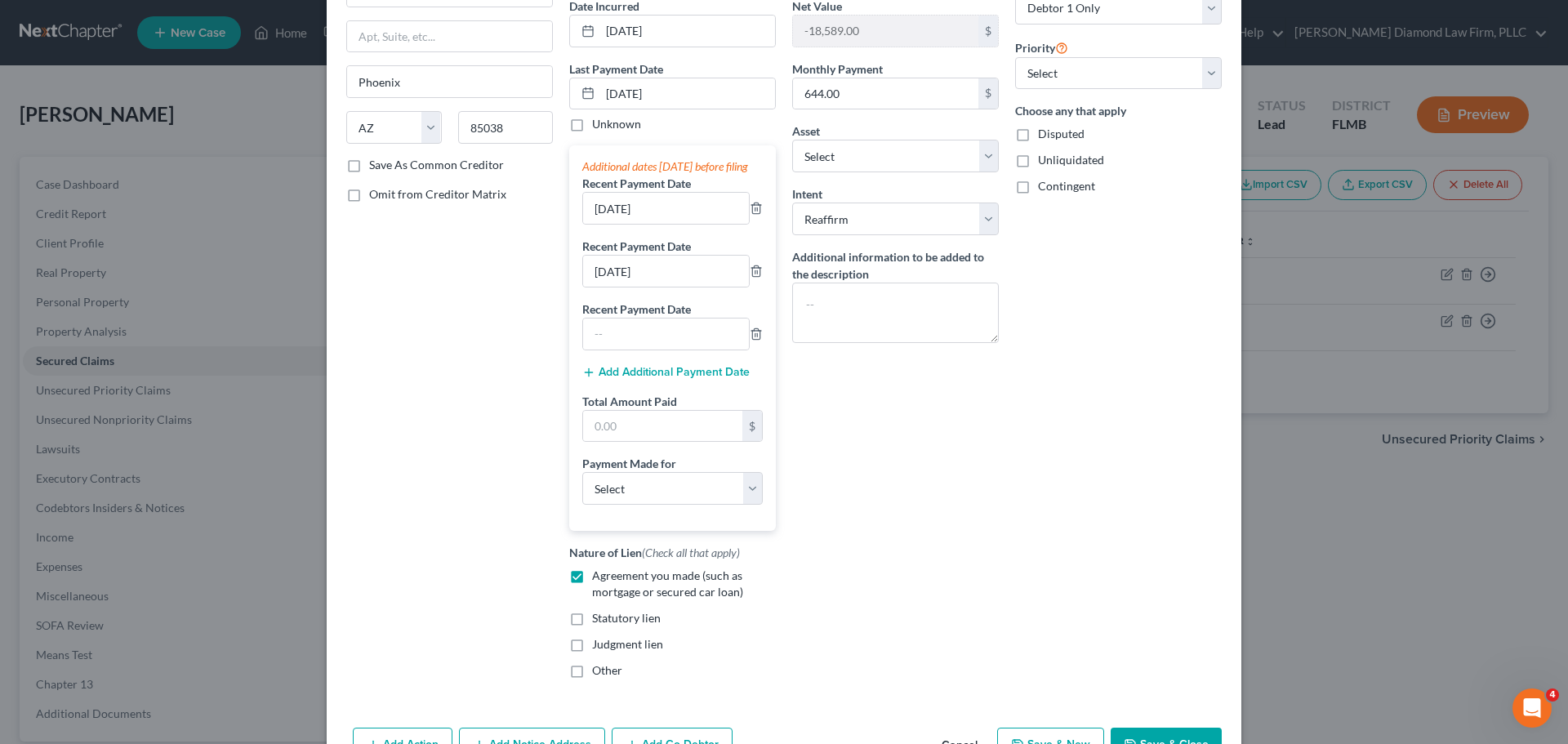
click at [625, 318] on label "Recent Payment Date" at bounding box center [636, 308] width 108 height 17
click at [623, 350] on input "text" at bounding box center [666, 333] width 166 height 31
type input "[DATE]"
click at [652, 379] on button "Add Additional Payment Date" at bounding box center [666, 372] width 168 height 13
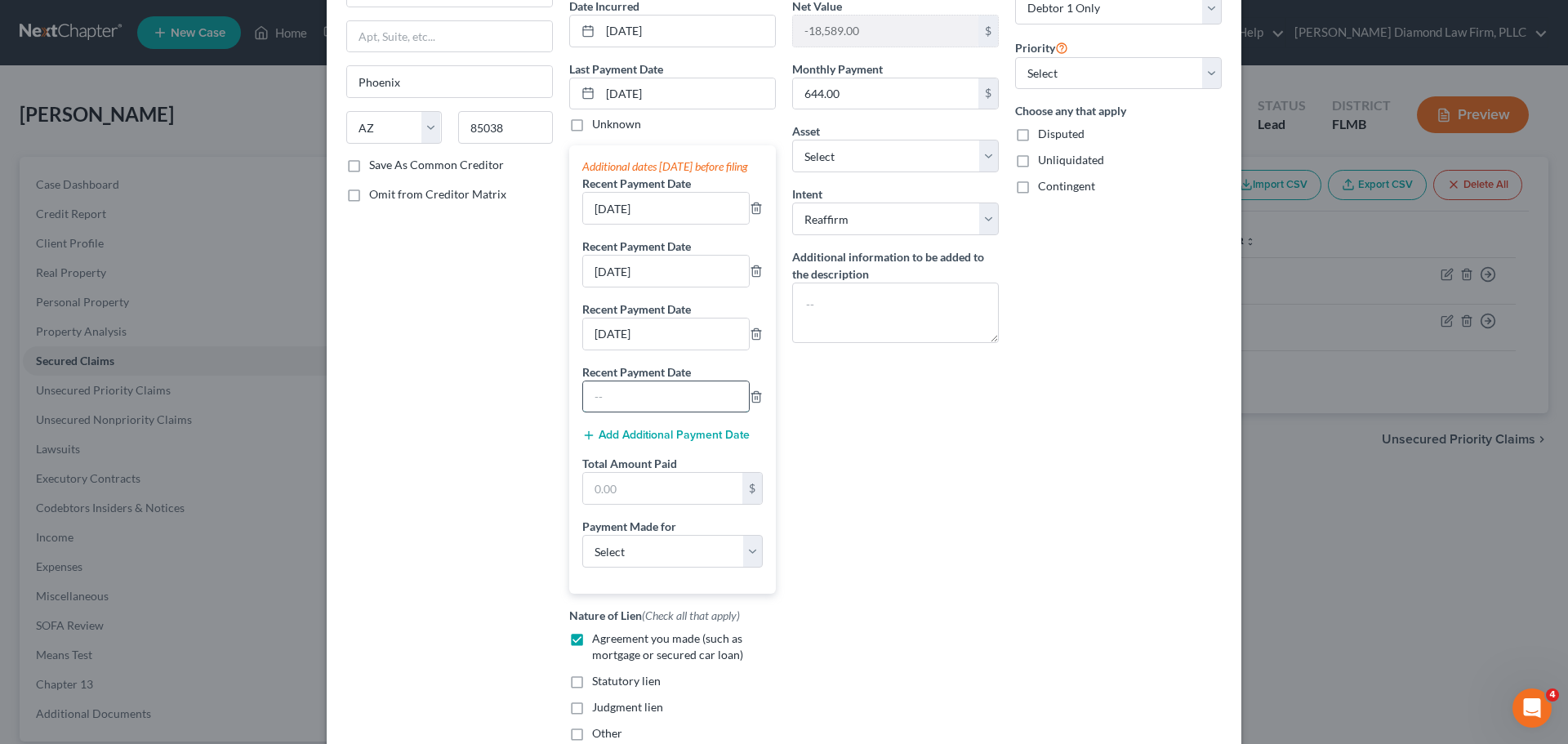
click at [648, 403] on input "text" at bounding box center [666, 397] width 166 height 31
type input "[DATE]"
click at [650, 442] on button "Add Additional Payment Date" at bounding box center [666, 436] width 168 height 13
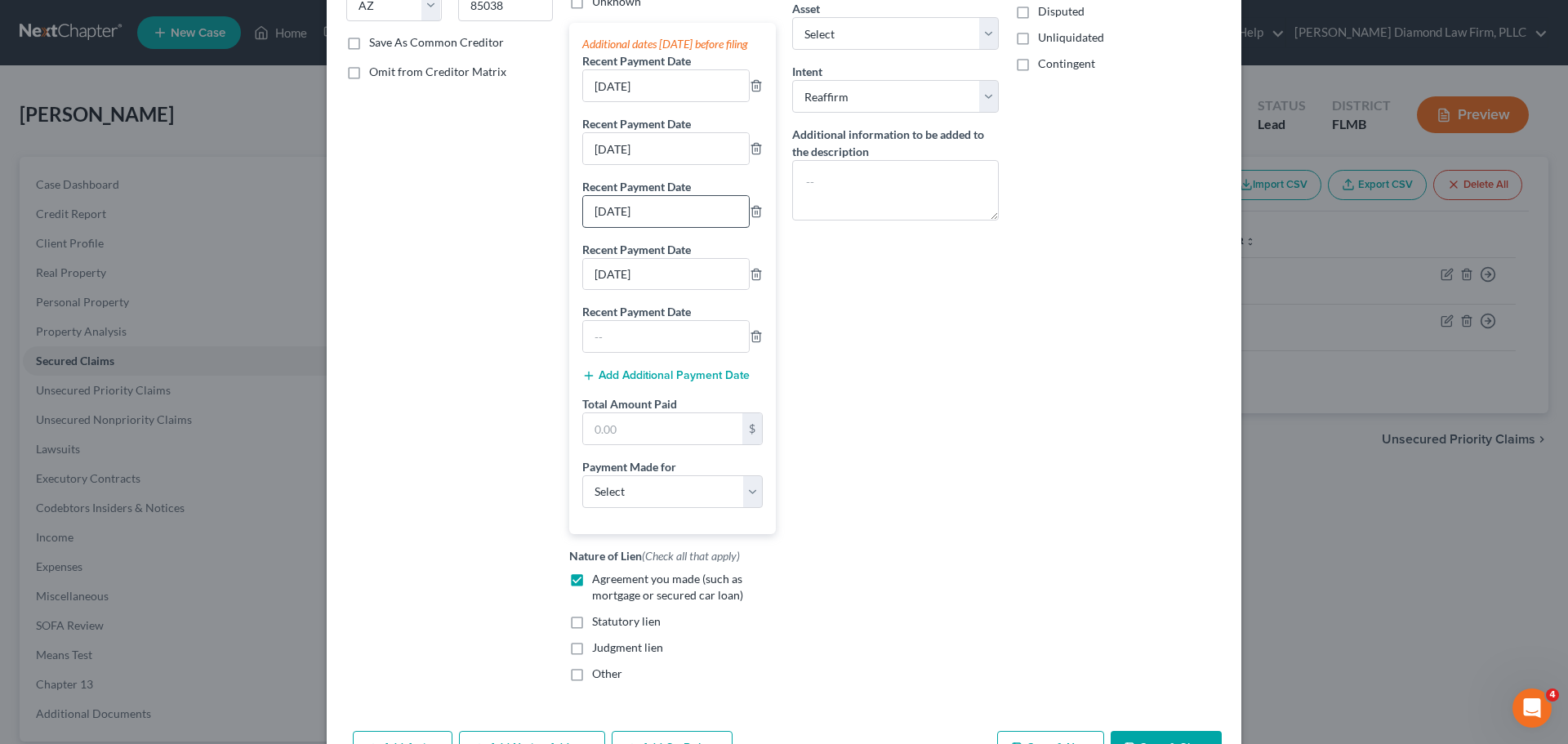
scroll to position [327, 0]
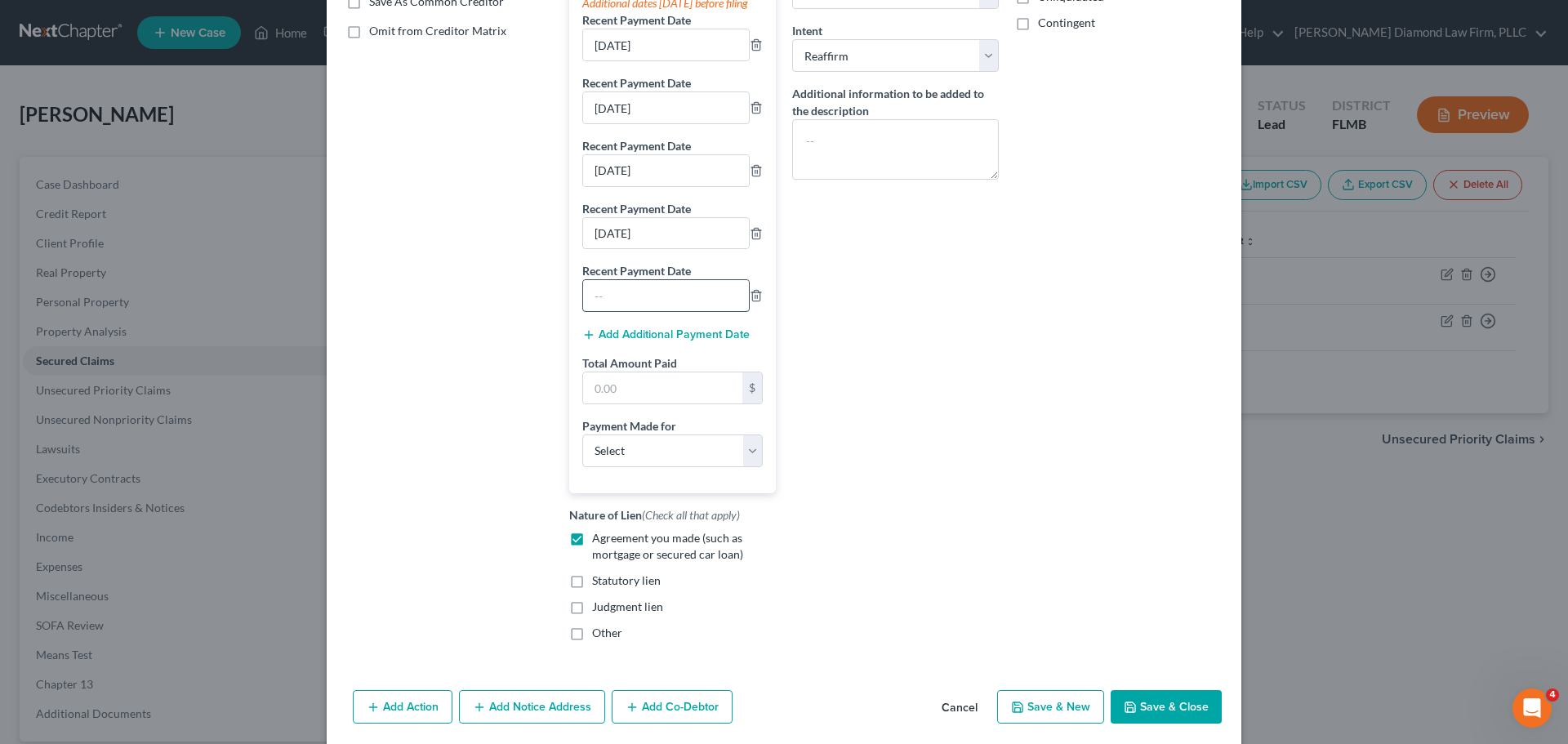
click at [667, 311] on input "text" at bounding box center [666, 296] width 166 height 31
type input "[DATE]"
click at [668, 342] on button "Add Additional Payment Date" at bounding box center [666, 334] width 168 height 13
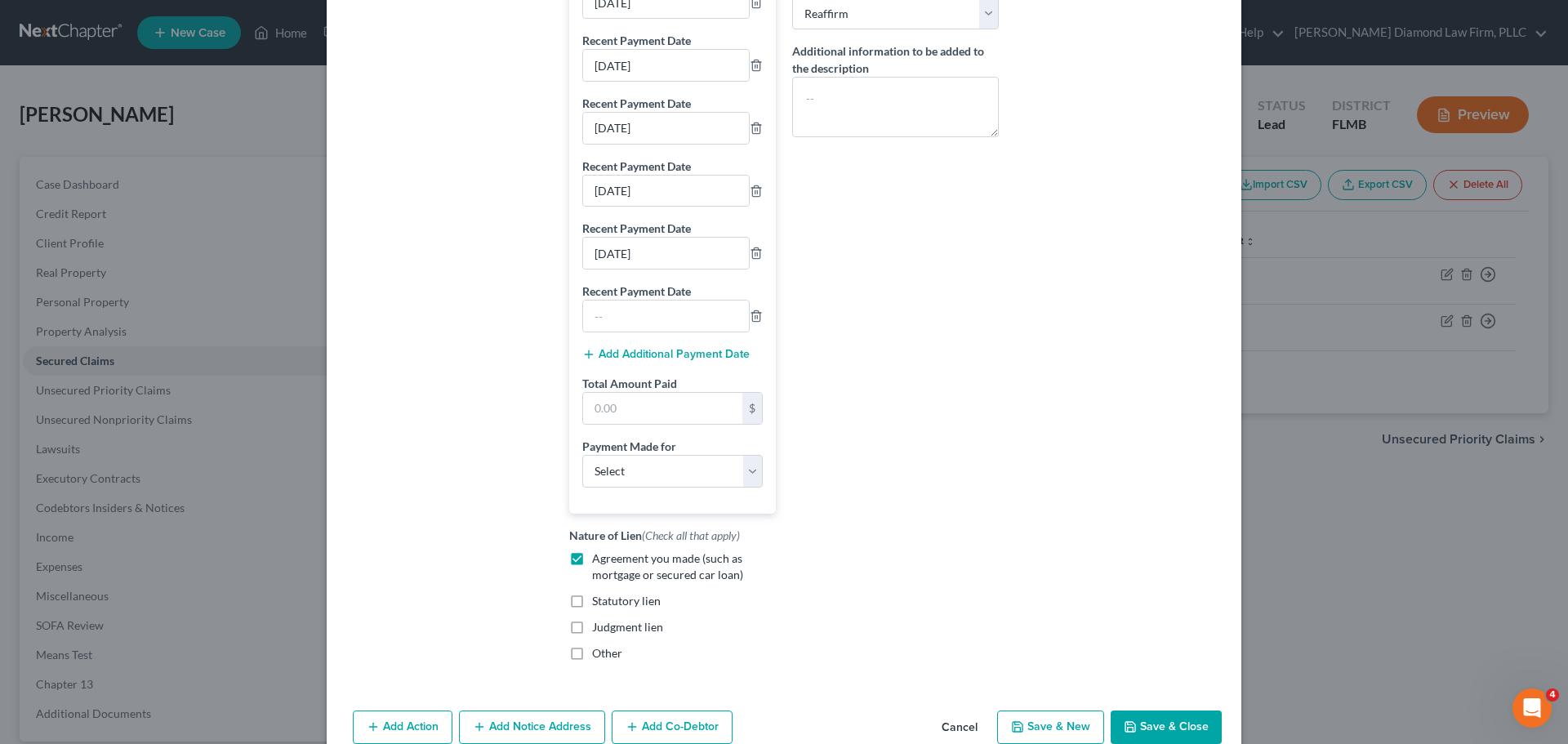
scroll to position [409, 0]
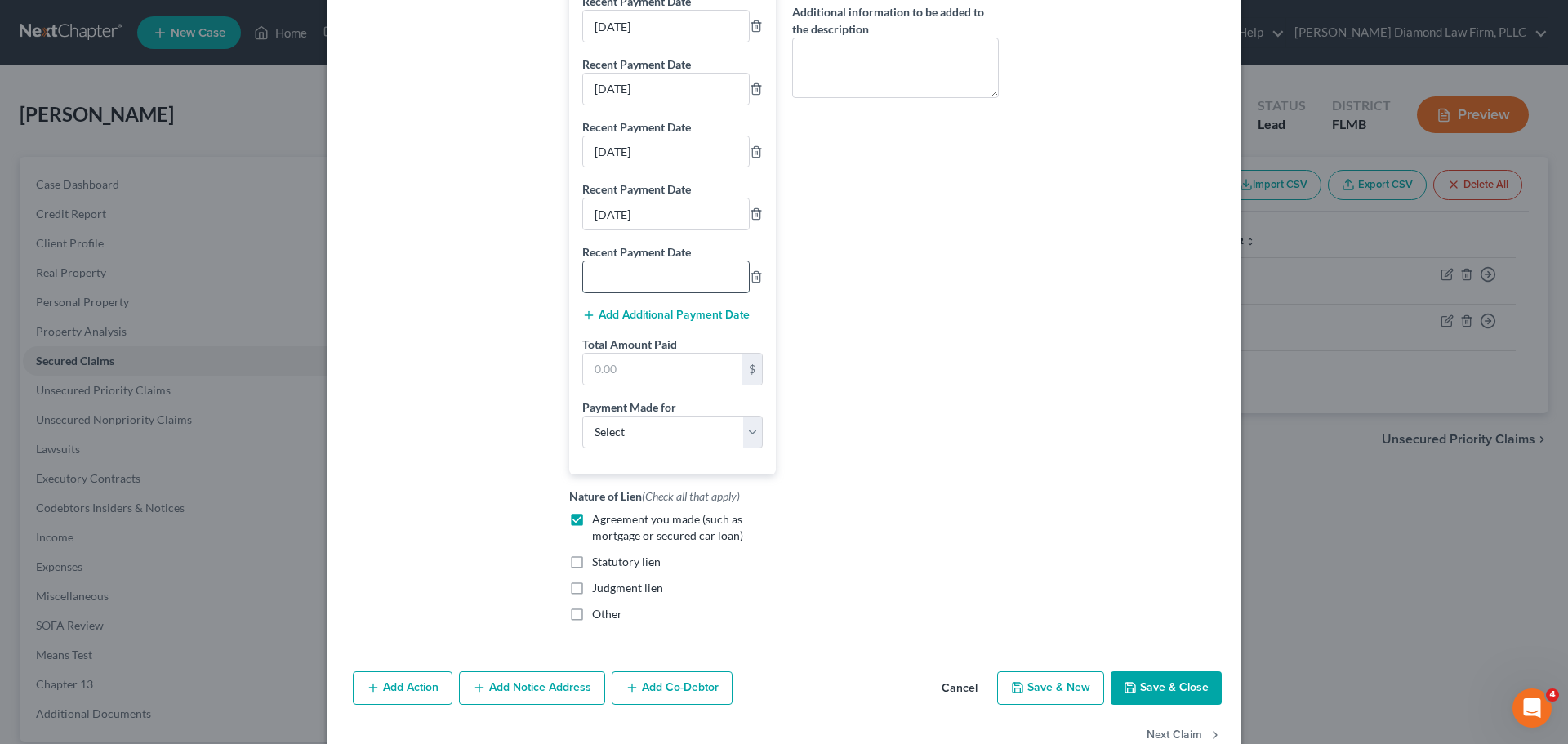
click at [625, 292] on input "text" at bounding box center [666, 277] width 166 height 31
type input "[DATE]"
click at [652, 323] on div "Add Additional Payment Date" at bounding box center [672, 315] width 180 height 16
click at [652, 322] on button "Add Additional Payment Date" at bounding box center [666, 316] width 168 height 13
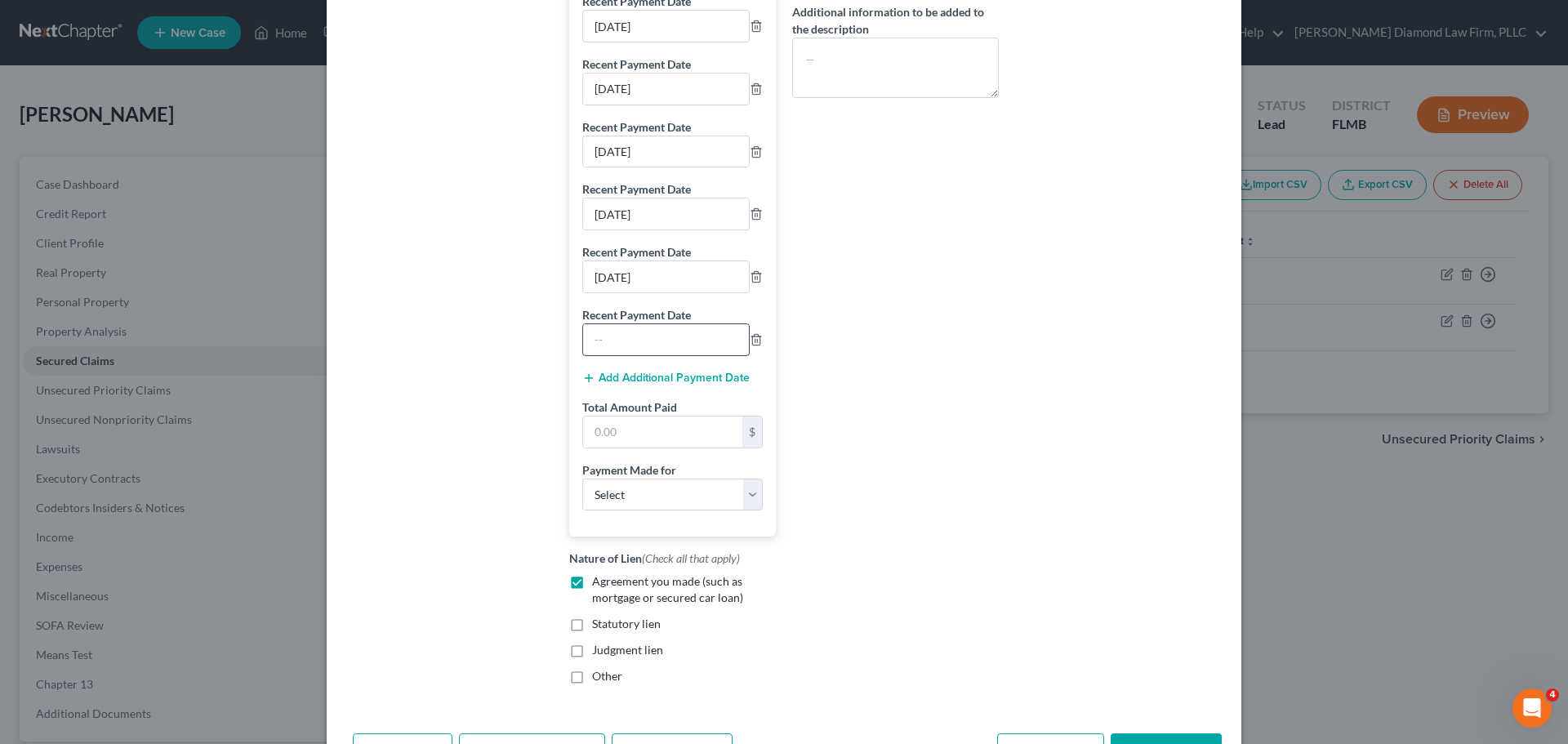
click at [632, 355] on input "text" at bounding box center [666, 340] width 166 height 31
type input "[DATE]"
click at [642, 385] on button "Add Additional Payment Date" at bounding box center [666, 378] width 168 height 13
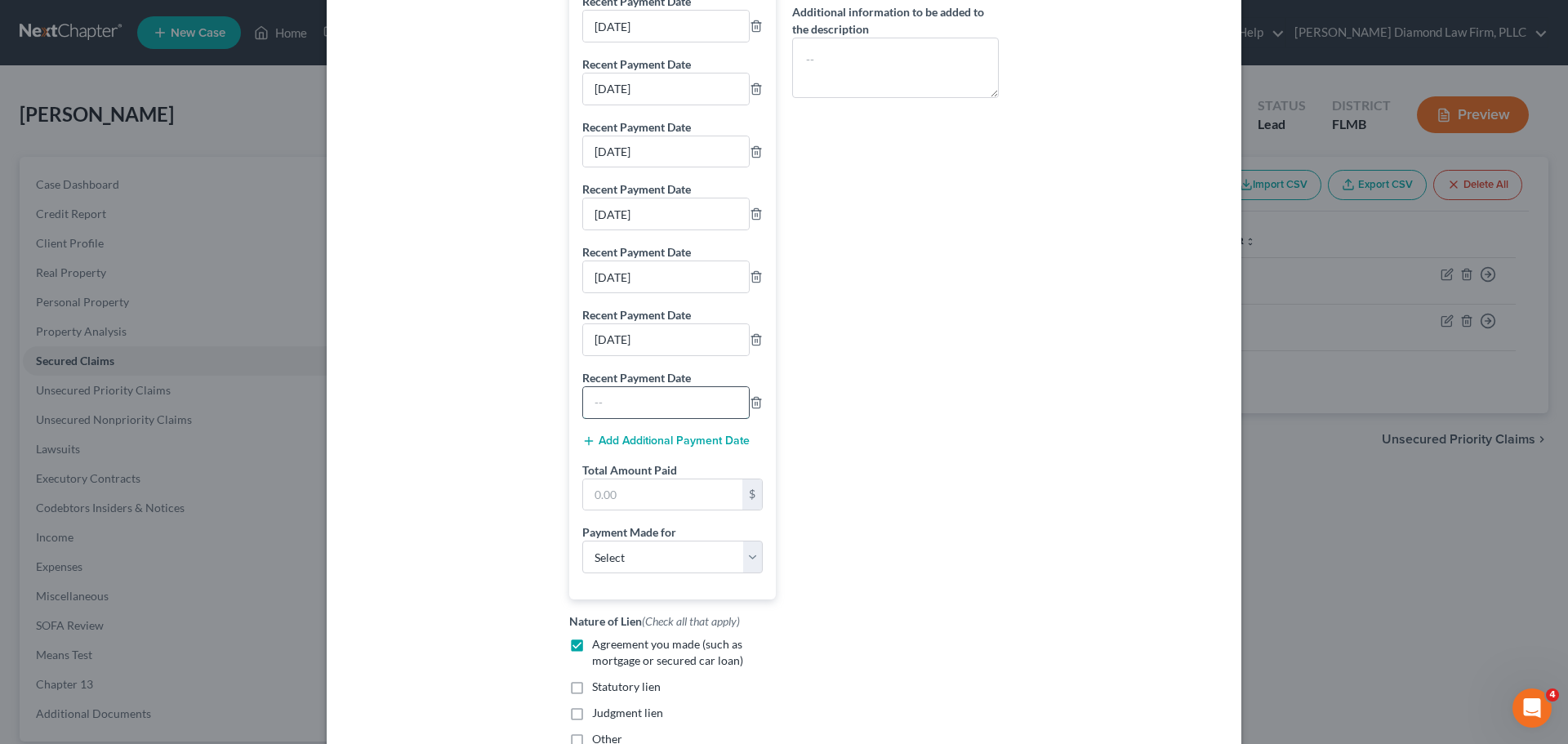
click at [628, 419] on input "text" at bounding box center [666, 402] width 166 height 31
type input "[DATE]"
click at [641, 447] on button "Add Additional Payment Date" at bounding box center [666, 441] width 168 height 13
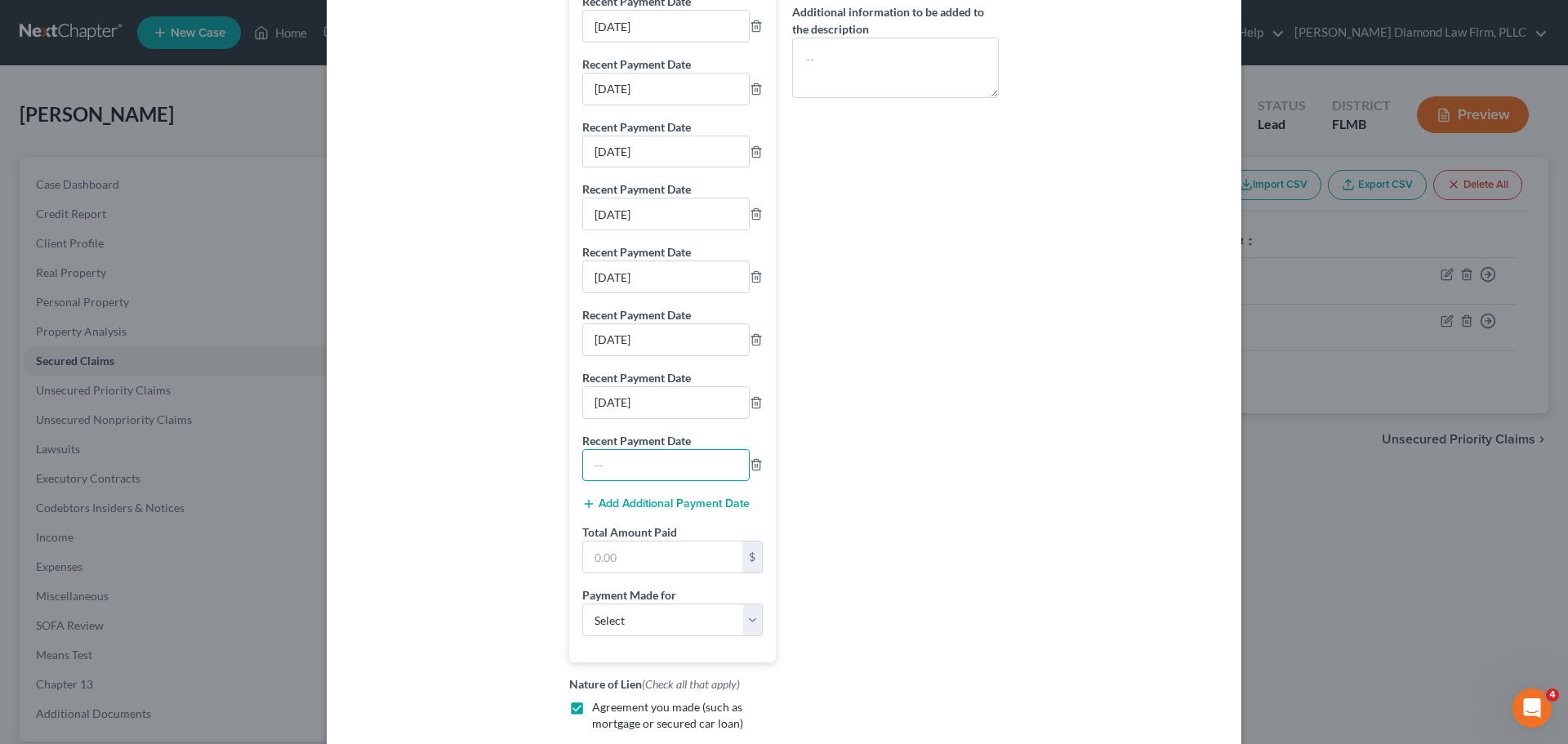
click at [635, 471] on input "text" at bounding box center [666, 465] width 166 height 31
type input "[DATE]"
click at [642, 511] on button "Add Additional Payment Date" at bounding box center [666, 504] width 168 height 13
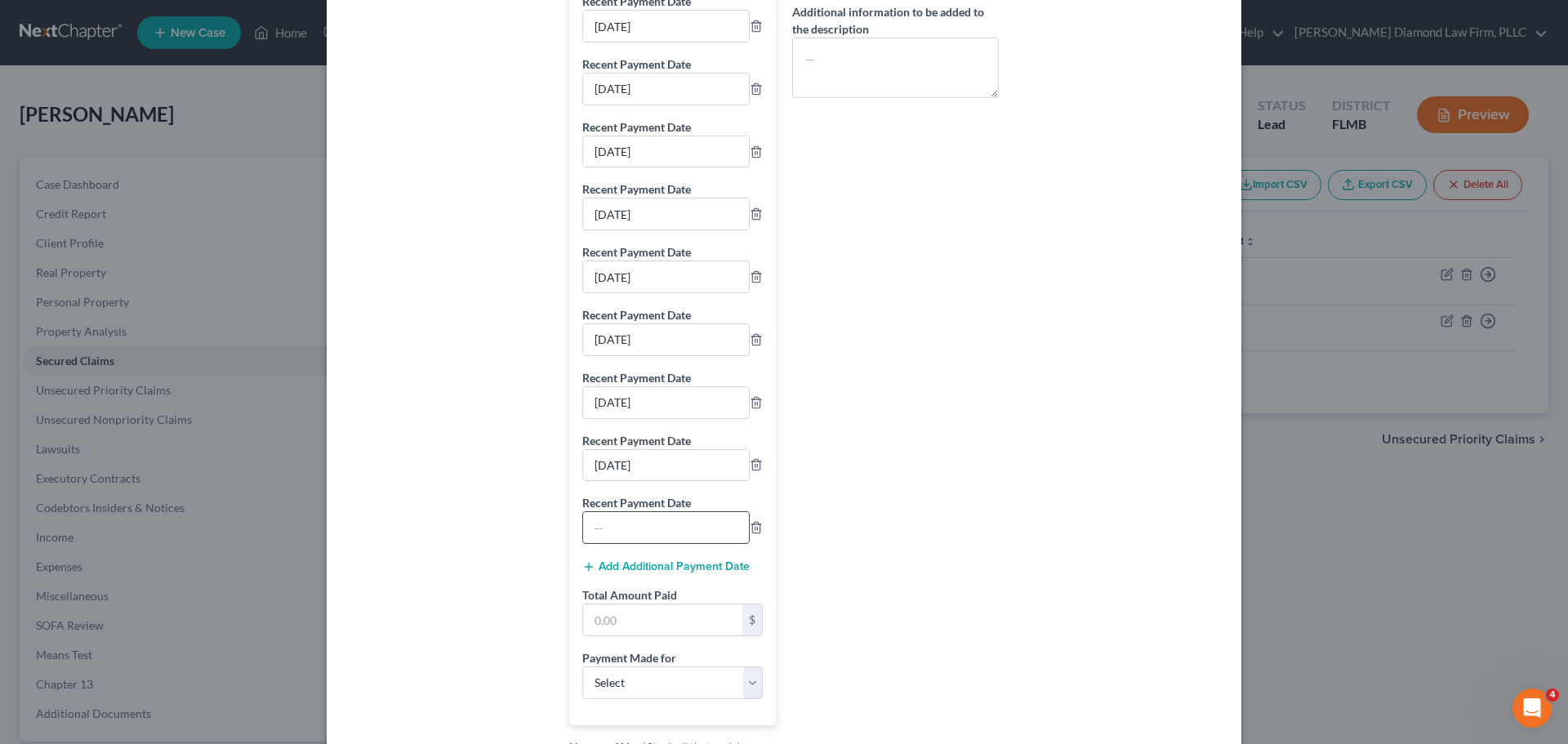
click at [633, 529] on input "text" at bounding box center [666, 527] width 166 height 31
type input "[DATE]"
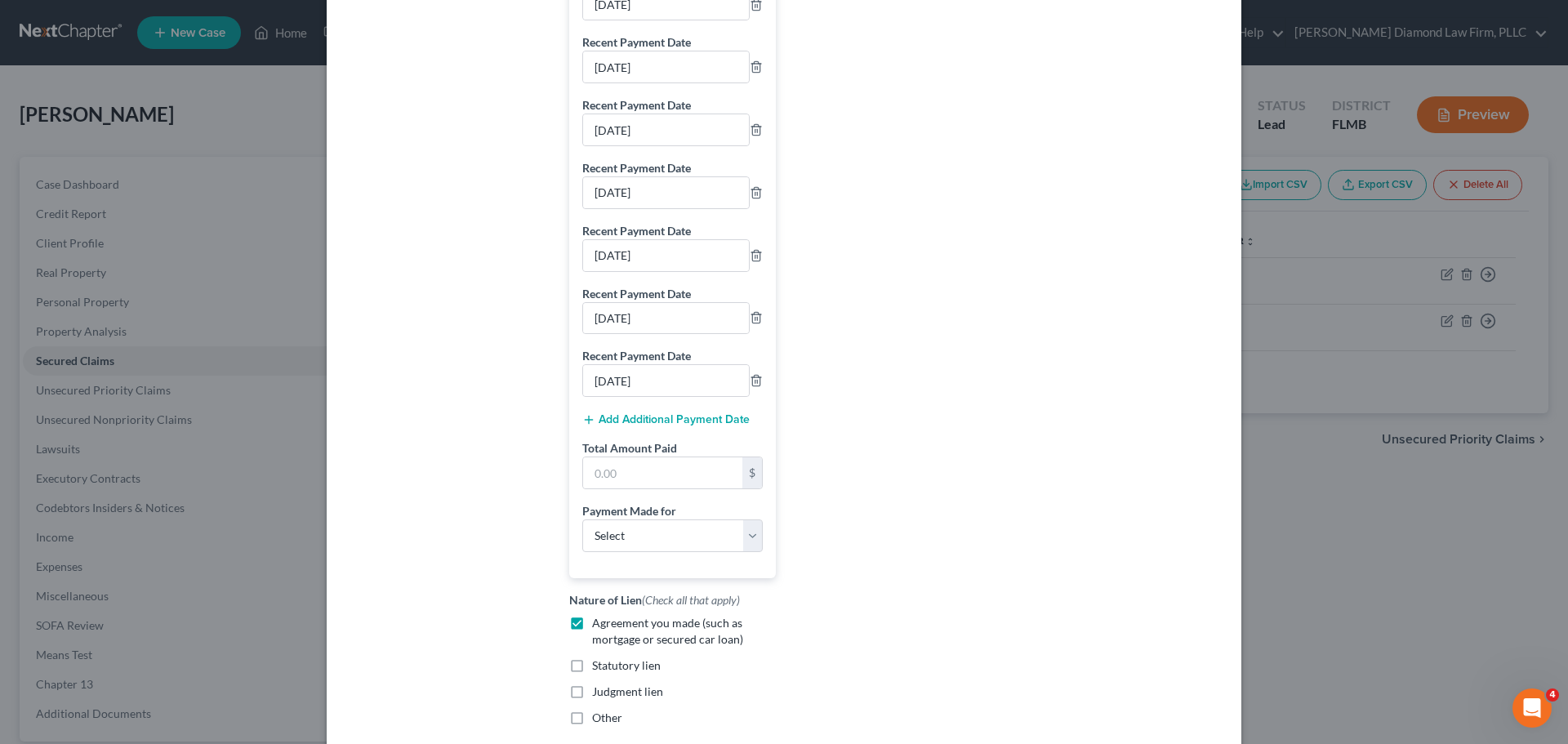
scroll to position [572, 0]
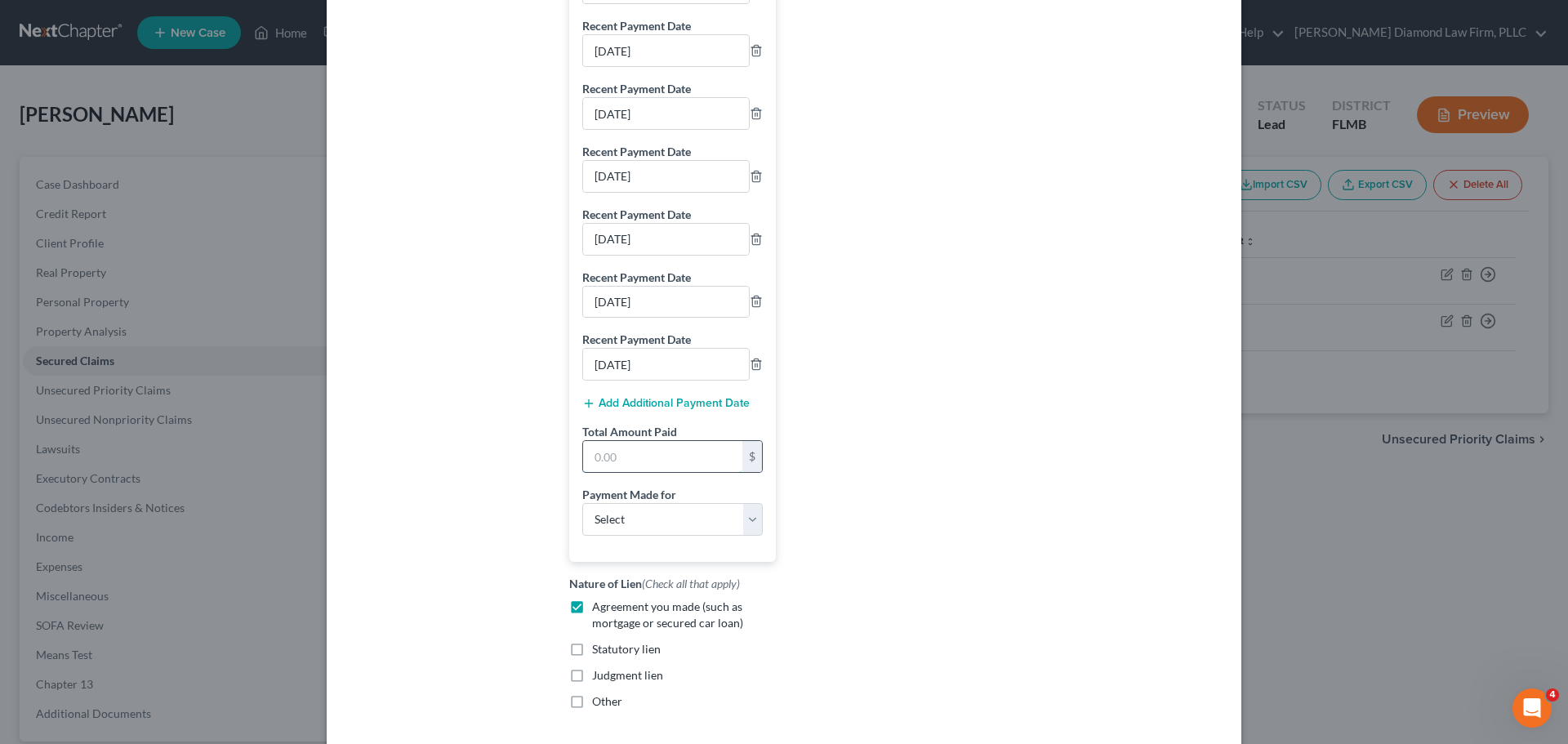
click at [625, 472] on input "text" at bounding box center [663, 456] width 159 height 31
type input "2,070"
click at [656, 536] on select "Select Car Credit Card Loan Repayment Mortgage Other Suppliers Or Vendors" at bounding box center [672, 519] width 180 height 32
select select "0"
click at [582, 519] on select "Select Car Credit Card Loan Repayment Mortgage Other Suppliers Or Vendors" at bounding box center [672, 519] width 180 height 32
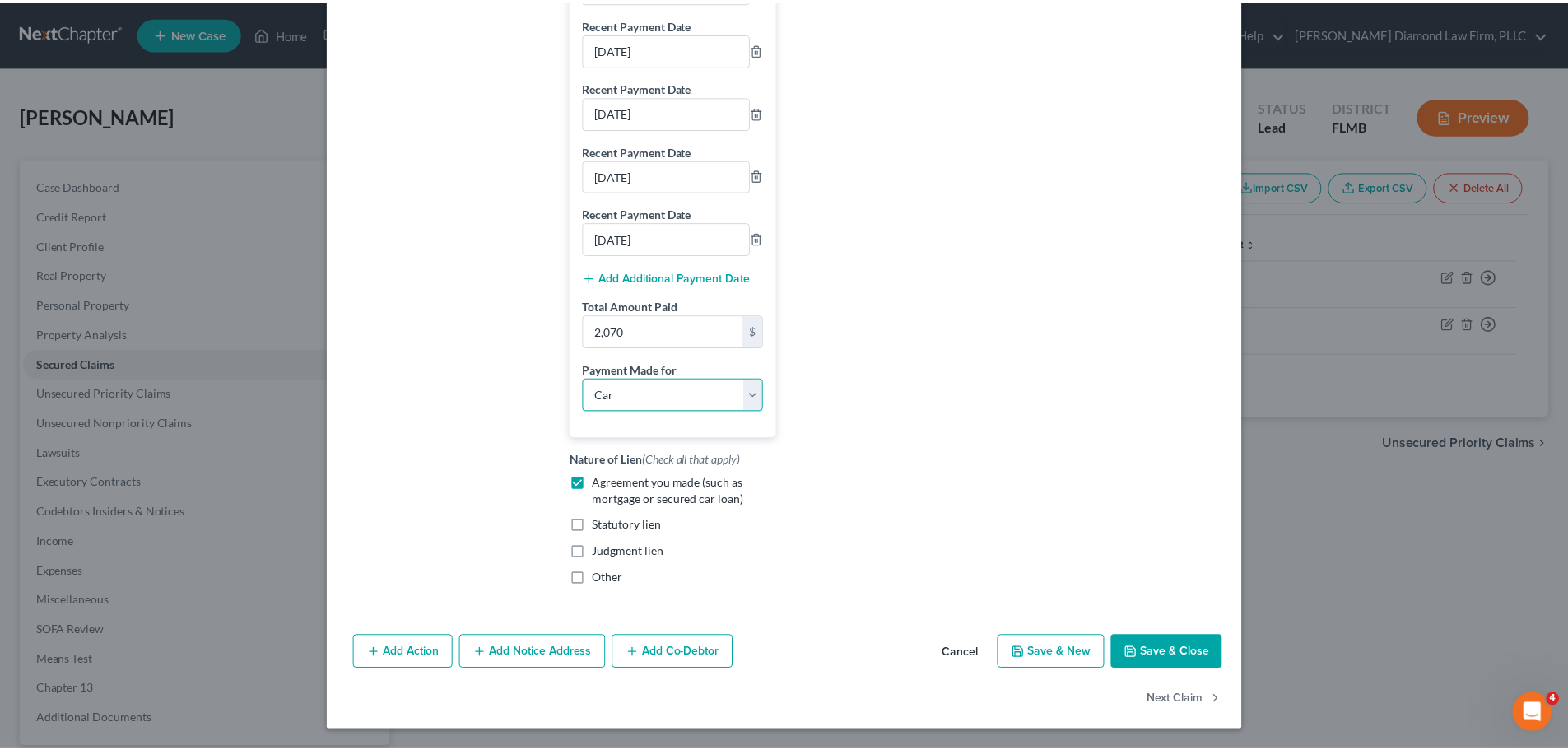
scroll to position [722, 0]
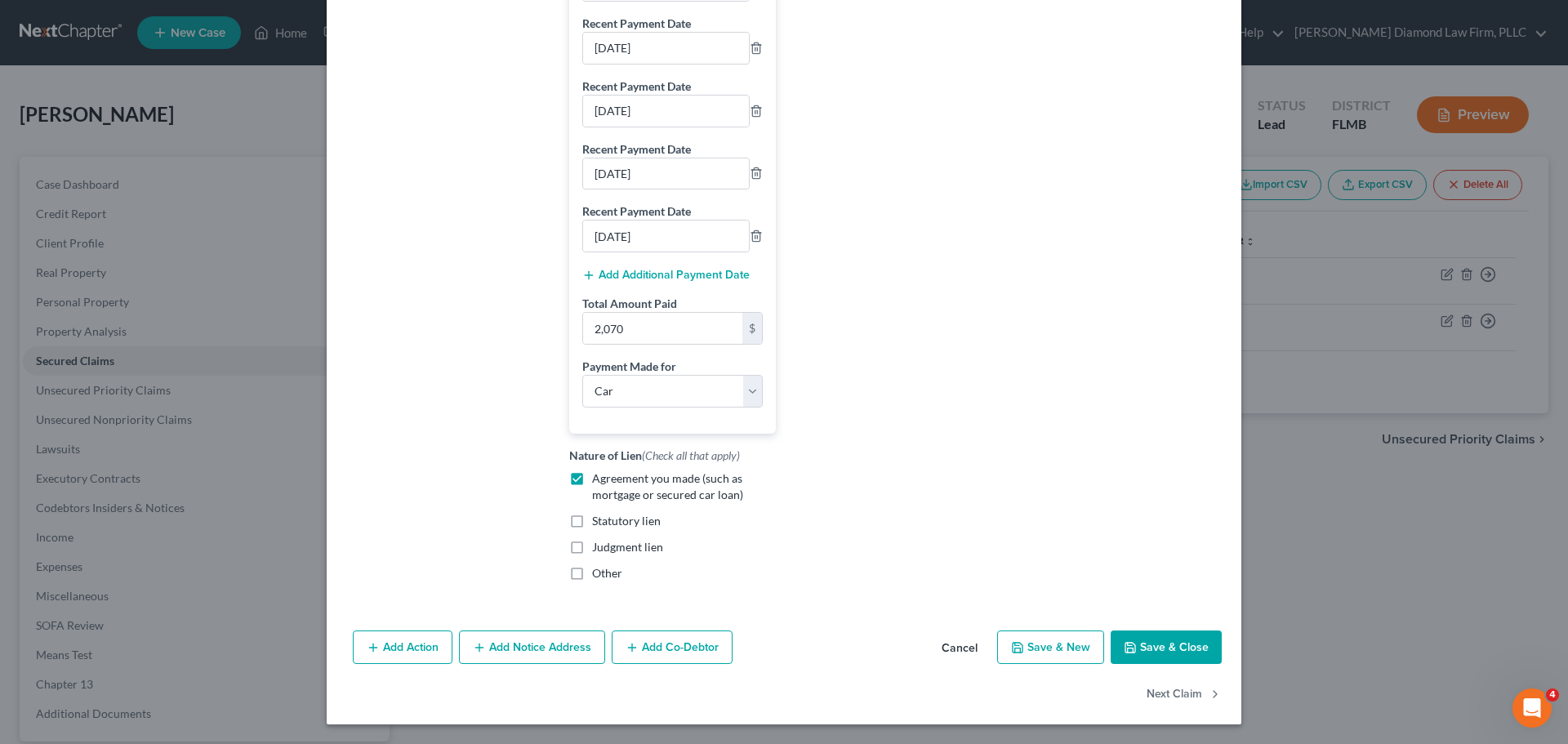
click at [1168, 652] on button "Save & Close" at bounding box center [1167, 648] width 111 height 34
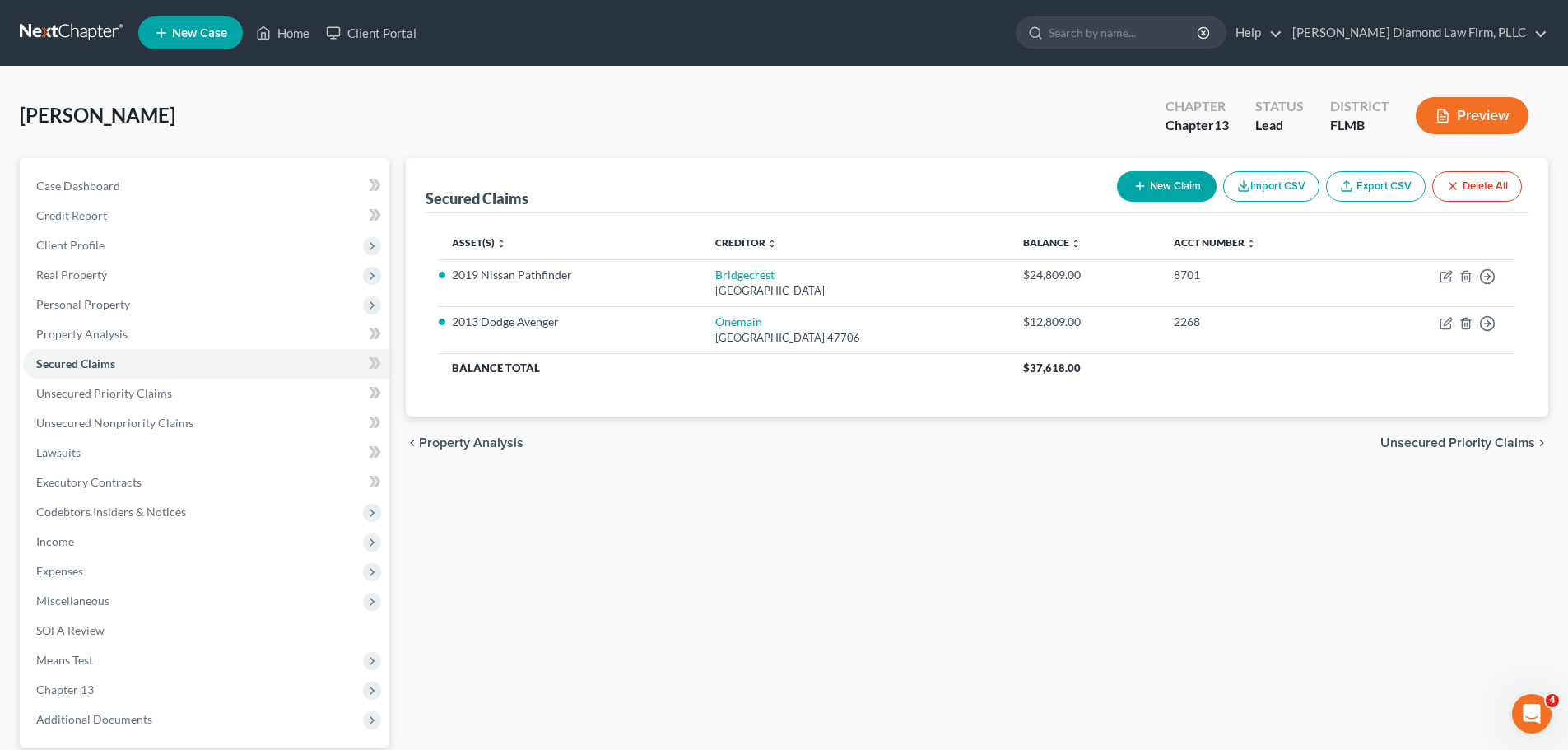
drag, startPoint x: 1261, startPoint y: 572, endPoint x: 1288, endPoint y: 572, distance: 27.0
click at [1261, 572] on div "Secured Claims New Claim Import CSV Export CSV Delete All Asset(s) expand_more …" at bounding box center [976, 500] width 1159 height 684
click at [100, 23] on link at bounding box center [72, 33] width 106 height 30
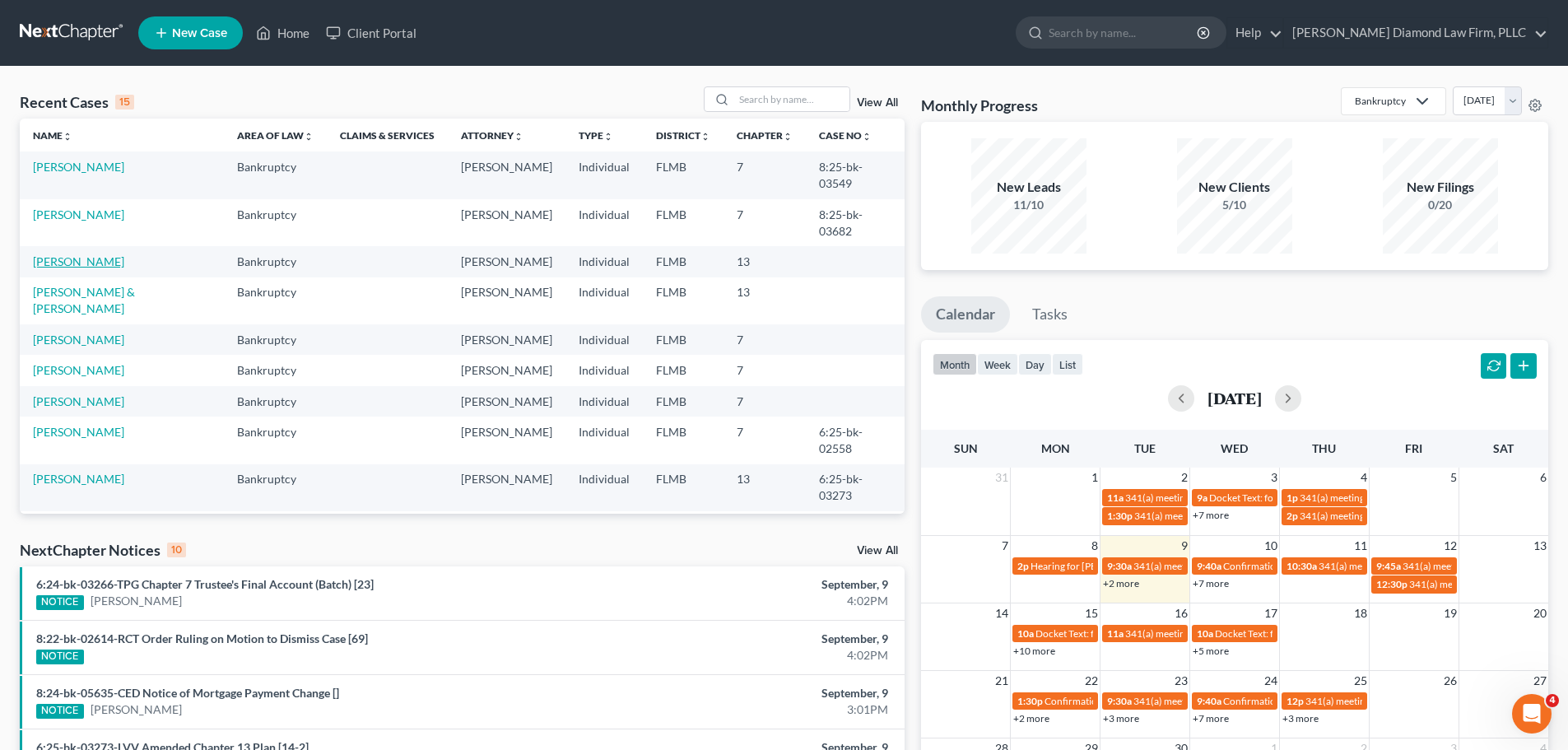
click at [80, 255] on link "[PERSON_NAME]" at bounding box center [78, 261] width 91 height 14
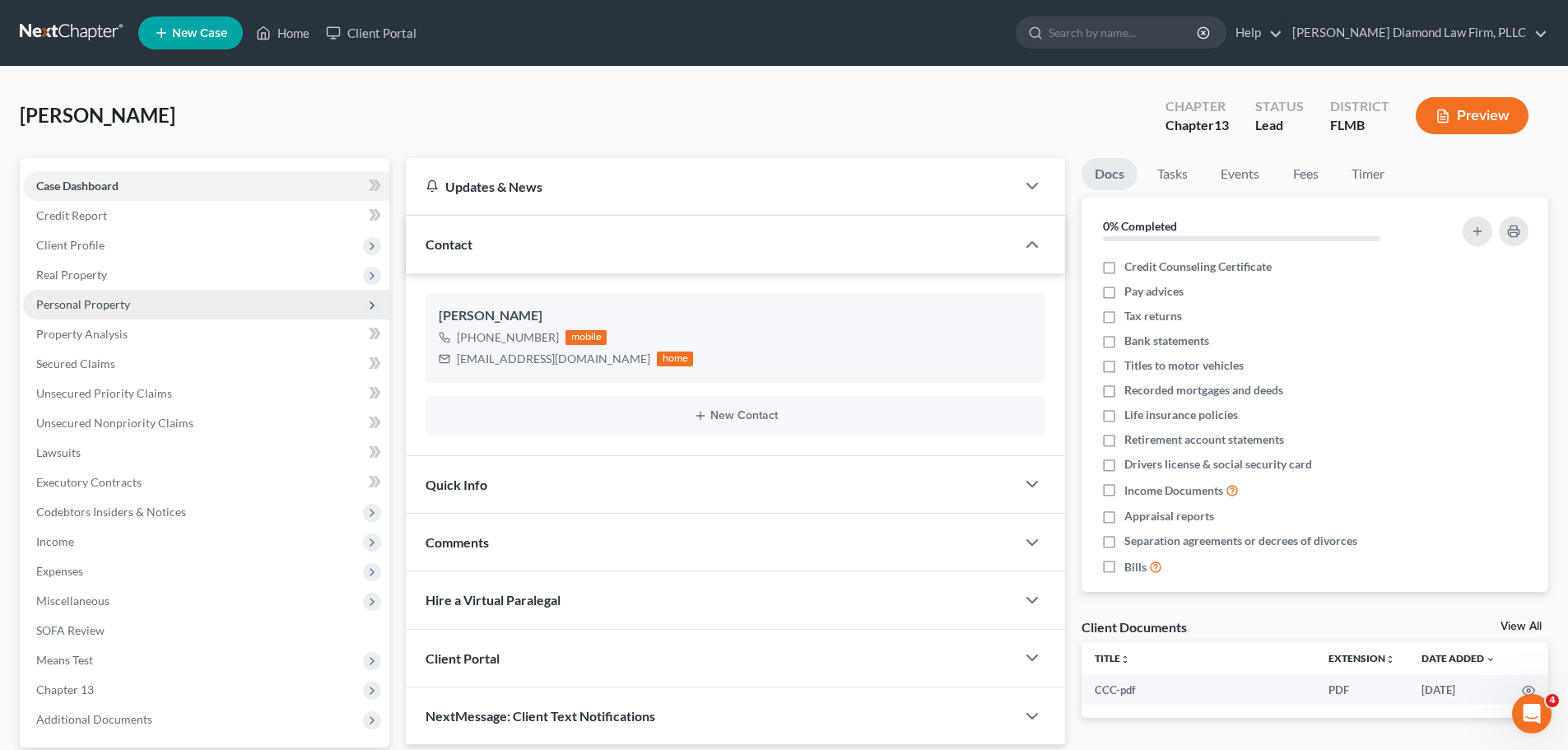
click at [97, 308] on span "Personal Property" at bounding box center [83, 304] width 94 height 14
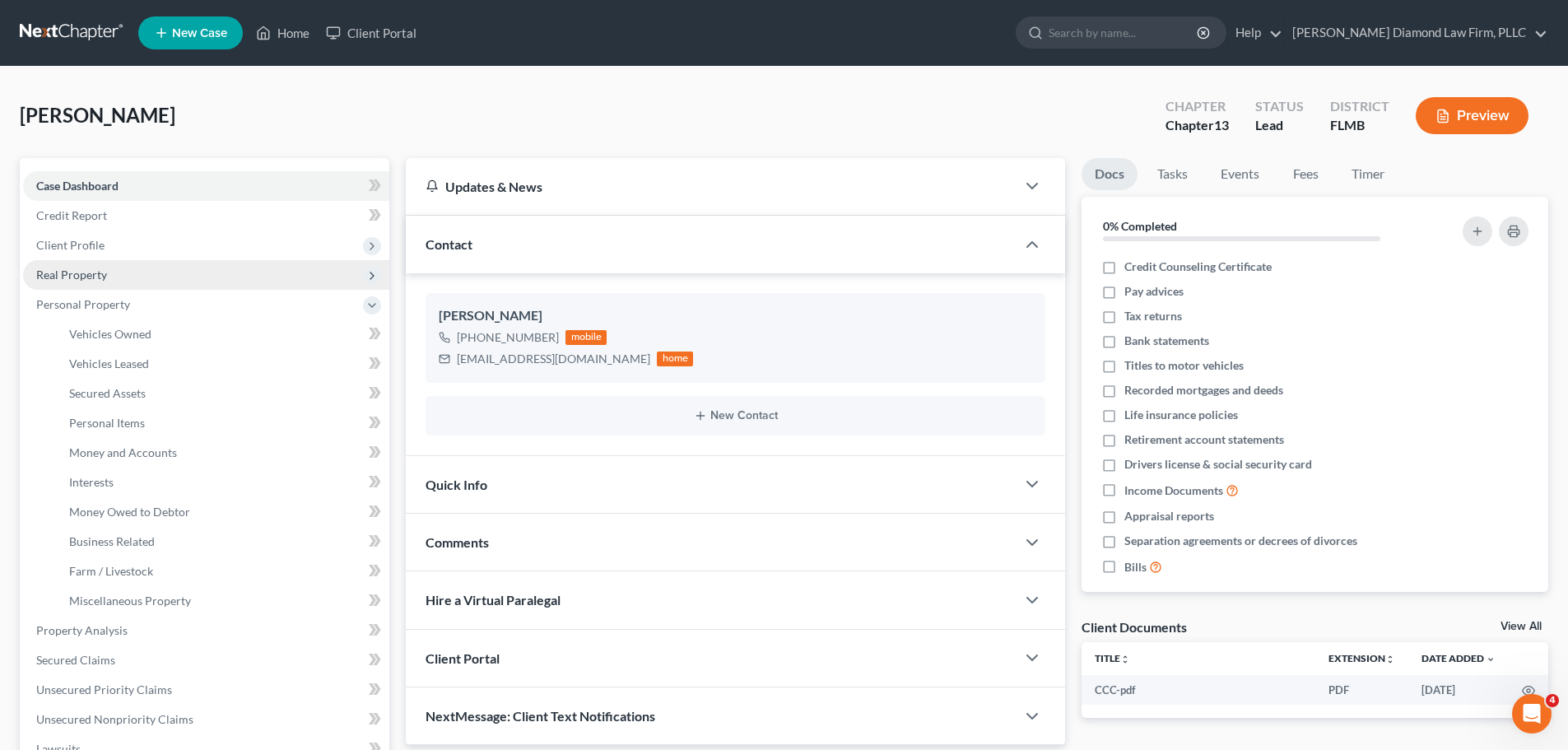
click at [147, 277] on span "Real Property" at bounding box center [207, 275] width 367 height 30
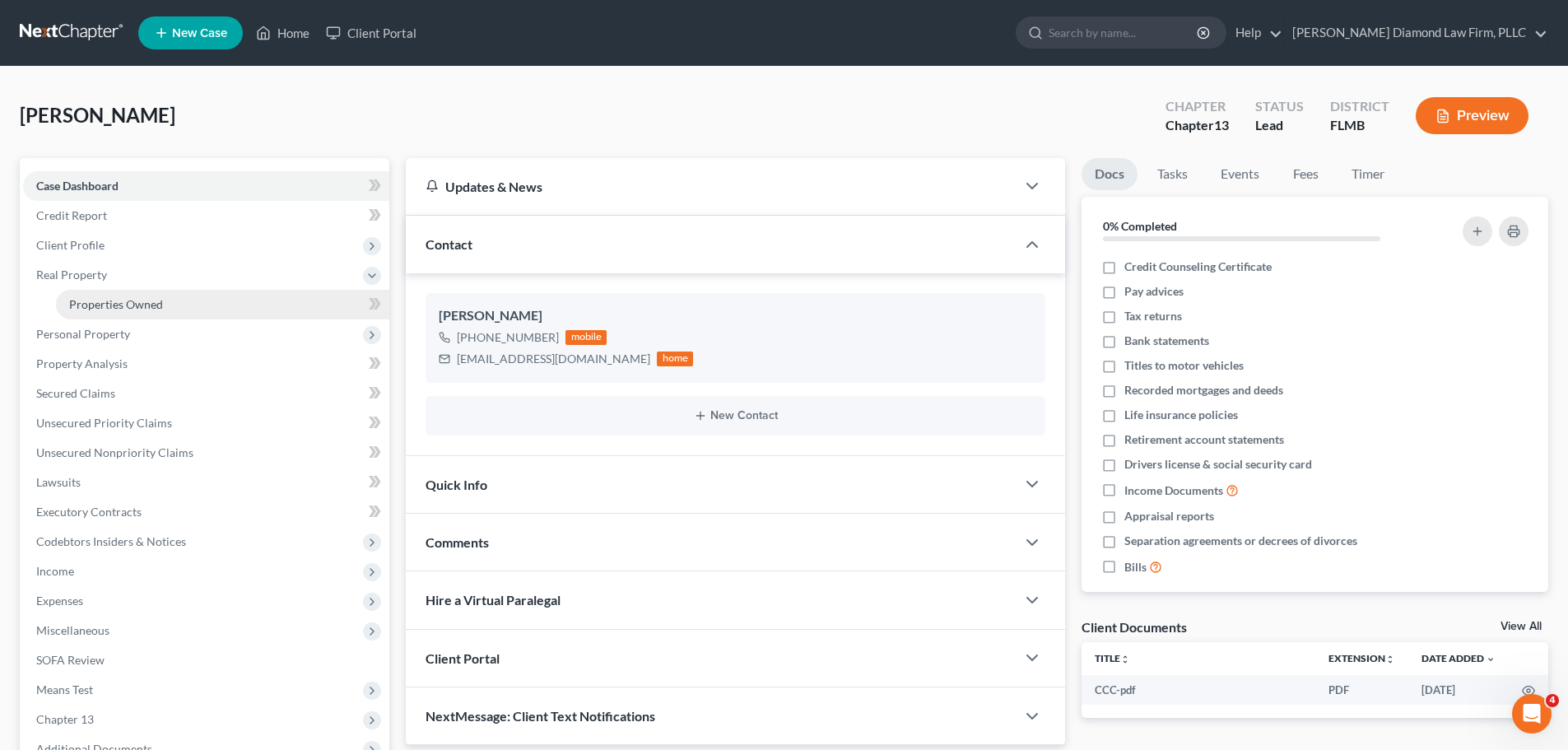
click at [145, 303] on span "Properties Owned" at bounding box center [117, 304] width 94 height 14
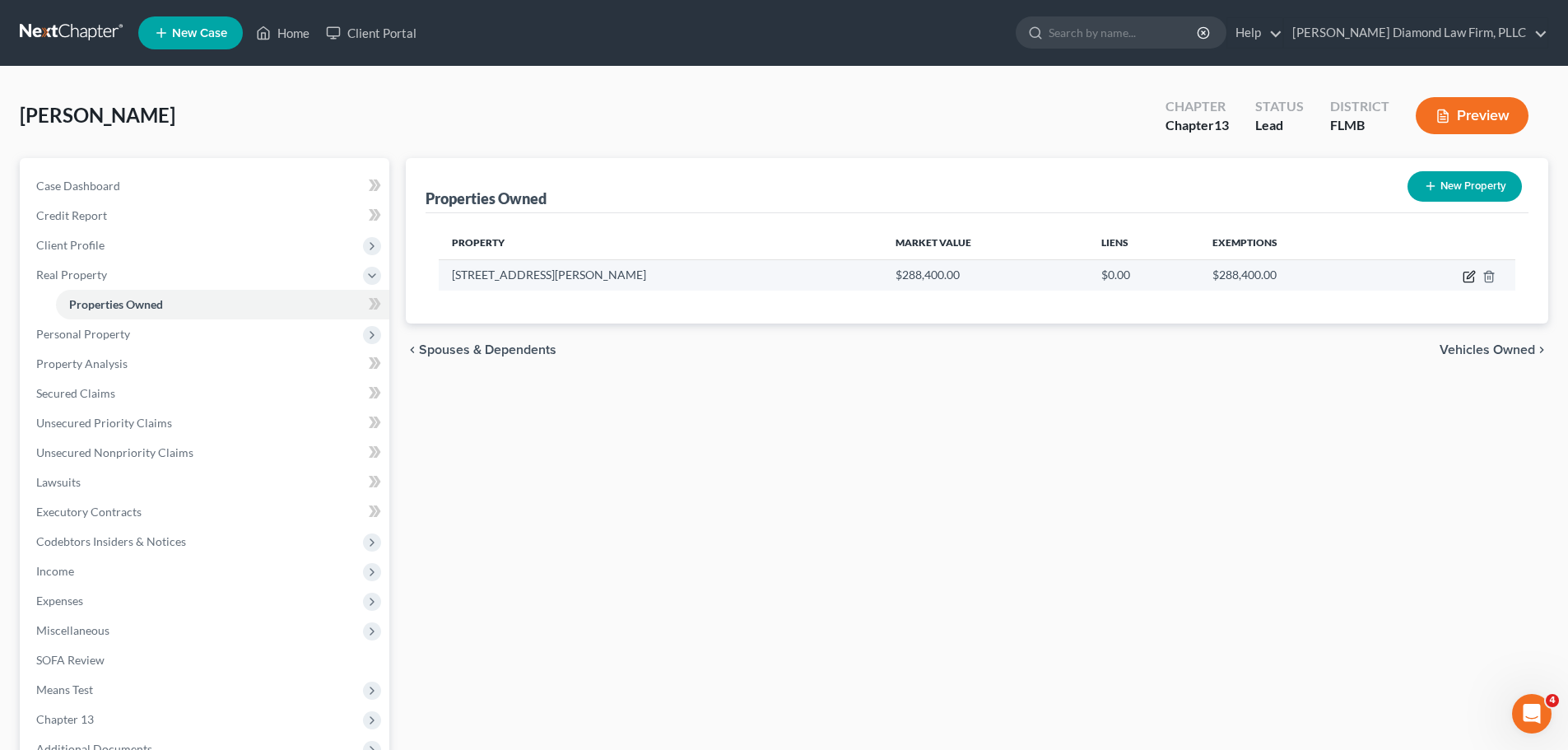
click at [1472, 273] on icon "button" at bounding box center [1470, 275] width 7 height 7
select select "9"
select select "0"
select select "1"
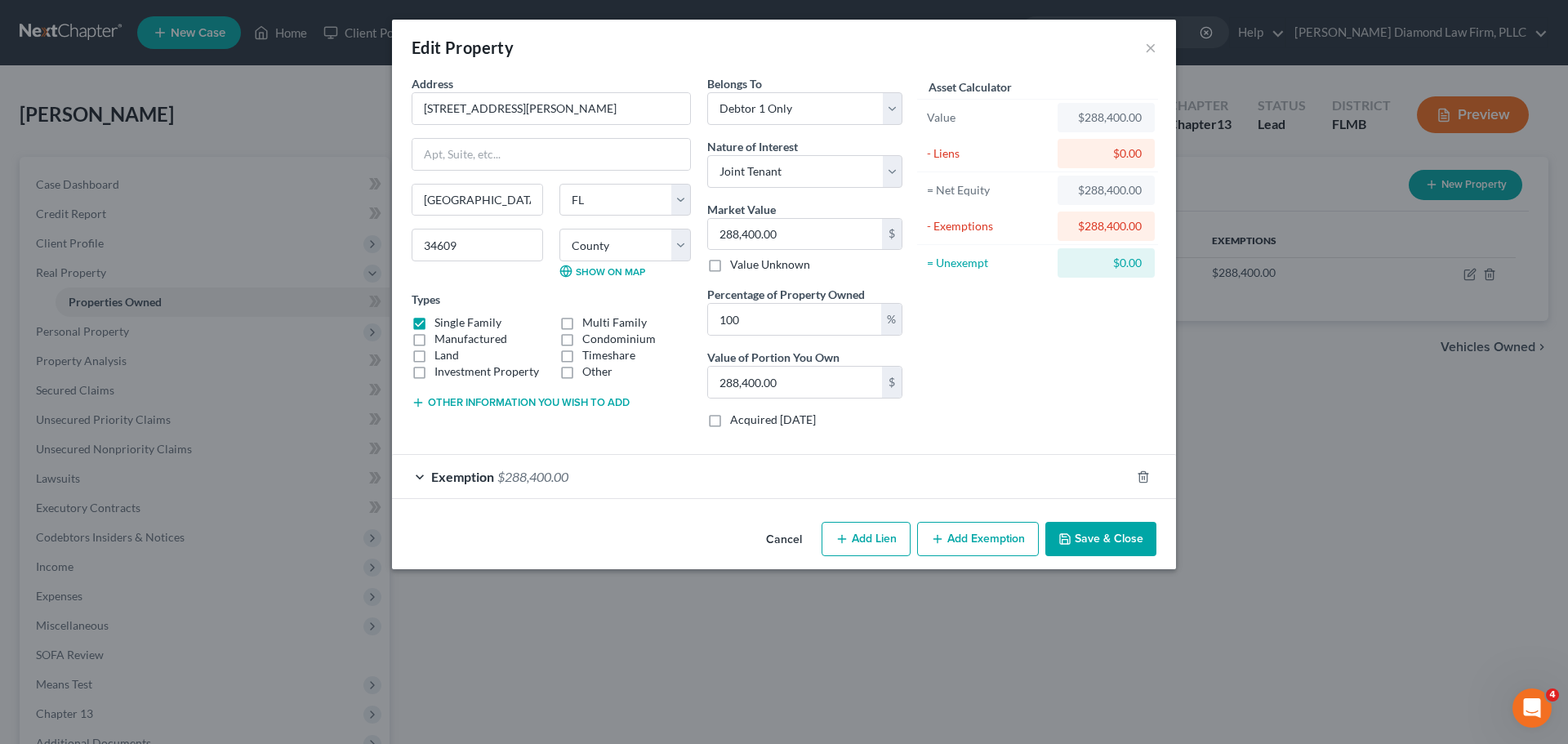
click at [573, 478] on div "Exemption $288,400.00" at bounding box center [762, 477] width 738 height 43
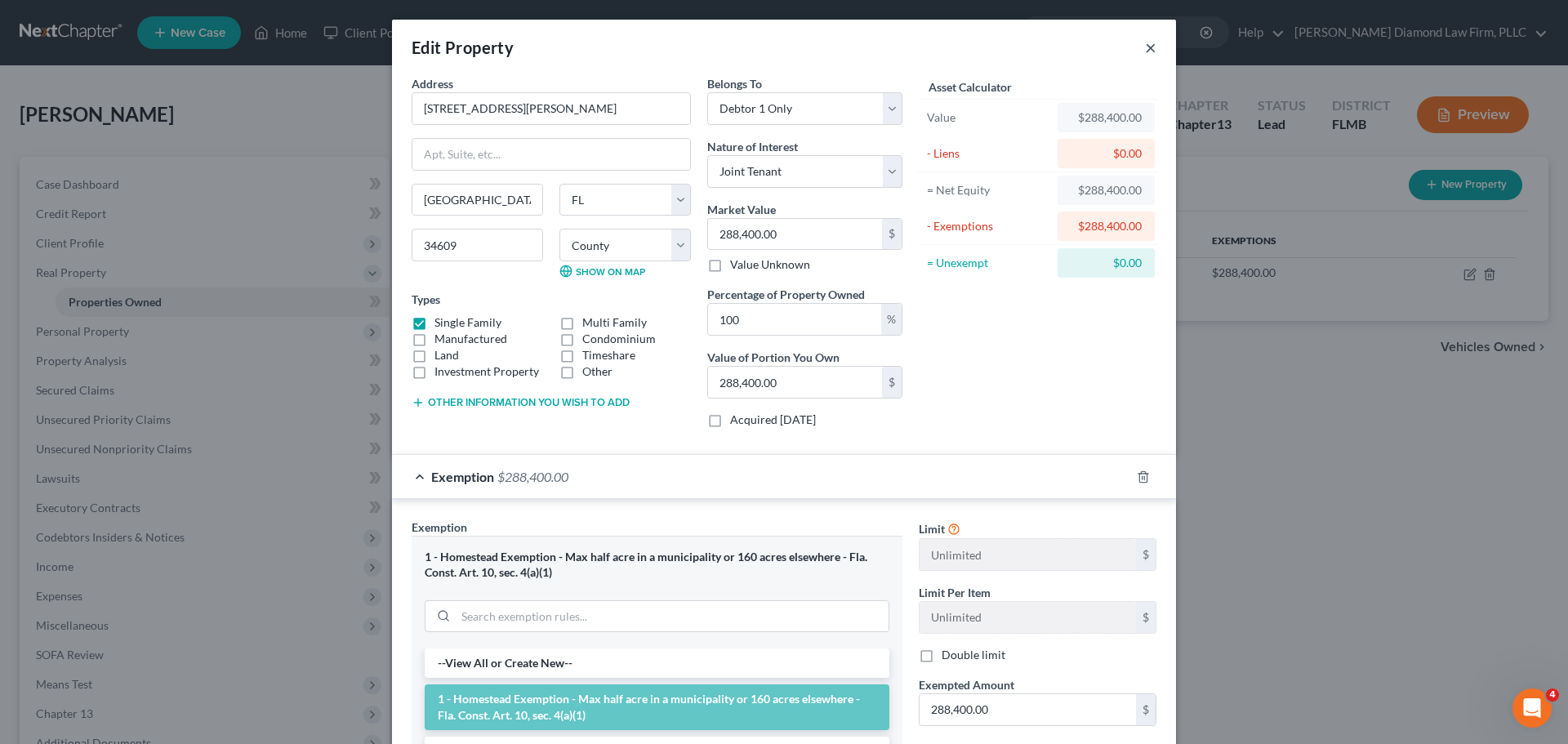
click at [1145, 48] on button "×" at bounding box center [1150, 48] width 12 height 20
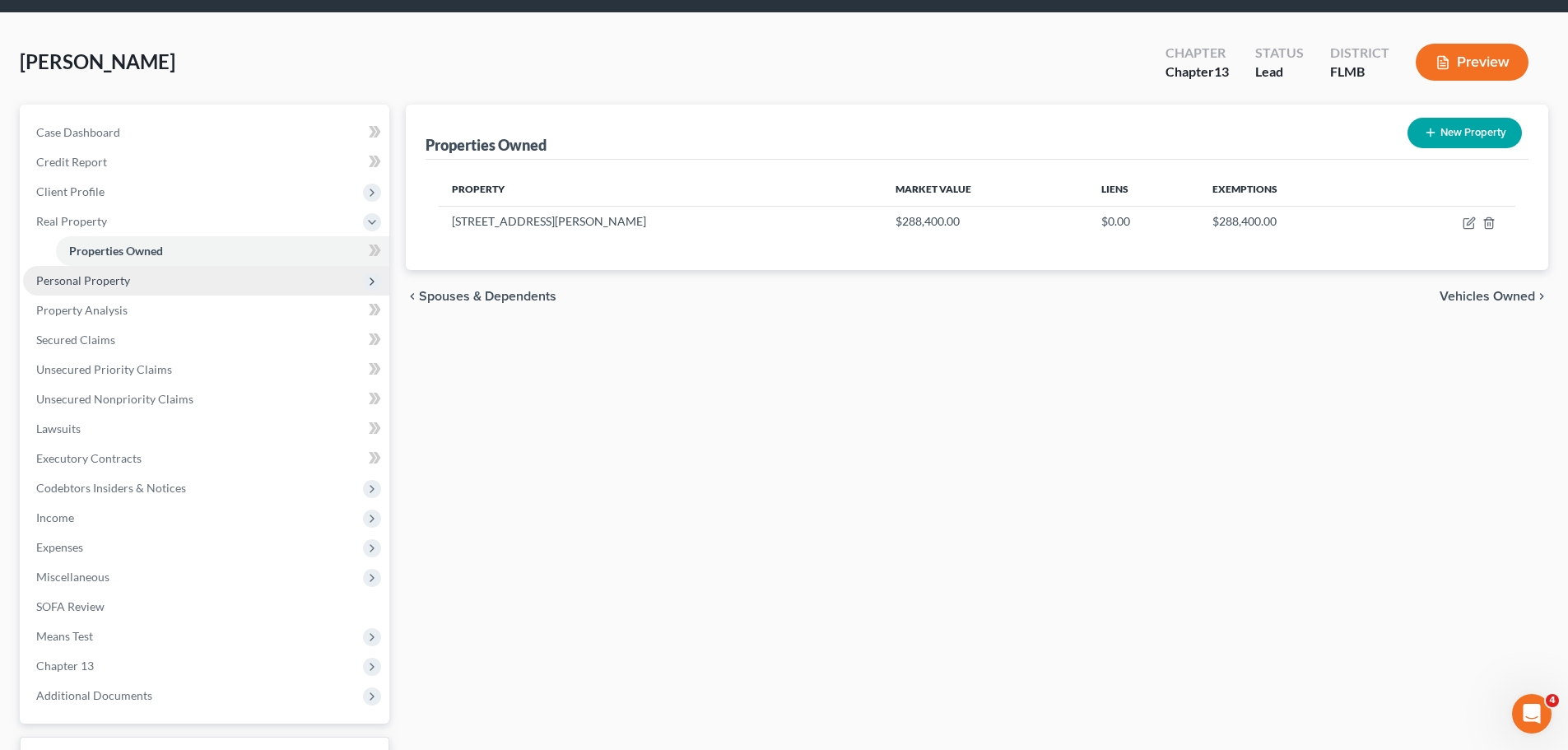
scroll to position [82, 0]
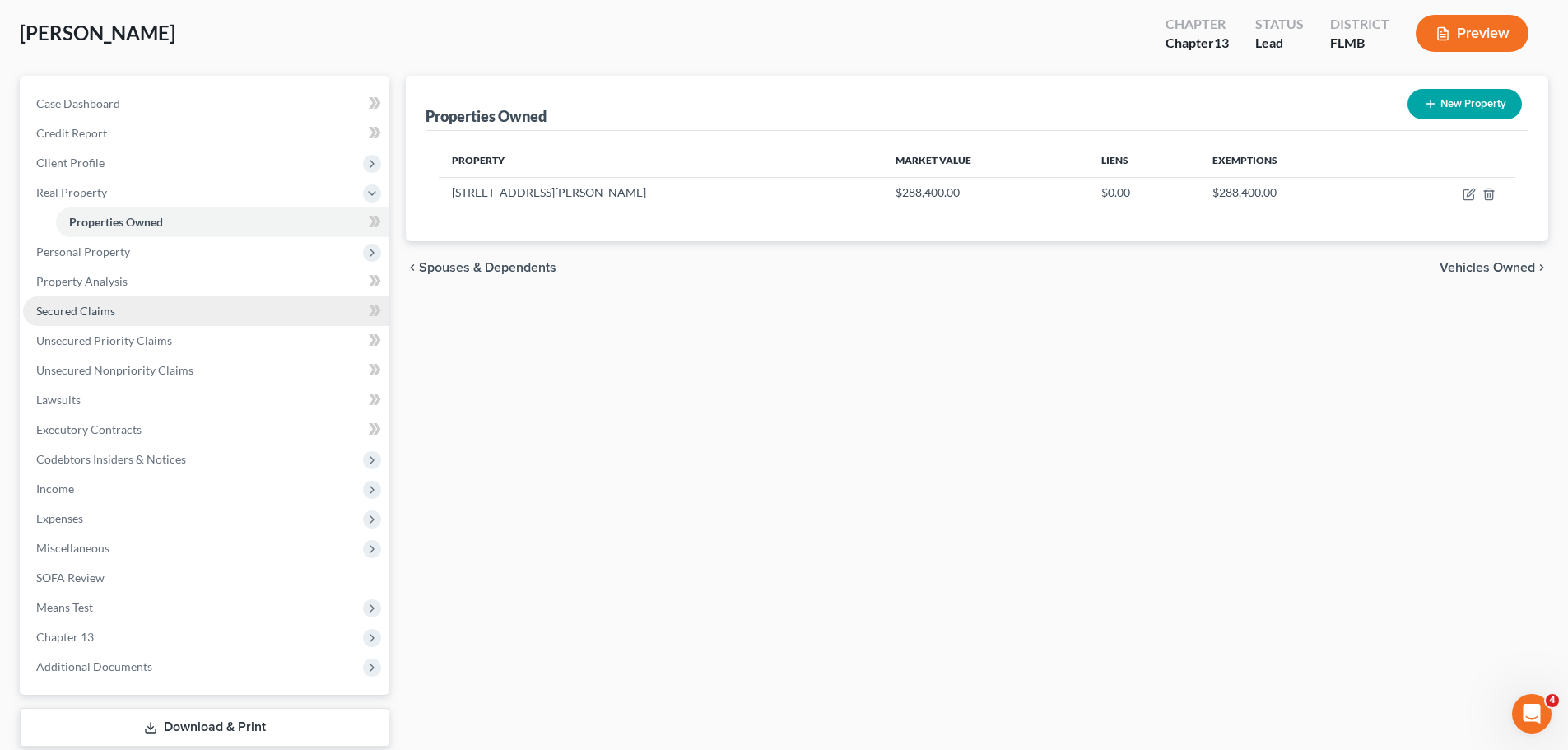
click at [145, 314] on link "Secured Claims" at bounding box center [207, 311] width 367 height 30
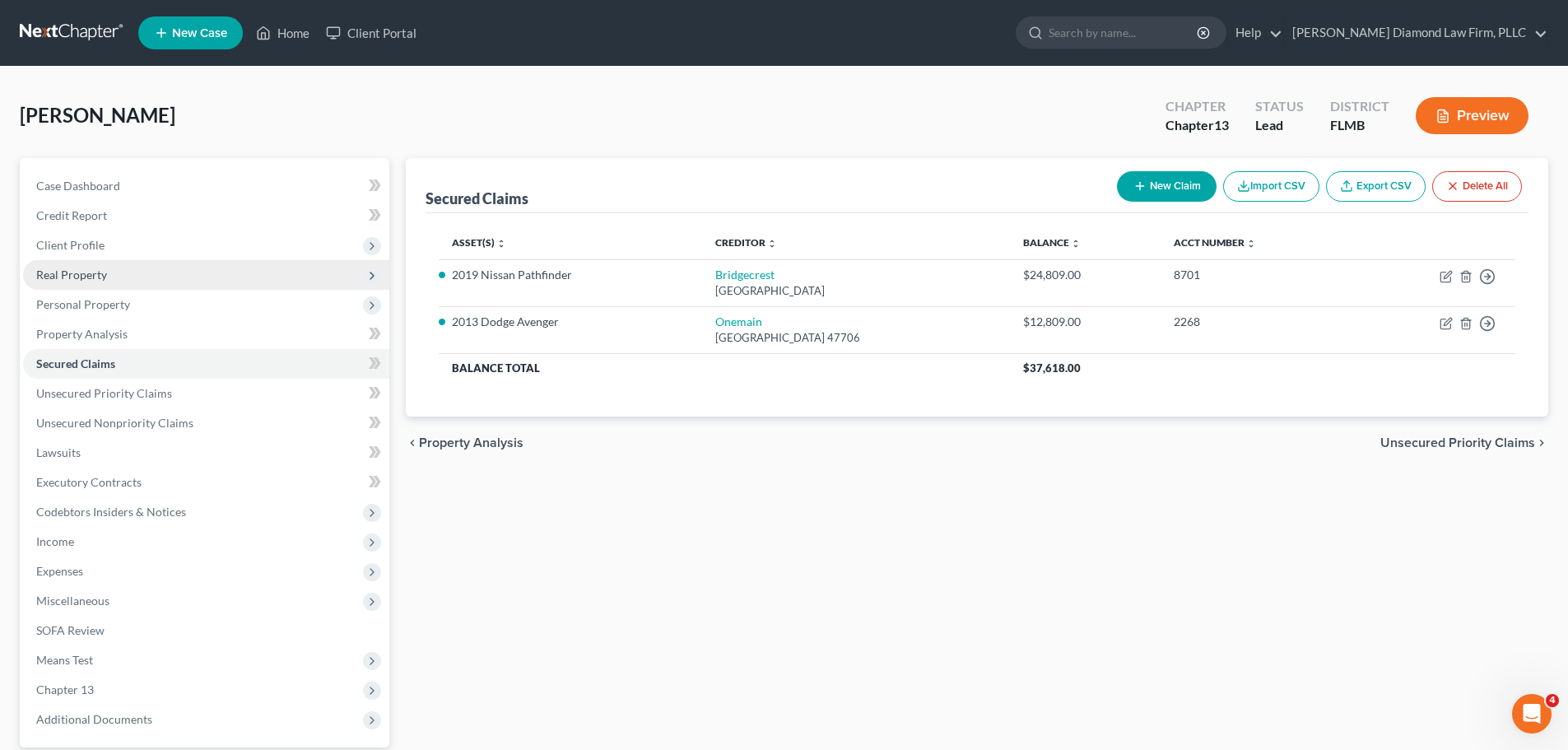
click at [137, 276] on span "Real Property" at bounding box center [207, 275] width 367 height 30
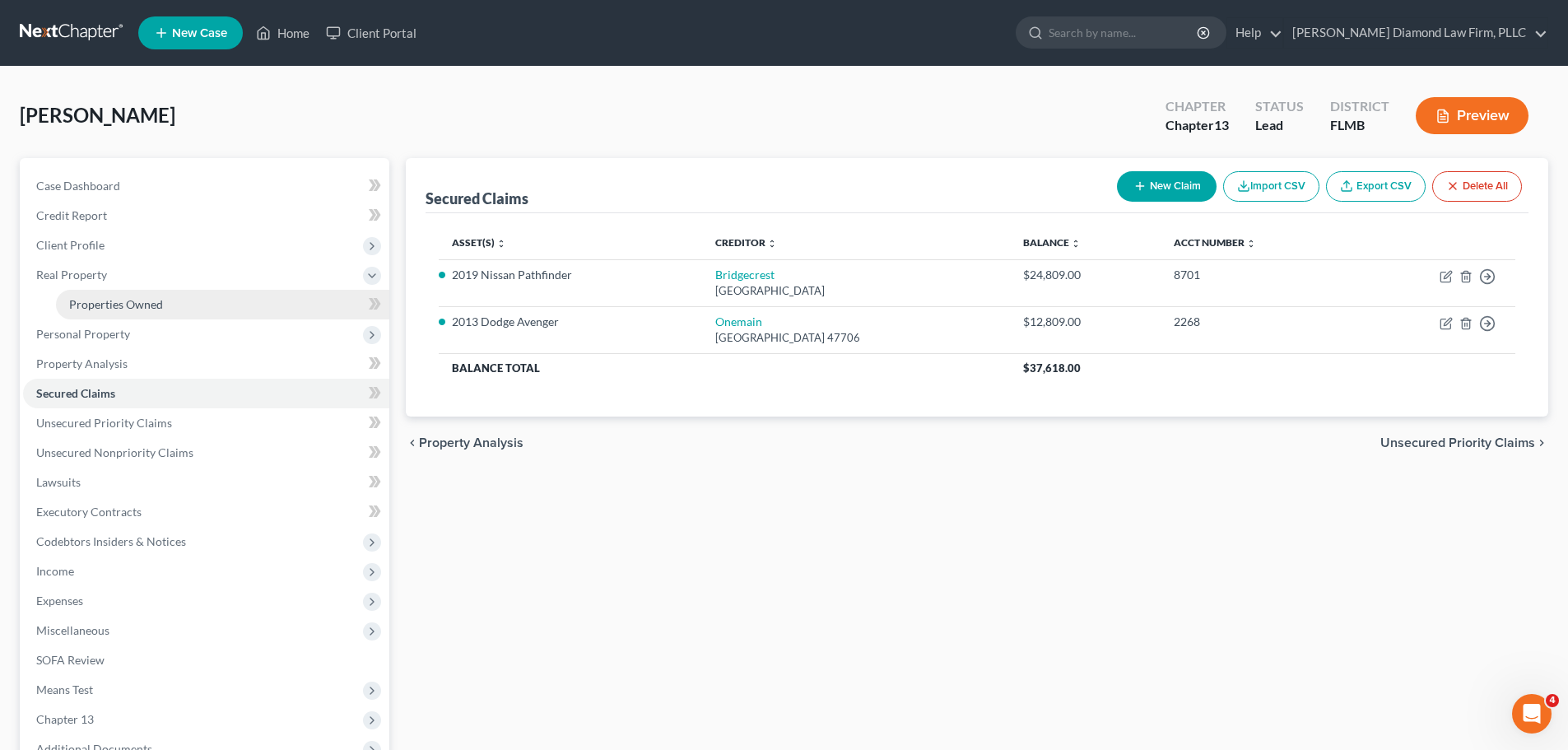
click at [132, 299] on span "Properties Owned" at bounding box center [117, 304] width 94 height 14
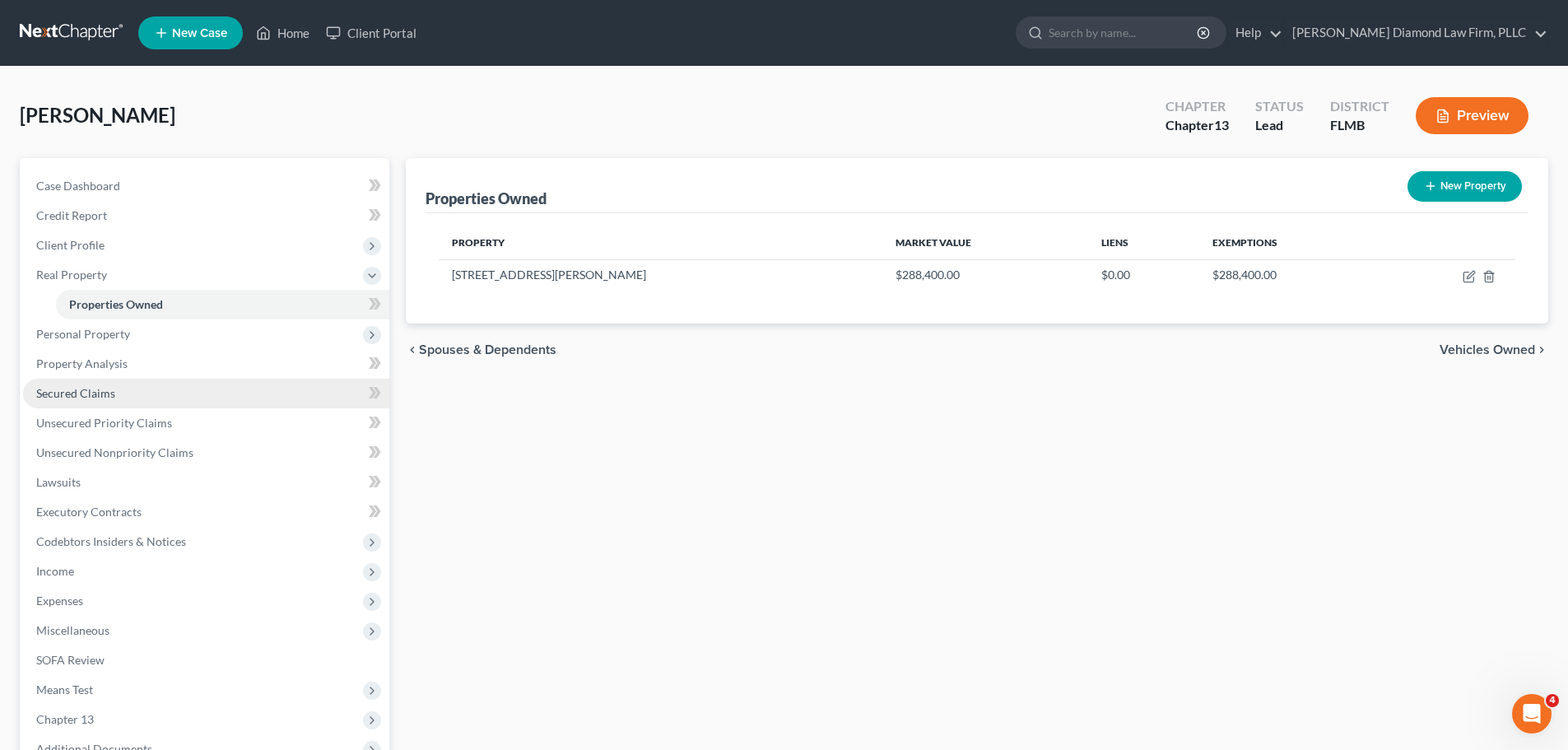
click at [107, 386] on span "Secured Claims" at bounding box center [76, 392] width 79 height 14
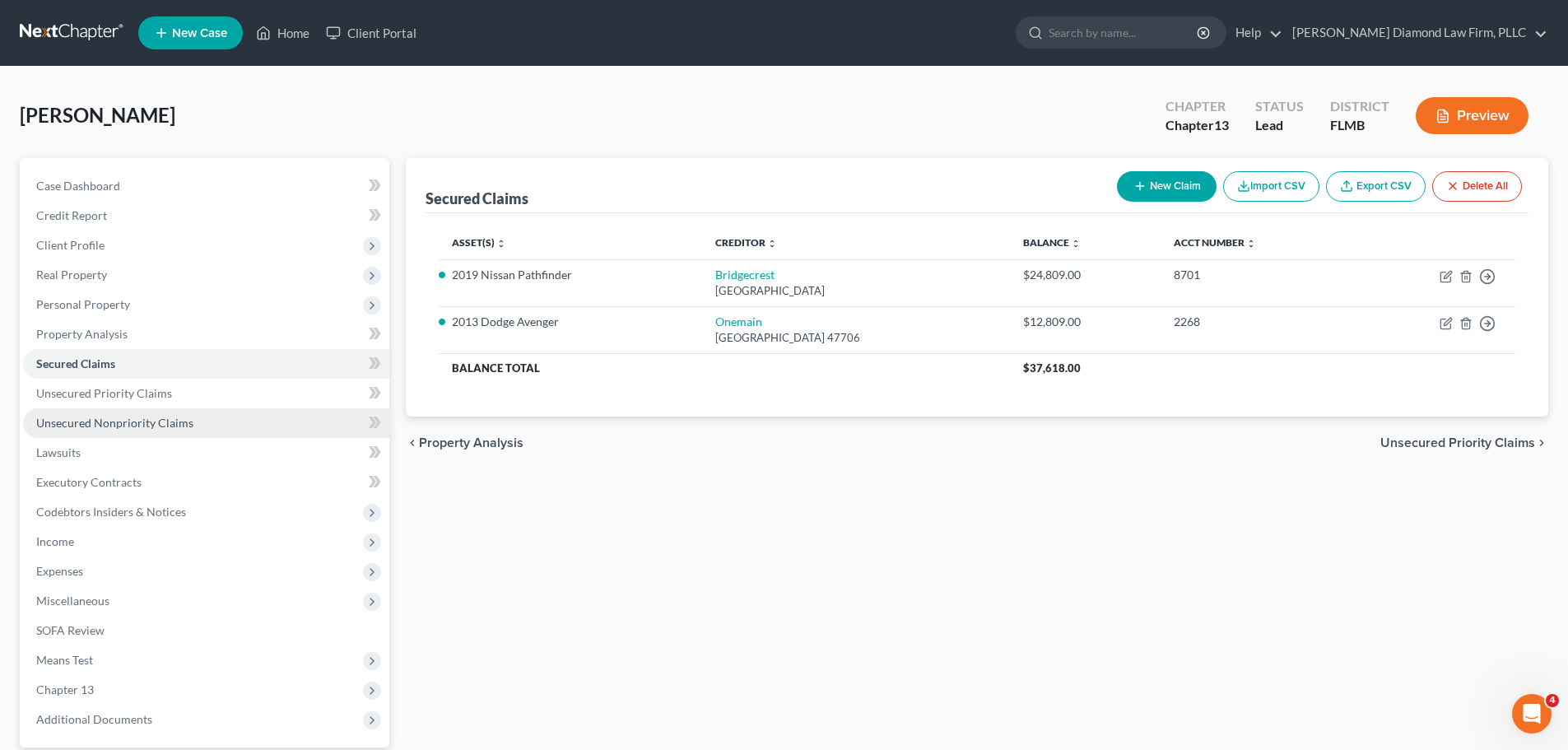
click at [145, 428] on span "Unsecured Nonpriority Claims" at bounding box center [115, 422] width 157 height 14
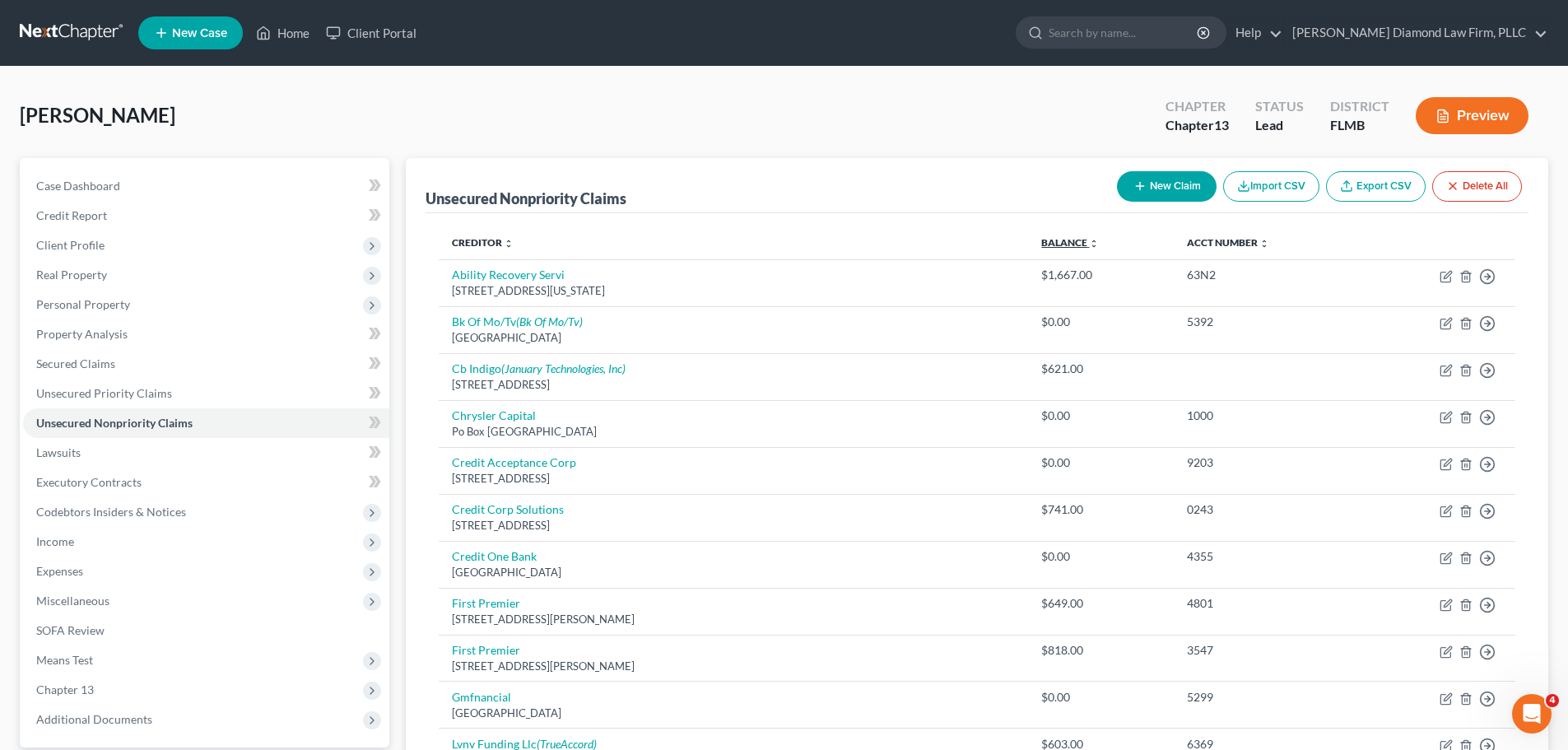
click at [1073, 240] on link "Balance expand_more expand_less unfold_more" at bounding box center [1070, 243] width 58 height 13
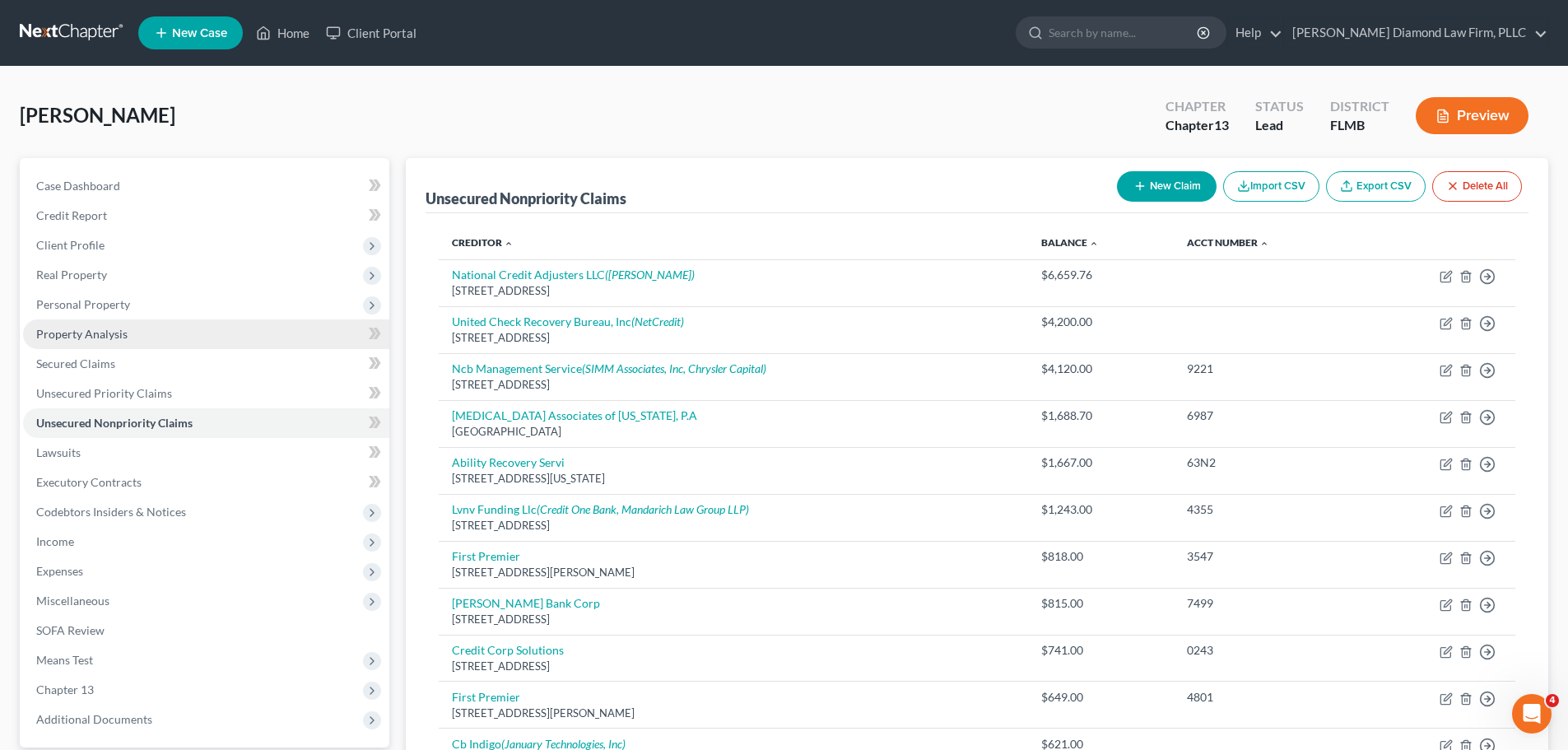
click at [108, 330] on span "Property Analysis" at bounding box center [81, 333] width 91 height 14
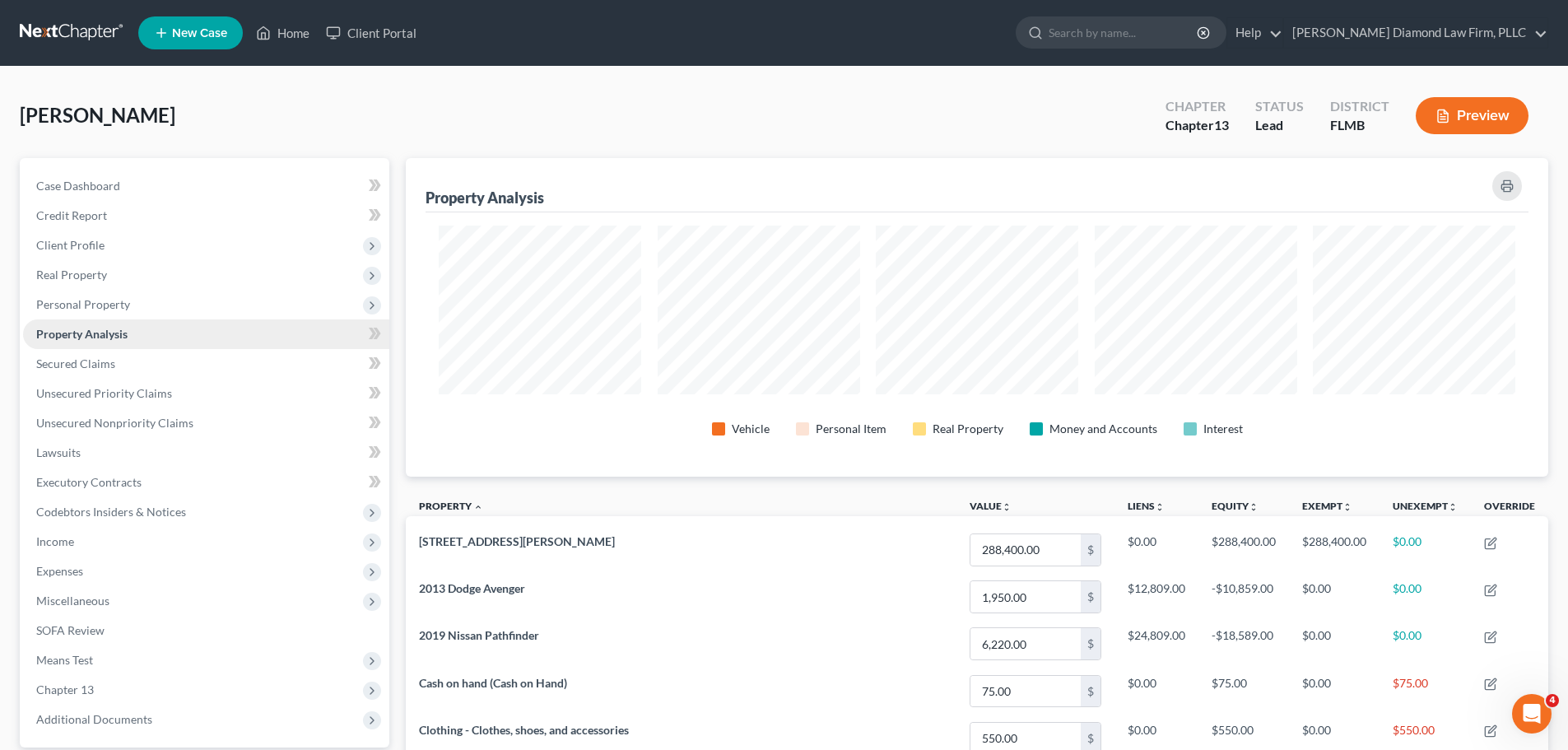
scroll to position [319, 1143]
click at [135, 302] on span "Personal Property" at bounding box center [207, 305] width 367 height 30
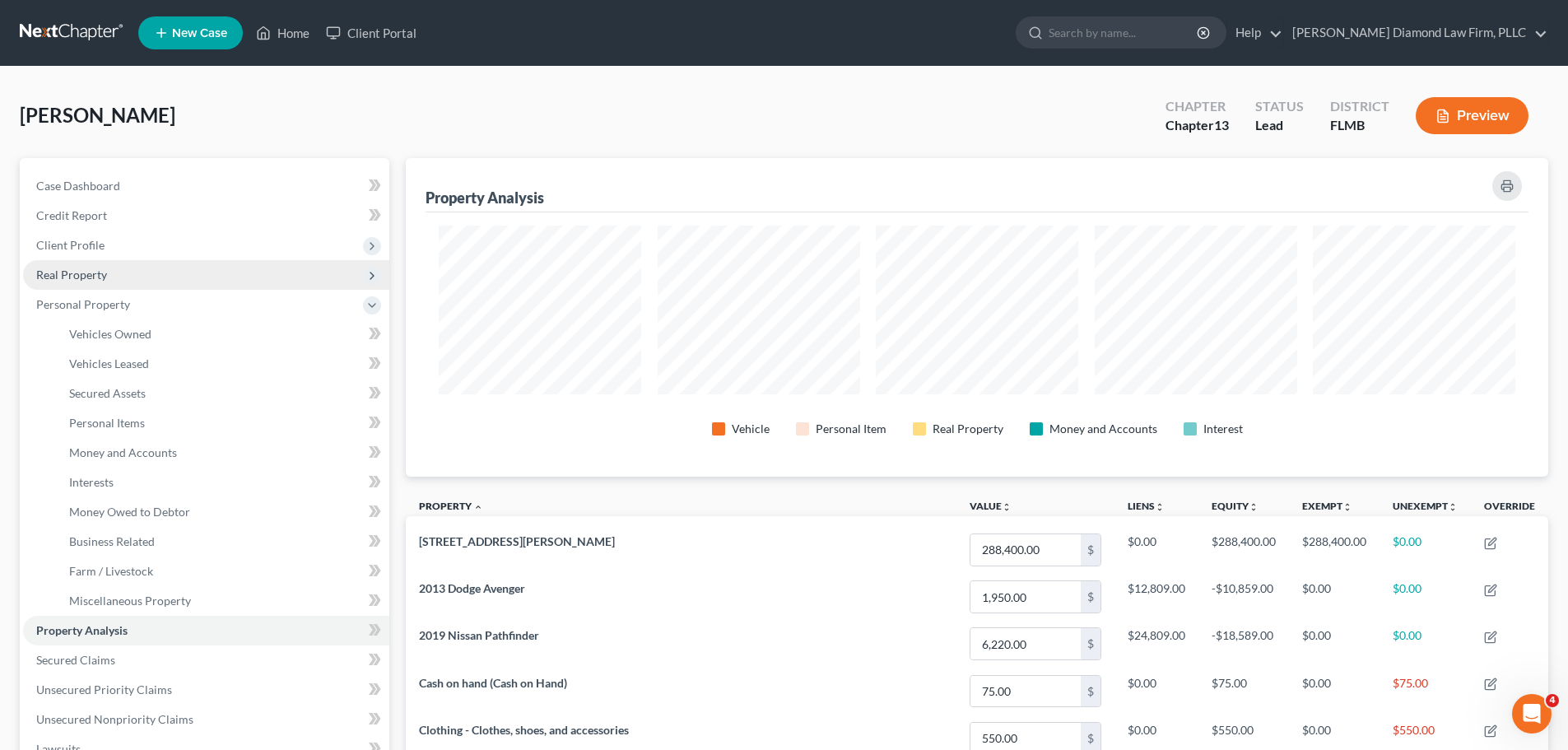
click at [147, 284] on span "Real Property" at bounding box center [207, 275] width 367 height 30
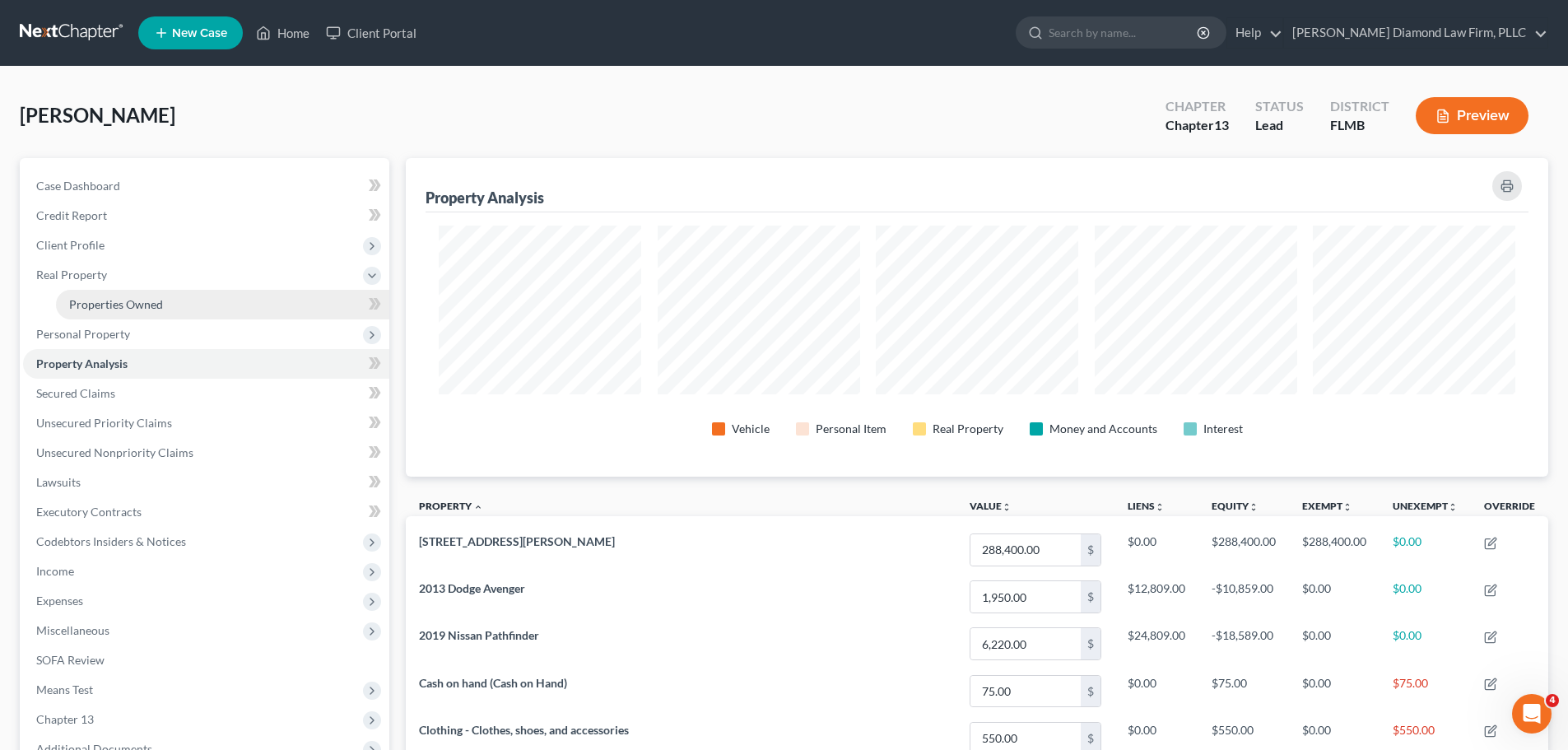
click at [136, 306] on span "Properties Owned" at bounding box center [117, 304] width 94 height 14
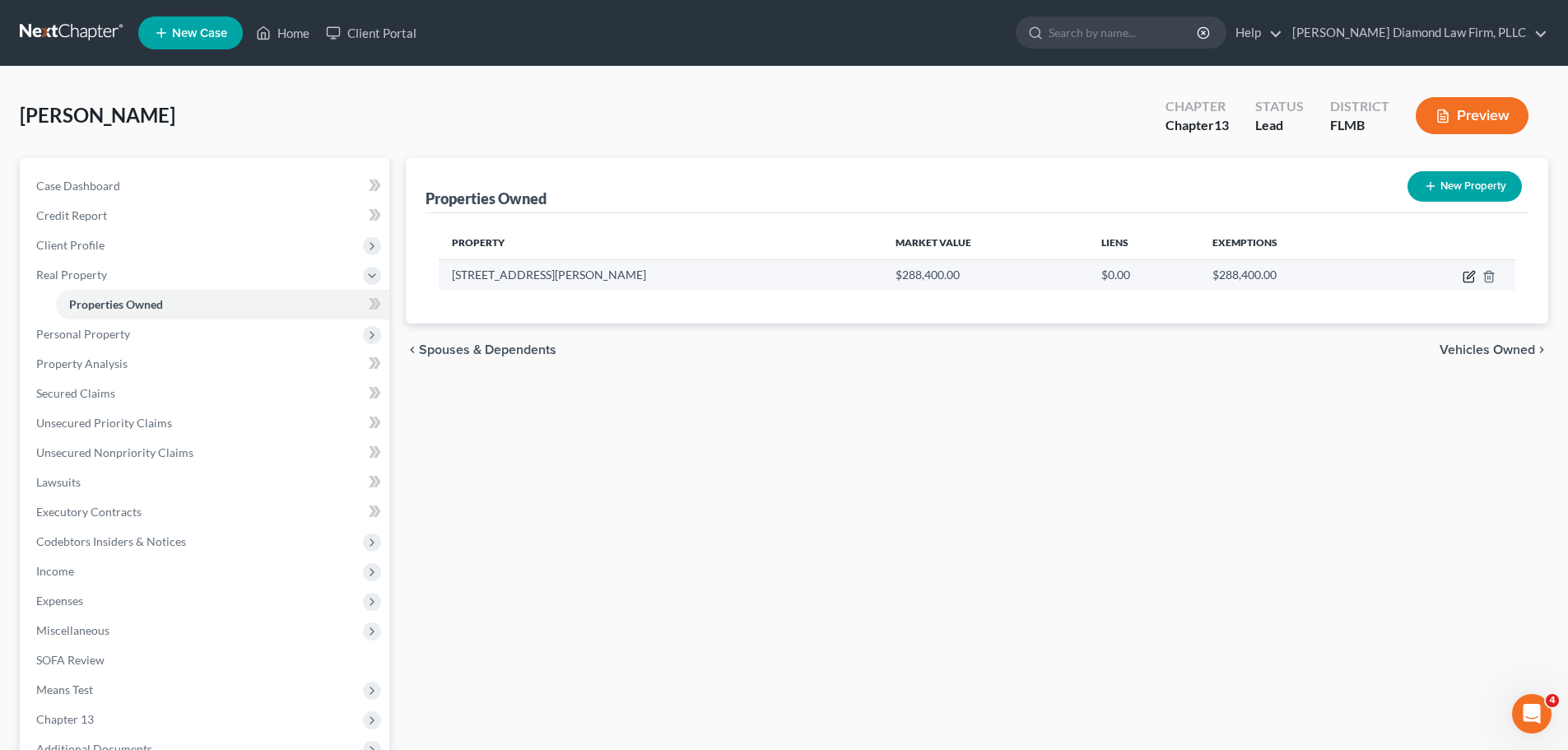
click at [1464, 273] on icon "button" at bounding box center [1469, 277] width 10 height 10
select select "9"
select select "25"
select select "0"
select select "1"
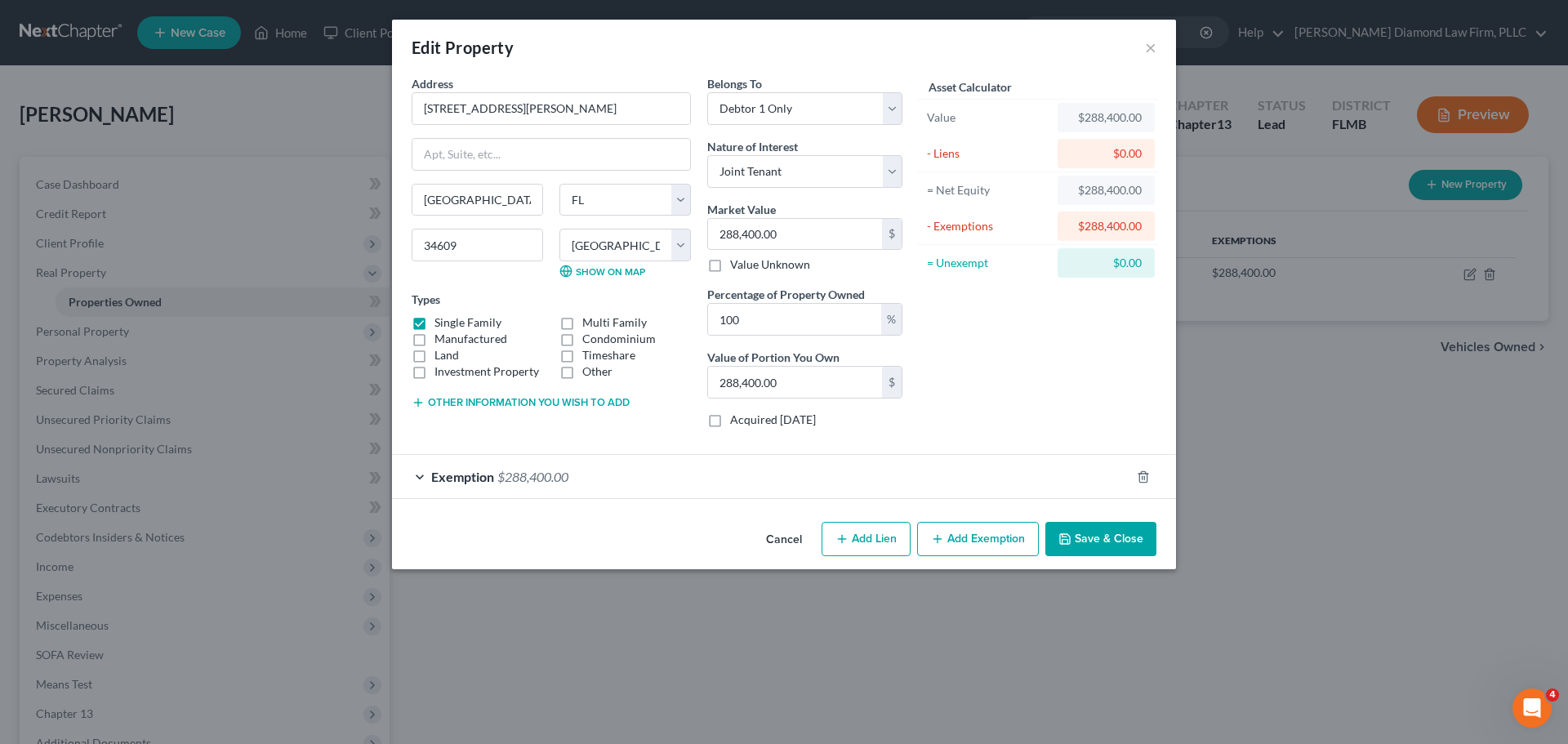
click at [778, 536] on button "Cancel" at bounding box center [783, 540] width 62 height 32
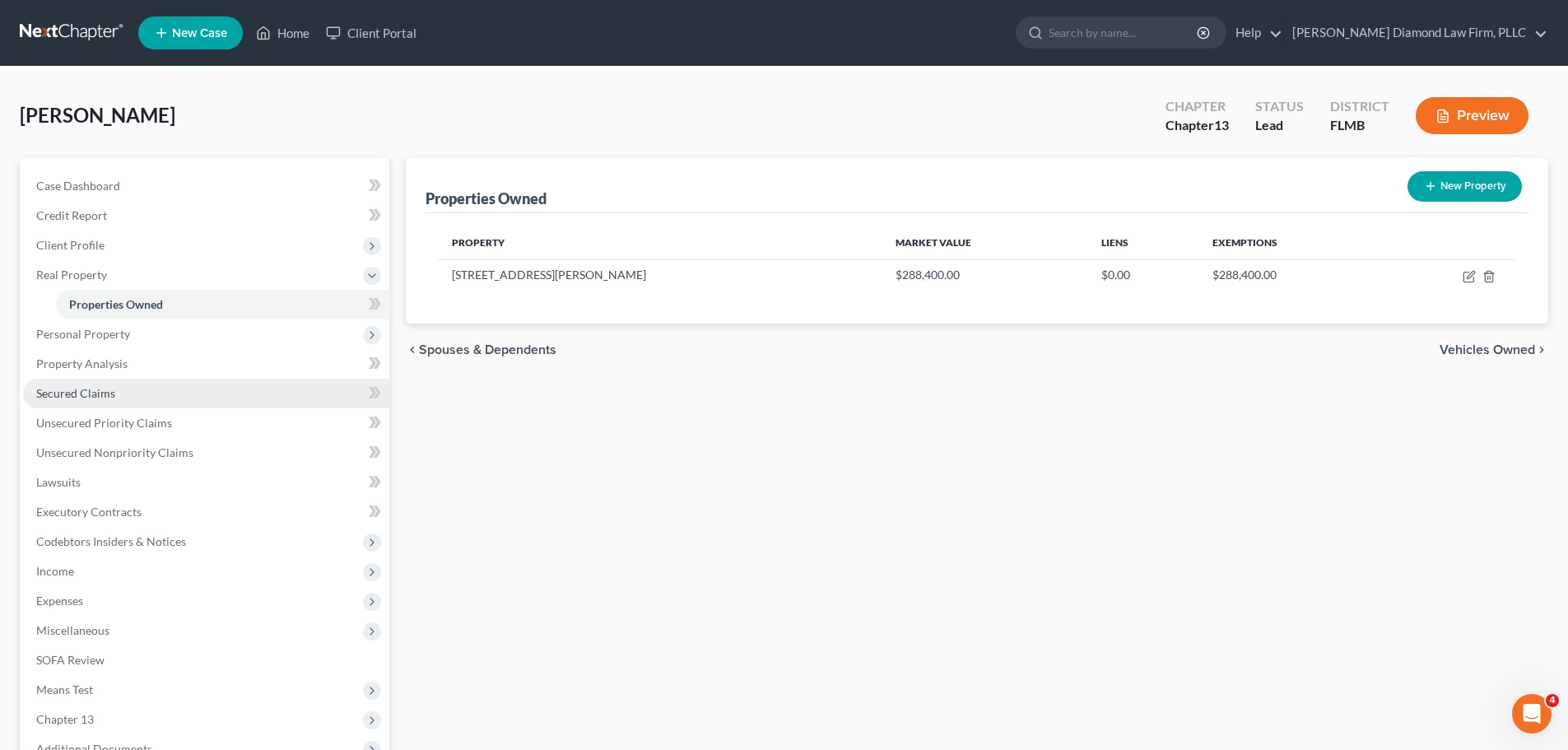
click at [132, 391] on link "Secured Claims" at bounding box center [207, 393] width 367 height 30
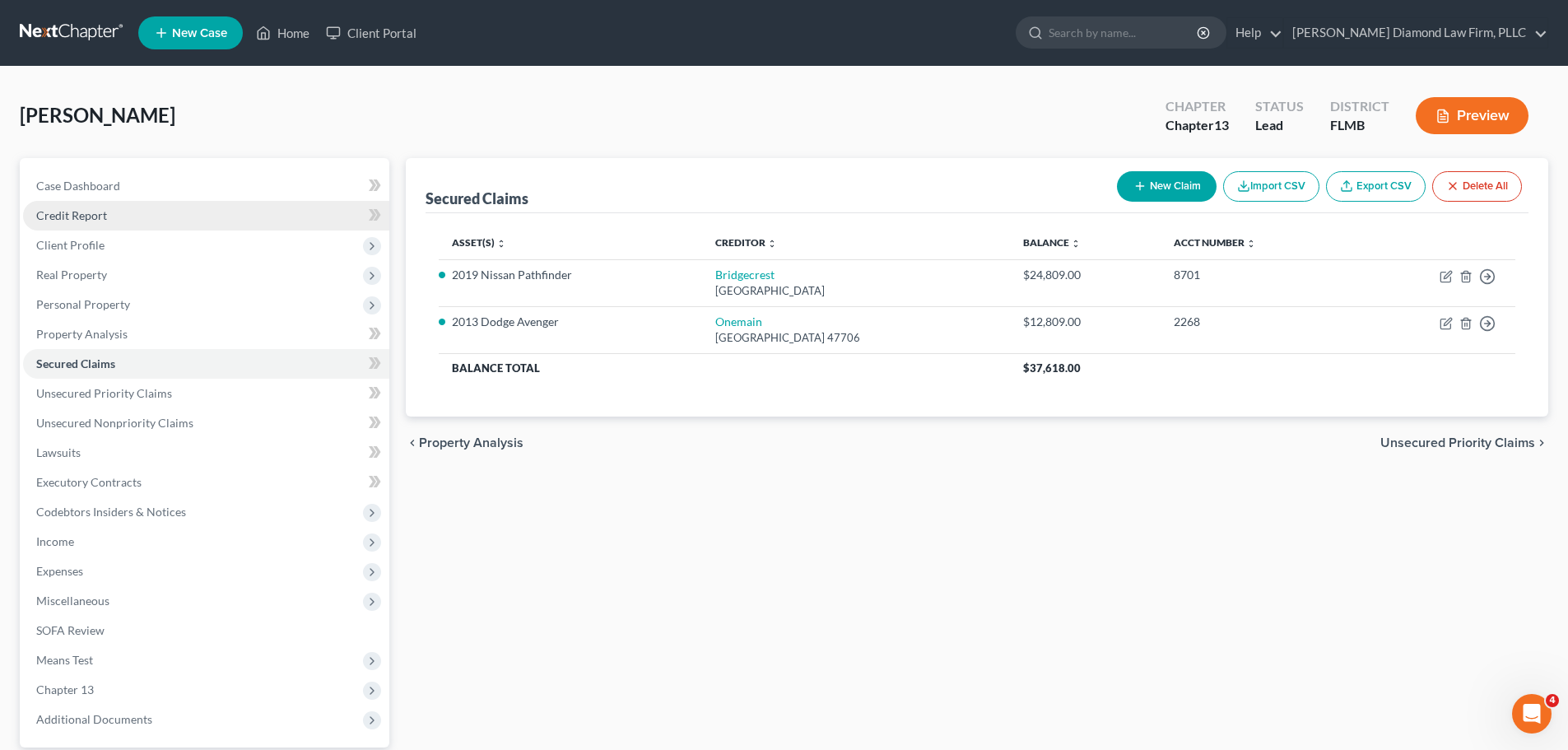
click at [90, 213] on span "Credit Report" at bounding box center [71, 215] width 70 height 14
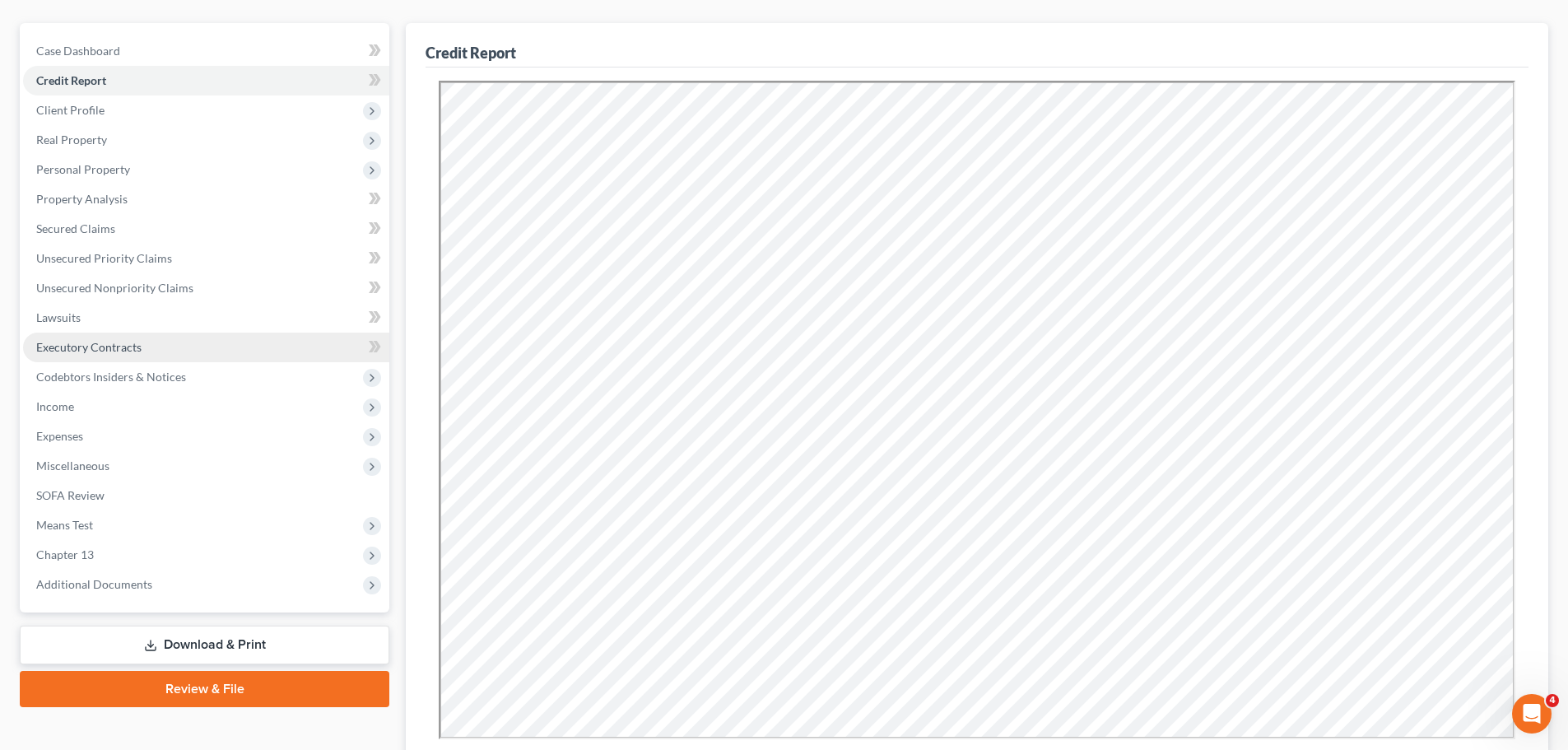
scroll to position [164, 0]
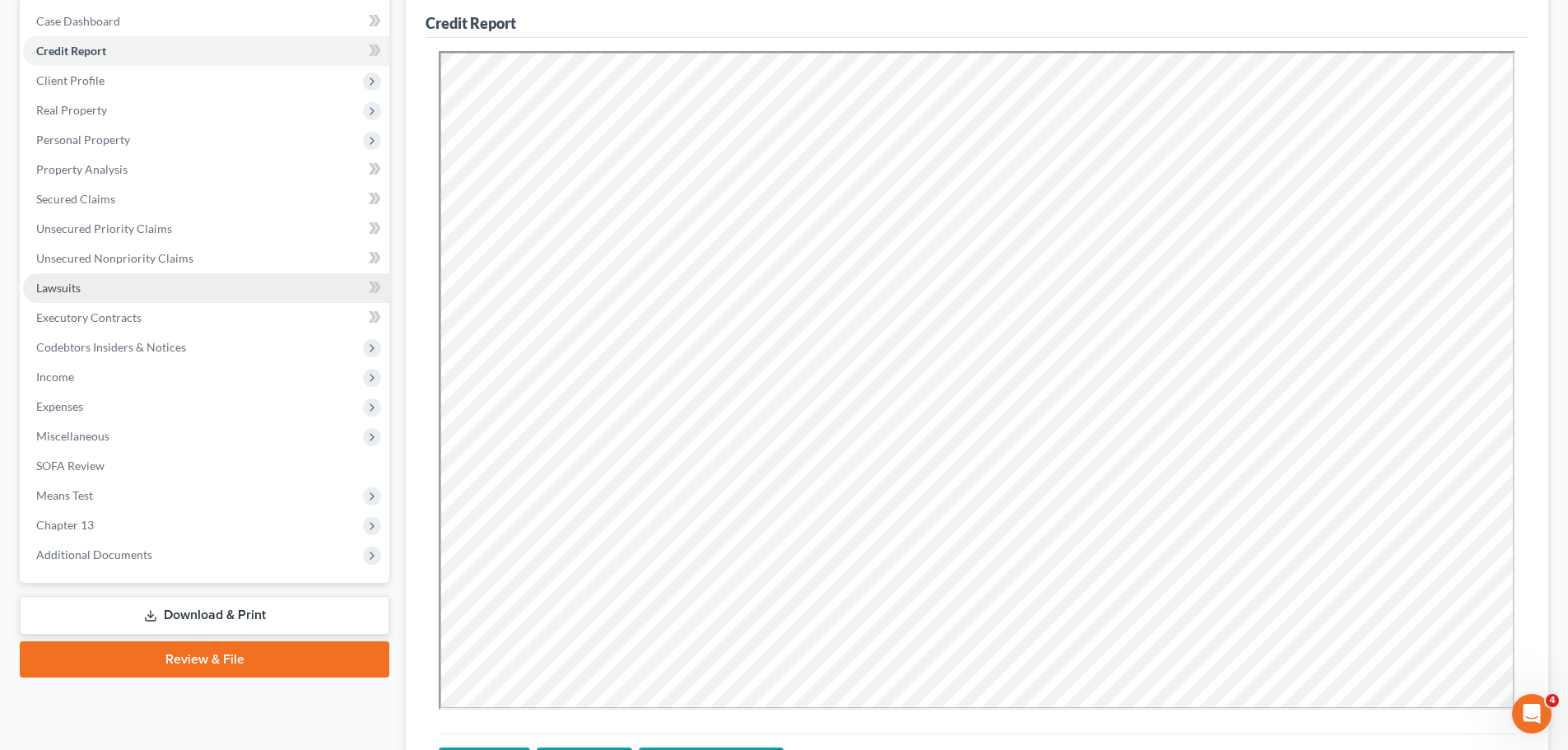
click at [79, 293] on span "Lawsuits" at bounding box center [58, 287] width 44 height 14
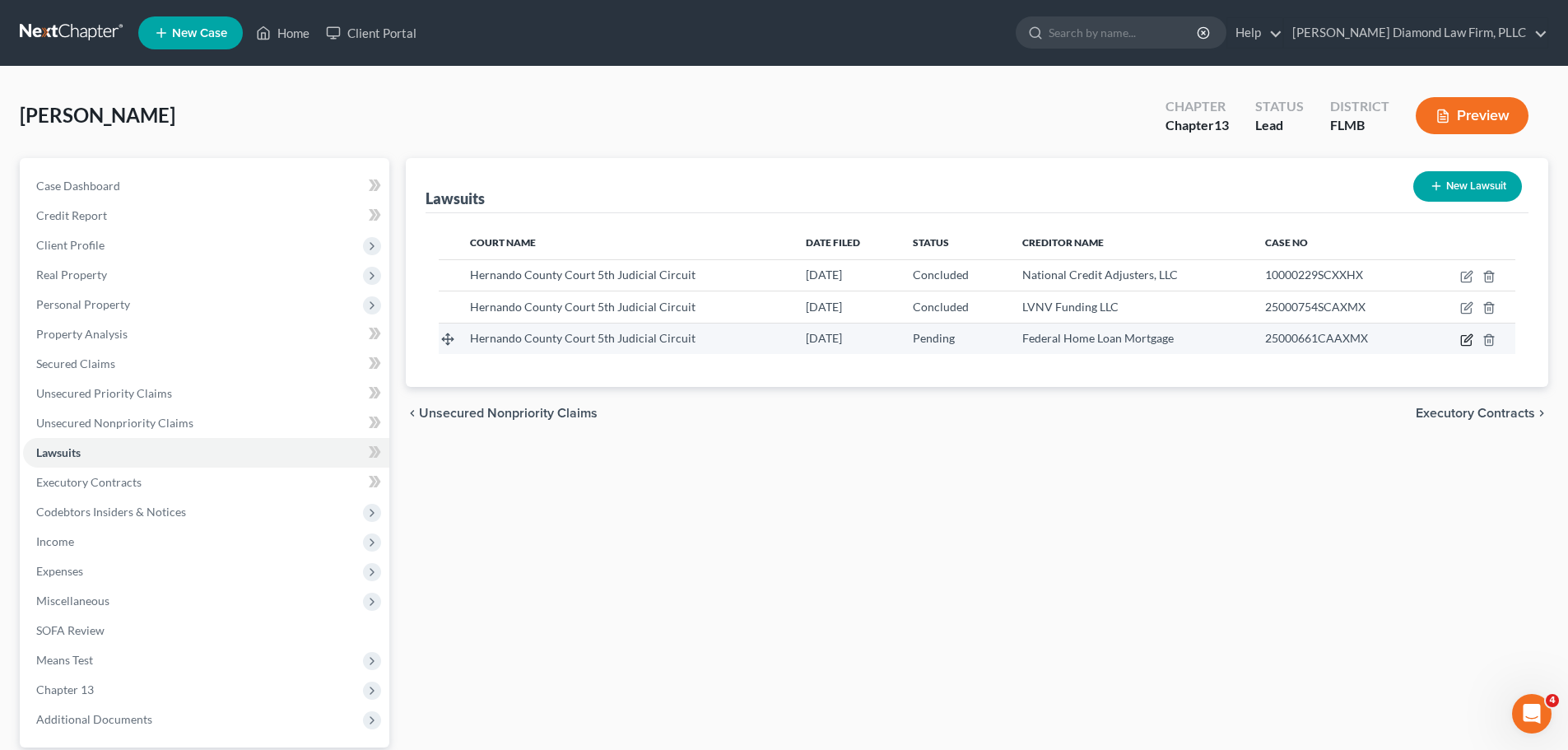
click at [1461, 338] on icon "button" at bounding box center [1466, 340] width 10 height 10
select select "9"
select select "0"
select select "2"
select select "48"
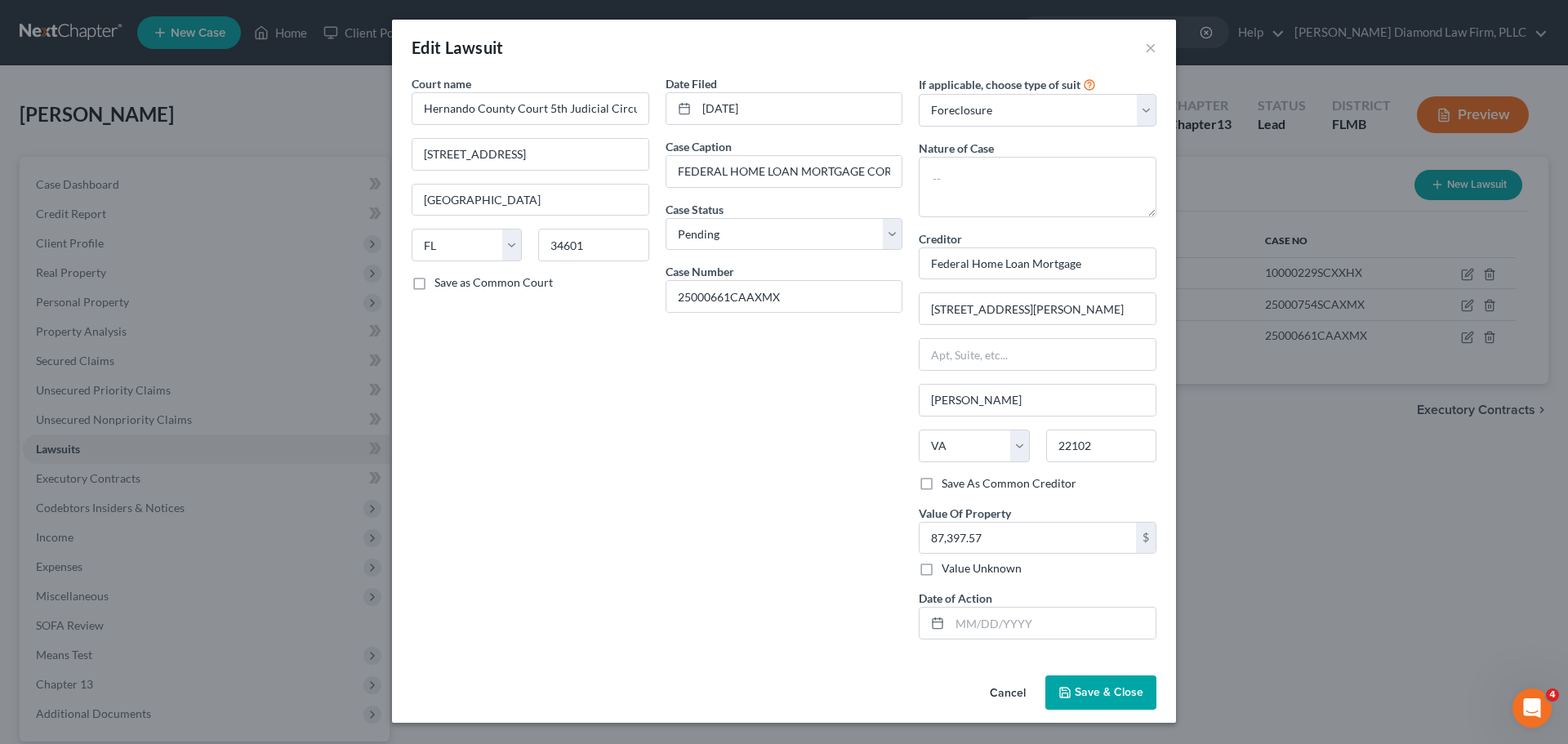
click at [993, 693] on button "Cancel" at bounding box center [1007, 694] width 62 height 32
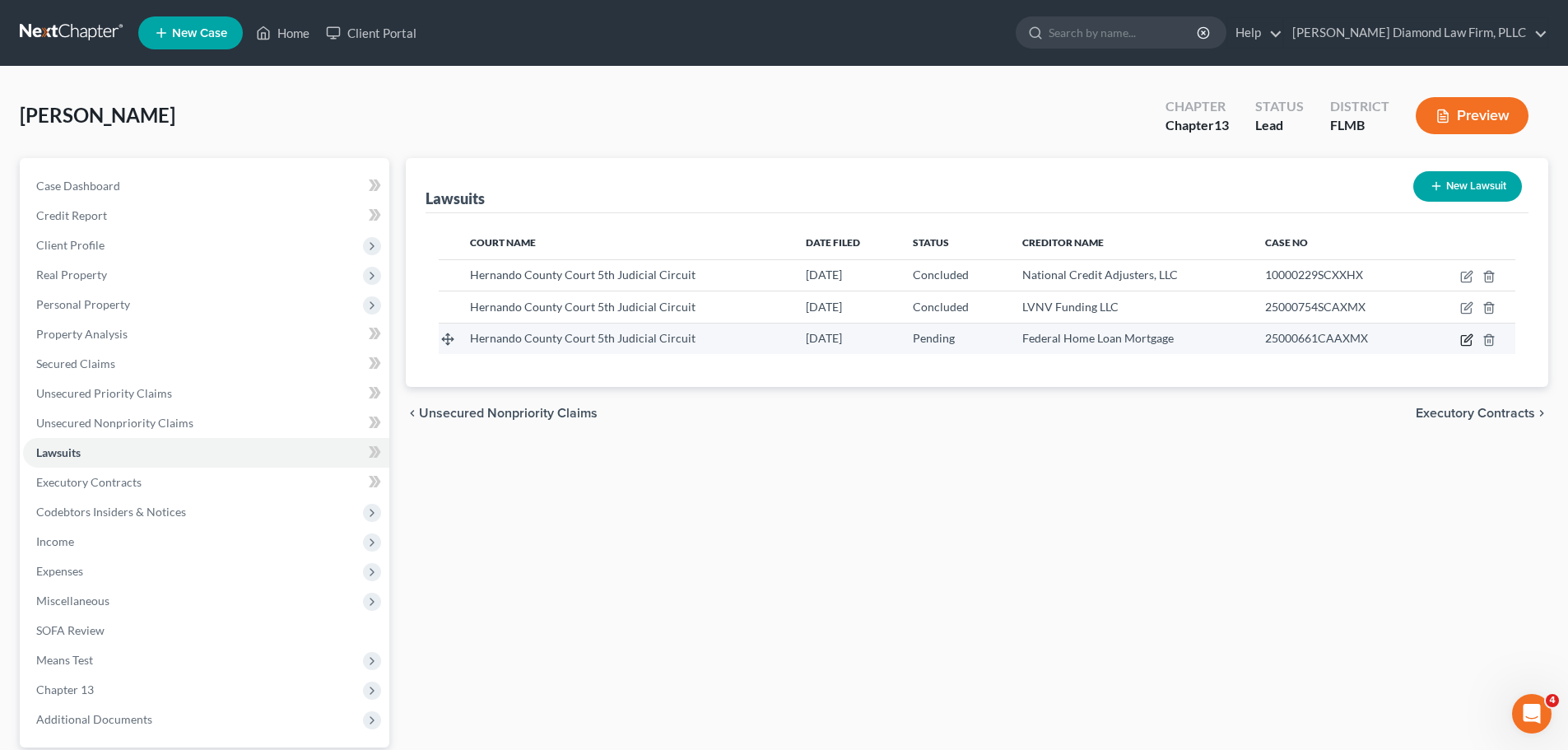
click at [1463, 340] on icon "button" at bounding box center [1467, 340] width 14 height 14
select select "9"
select select "0"
select select "2"
select select "48"
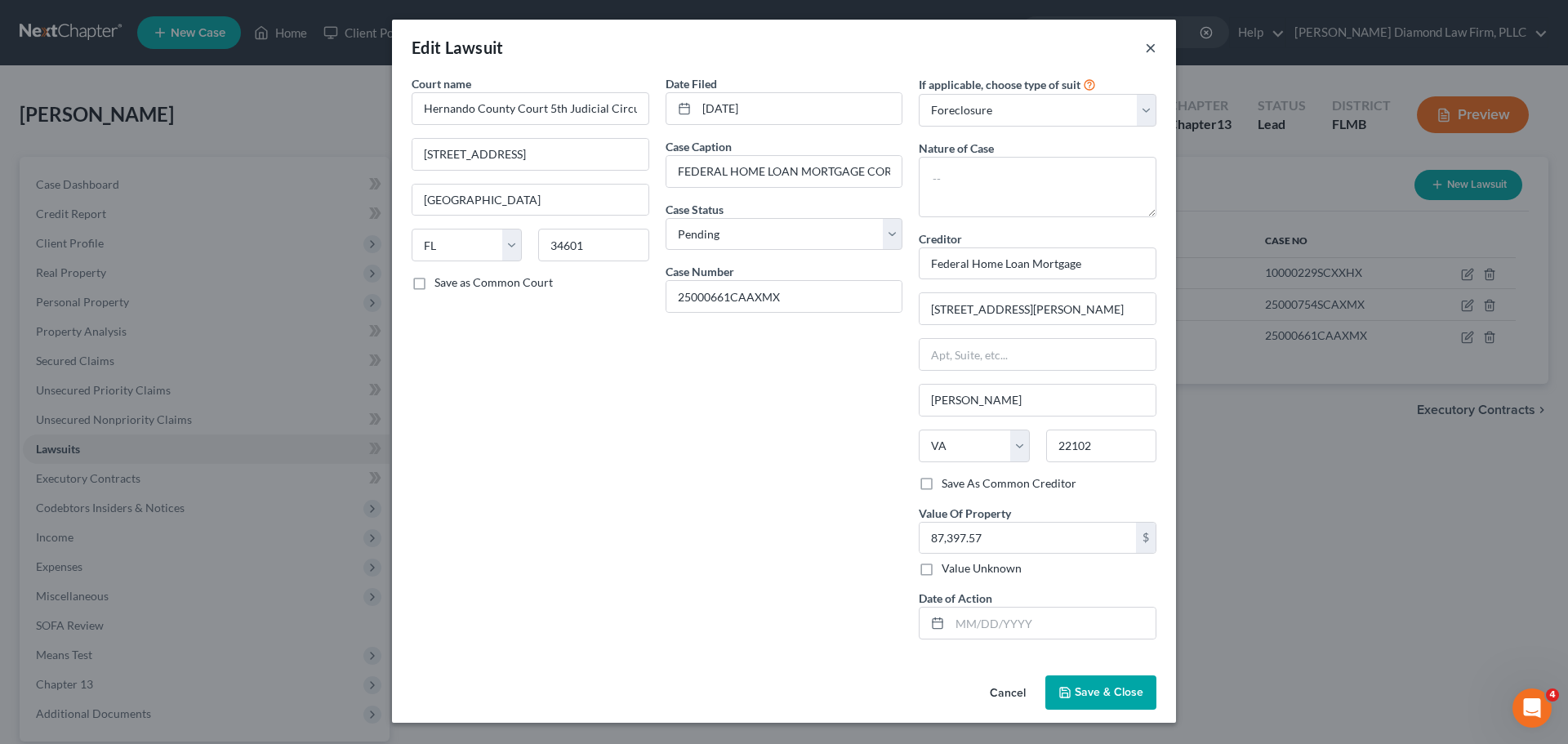
click at [1150, 48] on button "×" at bounding box center [1150, 48] width 12 height 20
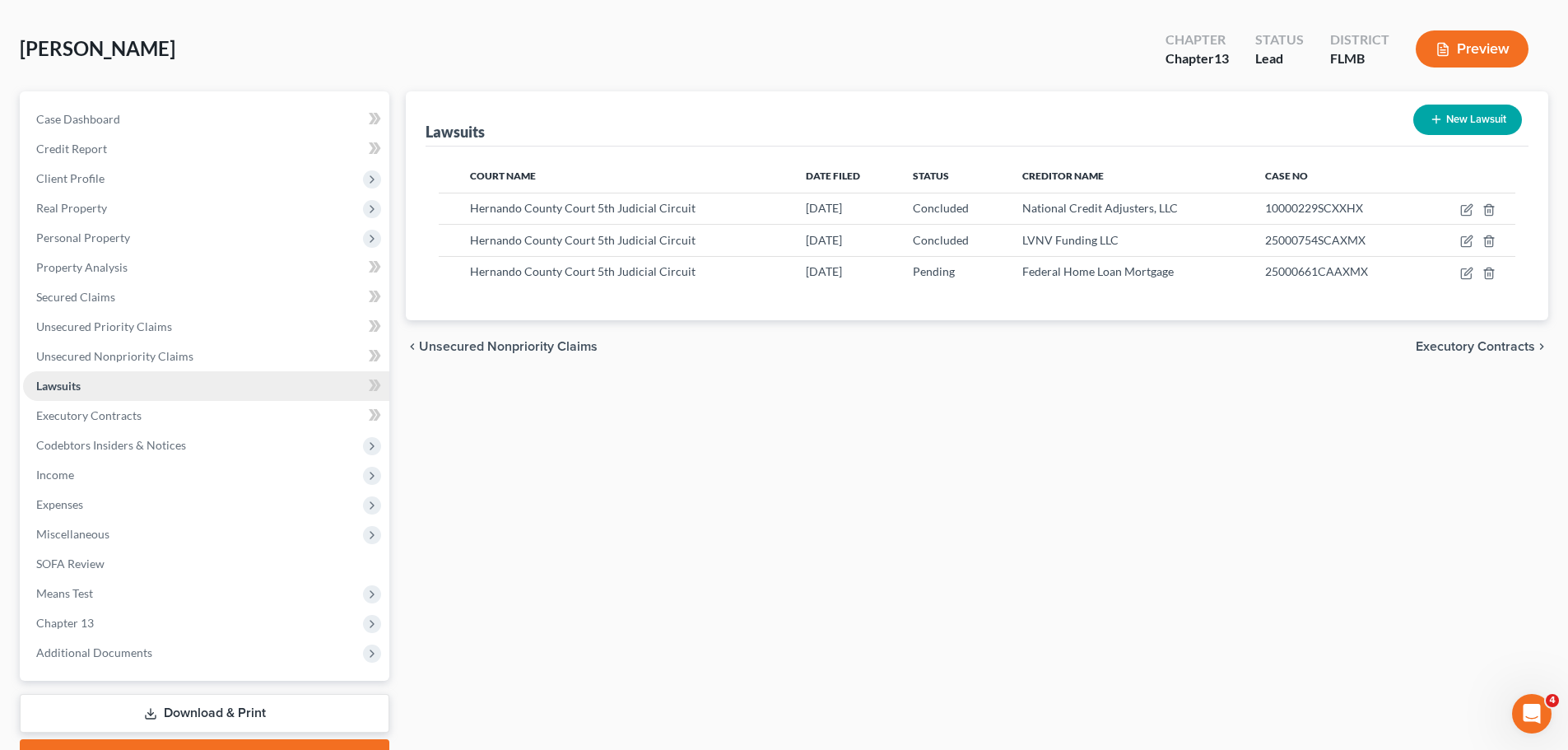
scroll to position [155, 0]
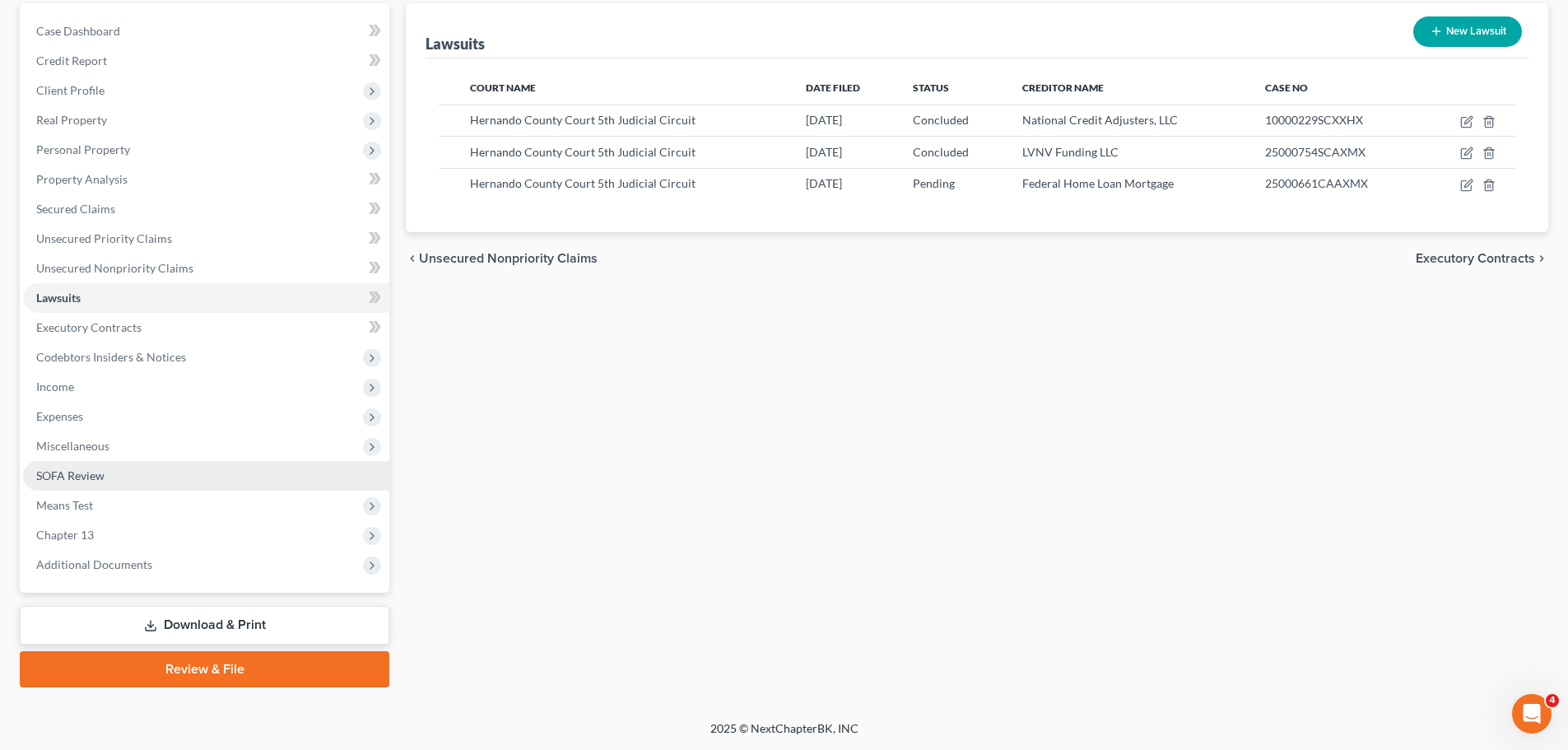
click at [125, 480] on link "SOFA Review" at bounding box center [207, 475] width 367 height 30
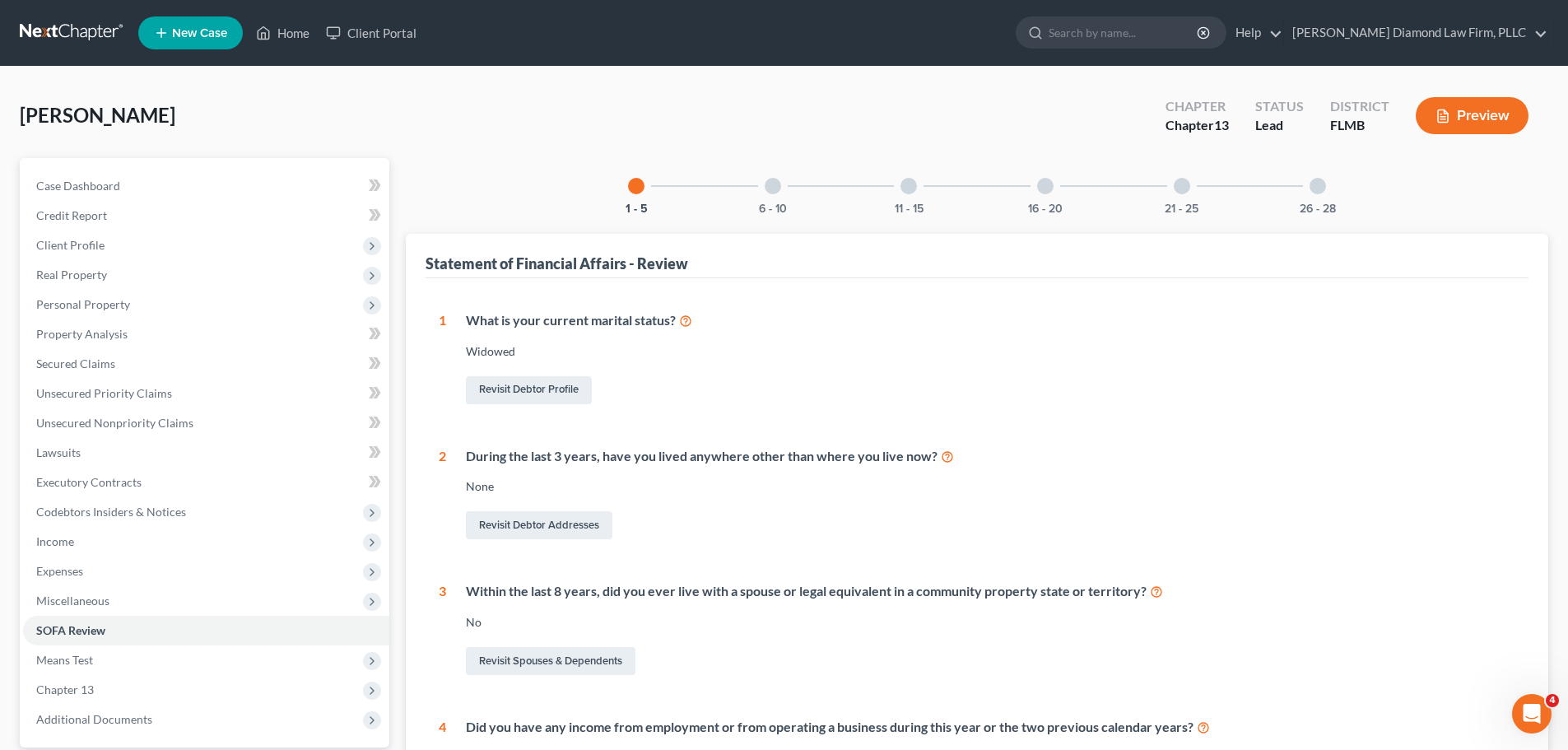
click at [781, 169] on div "6 - 10" at bounding box center [773, 186] width 56 height 56
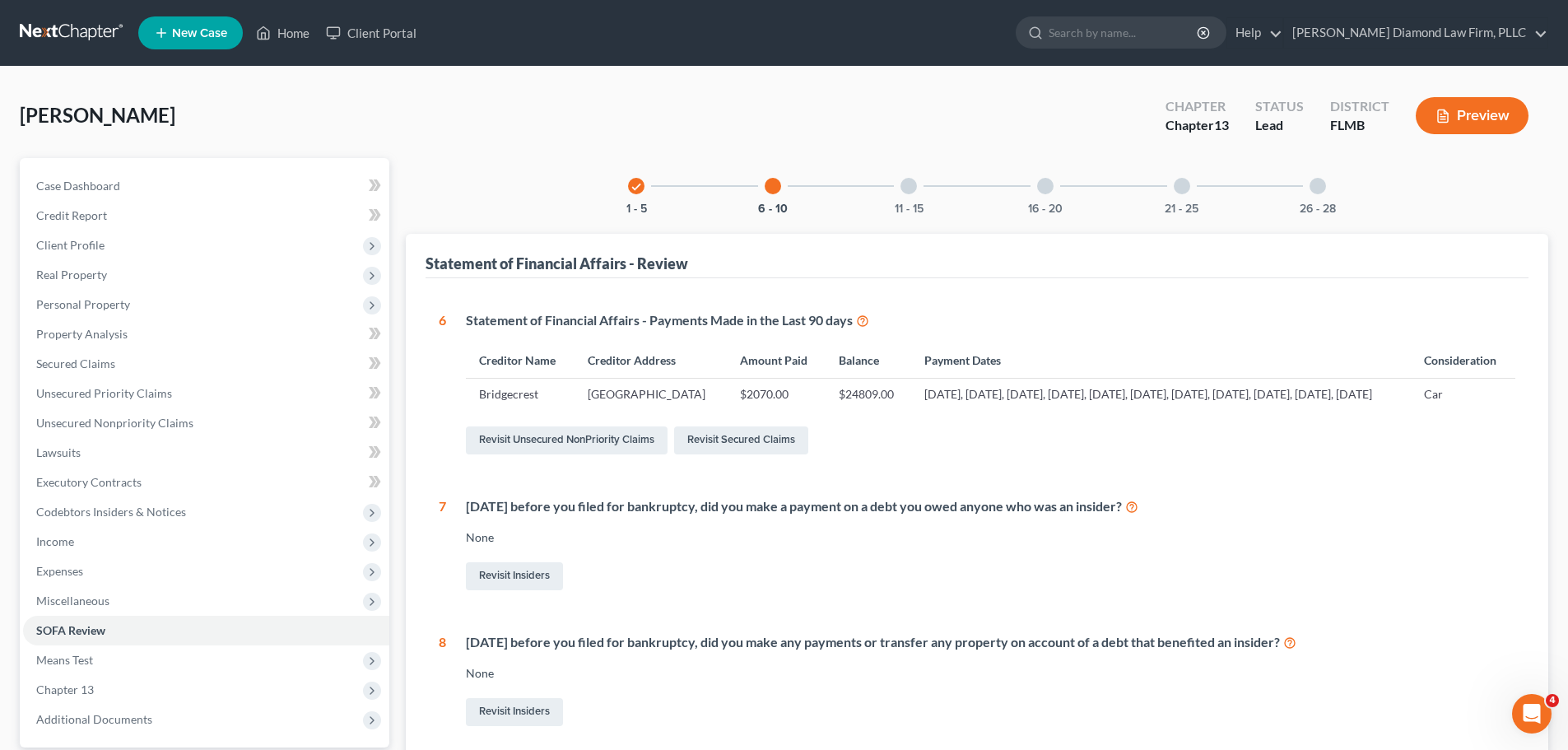
click at [68, 24] on link at bounding box center [72, 33] width 106 height 30
